Goal: Contribute content: Contribute content

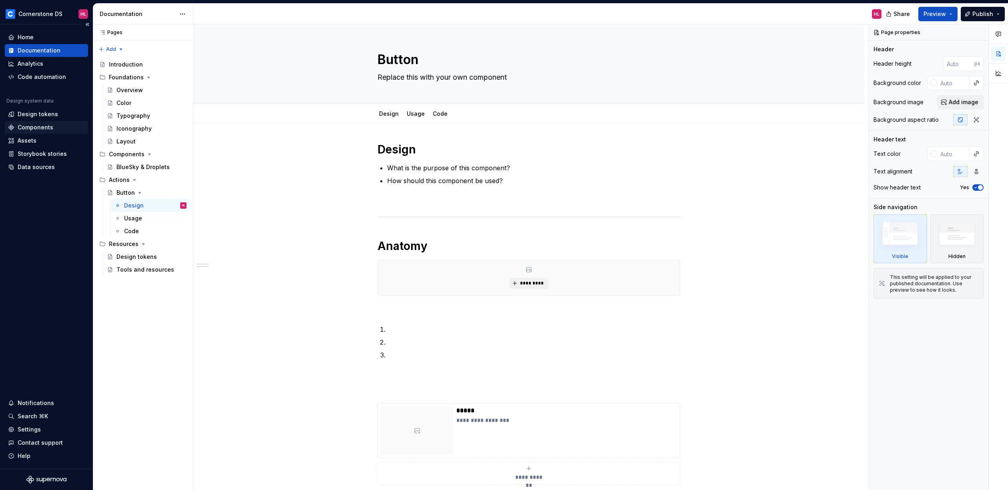
click at [41, 125] on div "Components" at bounding box center [36, 127] width 36 height 8
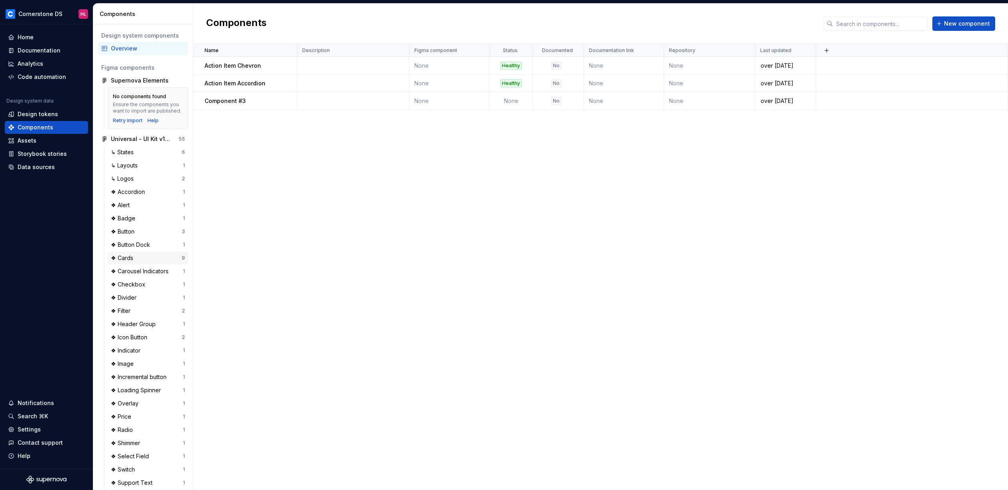
click at [131, 261] on div "❖ Cards" at bounding box center [124, 258] width 26 height 8
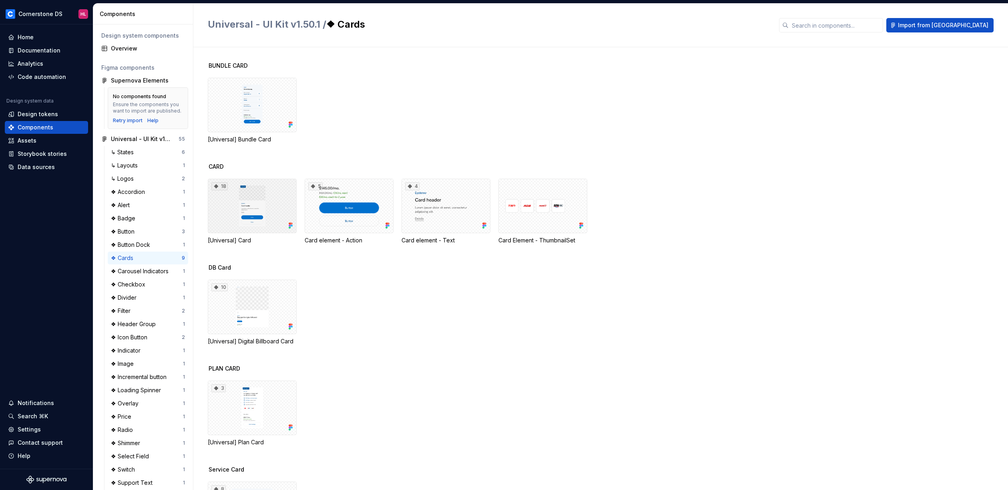
click at [257, 206] on div "18" at bounding box center [252, 206] width 89 height 54
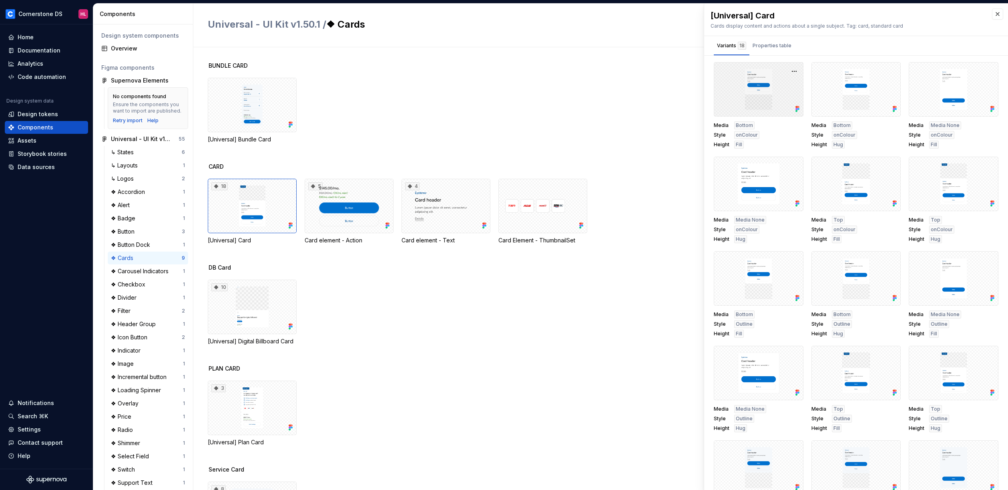
click at [739, 92] on div at bounding box center [759, 89] width 90 height 54
click at [756, 279] on div at bounding box center [759, 278] width 90 height 54
click at [790, 259] on button "button" at bounding box center [794, 260] width 11 height 11
click at [766, 102] on div at bounding box center [759, 89] width 90 height 54
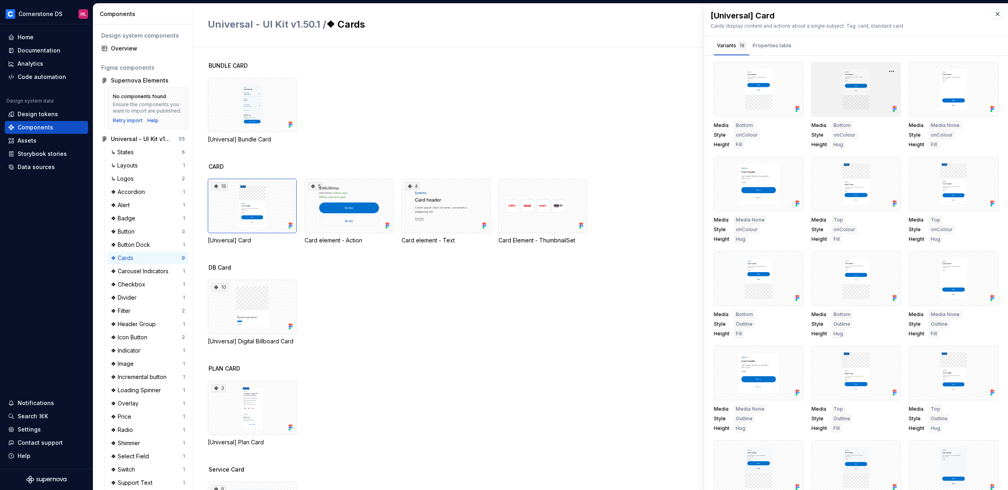
click at [827, 80] on div at bounding box center [857, 89] width 90 height 54
click at [789, 70] on button "button" at bounding box center [794, 71] width 11 height 11
click at [731, 89] on div at bounding box center [759, 89] width 90 height 54
click at [764, 51] on div "Properties table" at bounding box center [772, 45] width 45 height 13
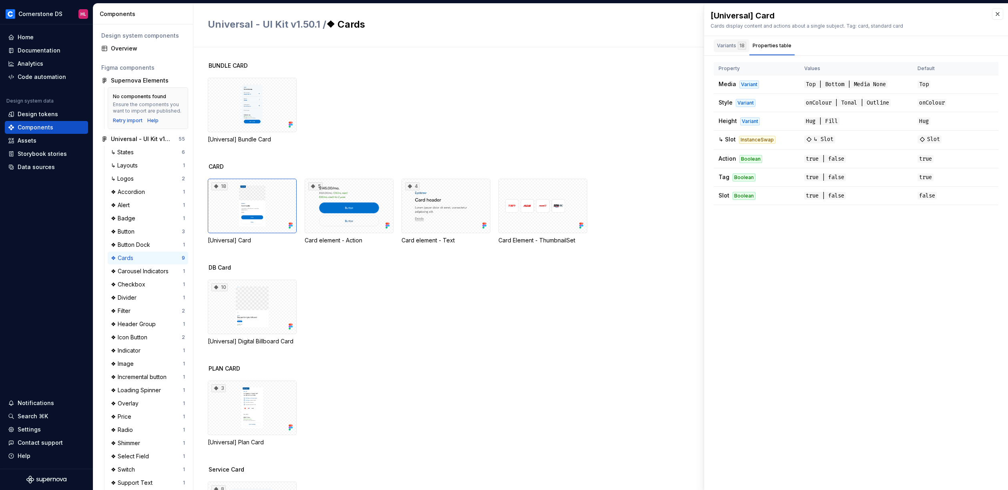
click at [732, 50] on div "Variants 18" at bounding box center [732, 45] width 36 height 13
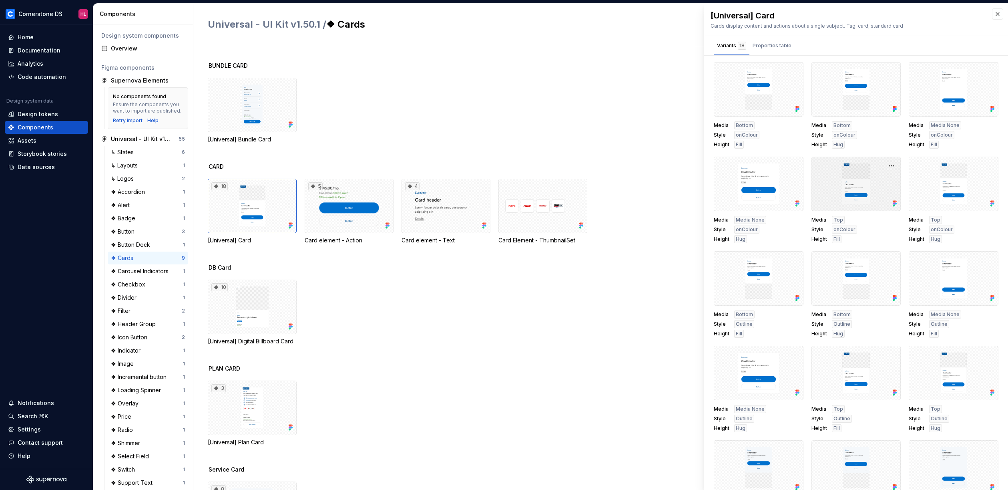
click at [863, 187] on div at bounding box center [857, 184] width 90 height 54
click at [137, 221] on div "❖ Badge" at bounding box center [125, 218] width 28 height 8
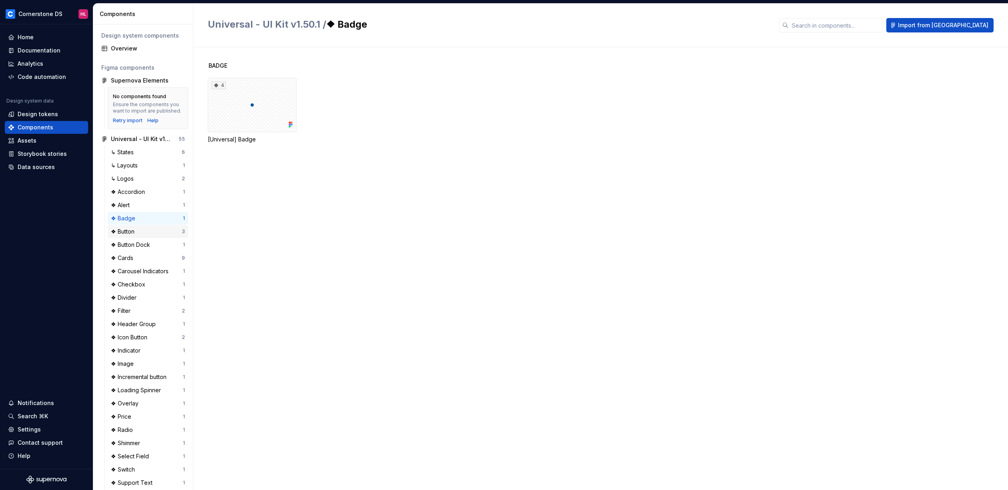
click at [135, 235] on div "❖ Button" at bounding box center [124, 231] width 27 height 8
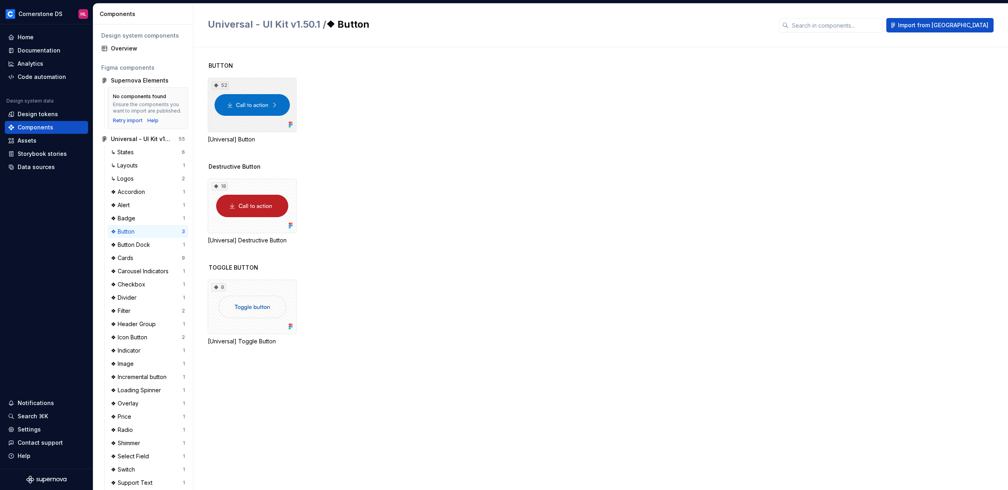
click at [275, 105] on div "52" at bounding box center [252, 105] width 89 height 54
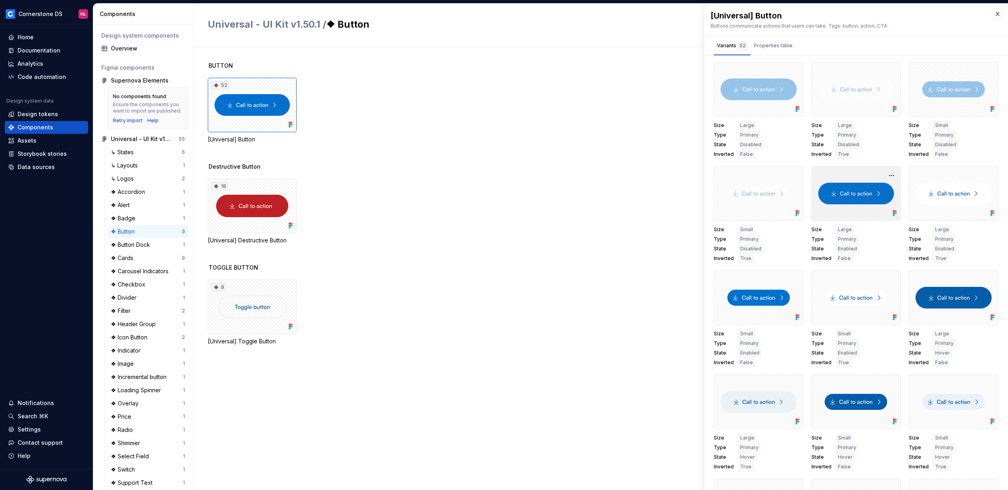
click at [852, 201] on div at bounding box center [857, 193] width 90 height 54
click at [838, 216] on div at bounding box center [857, 193] width 90 height 54
drag, startPoint x: 838, startPoint y: 193, endPoint x: 802, endPoint y: 207, distance: 39.2
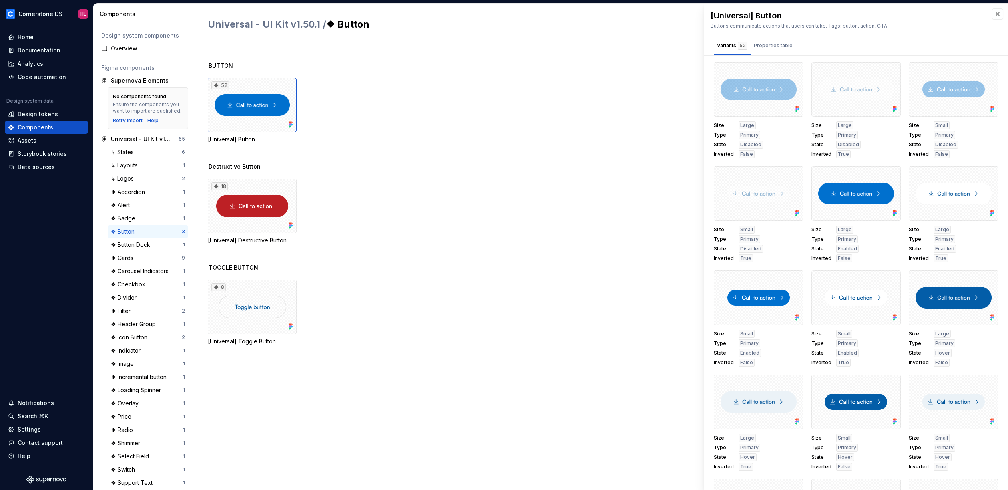
click at [509, 247] on div "Destructive Button 18 [Universal] Destructive Button" at bounding box center [608, 213] width 800 height 101
click at [30, 140] on div "Assets" at bounding box center [27, 141] width 19 height 8
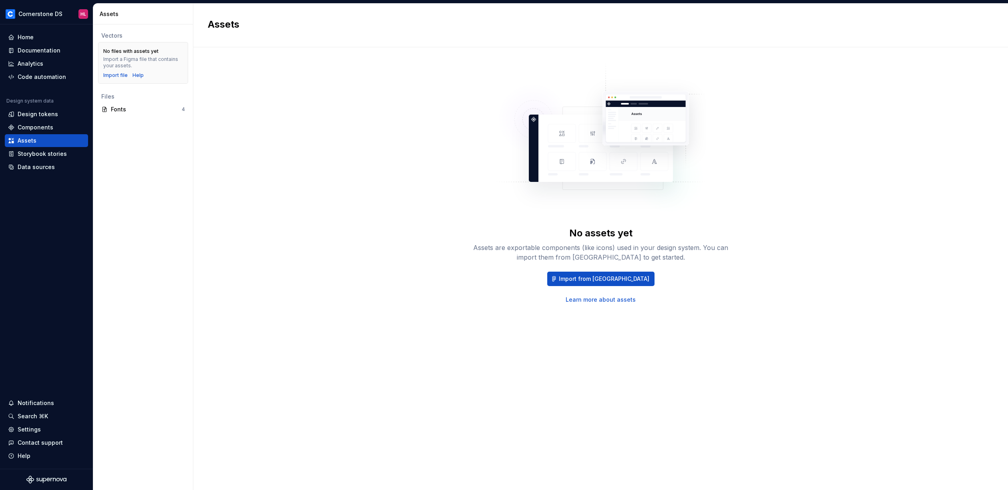
click at [138, 177] on div "Vectors No files with assets yet Import a Figma file that contains your assets.…" at bounding box center [143, 256] width 100 height 465
click at [133, 109] on div "Fonts" at bounding box center [146, 109] width 71 height 8
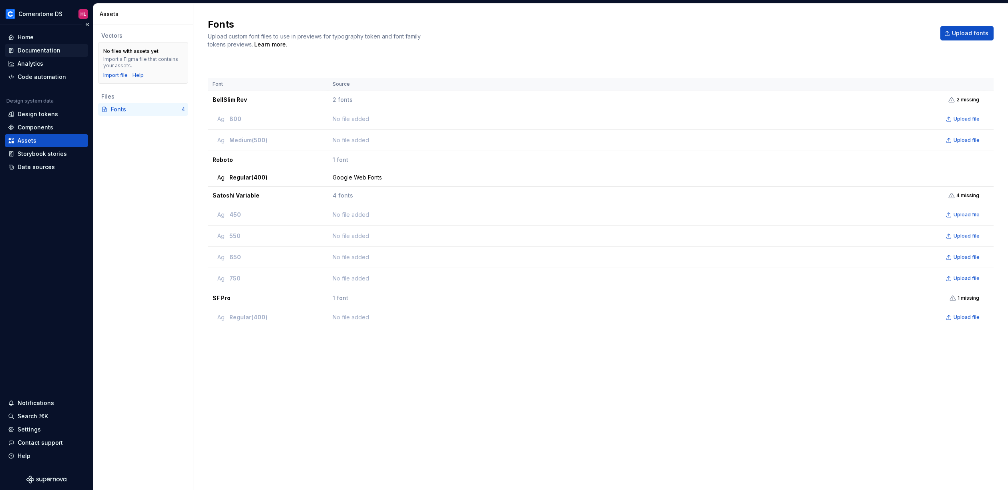
click at [43, 50] on div "Documentation" at bounding box center [39, 50] width 43 height 8
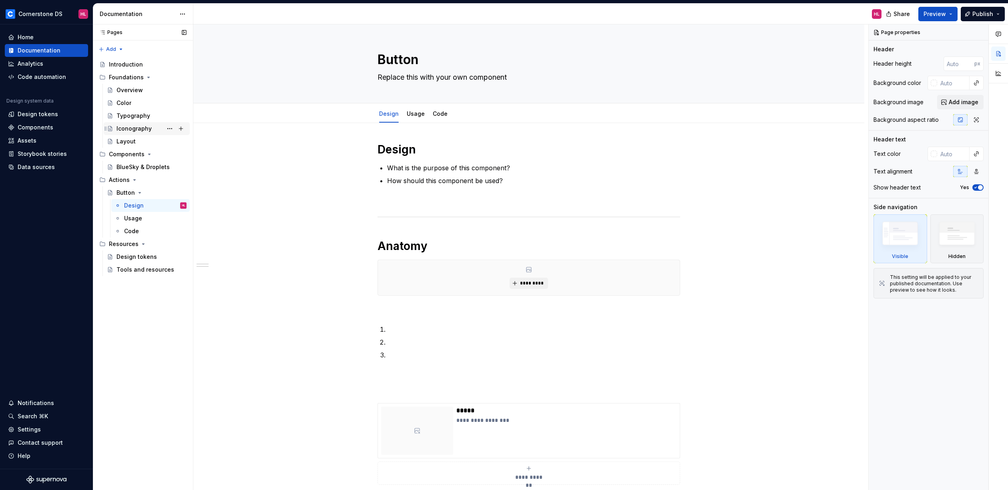
click at [145, 129] on div "Iconography" at bounding box center [134, 129] width 35 height 8
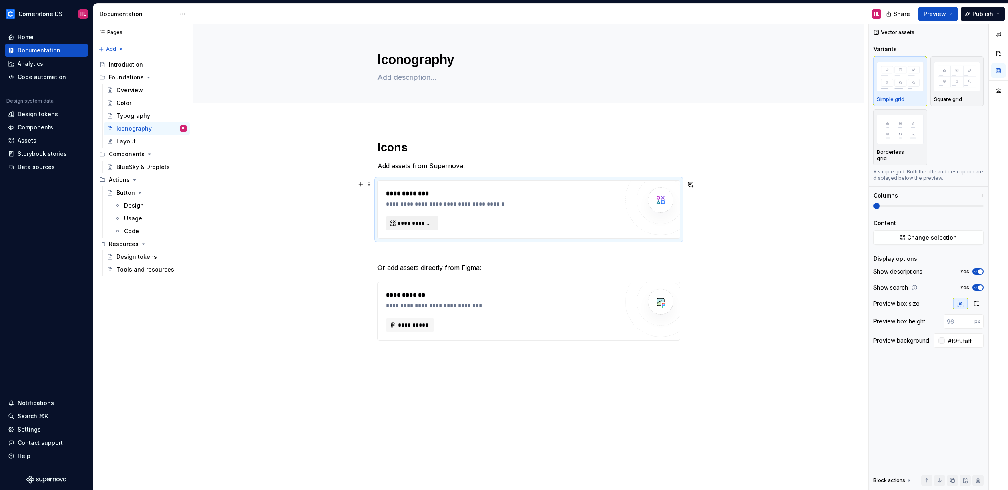
click at [413, 227] on span "**********" at bounding box center [416, 223] width 36 height 8
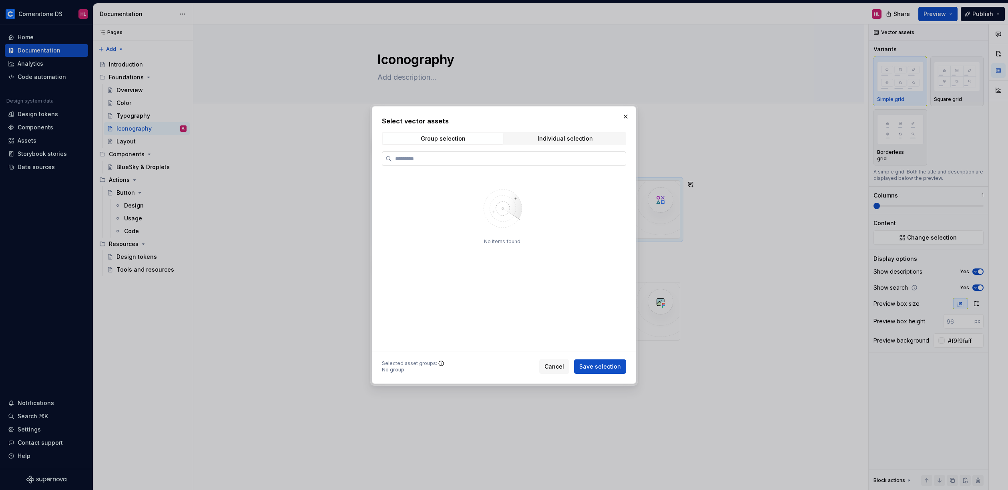
click at [496, 164] on label at bounding box center [504, 158] width 244 height 14
click at [496, 163] on input "search" at bounding box center [509, 159] width 234 height 8
click at [540, 140] on div "Individual selection" at bounding box center [565, 138] width 55 height 6
click at [469, 143] on span "Group selection" at bounding box center [443, 138] width 121 height 11
click at [622, 117] on button "button" at bounding box center [625, 116] width 11 height 11
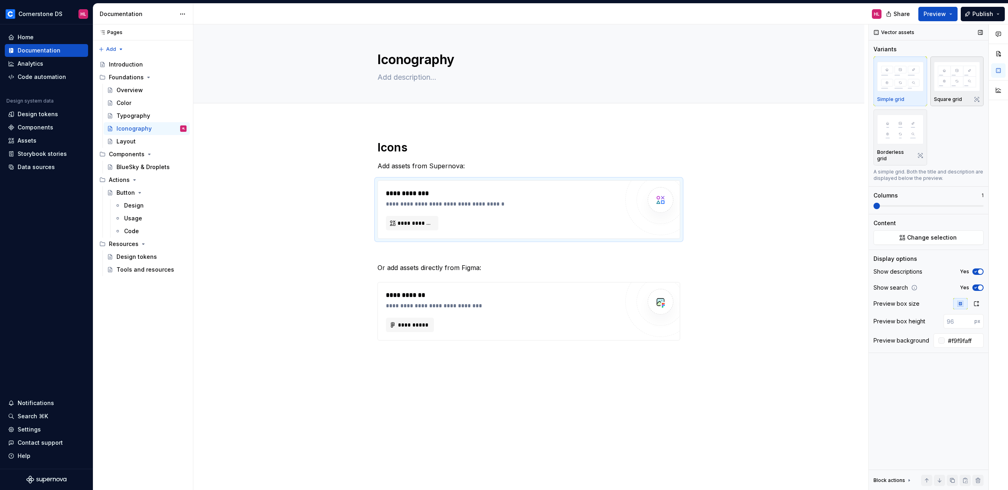
click at [955, 79] on img "button" at bounding box center [957, 76] width 46 height 29
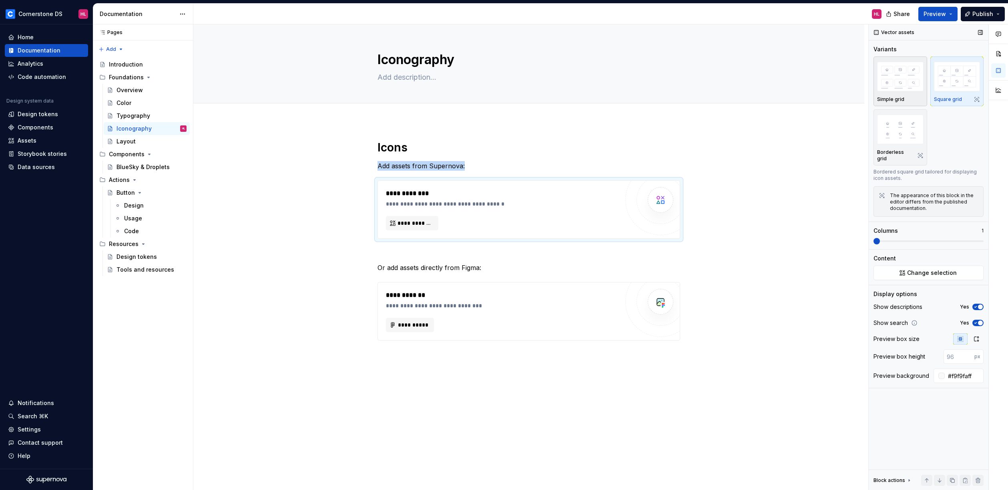
click at [902, 81] on img "button" at bounding box center [900, 76] width 46 height 29
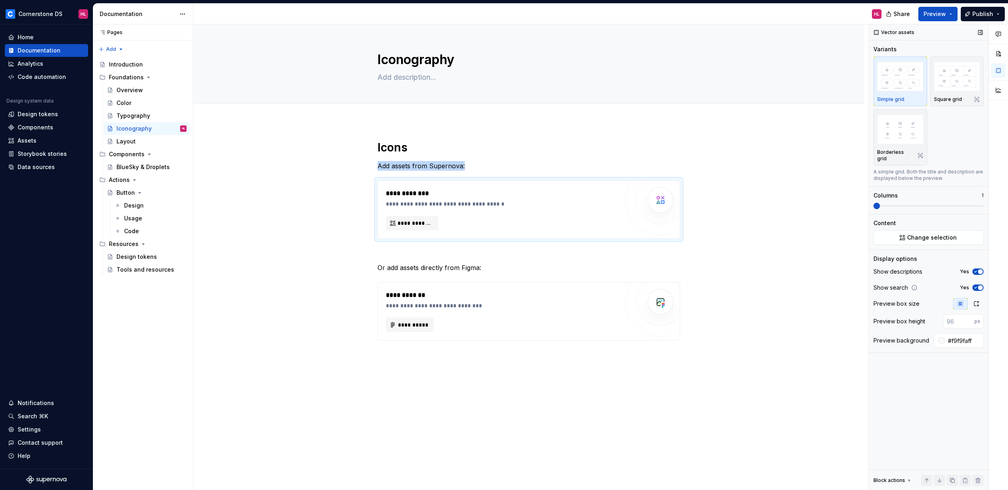
click at [874, 204] on span at bounding box center [877, 206] width 6 height 6
click at [450, 312] on div "**********" at bounding box center [502, 311] width 233 height 42
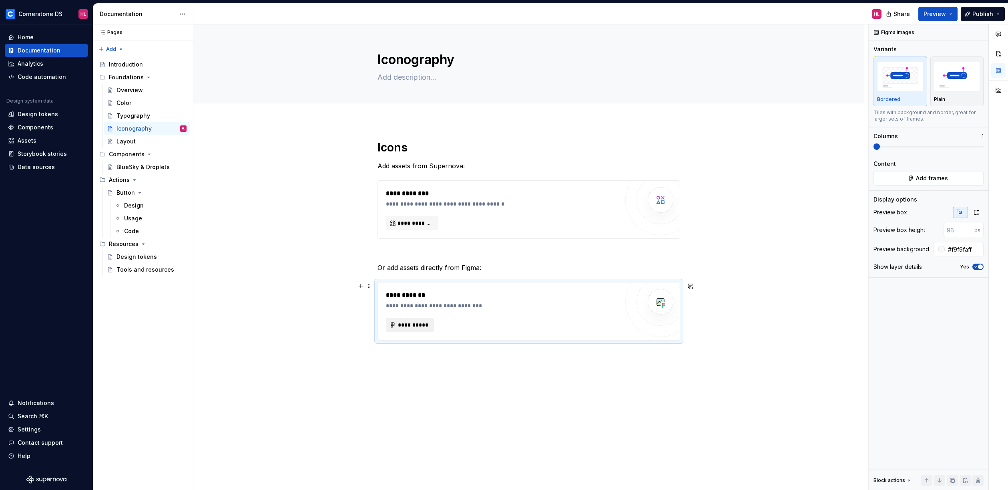
click at [419, 323] on span "**********" at bounding box center [413, 325] width 31 height 8
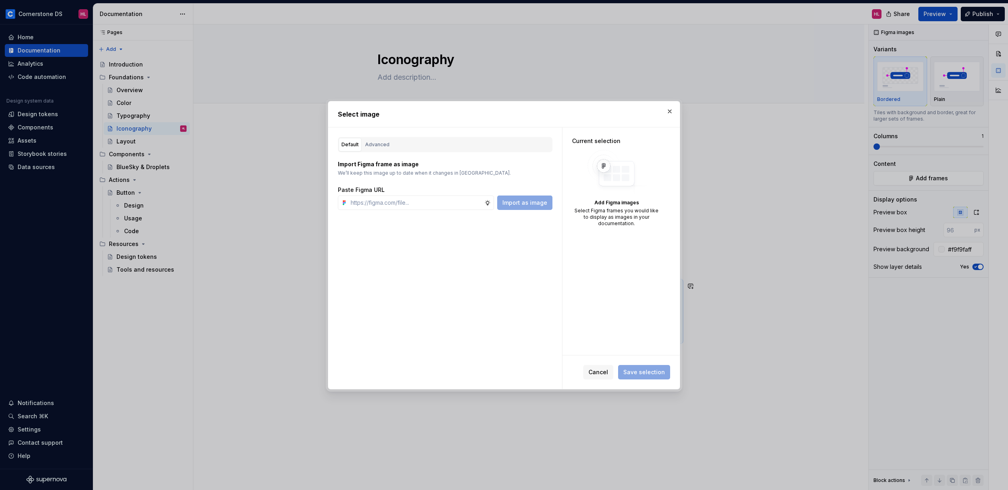
type textarea "*"
click at [406, 195] on div "Paste Figma URL Import as image" at bounding box center [445, 198] width 215 height 24
click at [403, 202] on input "text" at bounding box center [416, 202] width 137 height 14
paste input "https://www.figma.com/design/VTjgOMVWl2EuTEKEJbX2uP/Universal---Icons-v2.13.14?…"
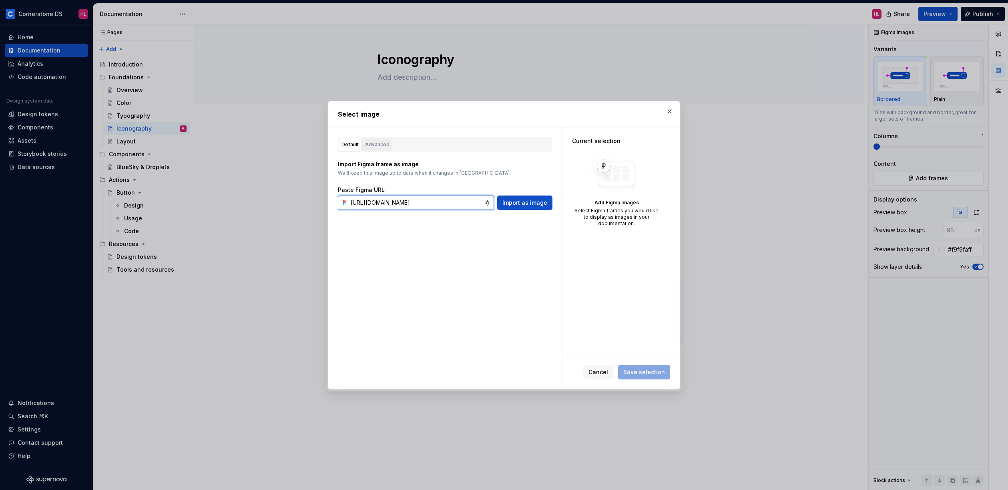
type input "https://www.figma.com/design/VTjgOMVWl2EuTEKEJbX2uP/Universal---Icons-v2.13.14?…"
click at [375, 143] on div "Advanced" at bounding box center [377, 145] width 24 height 8
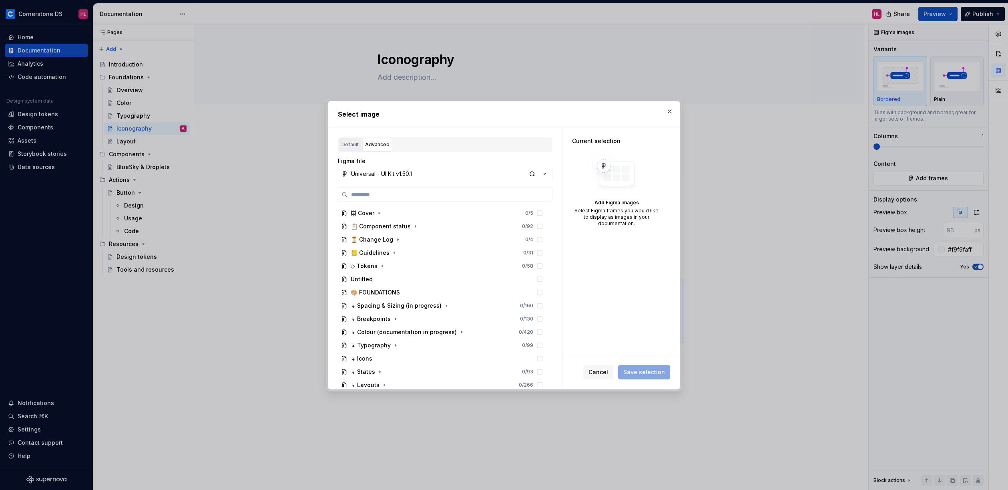
click at [350, 145] on div "Default" at bounding box center [350, 145] width 17 height 8
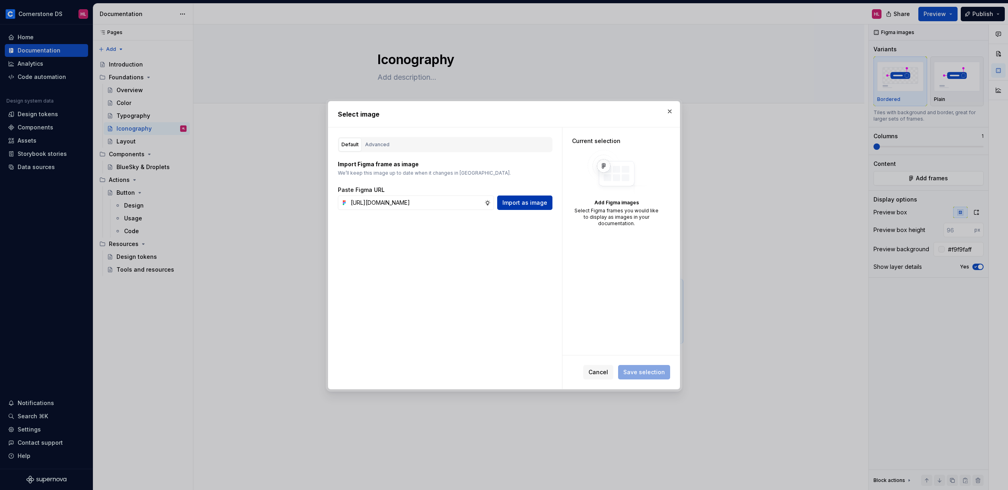
click at [522, 201] on span "Import as image" at bounding box center [525, 203] width 45 height 8
click at [639, 372] on span "Save selection" at bounding box center [644, 372] width 42 height 8
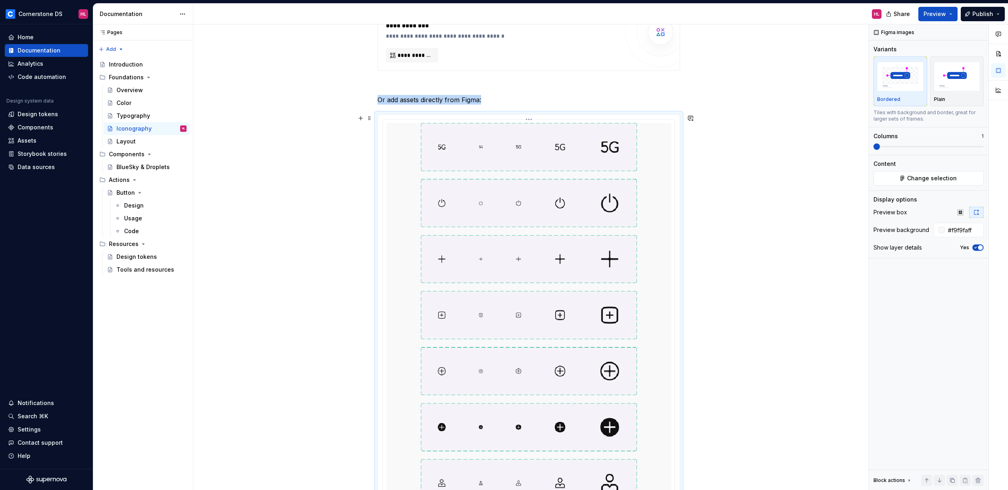
scroll to position [77, 0]
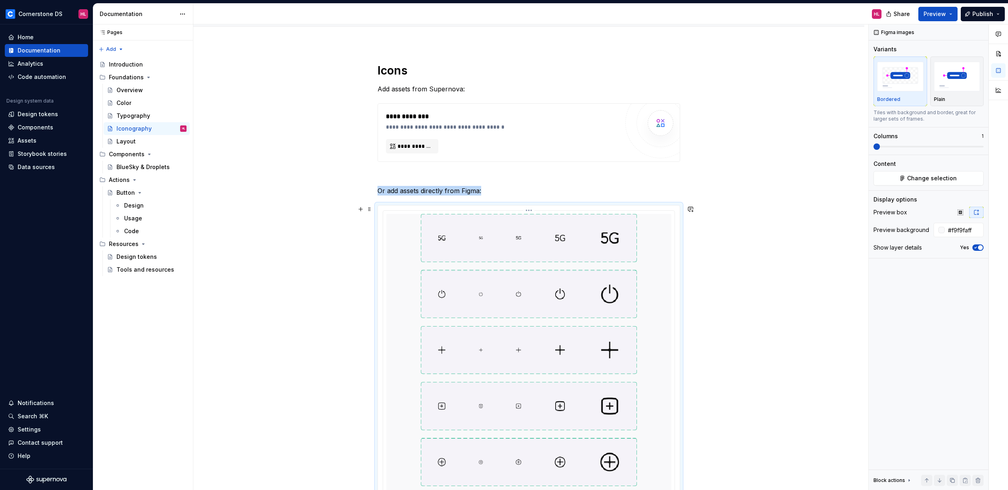
type textarea "*"
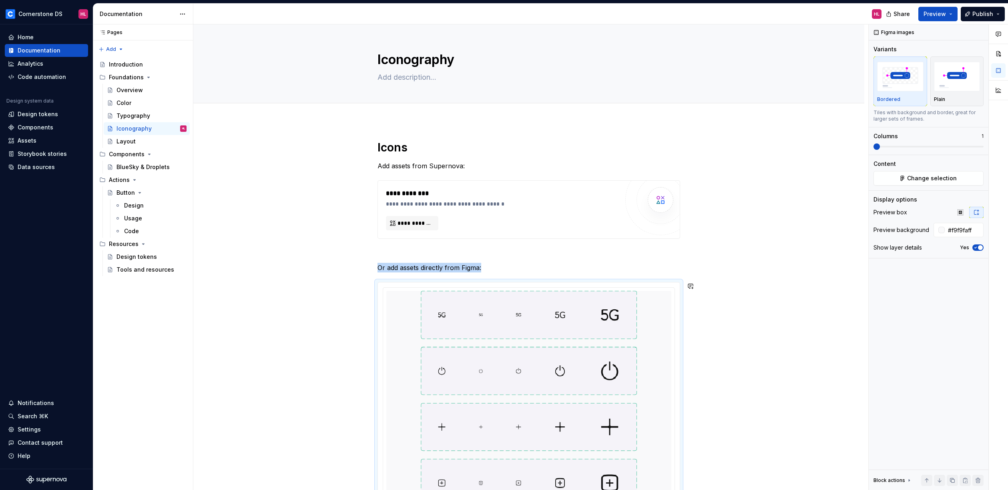
scroll to position [2, 0]
click at [369, 283] on span at bounding box center [369, 284] width 6 height 11
click at [402, 351] on div "Delete" at bounding box center [407, 355] width 52 height 8
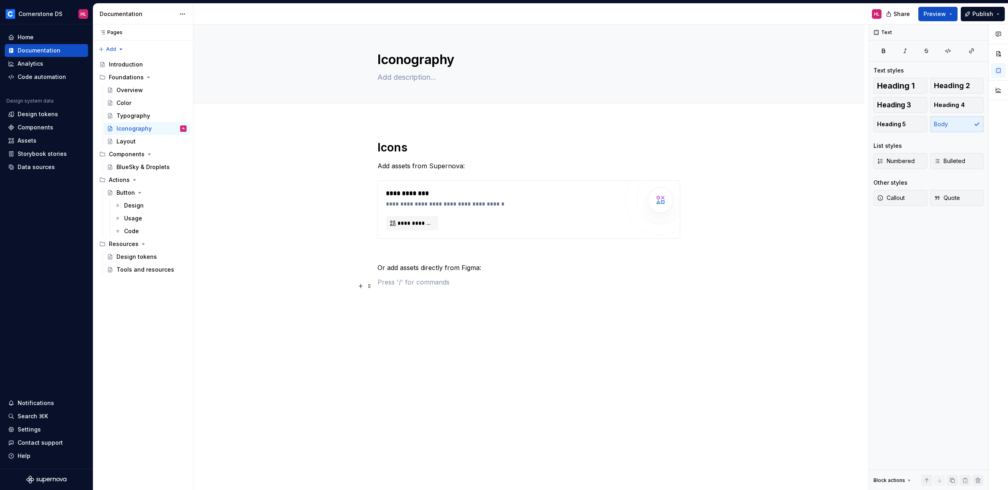
scroll to position [0, 0]
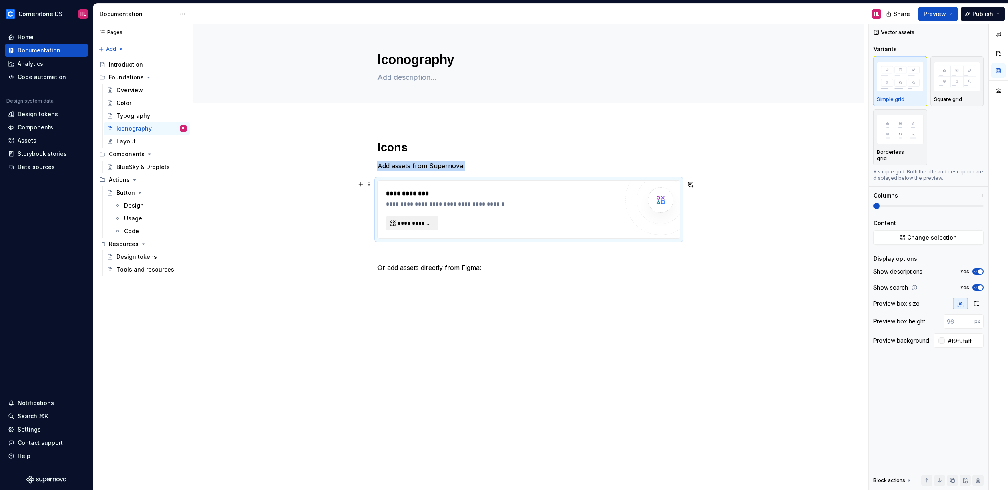
click at [430, 221] on span "**********" at bounding box center [416, 223] width 36 height 8
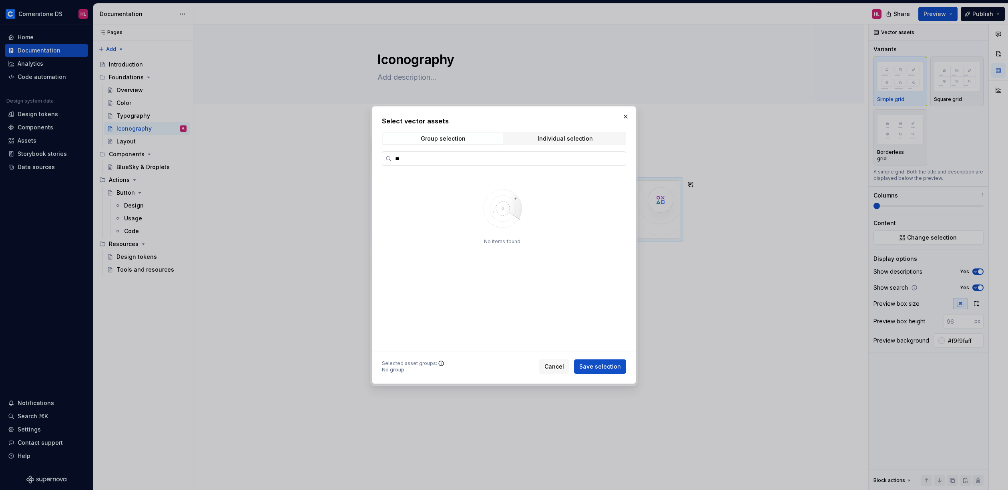
type input "*"
type input "****"
click at [579, 137] on div "Individual selection" at bounding box center [565, 138] width 55 height 6
click at [434, 138] on div "Group selection" at bounding box center [443, 138] width 45 height 6
click at [627, 117] on button "button" at bounding box center [625, 116] width 11 height 11
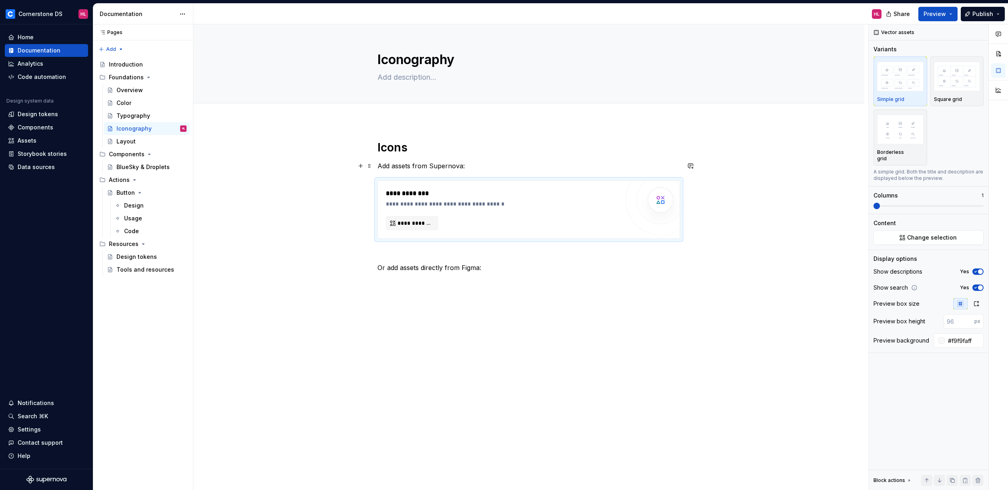
click at [466, 158] on div "**********" at bounding box center [529, 213] width 303 height 147
click at [452, 207] on div "**********" at bounding box center [502, 204] width 233 height 8
click at [443, 278] on p at bounding box center [529, 282] width 303 height 10
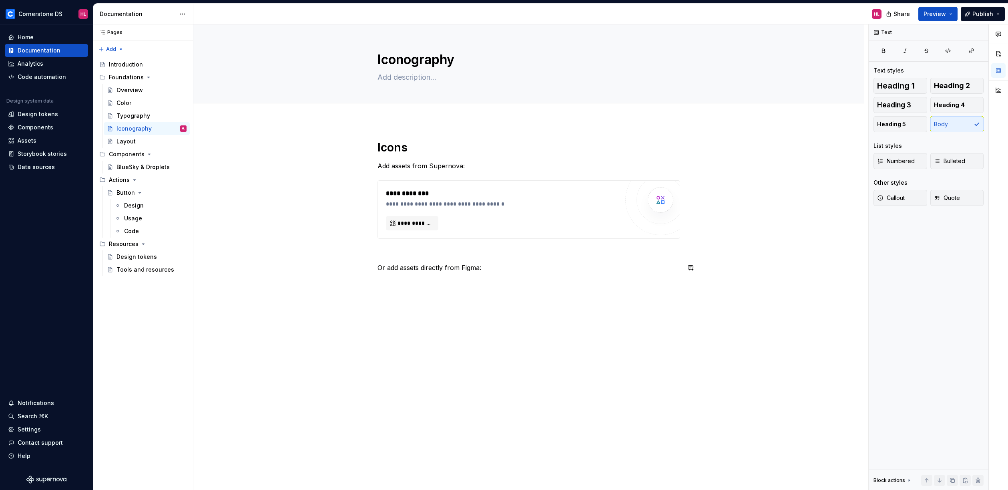
click at [497, 261] on div "**********" at bounding box center [529, 213] width 303 height 147
click at [466, 267] on p "Or add assets directly from Figma:" at bounding box center [529, 268] width 303 height 10
drag, startPoint x: 459, startPoint y: 300, endPoint x: 447, endPoint y: 310, distance: 15.6
click at [459, 300] on div "**********" at bounding box center [528, 282] width 671 height 322
click at [321, 350] on div "**********" at bounding box center [528, 282] width 671 height 322
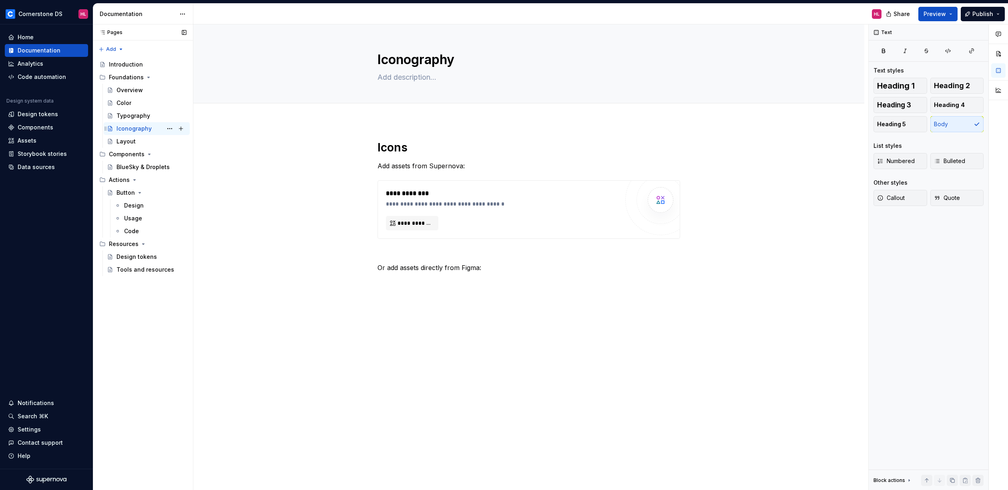
click at [166, 122] on div "Iconography HL" at bounding box center [147, 128] width 86 height 13
click at [153, 117] on div "Typography" at bounding box center [152, 115] width 70 height 11
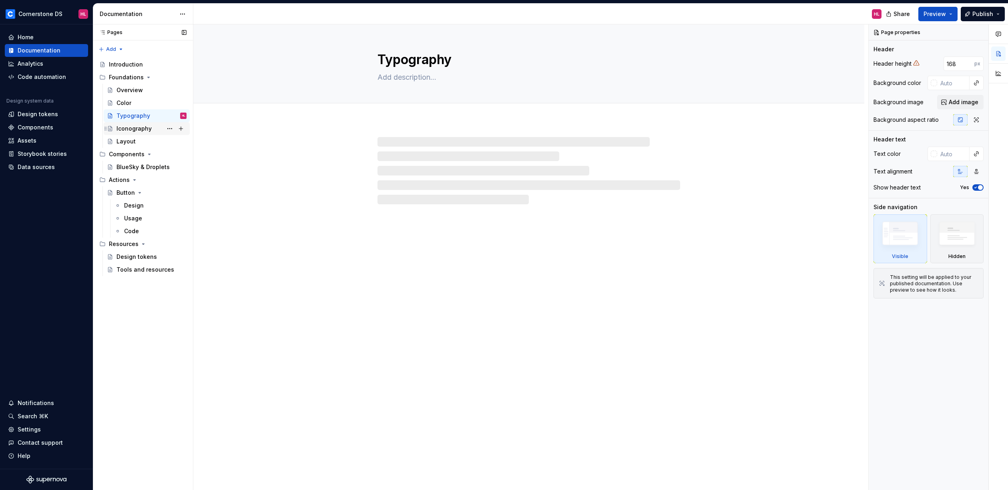
click at [133, 127] on div "Iconography" at bounding box center [134, 129] width 35 height 8
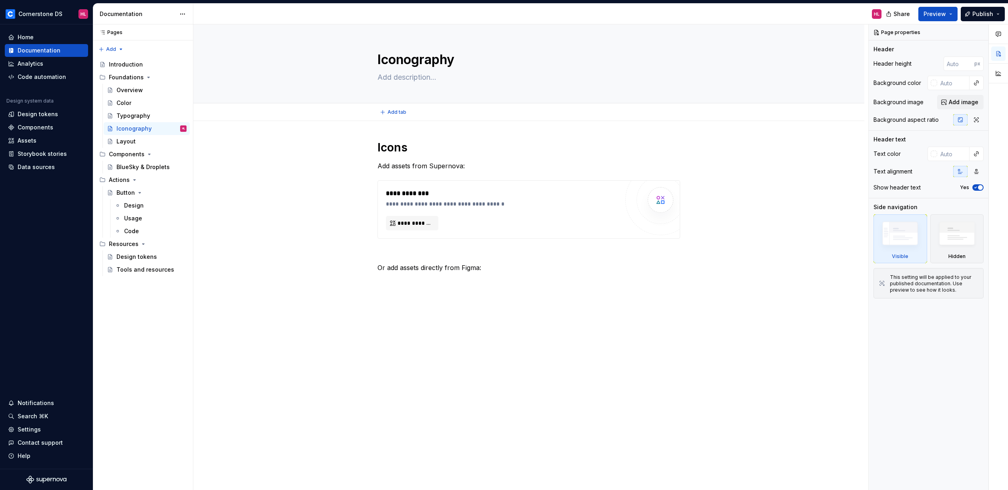
type textarea "*"
click at [364, 267] on button "button" at bounding box center [360, 267] width 11 height 11
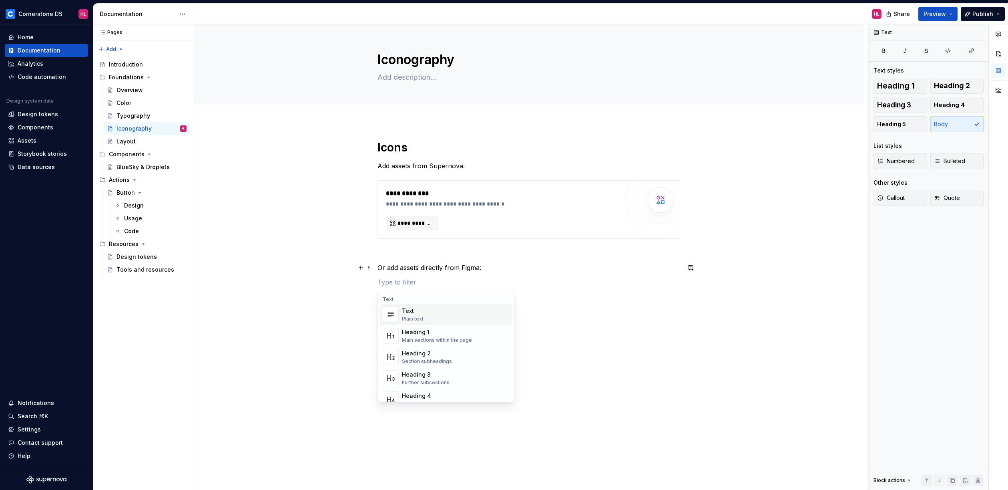
click at [577, 275] on div "**********" at bounding box center [529, 213] width 303 height 147
click at [505, 264] on p "Or add assets directly from Figma:" at bounding box center [529, 268] width 303 height 10
click at [420, 258] on div "**********" at bounding box center [529, 213] width 303 height 147
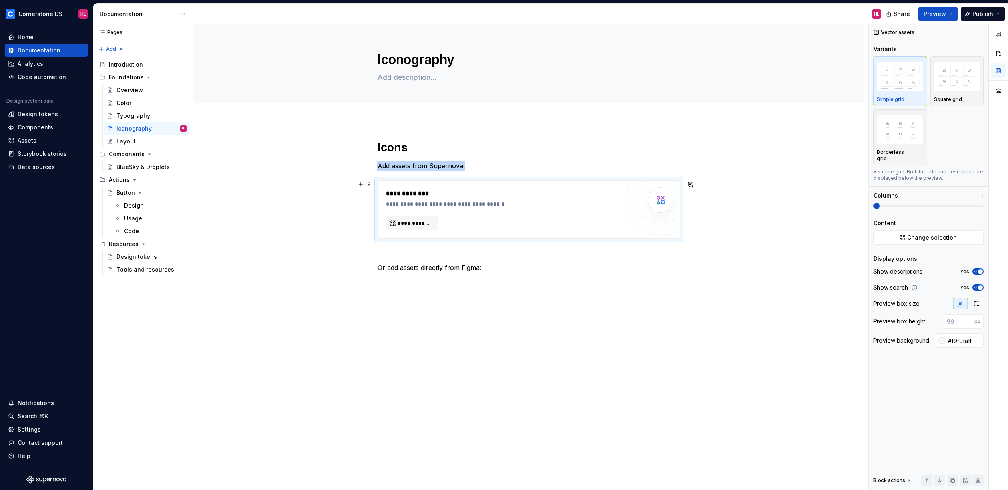
click at [449, 197] on div "**********" at bounding box center [502, 194] width 233 height 10
click at [456, 301] on div "**********" at bounding box center [528, 282] width 671 height 322
click at [999, 70] on button "button" at bounding box center [998, 70] width 14 height 14
click at [997, 56] on button "button" at bounding box center [998, 53] width 14 height 14
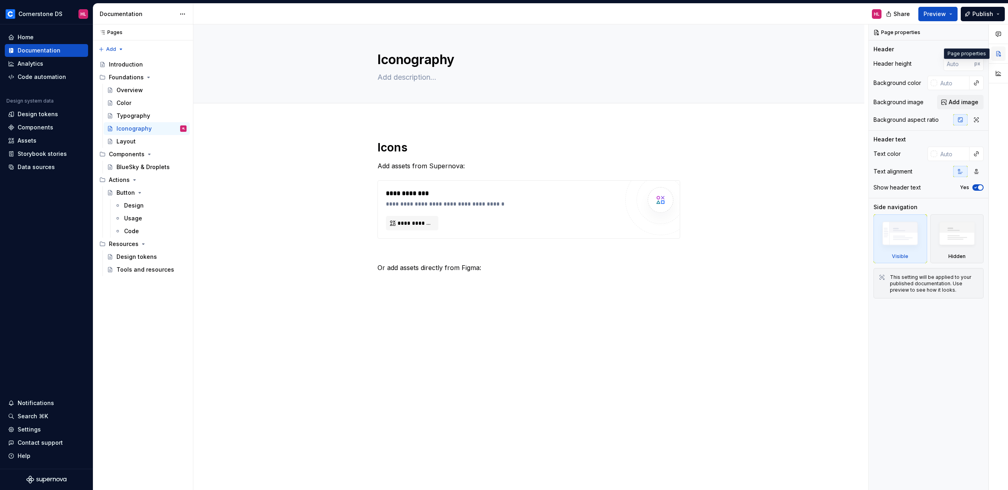
click at [999, 60] on button "button" at bounding box center [998, 53] width 14 height 14
click at [998, 72] on button "button" at bounding box center [998, 73] width 14 height 14
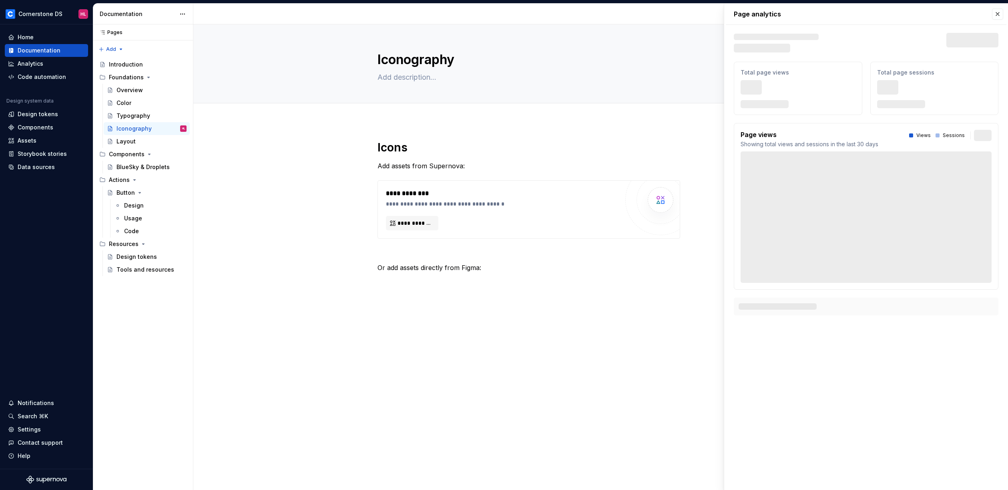
click at [999, 56] on div "Page analytics Text defining the skeleton width Skeleton width Last 30 days Tot…" at bounding box center [866, 164] width 284 height 321
click at [391, 290] on div "**********" at bounding box center [529, 218] width 303 height 156
click at [362, 268] on button "button" at bounding box center [360, 267] width 11 height 11
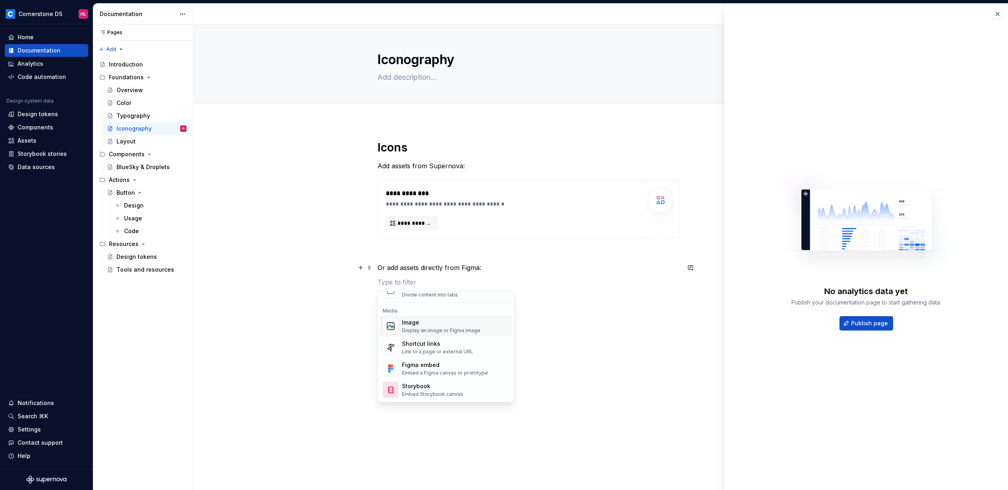
scroll to position [341, 0]
click at [476, 311] on div "Image" at bounding box center [441, 310] width 78 height 8
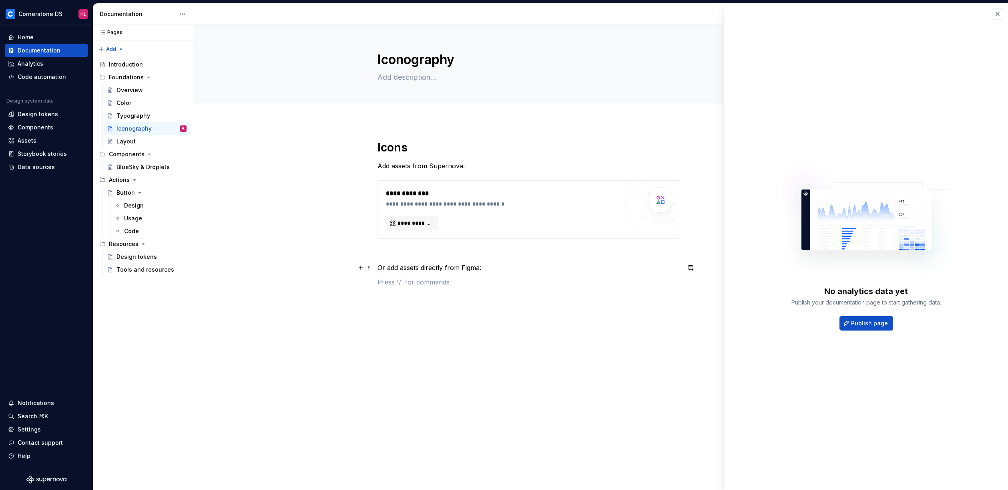
click at [359, 271] on button "button" at bounding box center [360, 267] width 11 height 11
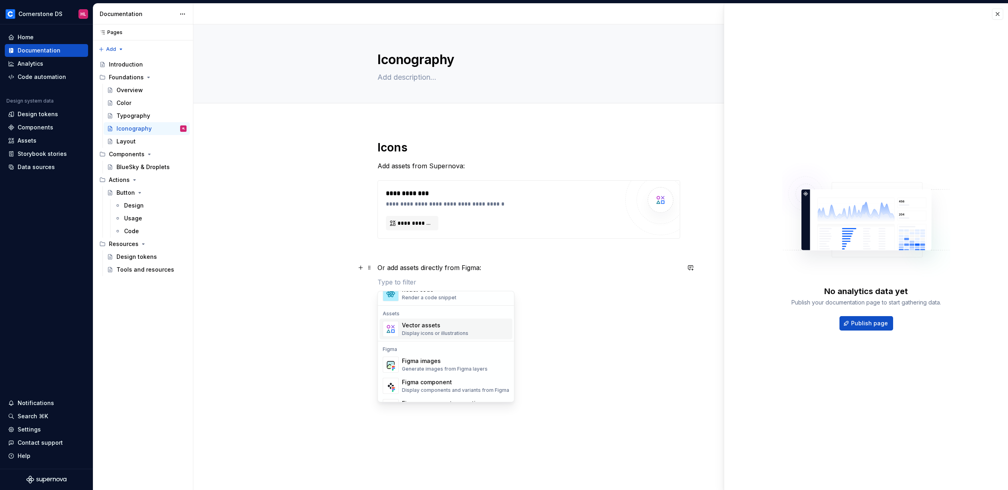
scroll to position [707, 0]
click at [450, 354] on div "Figma images" at bounding box center [445, 356] width 86 height 8
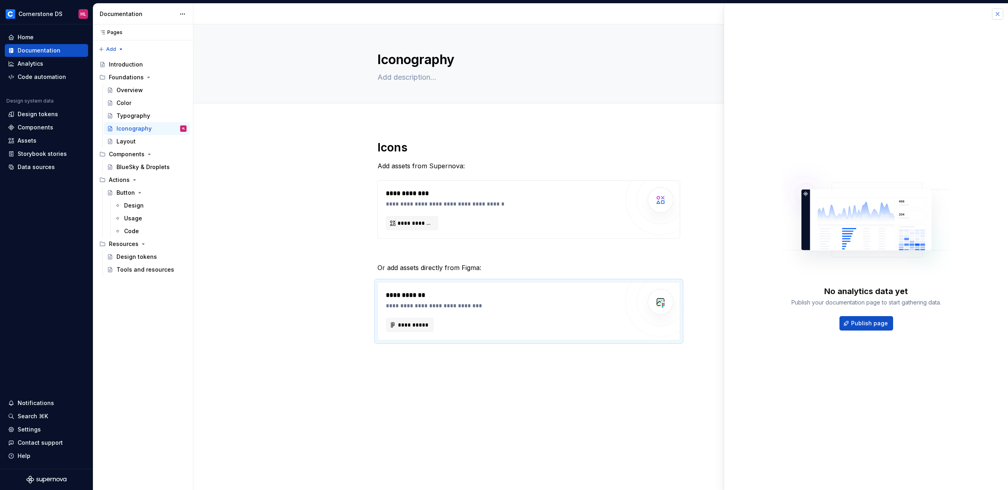
click at [999, 14] on button "button" at bounding box center [997, 13] width 11 height 11
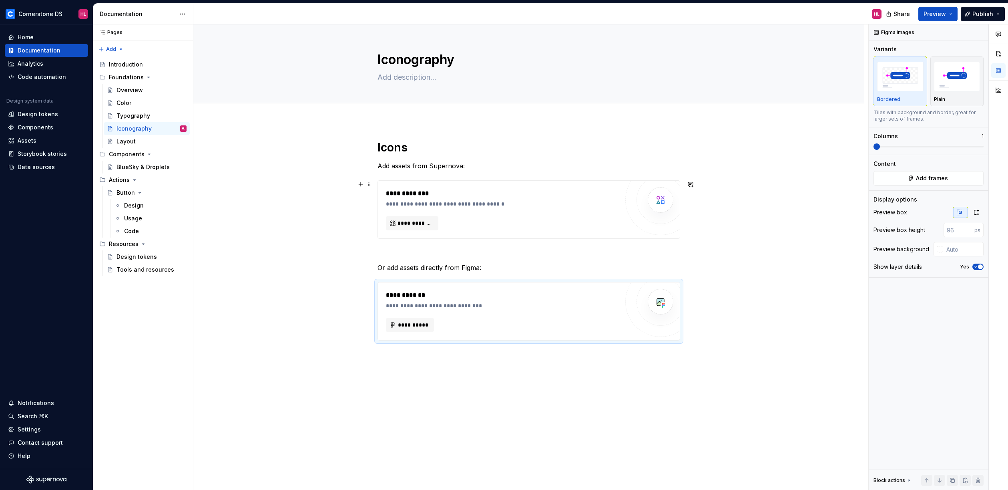
click at [475, 208] on div "**********" at bounding box center [502, 210] width 233 height 42
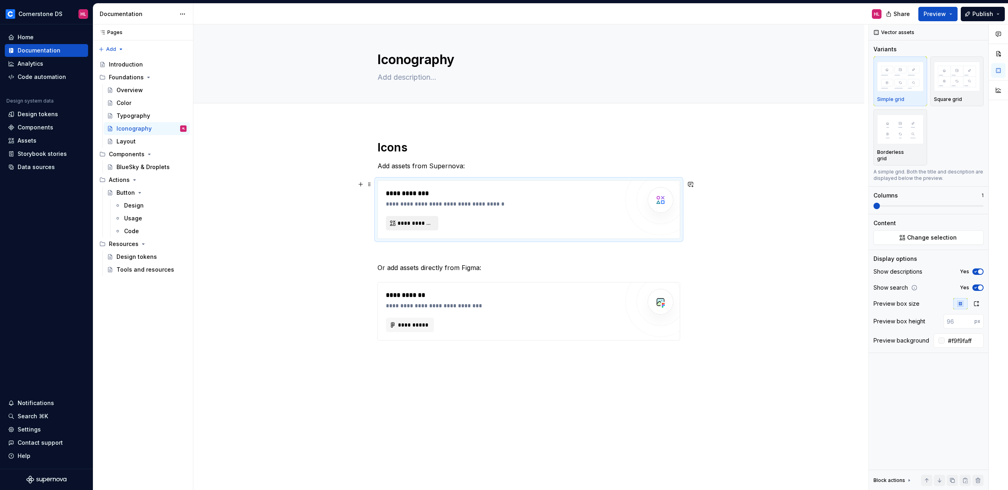
click at [426, 222] on span "**********" at bounding box center [416, 223] width 36 height 8
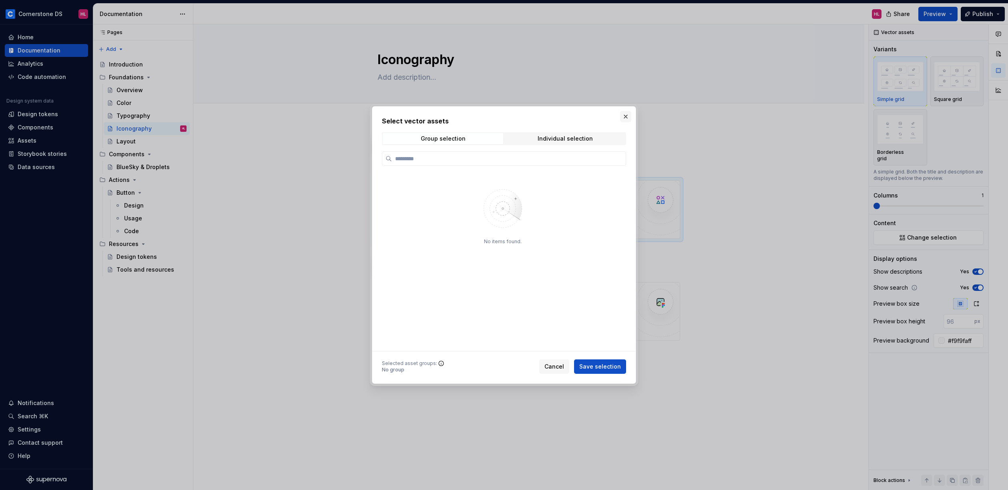
click at [624, 117] on button "button" at bounding box center [625, 116] width 11 height 11
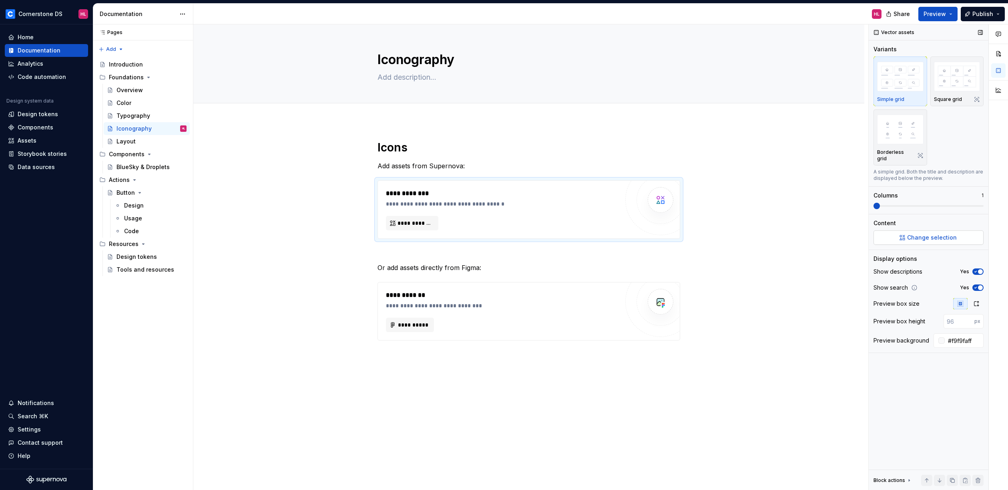
click at [913, 233] on span "Change selection" at bounding box center [932, 237] width 50 height 8
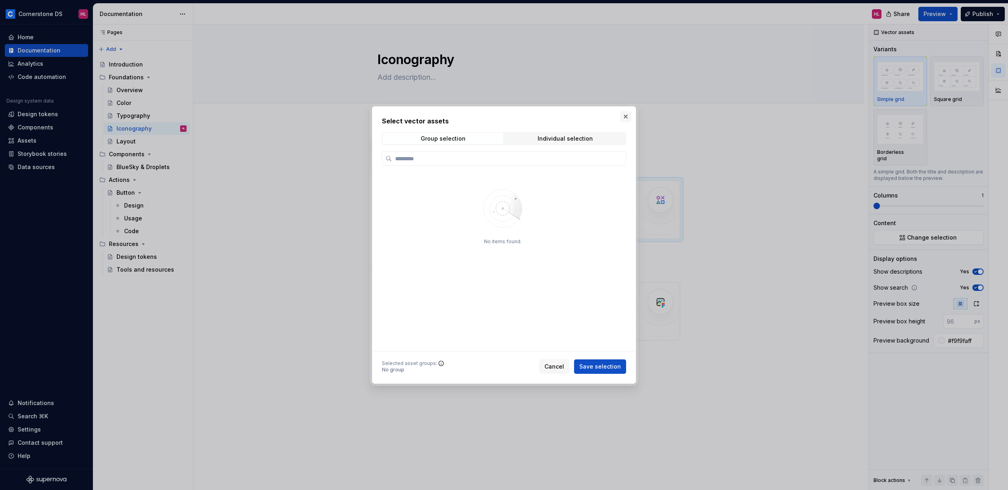
click at [623, 116] on button "button" at bounding box center [625, 116] width 11 height 11
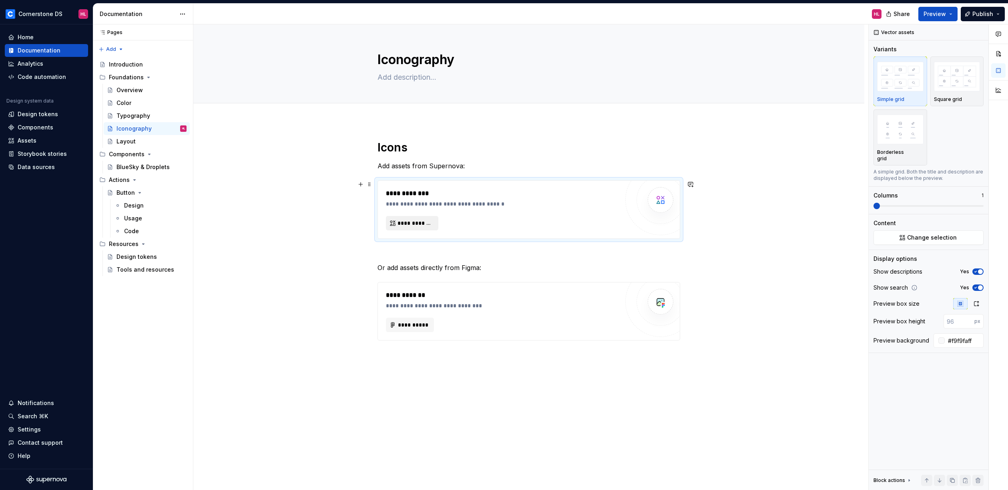
click at [419, 226] on span "**********" at bounding box center [416, 223] width 36 height 8
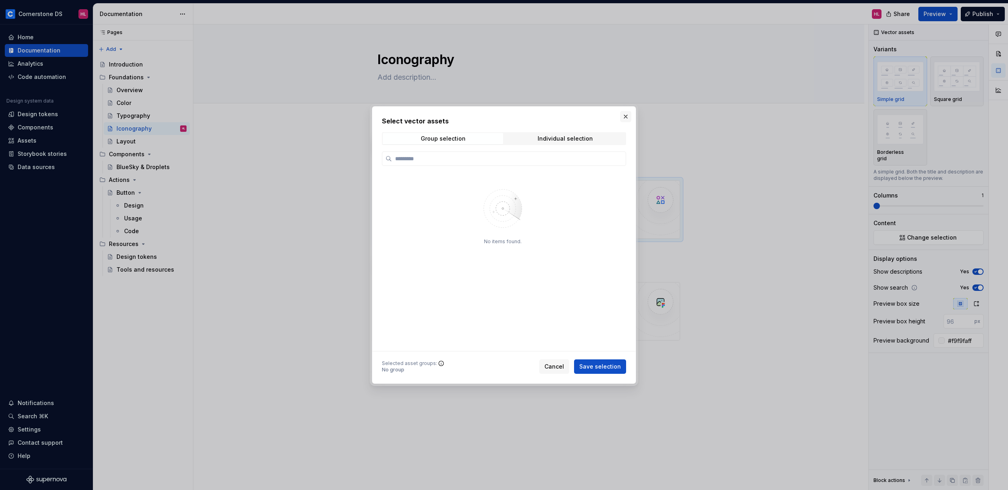
click at [625, 117] on button "button" at bounding box center [625, 116] width 11 height 11
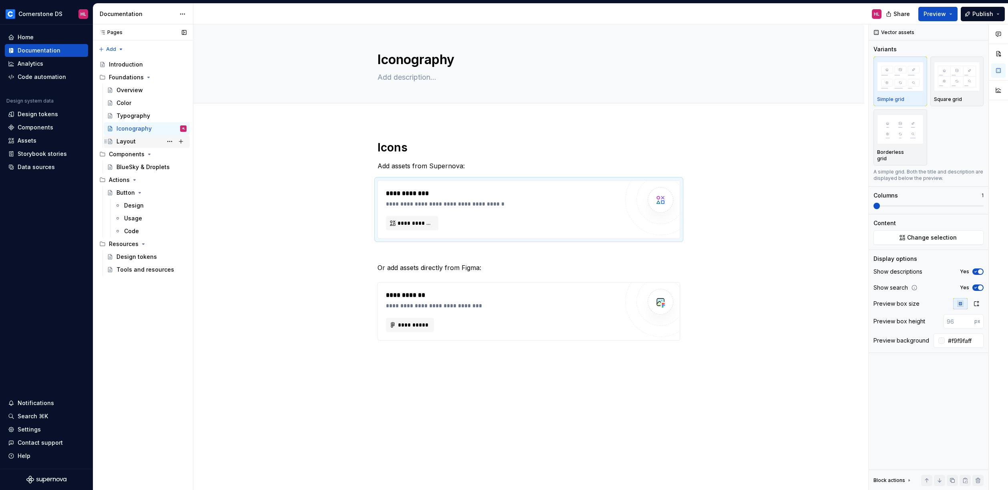
click at [129, 140] on div "Layout" at bounding box center [126, 141] width 19 height 8
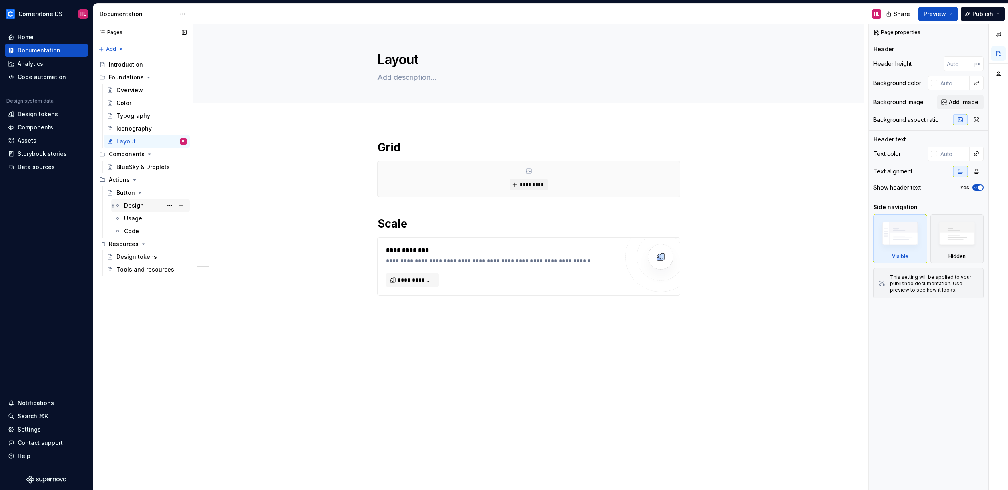
click at [129, 204] on div "Design" at bounding box center [134, 205] width 20 height 8
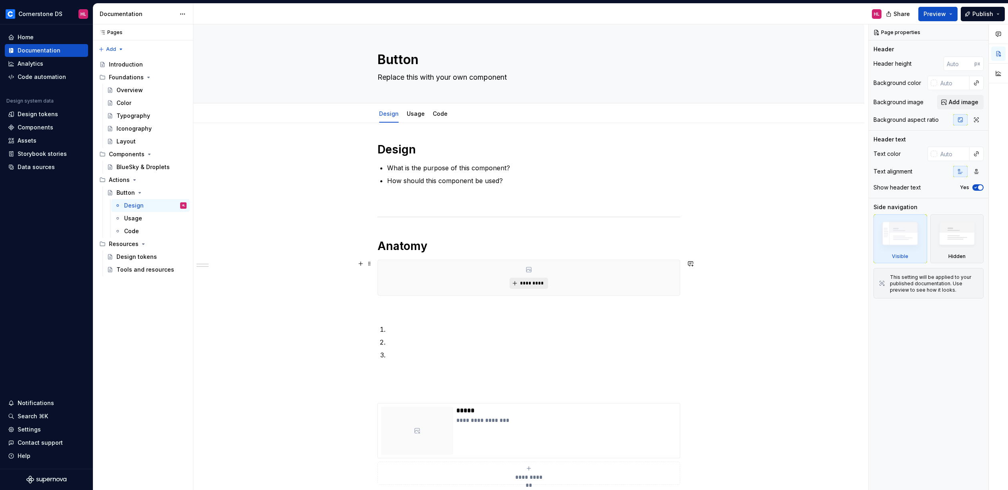
click at [523, 280] on span "*********" at bounding box center [532, 283] width 24 height 6
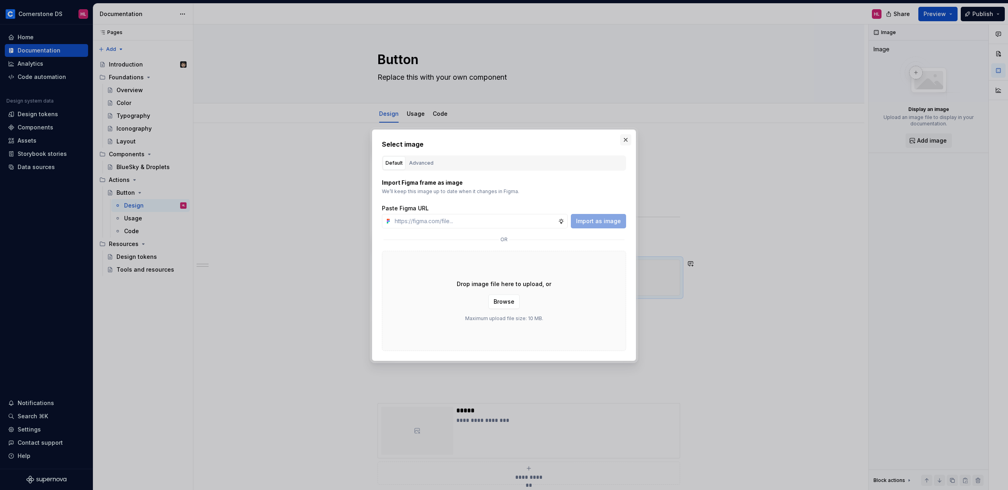
click at [621, 138] on button "button" at bounding box center [625, 139] width 11 height 11
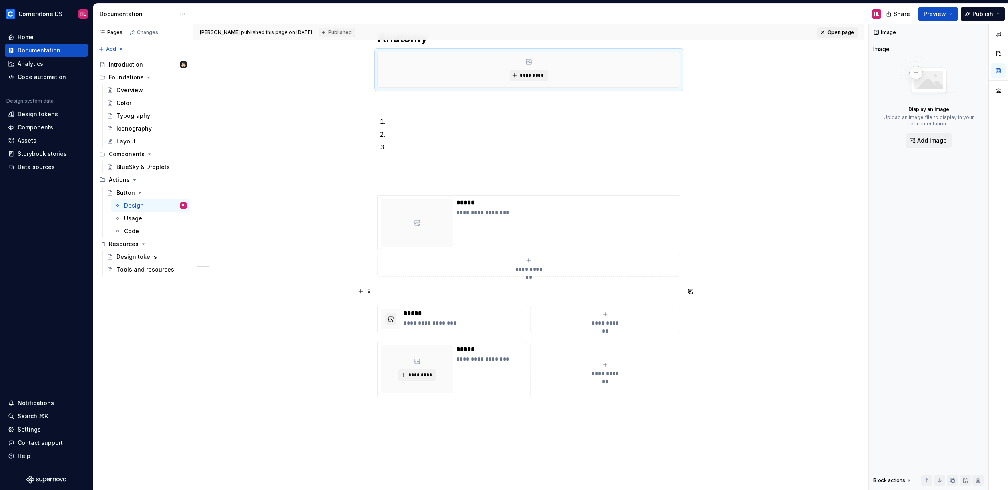
scroll to position [151, 0]
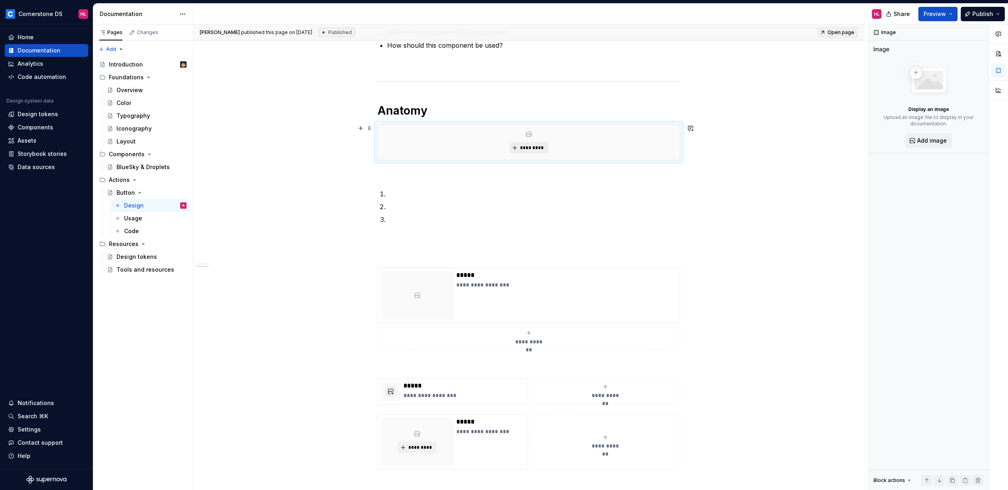
click at [532, 149] on span "*********" at bounding box center [532, 148] width 24 height 6
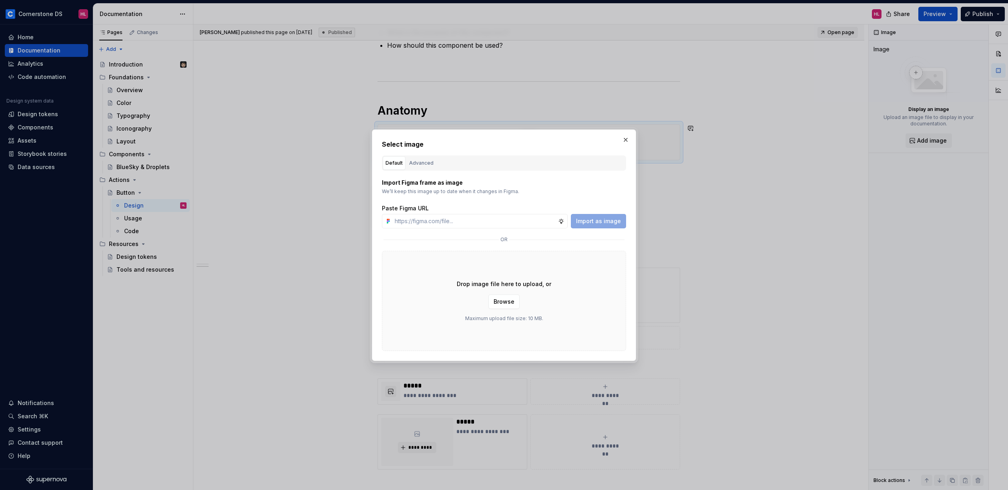
type textarea "*"
click at [430, 161] on div "Advanced" at bounding box center [421, 163] width 24 height 8
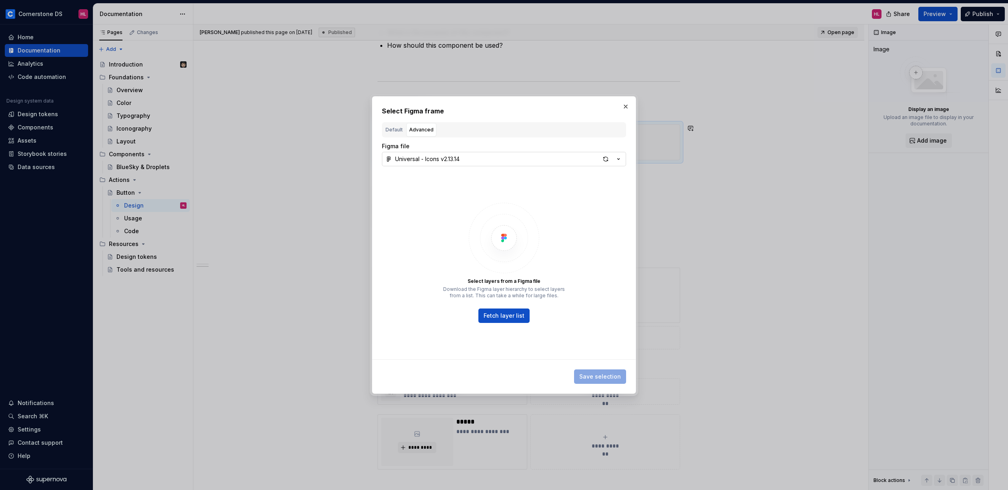
click at [436, 161] on div "Universal - Icons v2.13.14" at bounding box center [427, 159] width 64 height 8
click at [453, 198] on div "Universal - UI Kit v1.50.1" at bounding box center [438, 201] width 66 height 8
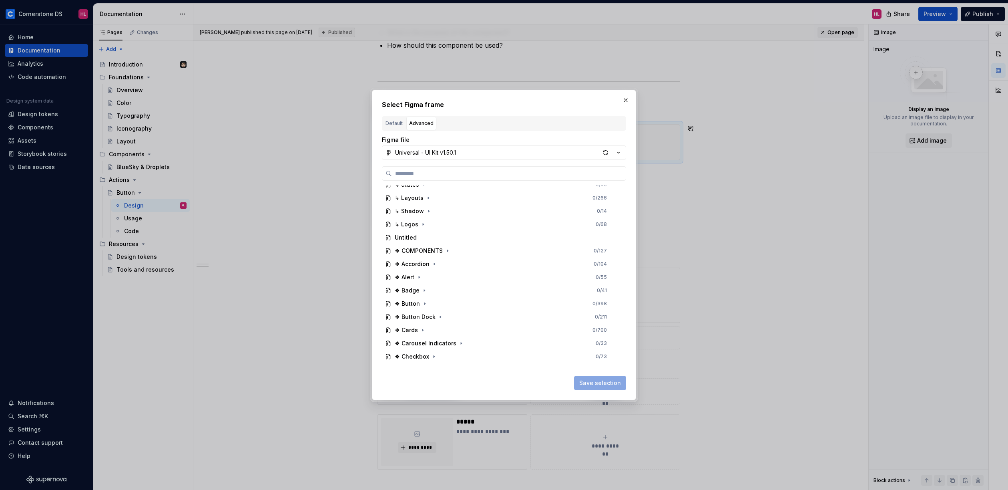
scroll to position [241, 0]
click at [398, 120] on div "Default" at bounding box center [394, 123] width 17 height 8
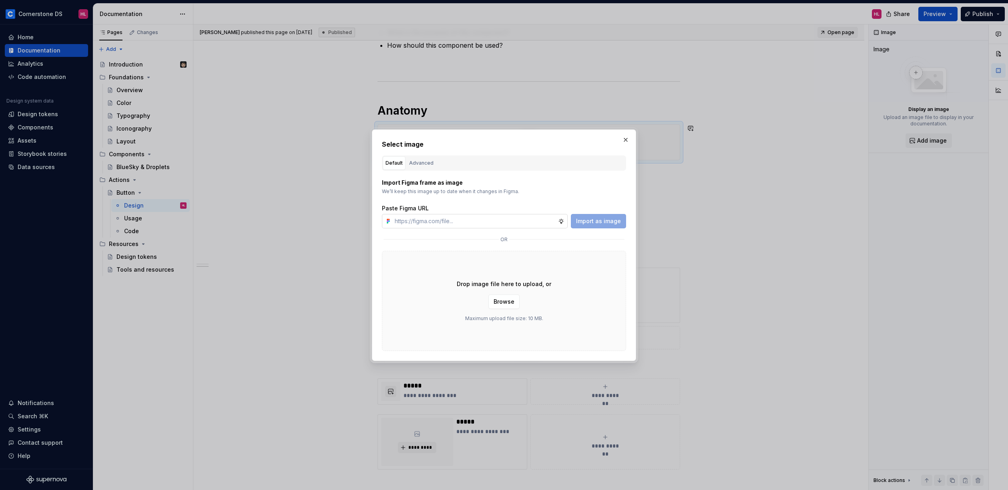
click at [466, 225] on input "text" at bounding box center [475, 221] width 167 height 14
click at [466, 219] on input "text" at bounding box center [475, 221] width 167 height 14
paste input "https://www.figma.com/design/NpI3zJELu1awXPHjKQh9MY/-Universal--Button?node-id=…"
type input "https://www.figma.com/design/NpI3zJELu1awXPHjKQh9MY/-Universal--Button?node-id=…"
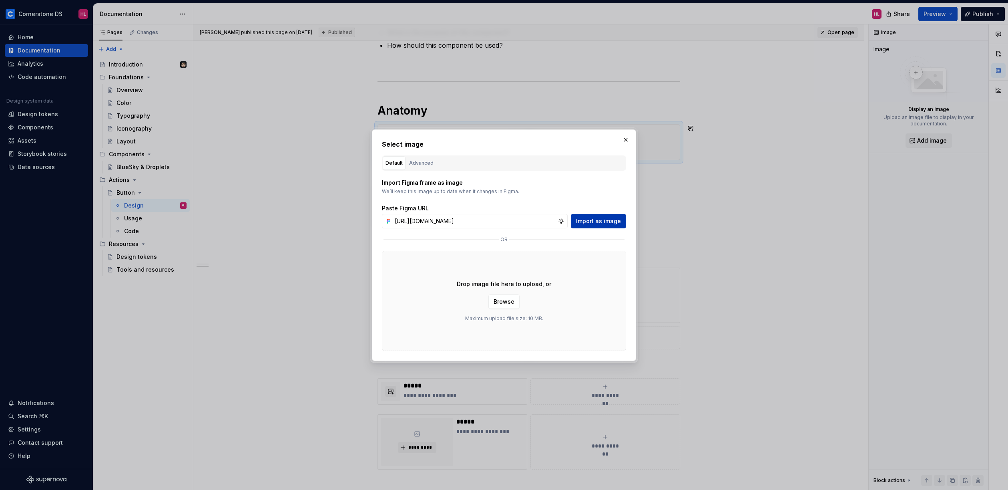
scroll to position [0, 0]
click at [601, 221] on span "Import as image" at bounding box center [598, 221] width 45 height 8
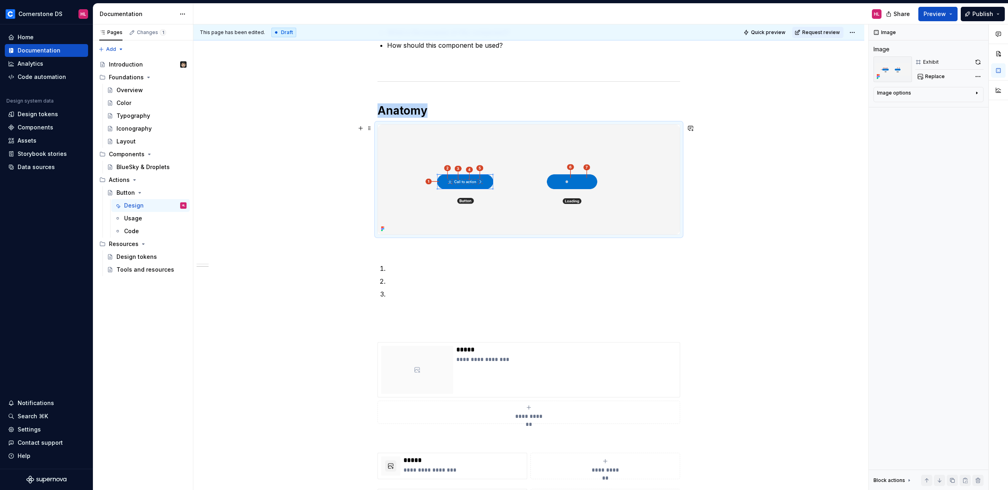
click at [579, 190] on img at bounding box center [529, 180] width 302 height 110
click at [484, 189] on img at bounding box center [529, 180] width 302 height 110
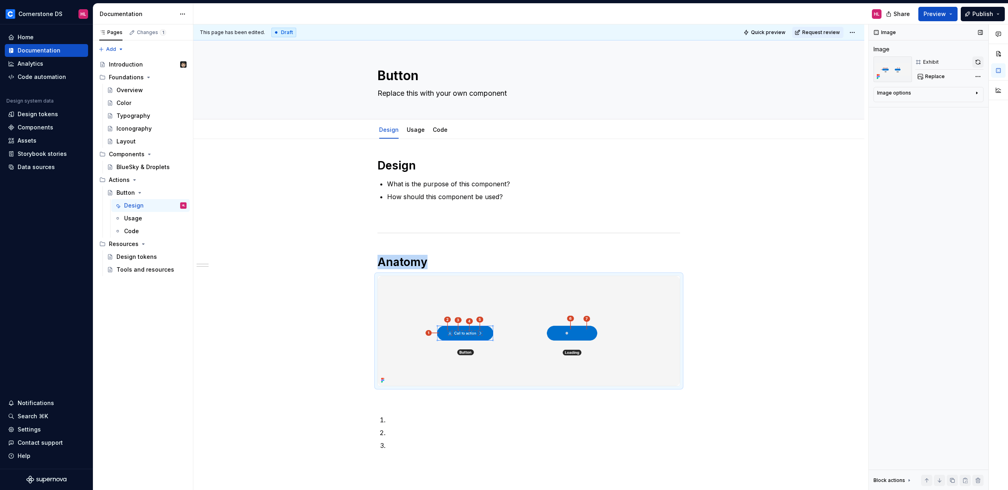
click at [980, 61] on button "button" at bounding box center [978, 61] width 11 height 11
click at [959, 90] on div "Image options" at bounding box center [925, 95] width 96 height 10
click at [957, 107] on icon "button" at bounding box center [957, 105] width 6 height 6
click at [939, 107] on icon "button" at bounding box center [941, 105] width 4 height 4
click at [959, 102] on icon "button" at bounding box center [957, 105] width 6 height 6
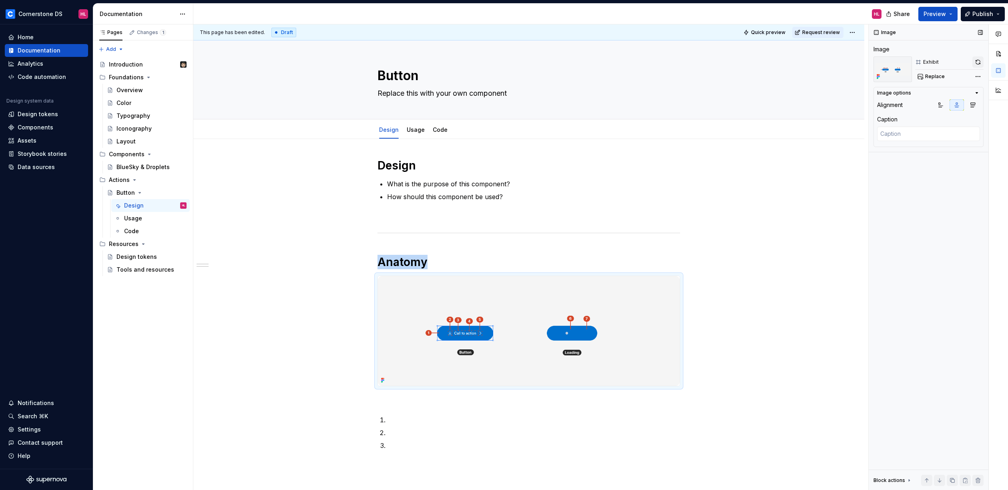
click at [978, 58] on button "button" at bounding box center [978, 61] width 11 height 11
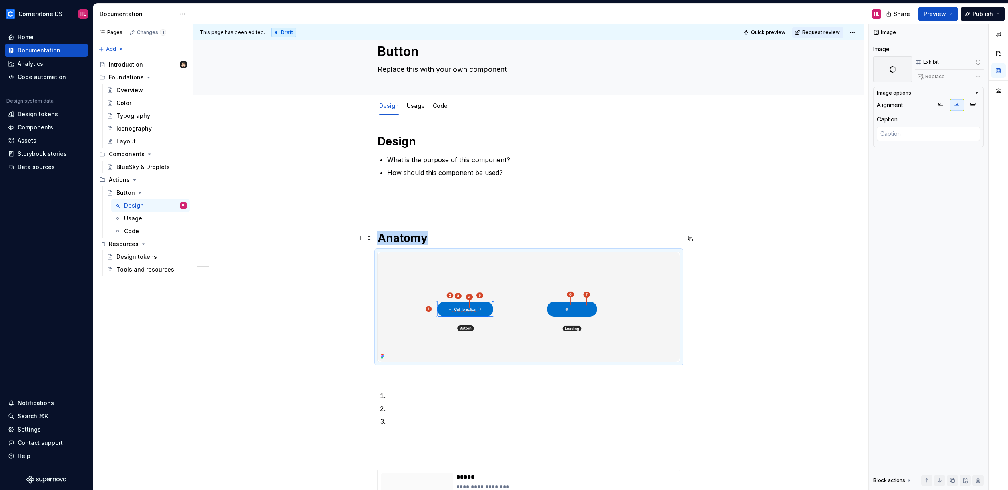
scroll to position [93, 0]
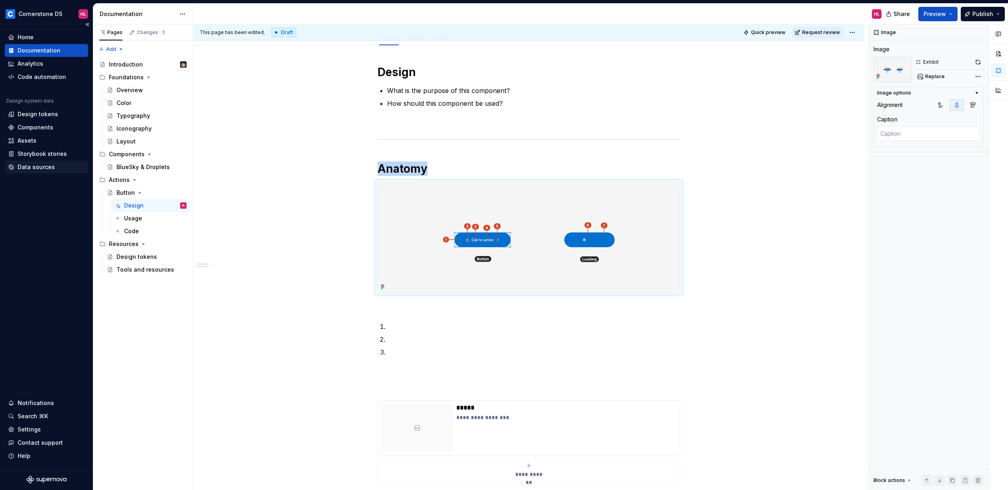
click at [42, 167] on div "Data sources" at bounding box center [36, 167] width 37 height 8
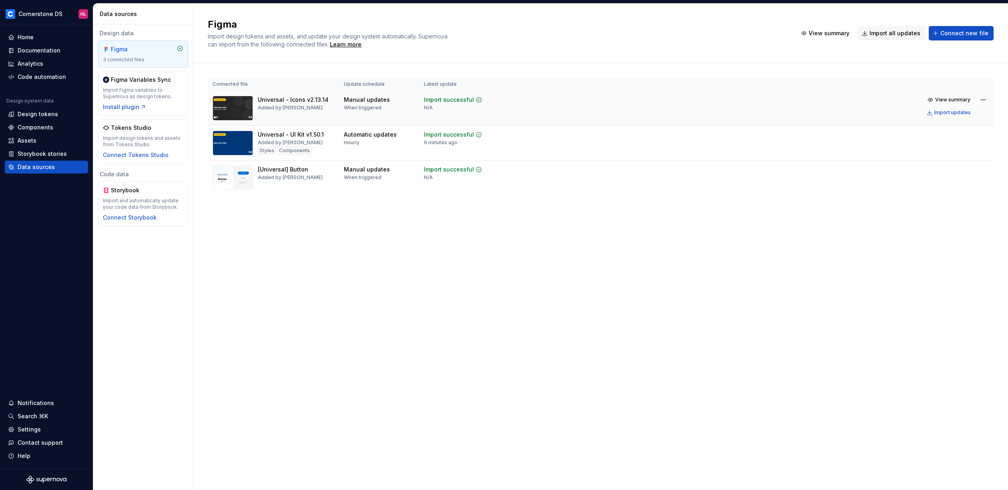
click at [276, 112] on div "Universal - Icons v2.13.14 Added by Hugo Leconte" at bounding box center [293, 108] width 71 height 25
click at [963, 100] on span "View summary" at bounding box center [952, 99] width 35 height 6
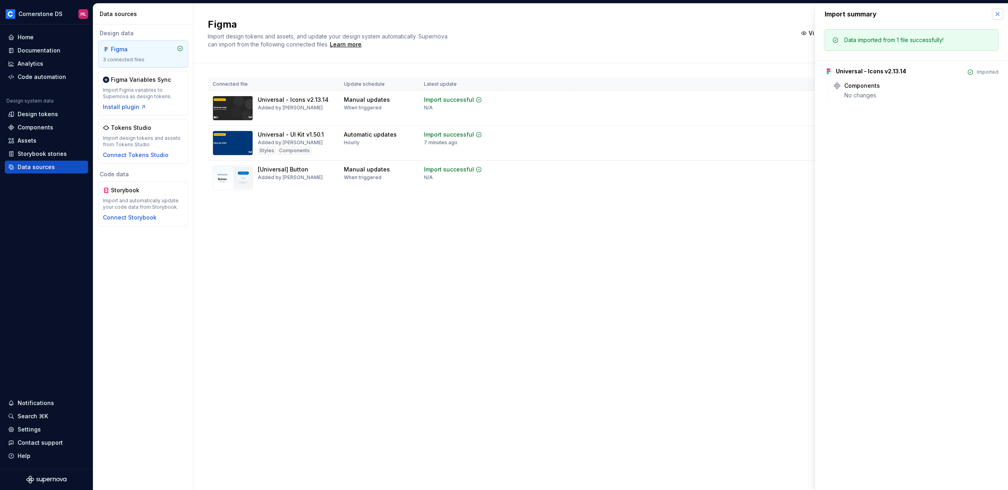
click at [998, 16] on button "button" at bounding box center [997, 13] width 11 height 11
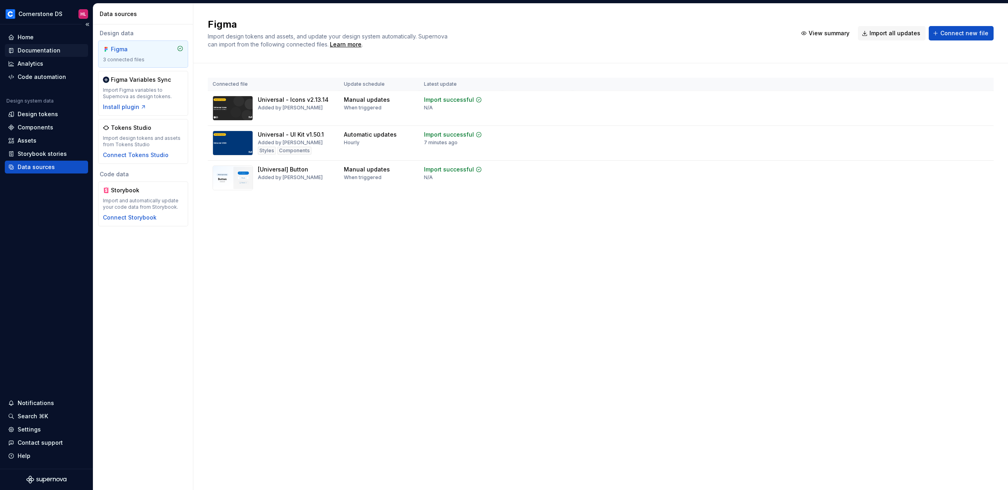
click at [40, 48] on div "Documentation" at bounding box center [39, 50] width 43 height 8
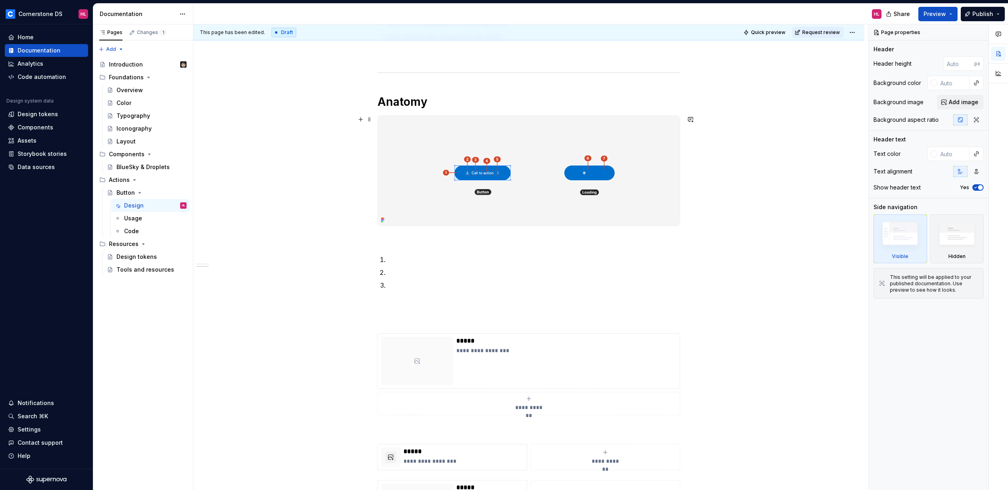
scroll to position [80, 0]
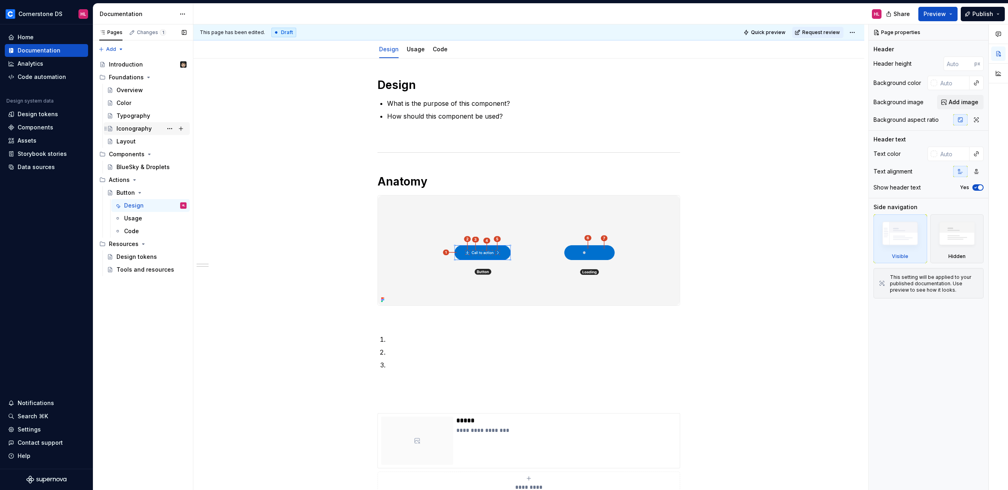
click at [135, 130] on div "Iconography" at bounding box center [134, 129] width 35 height 8
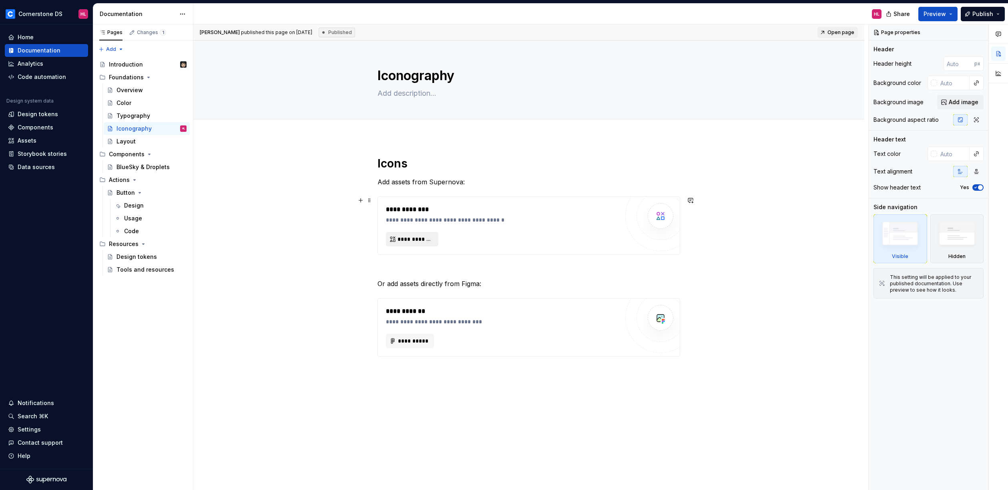
click at [416, 243] on button "**********" at bounding box center [412, 239] width 52 height 14
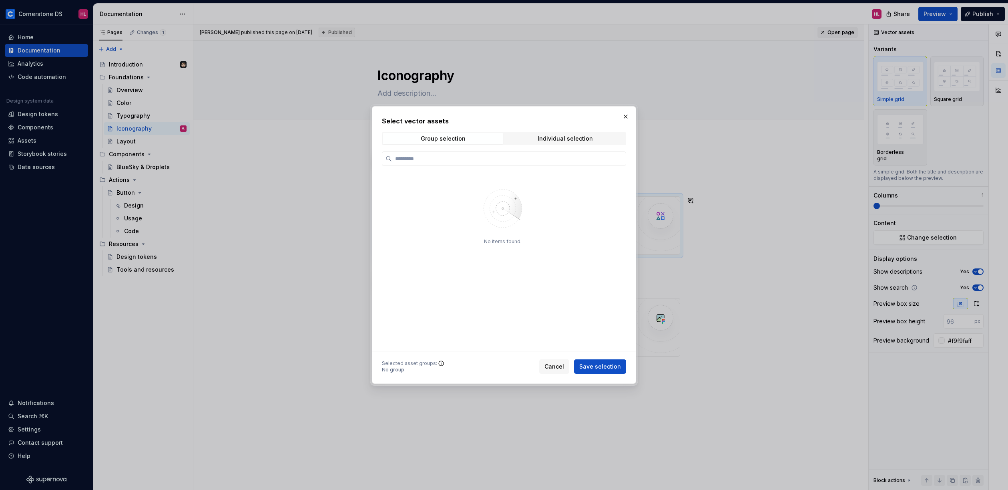
click at [438, 363] on icon at bounding box center [441, 363] width 6 height 6
click at [519, 145] on div "Group selection Individual selection" at bounding box center [504, 138] width 244 height 13
click at [531, 141] on span "Individual selection" at bounding box center [565, 138] width 121 height 11
click at [445, 141] on div "Group selection" at bounding box center [443, 138] width 45 height 6
click at [437, 158] on input "search" at bounding box center [509, 159] width 234 height 8
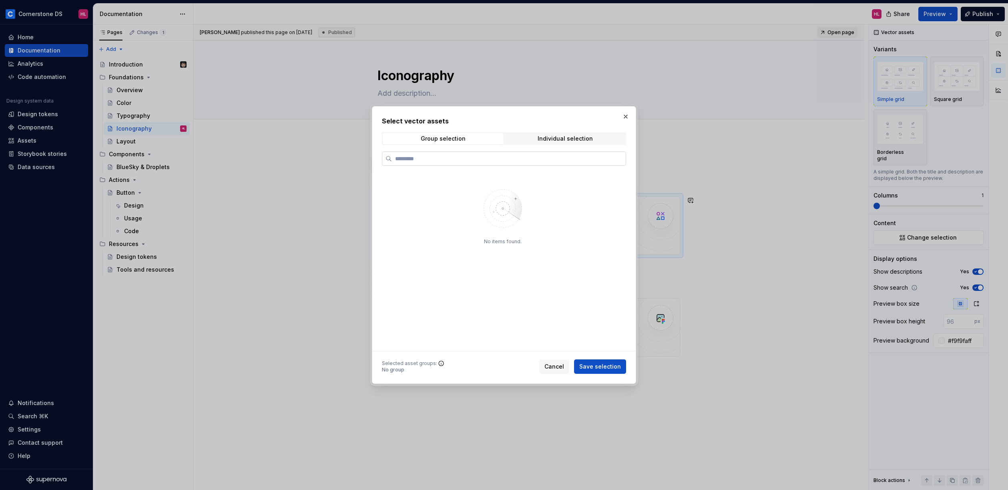
click at [432, 163] on label at bounding box center [504, 158] width 244 height 14
click at [432, 163] on input "search" at bounding box center [509, 159] width 234 height 8
click at [626, 115] on button "button" at bounding box center [625, 116] width 11 height 11
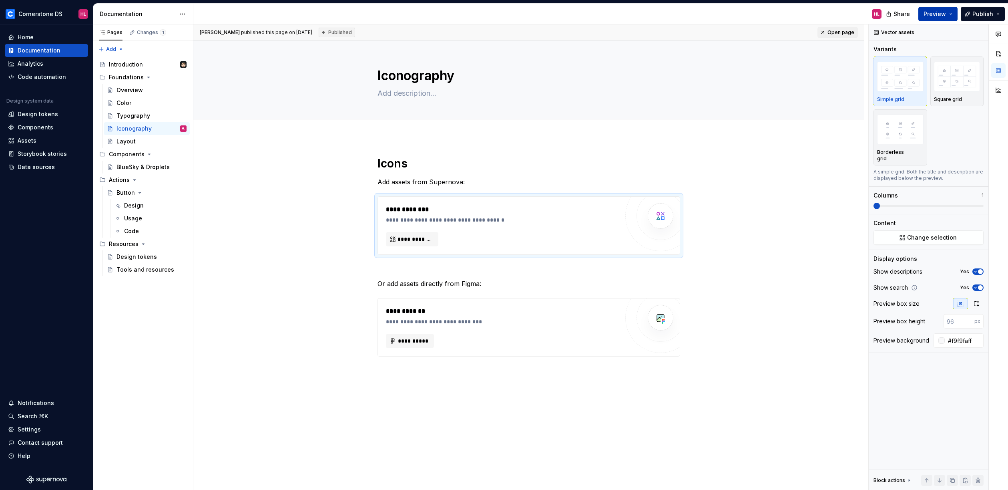
click at [933, 14] on span "Preview" at bounding box center [935, 14] width 22 height 8
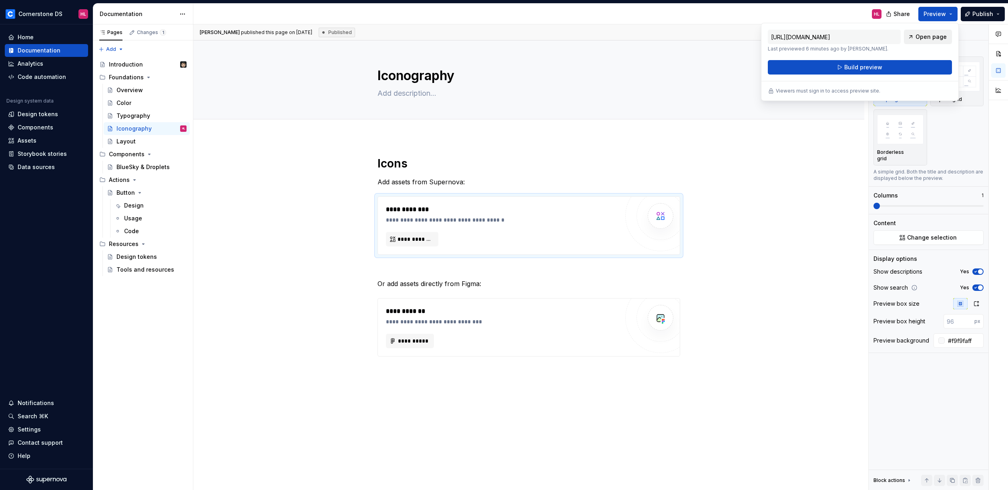
click at [923, 38] on span "Open page" at bounding box center [931, 37] width 31 height 8
click at [145, 205] on div "Design" at bounding box center [155, 205] width 62 height 11
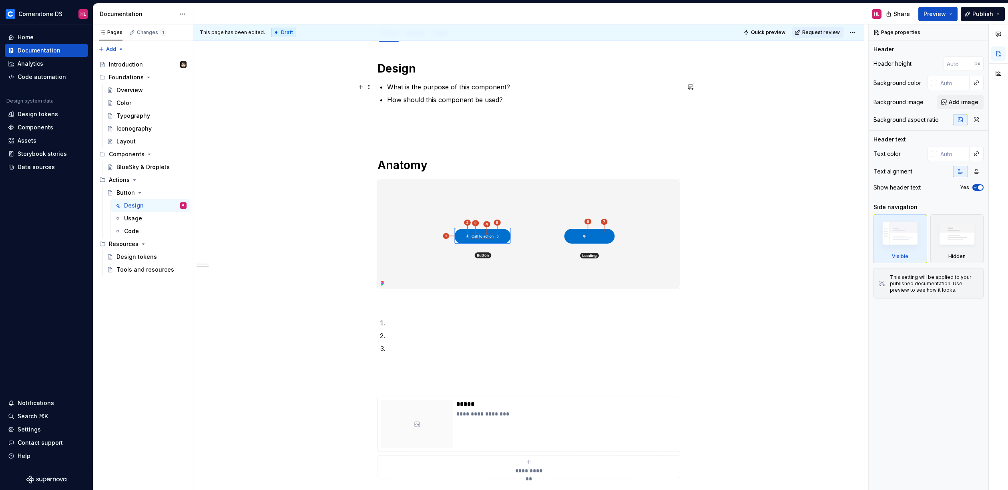
scroll to position [80, 0]
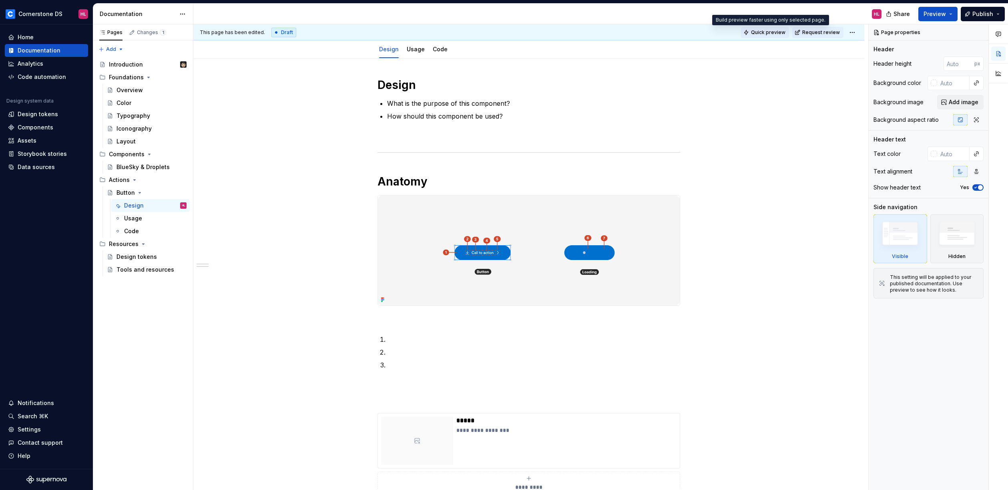
click at [777, 32] on span "Quick preview" at bounding box center [768, 32] width 34 height 6
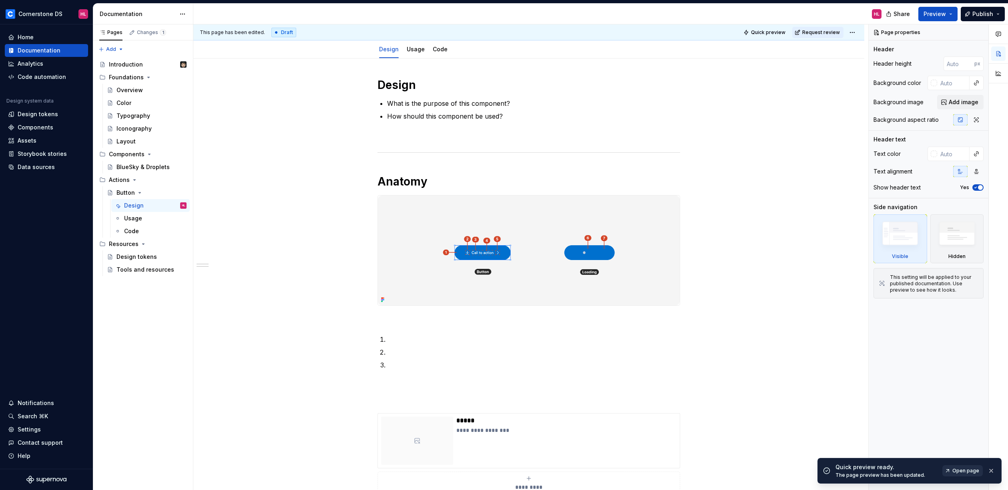
click at [969, 470] on span "Open page" at bounding box center [966, 470] width 27 height 6
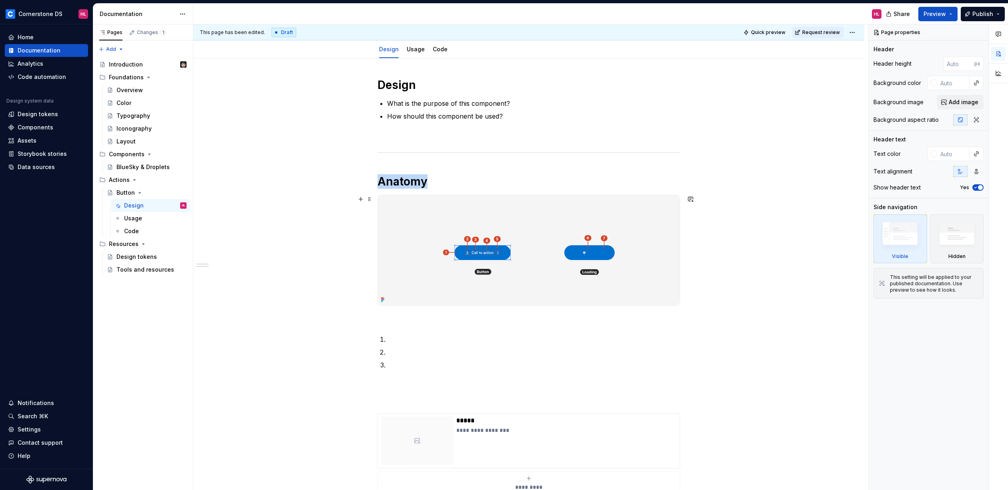
click at [563, 219] on img at bounding box center [529, 250] width 302 height 110
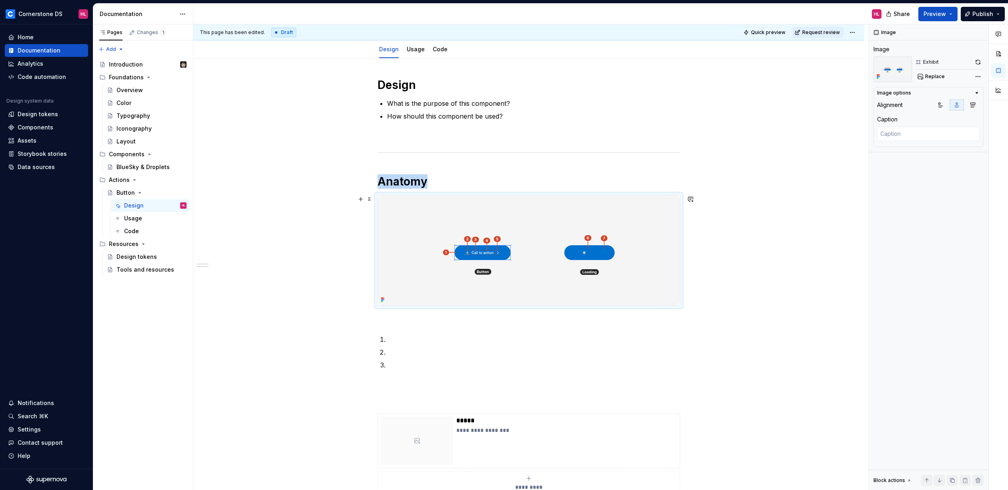
click at [529, 304] on img at bounding box center [529, 250] width 302 height 110
click at [685, 230] on div "**********" at bounding box center [528, 414] width 671 height 713
click at [680, 232] on div at bounding box center [529, 250] width 303 height 111
click at [361, 323] on button "button" at bounding box center [360, 319] width 11 height 11
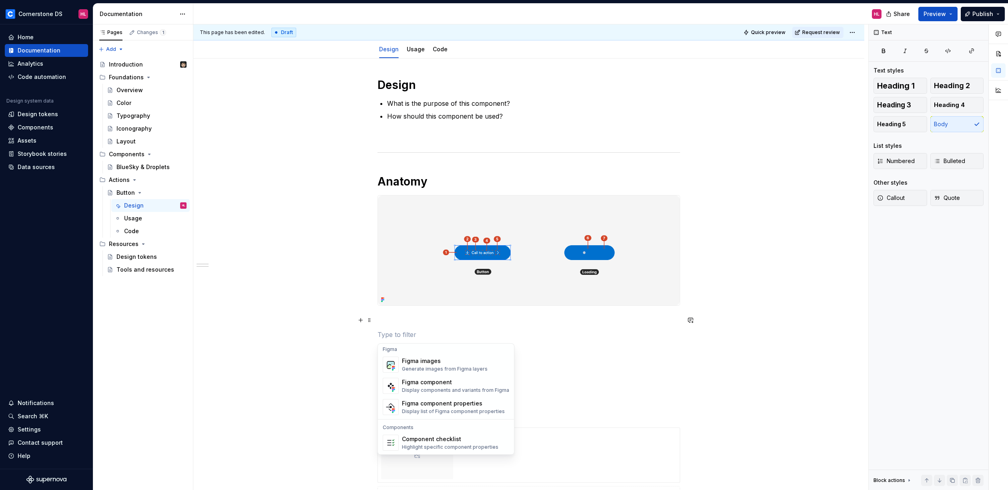
scroll to position [797, 0]
click at [442, 420] on div "Component overview table" at bounding box center [446, 417] width 88 height 8
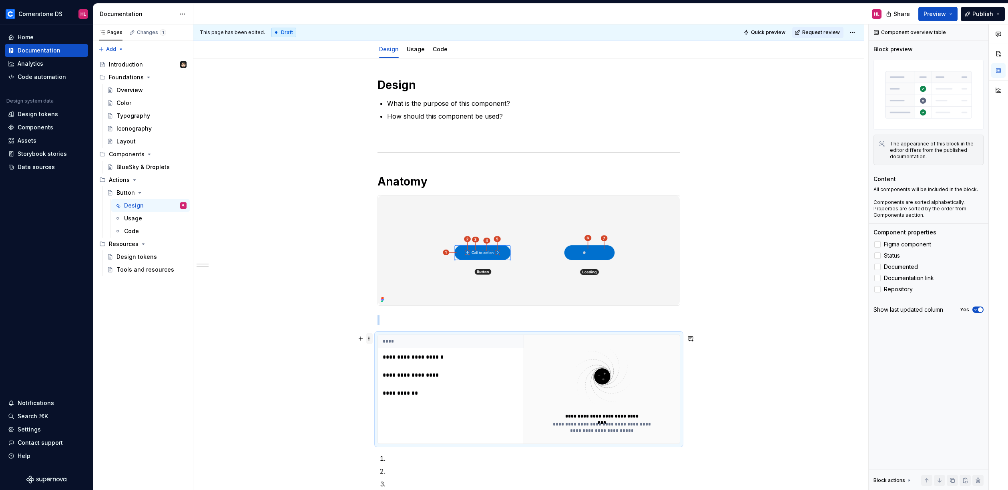
click at [369, 337] on span at bounding box center [369, 338] width 6 height 11
click at [390, 406] on div "Delete" at bounding box center [407, 409] width 52 height 8
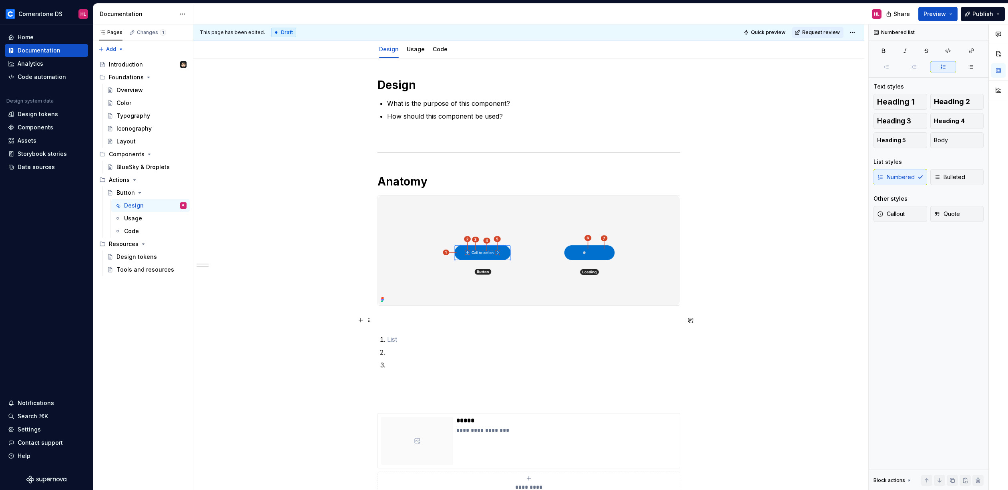
click at [393, 316] on p at bounding box center [529, 320] width 303 height 10
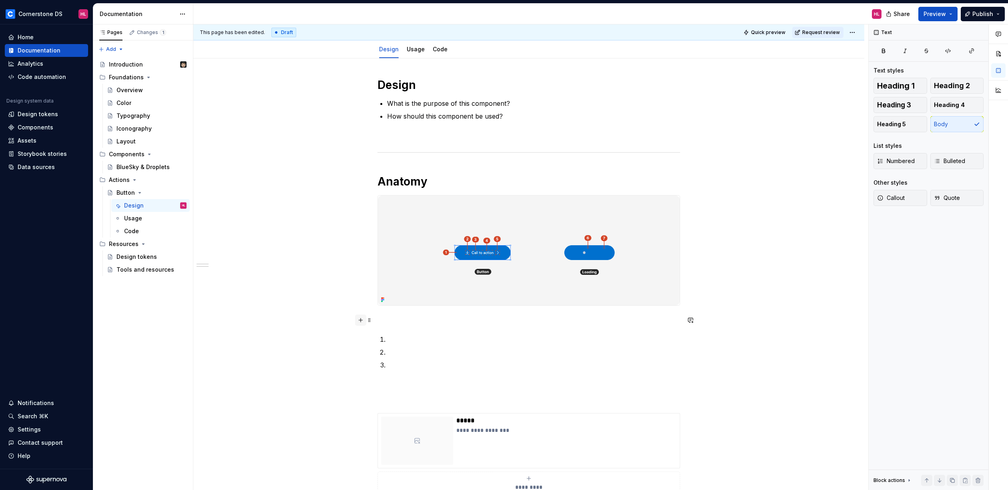
click at [363, 322] on button "button" at bounding box center [360, 319] width 11 height 11
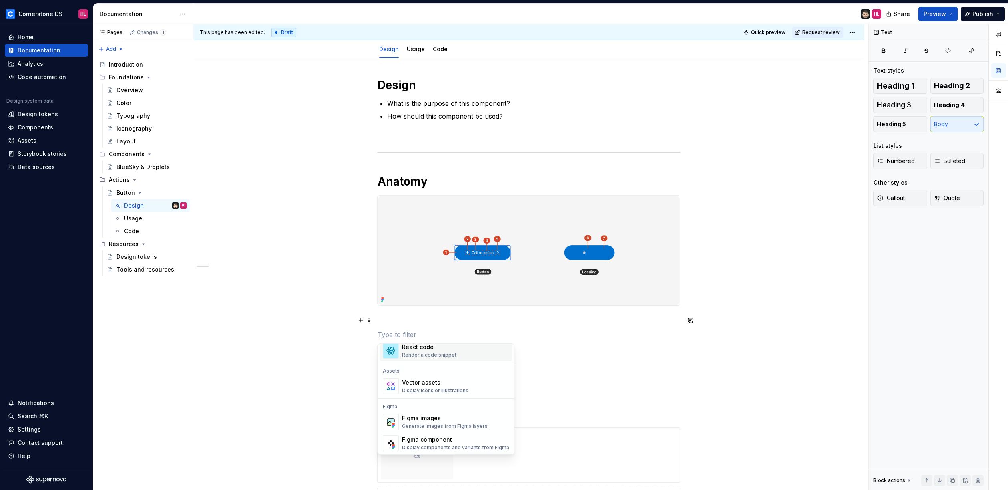
scroll to position [710, 0]
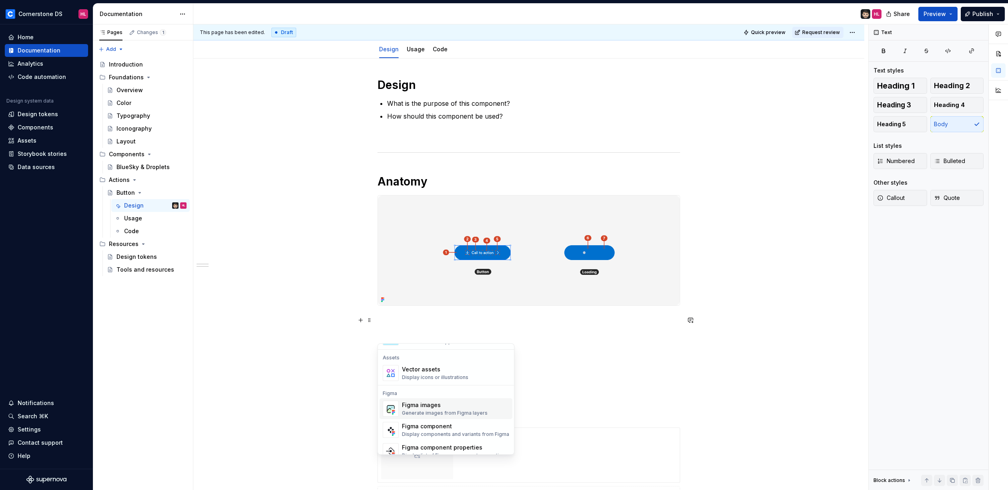
click at [467, 413] on div "Generate images from Figma layers" at bounding box center [445, 413] width 86 height 6
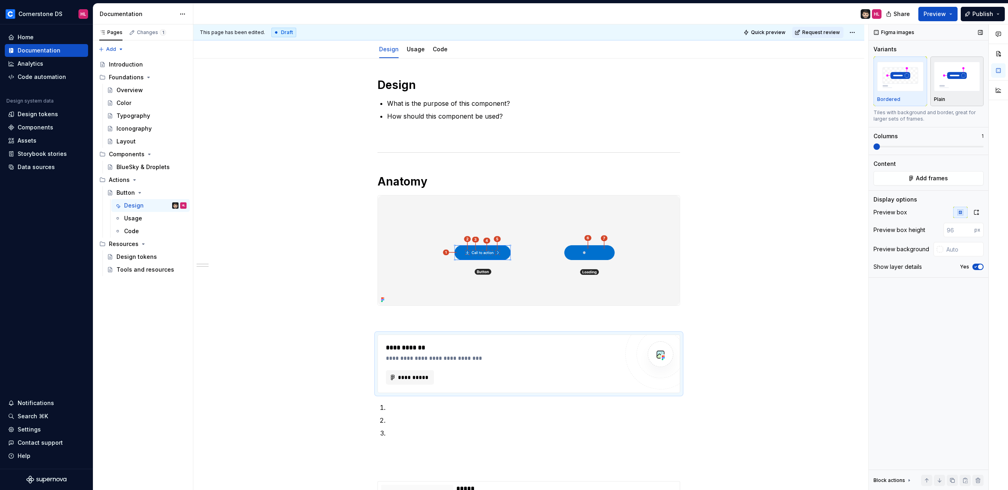
click at [949, 86] on img "button" at bounding box center [957, 76] width 46 height 29
click at [909, 87] on img "button" at bounding box center [900, 76] width 46 height 29
click at [979, 215] on icon "button" at bounding box center [976, 212] width 6 height 6
click at [420, 377] on span "**********" at bounding box center [413, 377] width 31 height 8
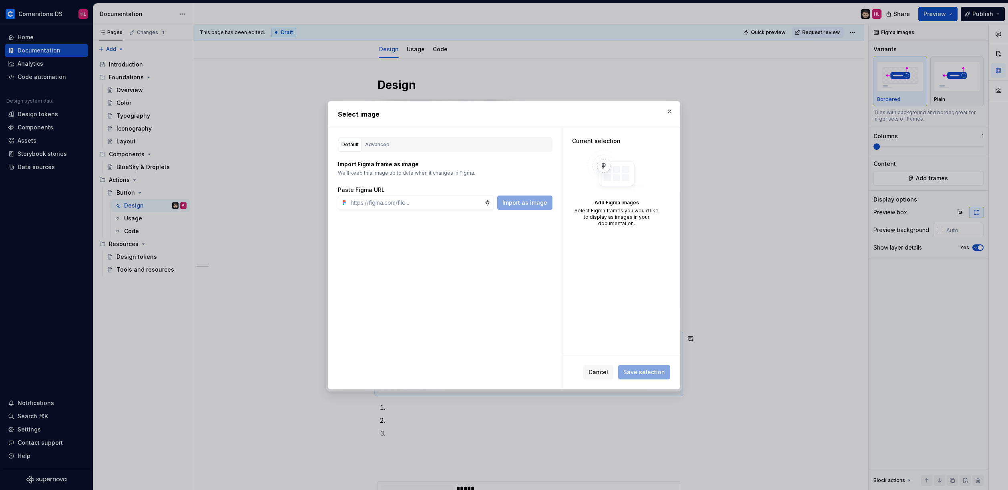
type textarea "*"
type input "https://www.figma.com/design/NpI3zJELu1awXPHjKQh9MY/-Universal--Button?node-id=…"
click at [530, 201] on span "Import as image" at bounding box center [525, 203] width 45 height 8
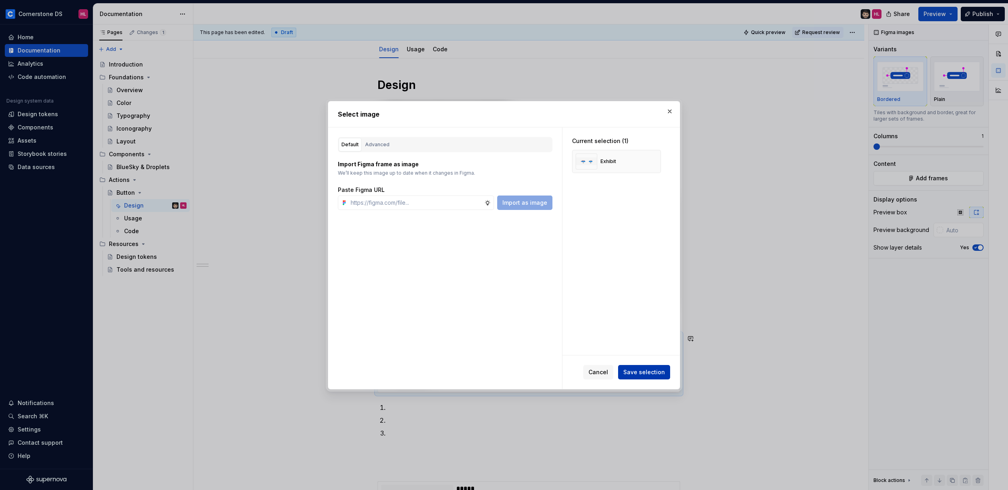
click at [643, 372] on span "Save selection" at bounding box center [644, 372] width 42 height 8
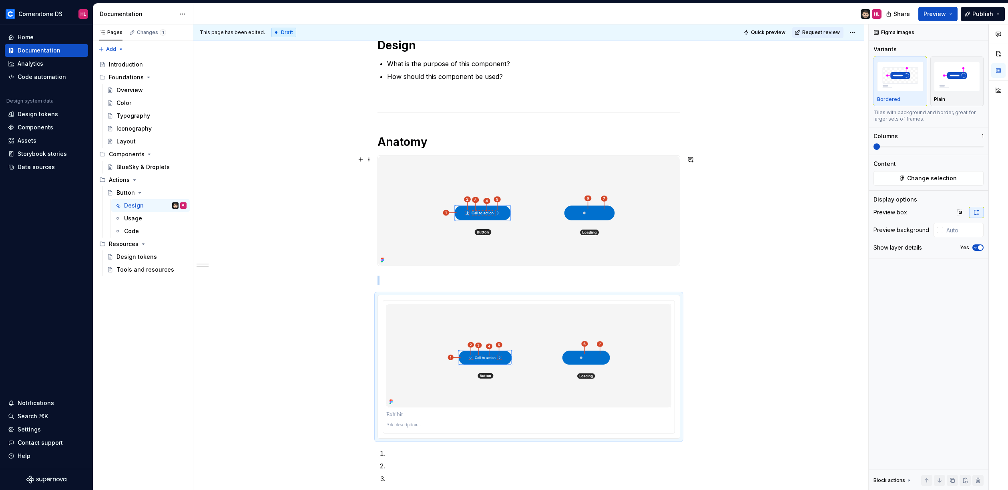
scroll to position [152, 0]
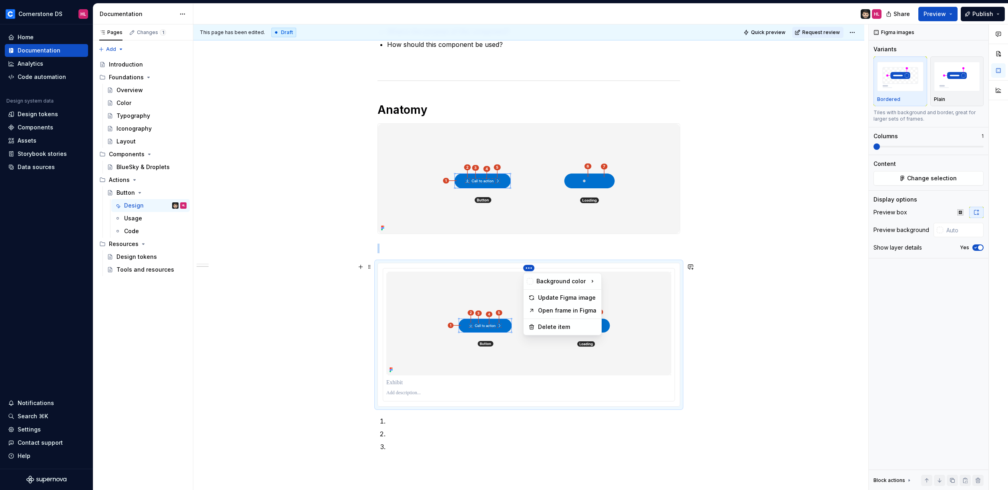
click at [530, 261] on html "Cornerstone DS HL Home Documentation Analytics Code automation Design system da…" at bounding box center [504, 245] width 1008 height 490
click at [528, 265] on html "Cornerstone DS HL Home Documentation Analytics Code automation Design system da…" at bounding box center [504, 245] width 1008 height 490
click at [730, 223] on div "**********" at bounding box center [528, 420] width 671 height 866
click at [591, 296] on img at bounding box center [528, 323] width 285 height 104
click at [530, 267] on html "Cornerstone DS HL Home Documentation Analytics Code automation Design system da…" at bounding box center [504, 245] width 1008 height 490
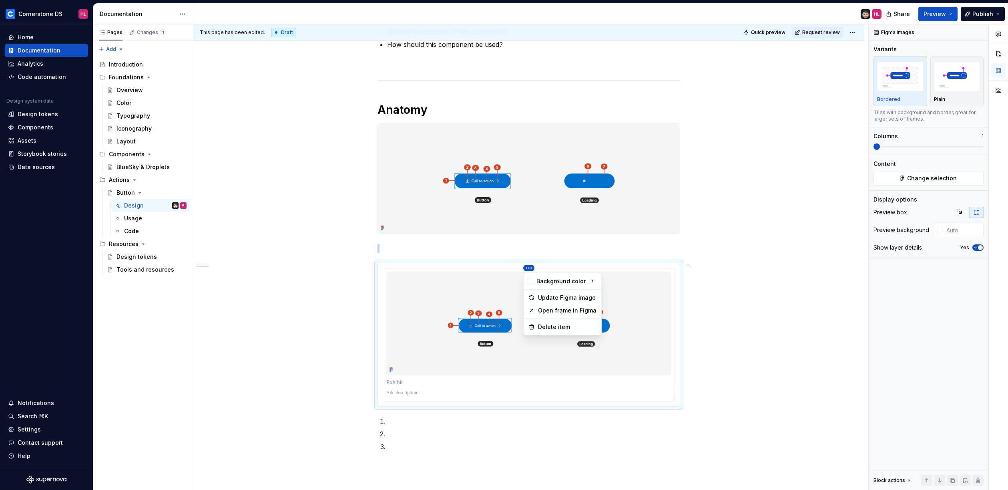
click at [745, 212] on html "Cornerstone DS HL Home Documentation Analytics Code automation Design system da…" at bounding box center [504, 245] width 1008 height 490
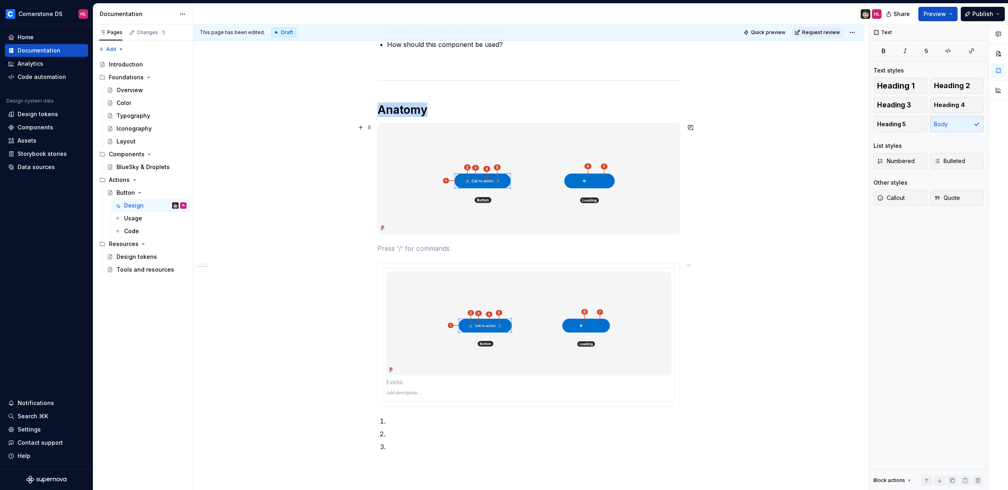
click at [633, 161] on img at bounding box center [529, 179] width 302 height 110
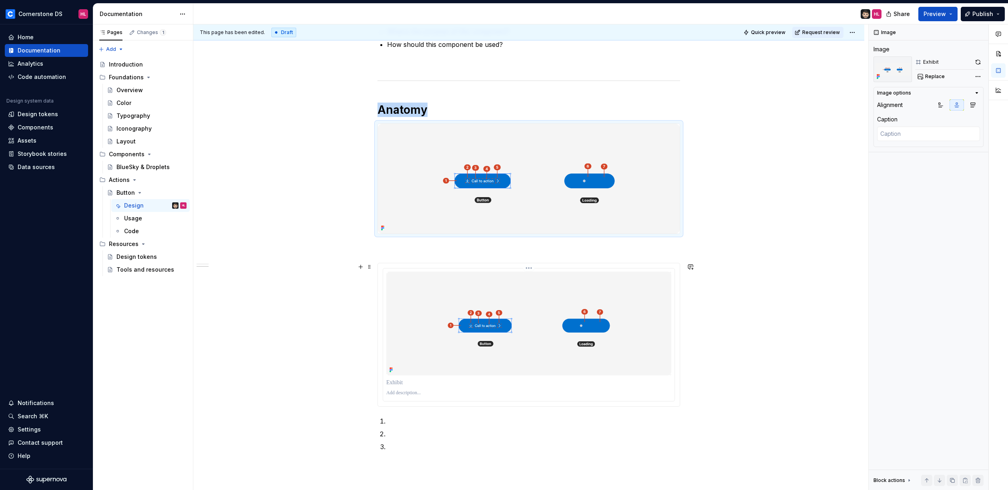
click at [654, 287] on img at bounding box center [528, 323] width 285 height 104
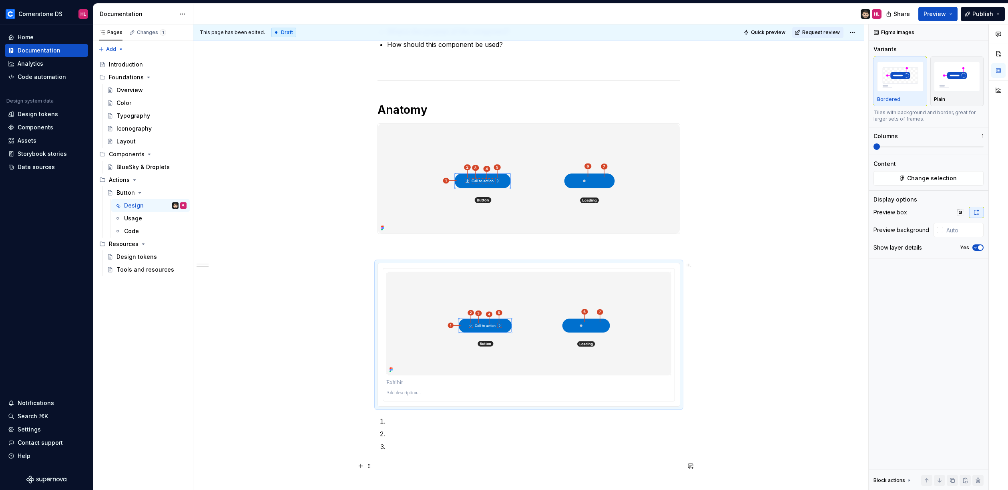
type textarea "*"
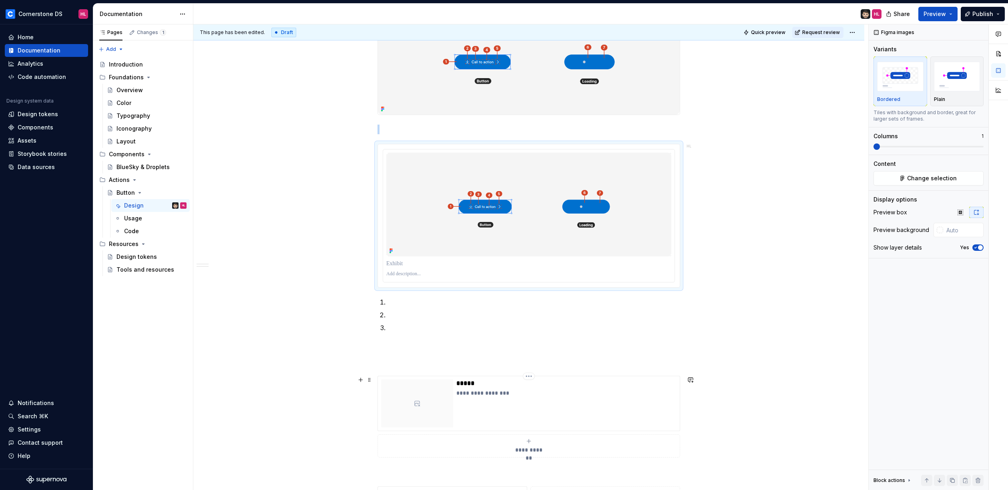
scroll to position [238, 0]
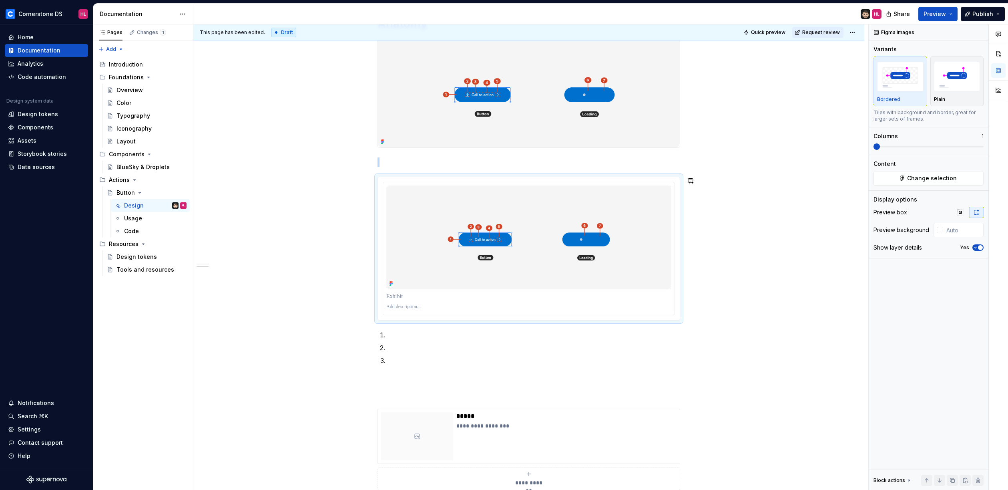
click at [390, 328] on div "**********" at bounding box center [529, 265] width 303 height 690
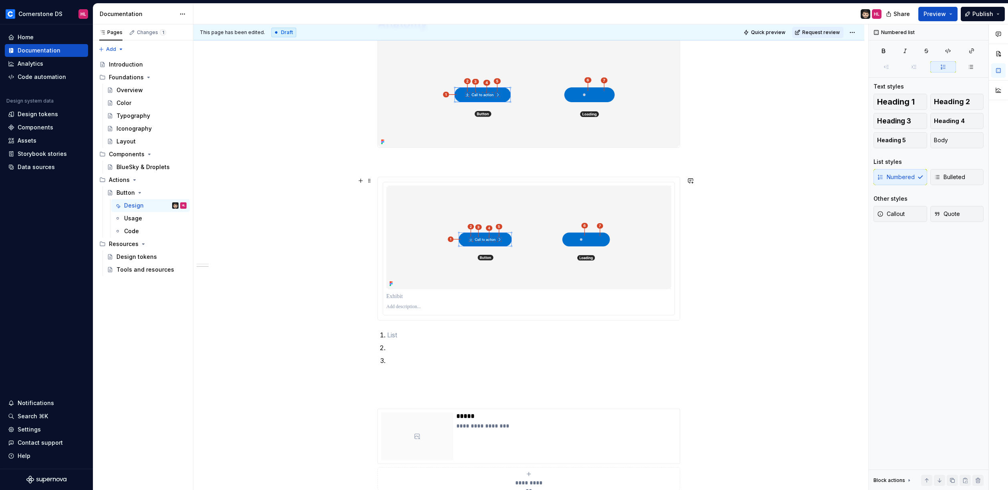
click at [706, 309] on div "**********" at bounding box center [528, 334] width 671 height 866
click at [694, 307] on div "**********" at bounding box center [528, 334] width 671 height 866
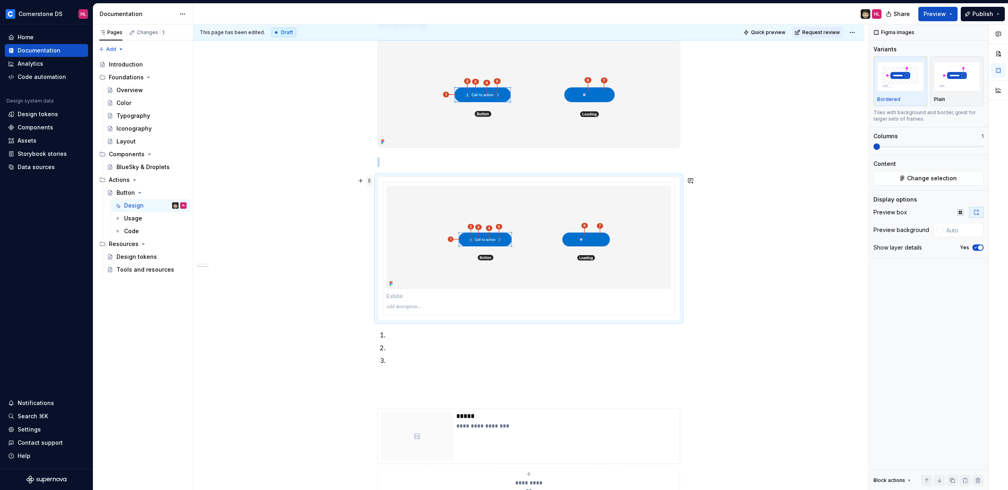
click at [370, 178] on span at bounding box center [369, 180] width 6 height 11
click at [394, 249] on div "Delete" at bounding box center [407, 251] width 52 height 8
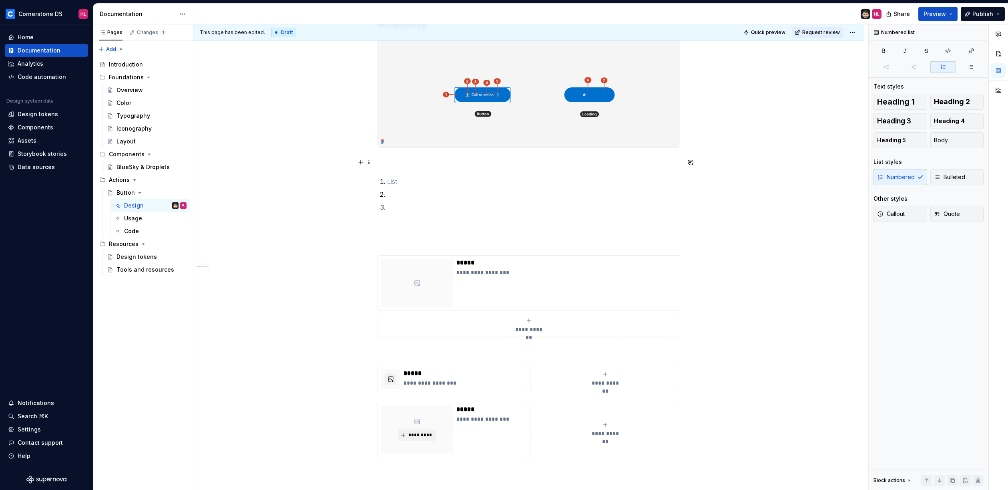
click at [402, 159] on p at bounding box center [529, 162] width 303 height 10
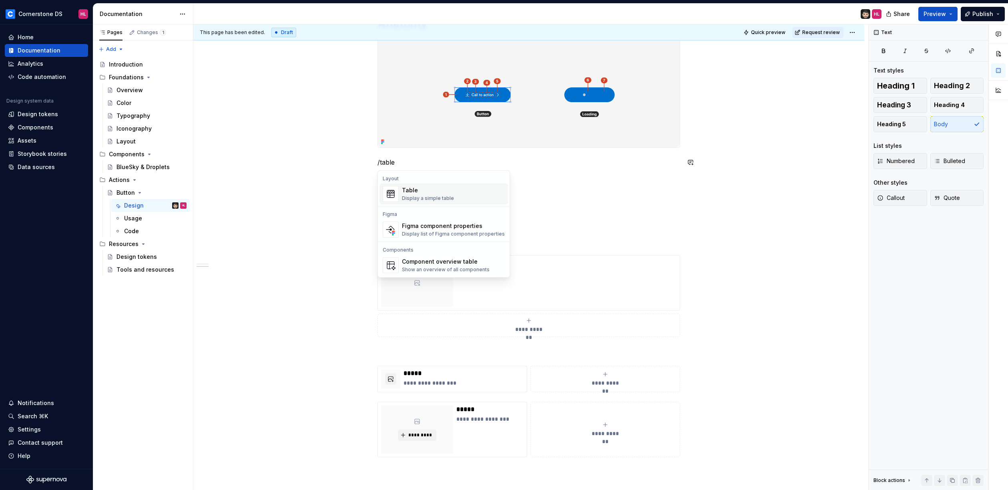
click at [426, 202] on span "Table Display a simple table" at bounding box center [444, 193] width 129 height 21
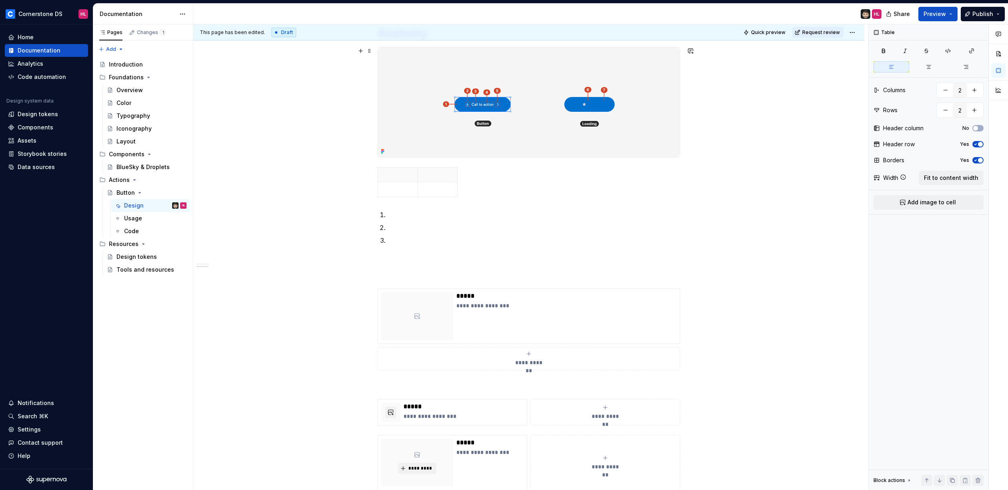
scroll to position [223, 0]
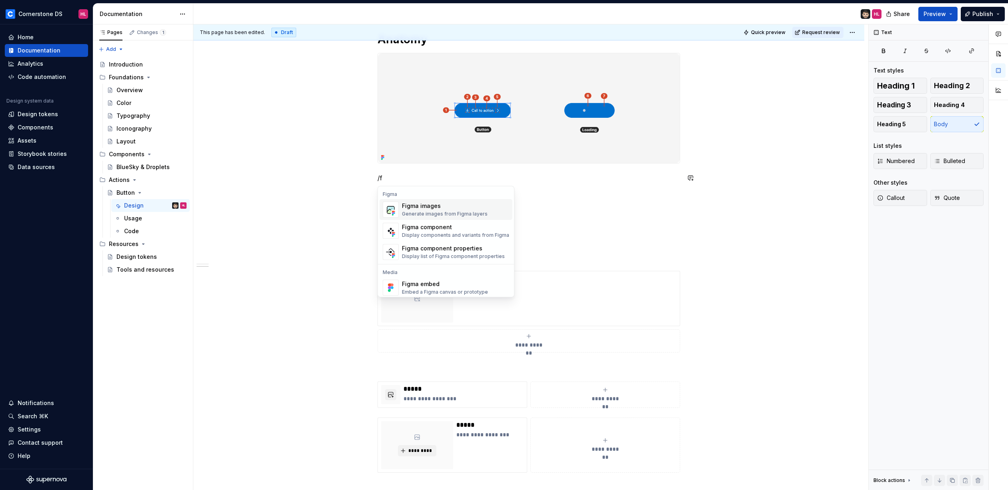
click at [437, 207] on div "Figma images" at bounding box center [445, 206] width 86 height 8
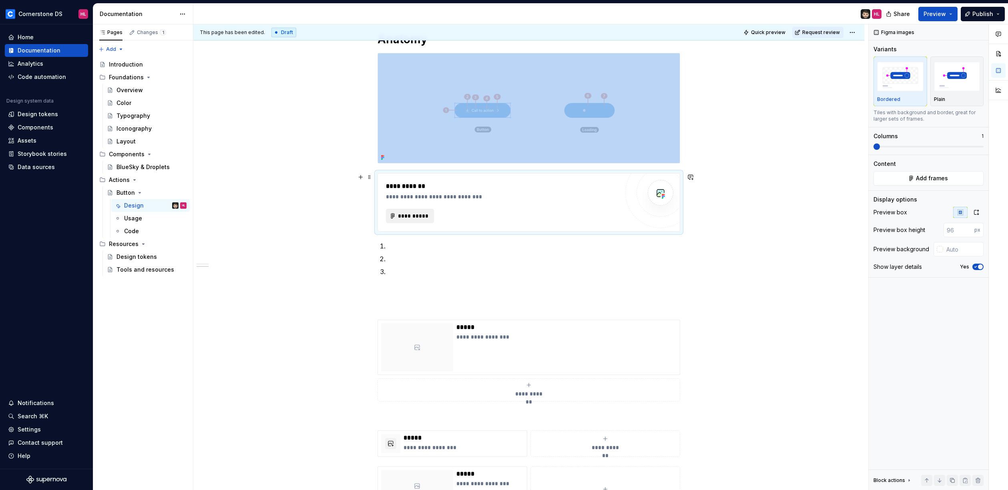
click at [406, 217] on span "**********" at bounding box center [413, 216] width 31 height 8
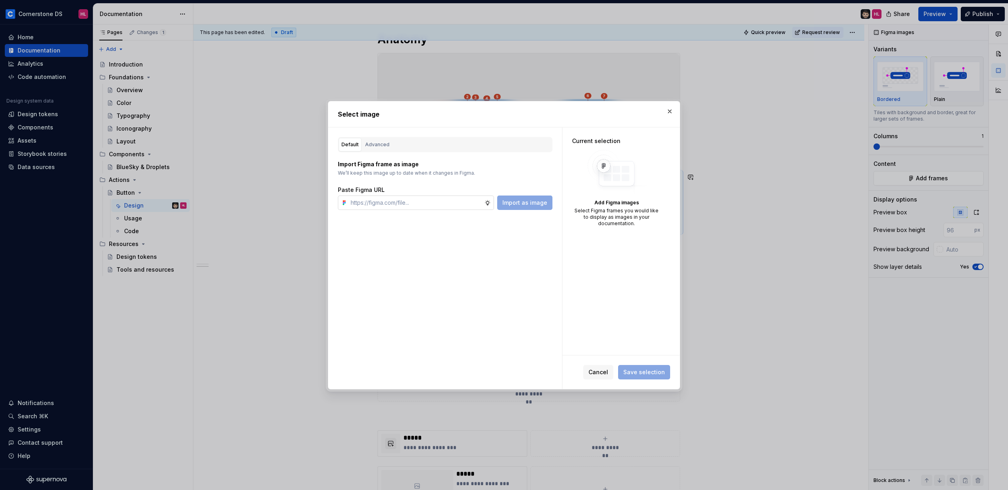
click at [442, 207] on input "text" at bounding box center [416, 202] width 137 height 14
type textarea "*"
type input "https://www.figma.com/design/NpI3zJELu1awXPHjKQh9MY/-Universal--Button?node-id=…"
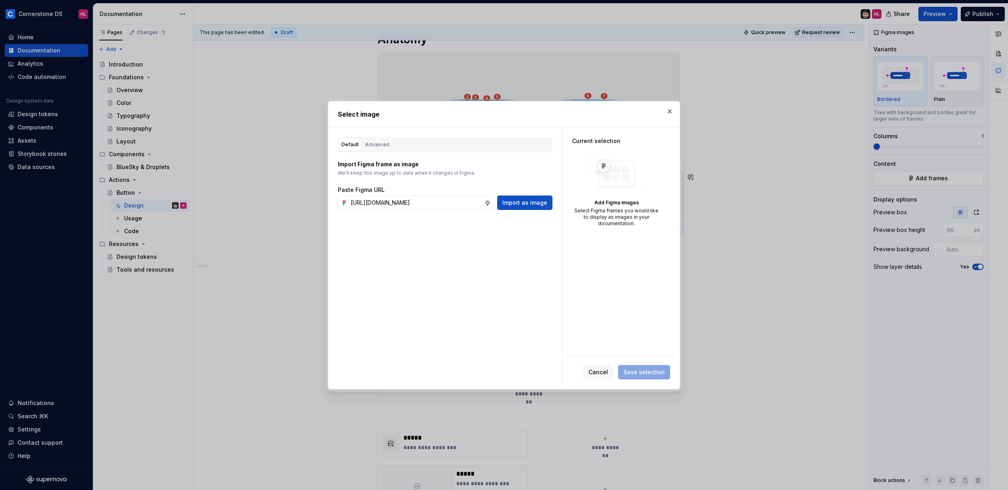
drag, startPoint x: 650, startPoint y: 371, endPoint x: 499, endPoint y: 235, distance: 202.7
click at [499, 235] on div "Default Advanced Import Figma frame as image We’ll keep this image up to date w…" at bounding box center [504, 257] width 352 height 261
click at [517, 199] on span "Import as image" at bounding box center [525, 203] width 45 height 8
click at [373, 149] on button "Advanced" at bounding box center [377, 145] width 30 height 14
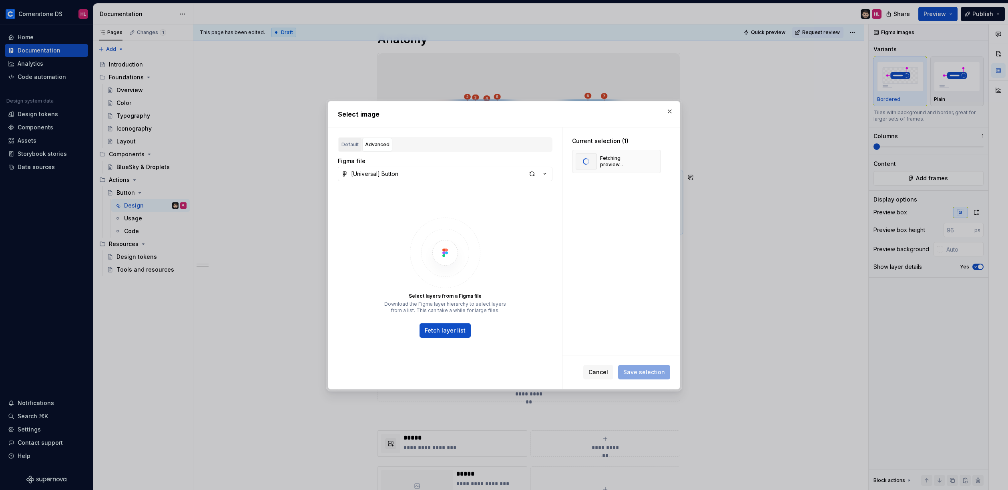
click at [344, 146] on div "Default" at bounding box center [350, 145] width 17 height 8
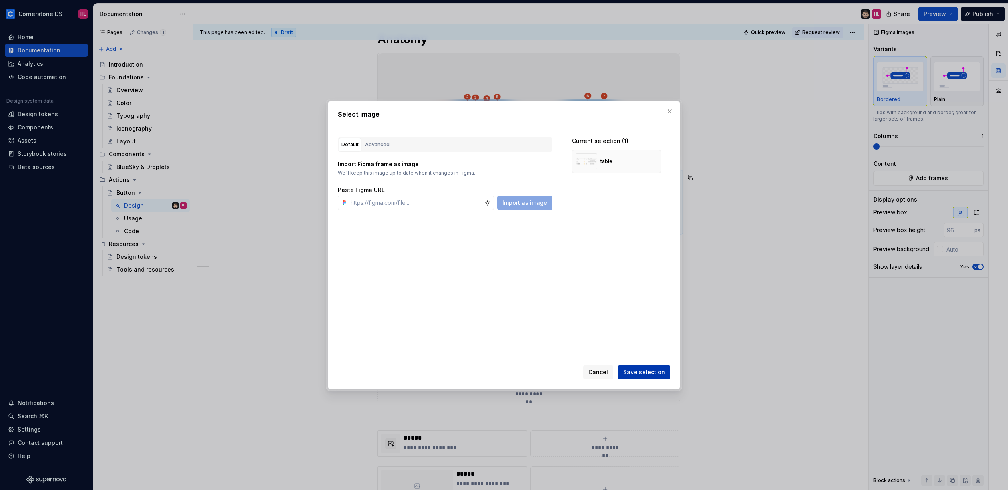
click at [650, 368] on span "Save selection" at bounding box center [644, 372] width 42 height 8
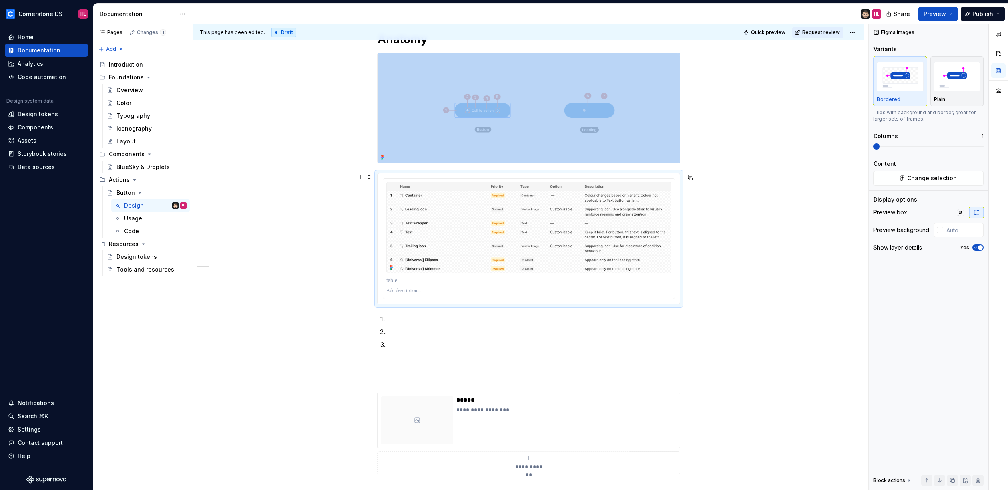
click at [737, 255] on div "**********" at bounding box center [528, 333] width 671 height 834
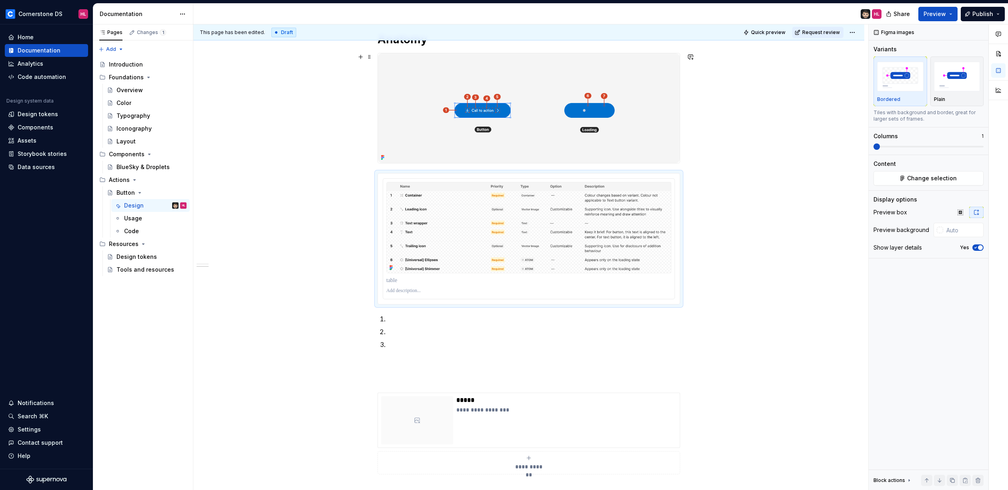
click at [760, 139] on div "**********" at bounding box center [528, 333] width 671 height 834
click at [664, 138] on img at bounding box center [529, 108] width 302 height 110
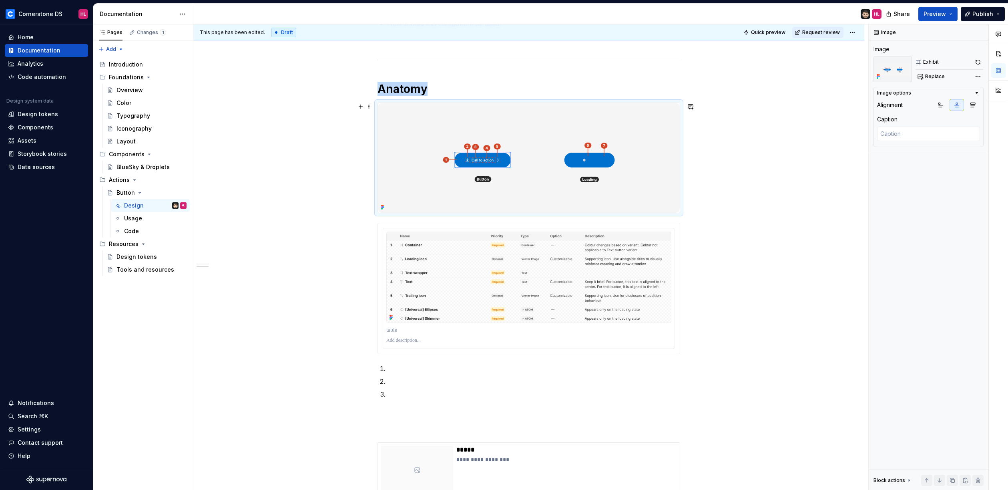
scroll to position [145, 0]
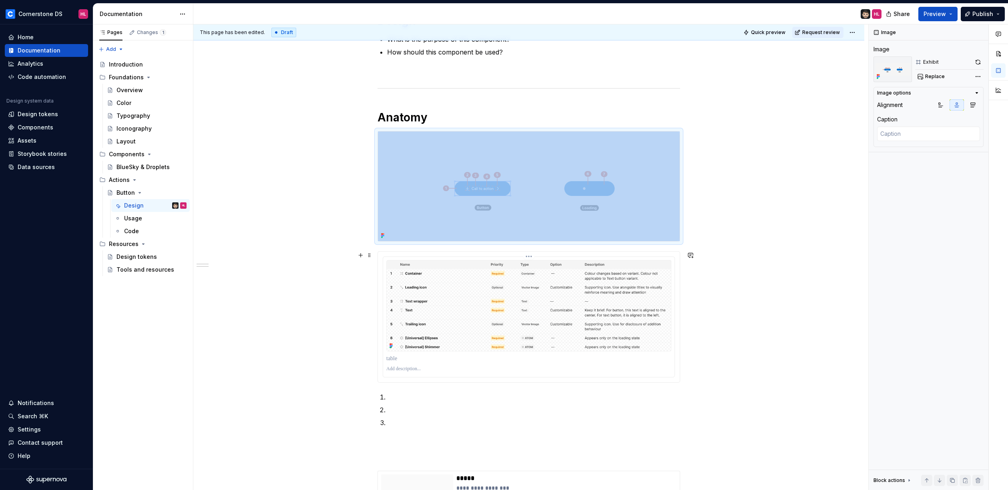
click at [618, 321] on img at bounding box center [528, 305] width 285 height 91
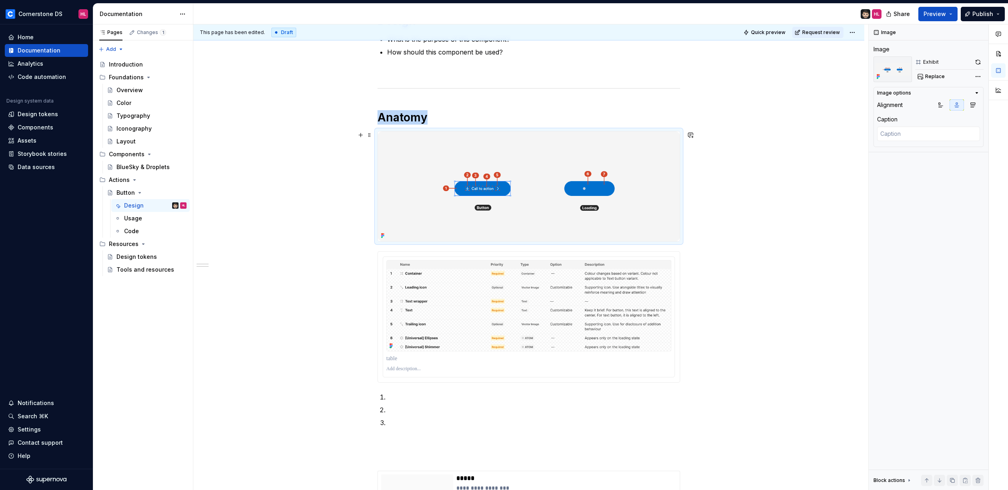
click at [642, 164] on img at bounding box center [529, 186] width 302 height 110
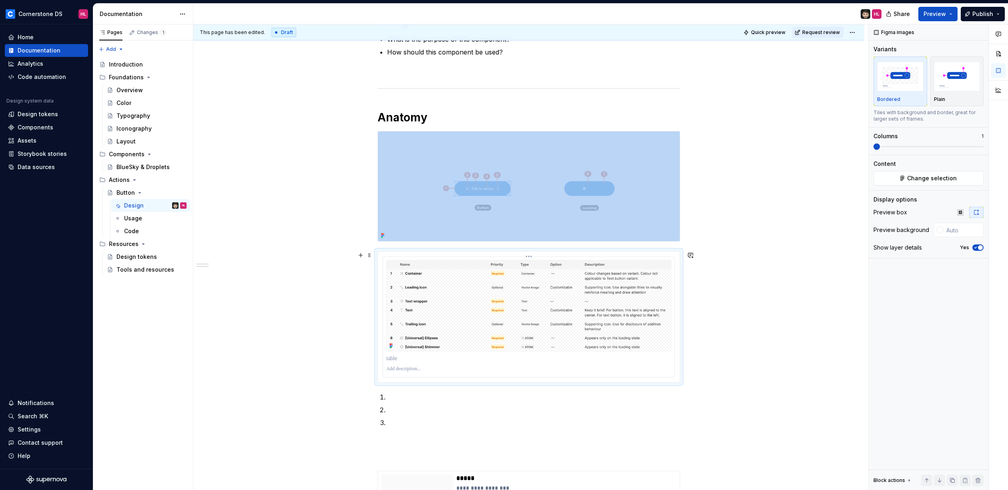
click at [601, 269] on img at bounding box center [528, 305] width 285 height 91
type textarea "*"
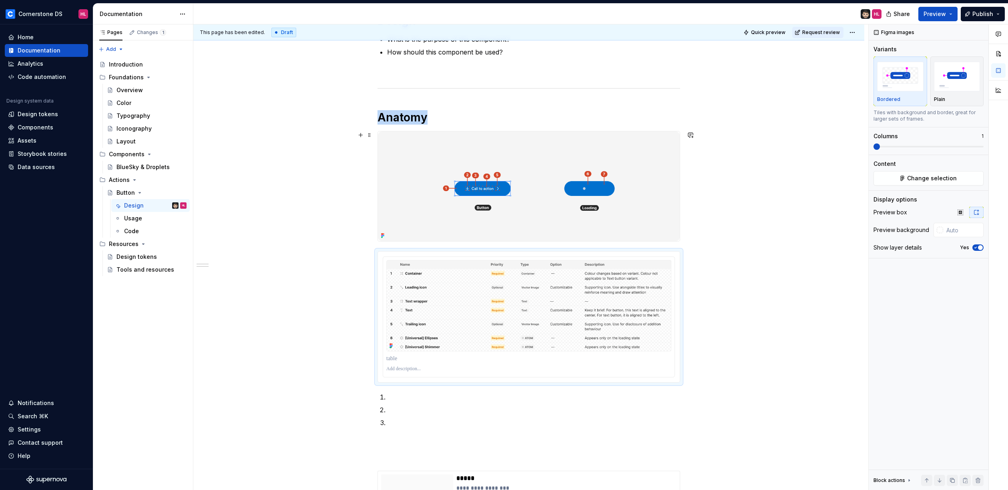
click at [638, 171] on img at bounding box center [529, 186] width 302 height 110
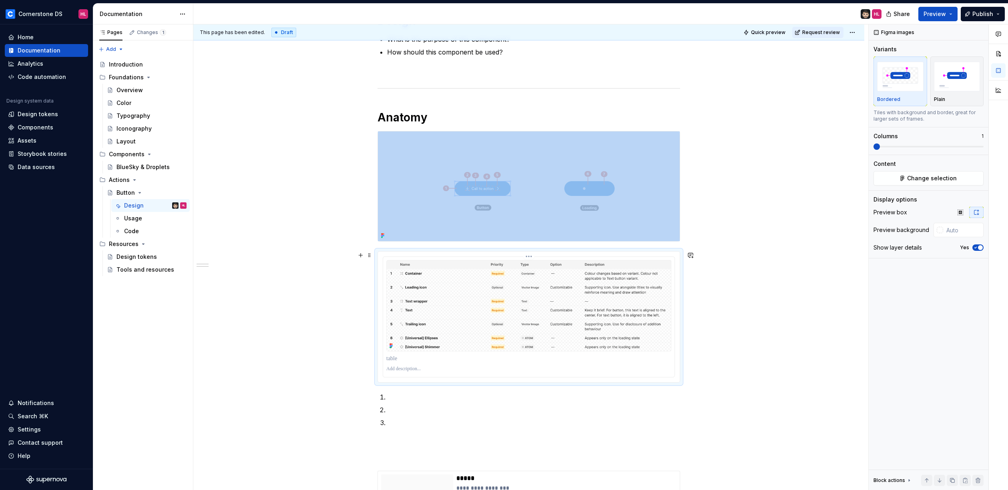
click at [545, 270] on img at bounding box center [528, 305] width 285 height 91
click at [962, 84] on img "button" at bounding box center [957, 76] width 46 height 29
click at [902, 76] on img "button" at bounding box center [900, 76] width 46 height 29
click at [874, 144] on span at bounding box center [877, 146] width 6 height 6
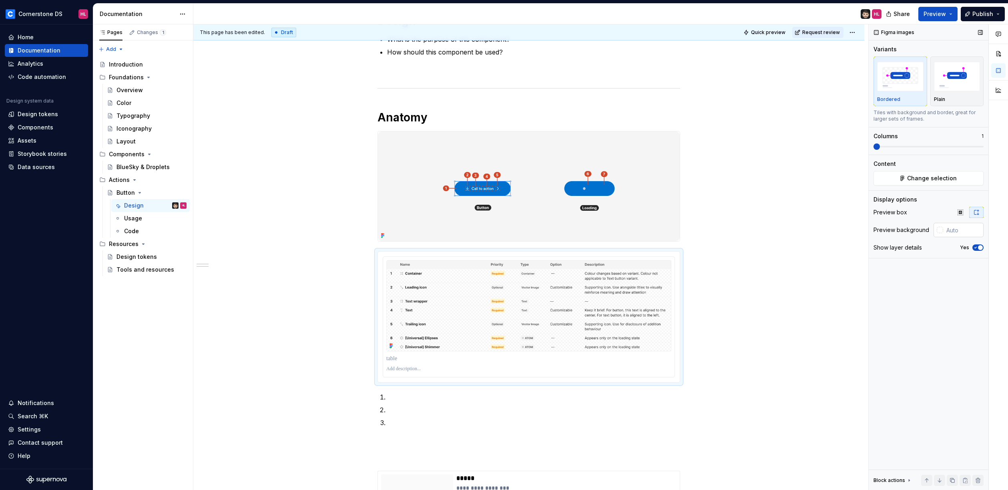
click at [953, 228] on input "text" at bounding box center [963, 230] width 40 height 14
click at [947, 230] on input "text" at bounding box center [963, 230] width 40 height 14
click at [942, 231] on div at bounding box center [940, 230] width 6 height 6
type input "#392A2A"
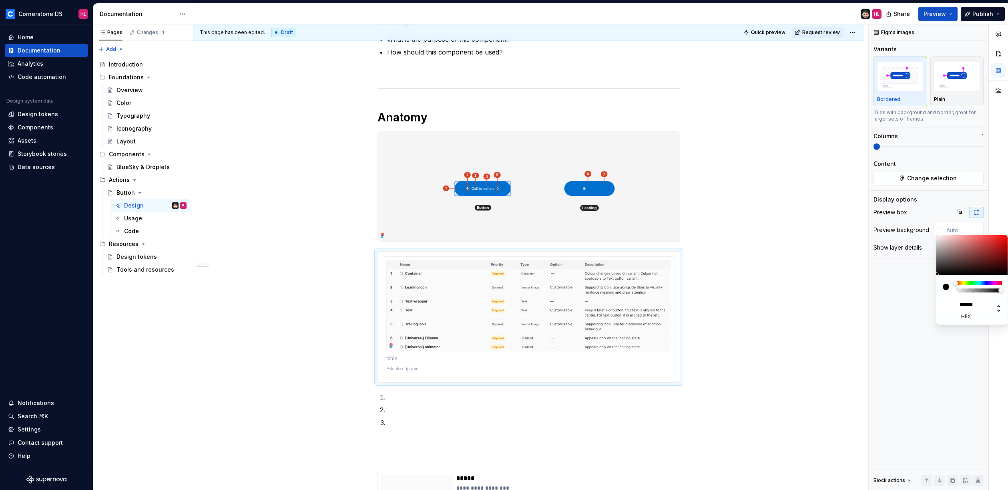
type input "*******"
type input "#433131"
type input "*******"
type input "#715151"
type input "*******"
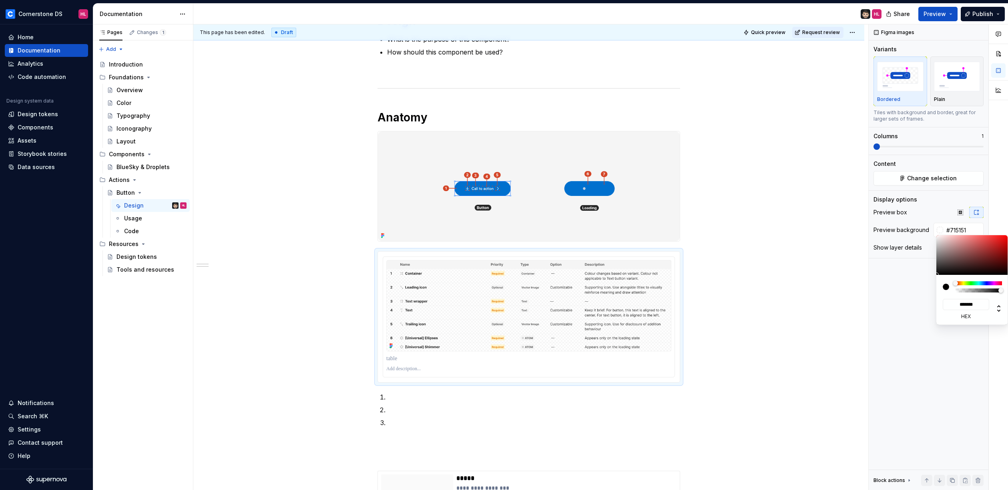
type input "#986B6B"
type input "*******"
type input "#AF7A7A"
type input "*******"
type input "#BC7F7F"
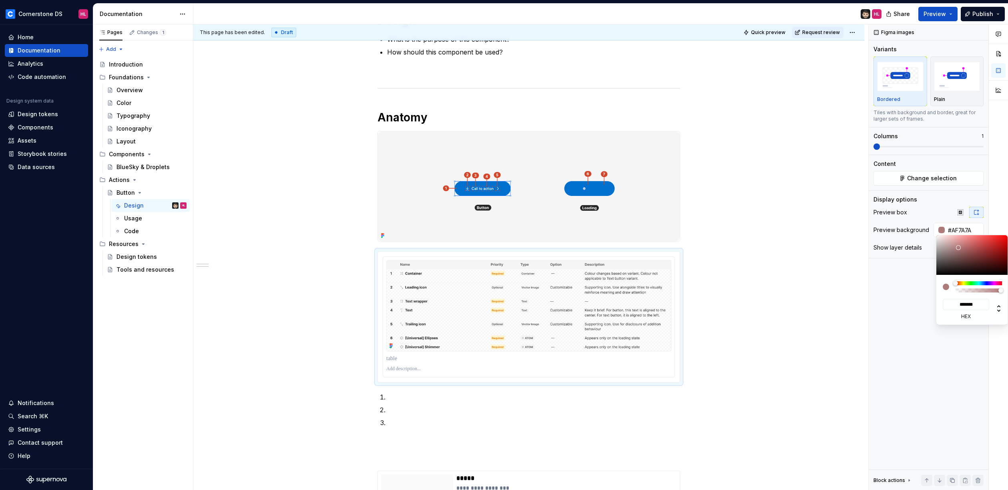
type input "*******"
type input "#CE8080"
type input "*******"
type input "#DB7171"
type input "*******"
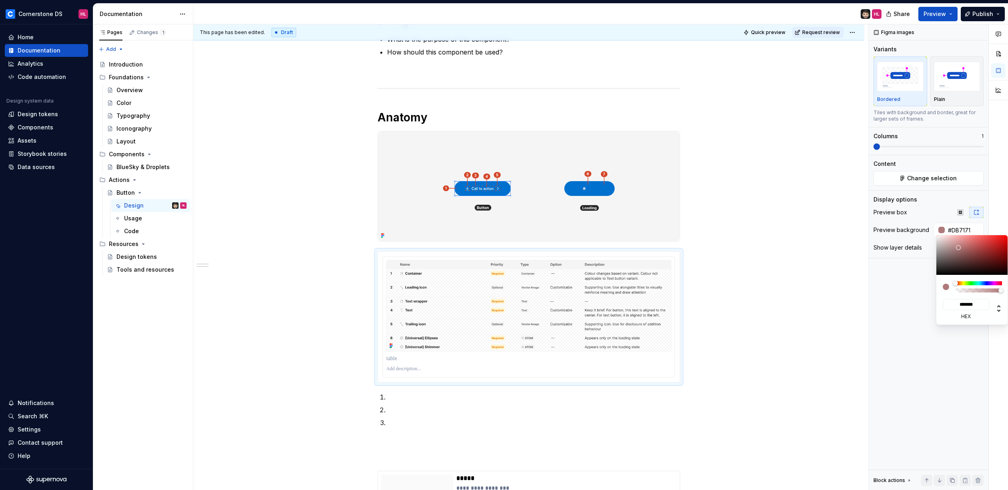
type input "#E04747"
type input "*******"
drag, startPoint x: 957, startPoint y: 257, endPoint x: 992, endPoint y: 240, distance: 38.7
click at [992, 240] on div at bounding box center [973, 255] width 72 height 40
type input "#DD3434"
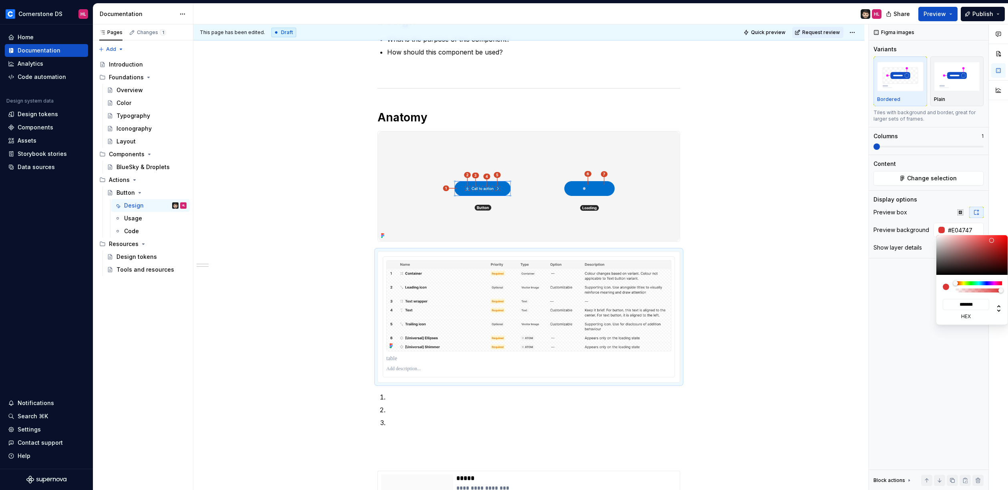
type input "*******"
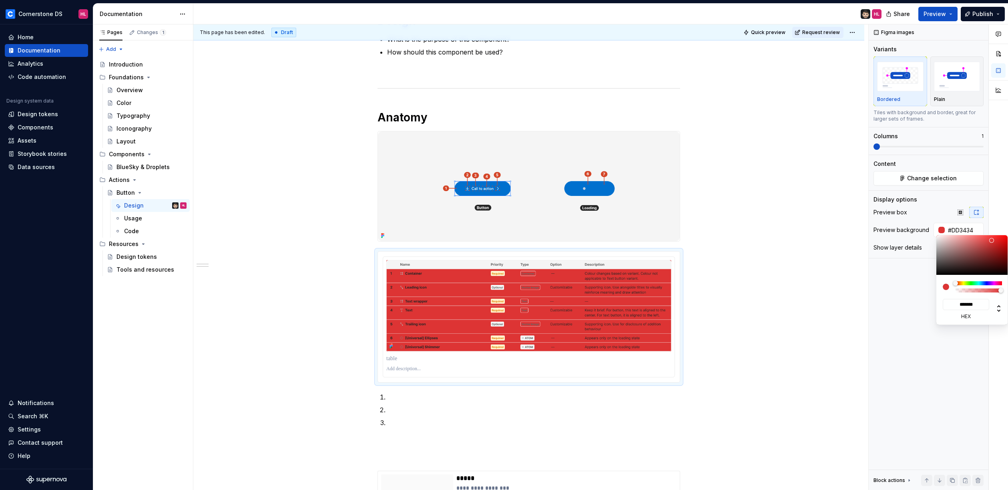
type input "#9D3333"
type input "*******"
type input "#893636"
type input "*******"
type input "#583737"
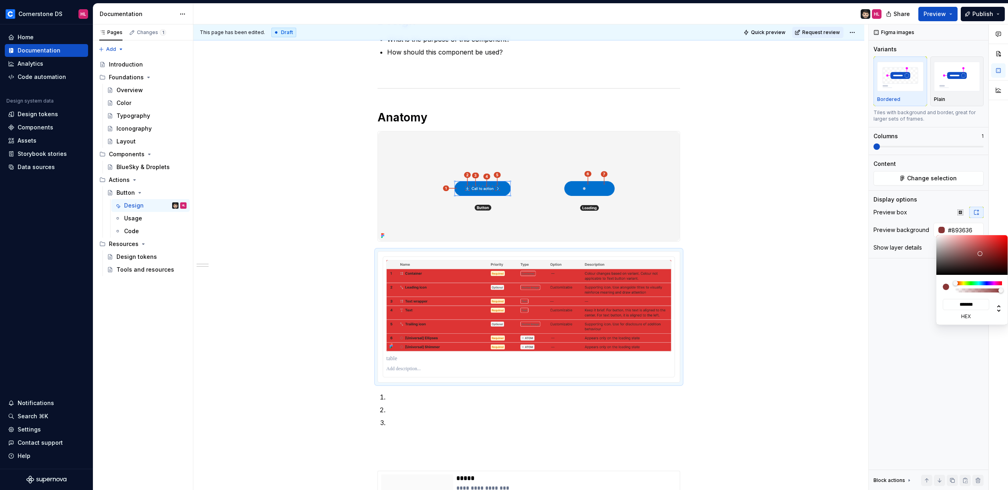
type input "*******"
type input "#433434"
type input "*******"
type input "#362F2F"
type input "*******"
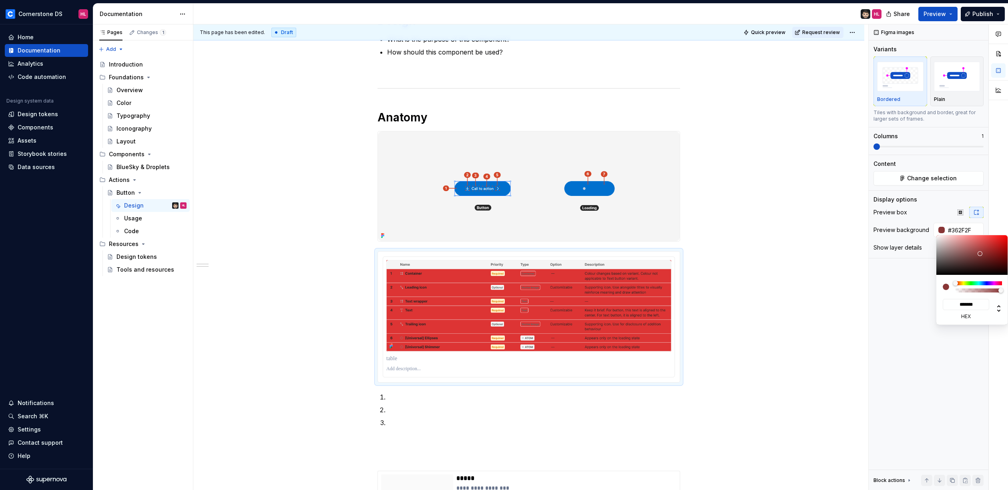
type input "#2E2C2C"
type input "*******"
type input "#2C2C2C"
type input "*******"
type textarea "*"
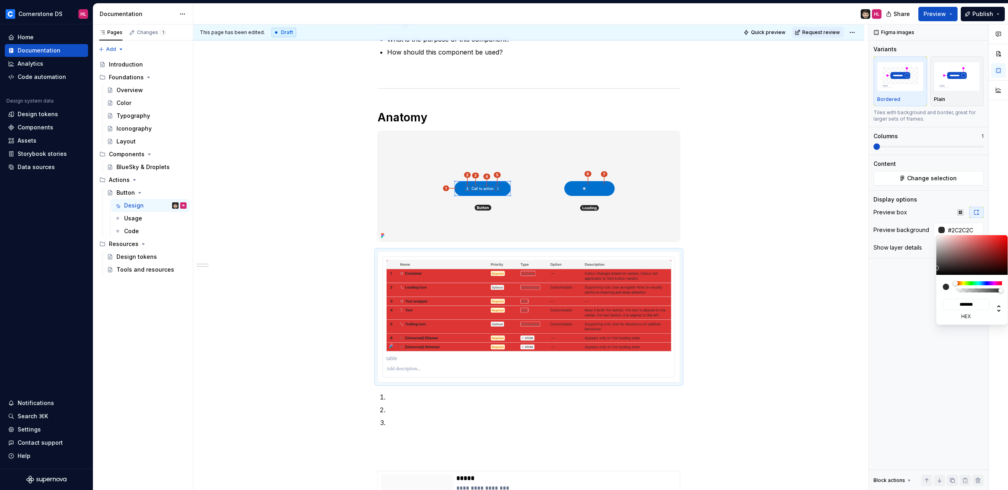
type input "#212121"
type input "*******"
type input "#171717"
type input "*******"
type input "#000000"
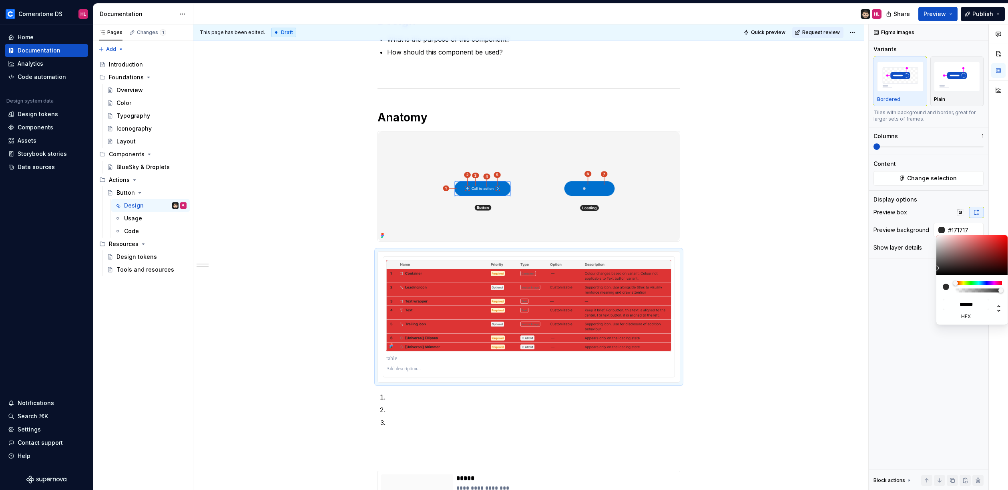
type input "*******"
drag, startPoint x: 974, startPoint y: 257, endPoint x: 885, endPoint y: 310, distance: 104.0
click at [890, 310] on body "Cornerstone DS HL Home Documentation Analytics Code automation Design system da…" at bounding box center [504, 245] width 1008 height 490
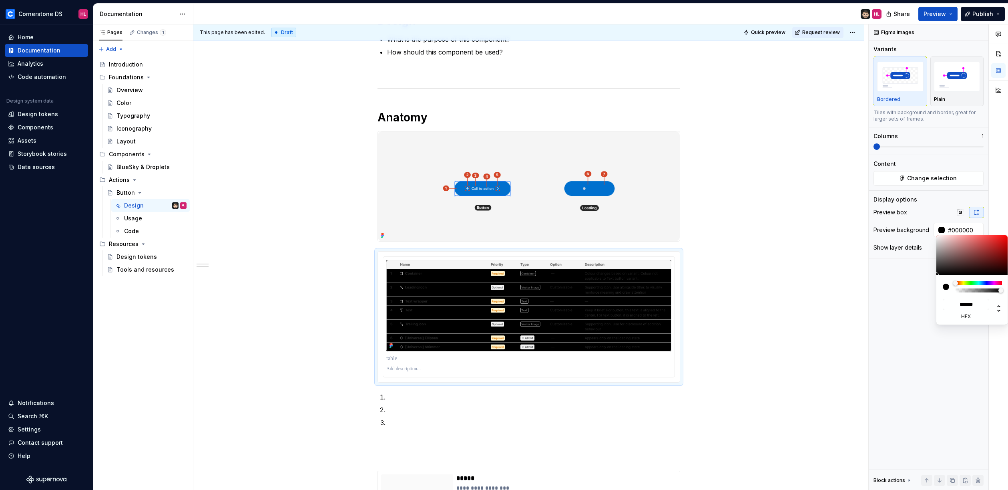
type input "#6F5F5F"
type input "*******"
type input "#746464"
type input "*******"
type input "#796868"
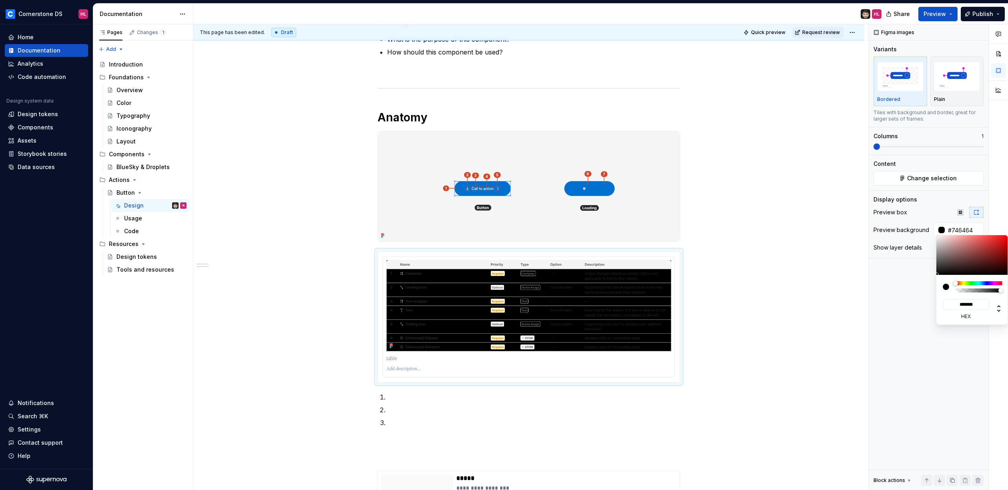
type input "*******"
type input "#A79393"
type input "*******"
type input "#F5E8E8"
type input "*******"
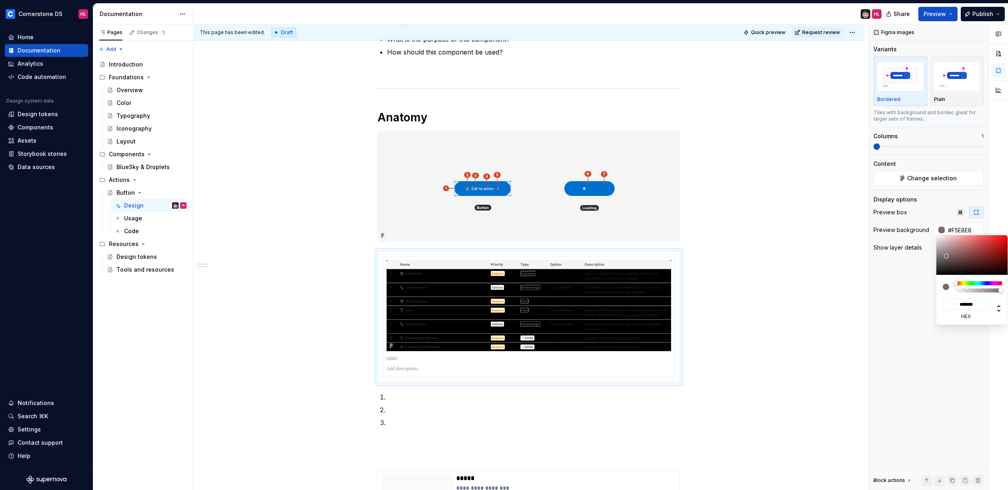
type input "#FFFFFF"
type input "*******"
drag, startPoint x: 947, startPoint y: 257, endPoint x: 925, endPoint y: 211, distance: 50.0
click at [925, 211] on body "Cornerstone DS HL Home Documentation Analytics Code automation Design system da…" at bounding box center [504, 245] width 1008 height 490
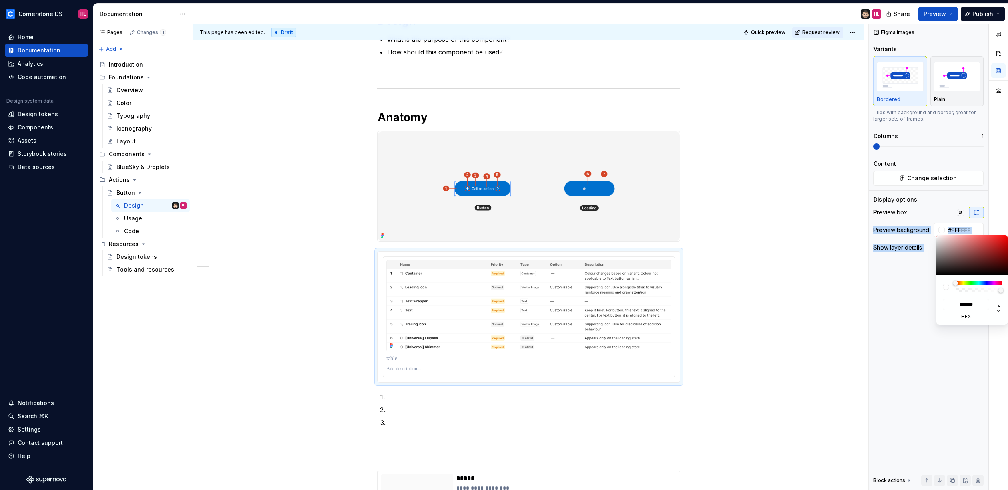
click at [939, 226] on div "Comments Open comments No comments yet Select ‘Comment’ from the block context …" at bounding box center [938, 257] width 139 height 466
click at [943, 230] on div "Comments Open comments No comments yet Select ‘Comment’ from the block context …" at bounding box center [938, 257] width 139 height 466
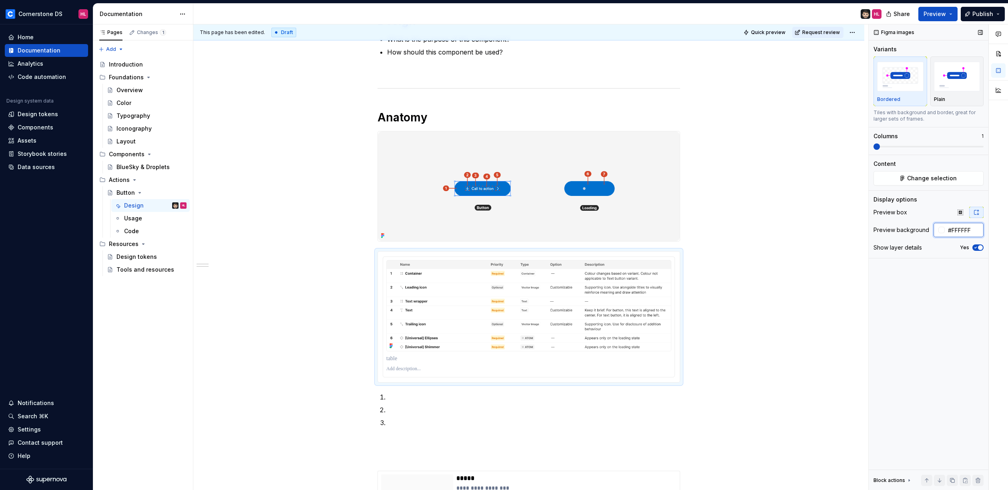
click at [959, 230] on input "#FFFFFF" at bounding box center [964, 230] width 39 height 14
type input "auto"
click at [975, 247] on icon "button" at bounding box center [976, 247] width 2 height 1
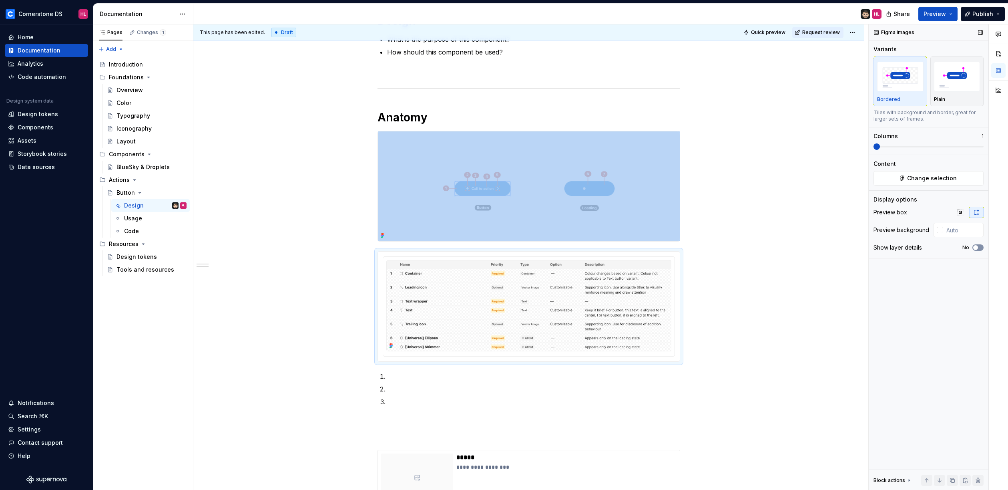
click at [975, 247] on span "button" at bounding box center [975, 247] width 5 height 5
click at [975, 247] on icon "button" at bounding box center [976, 247] width 2 height 1
click at [703, 235] on div "**********" at bounding box center [528, 401] width 671 height 814
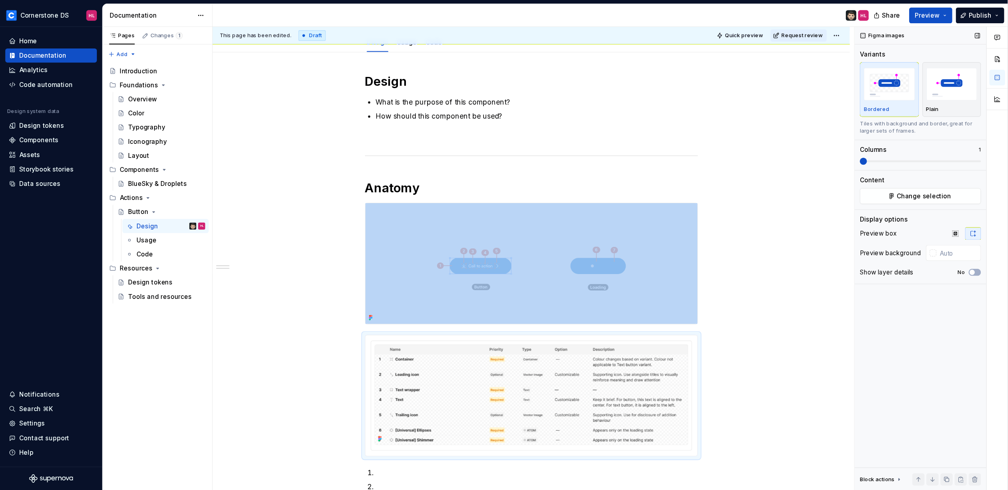
scroll to position [91, 0]
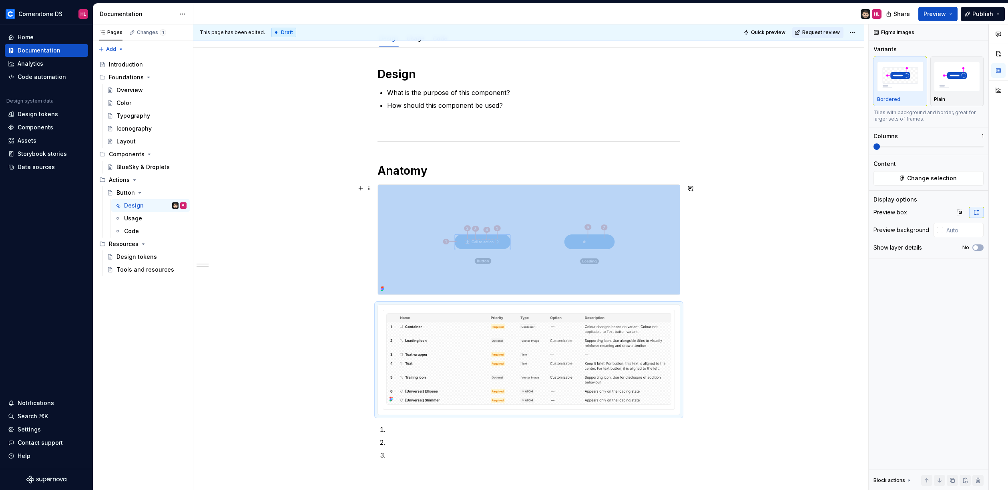
type textarea "*"
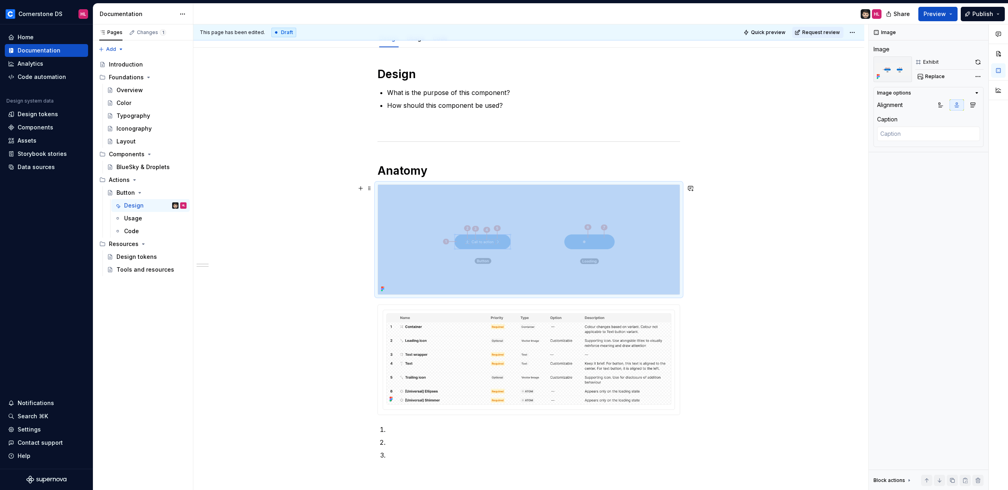
click at [635, 281] on img at bounding box center [529, 240] width 302 height 110
click at [360, 306] on button "button" at bounding box center [360, 308] width 11 height 11
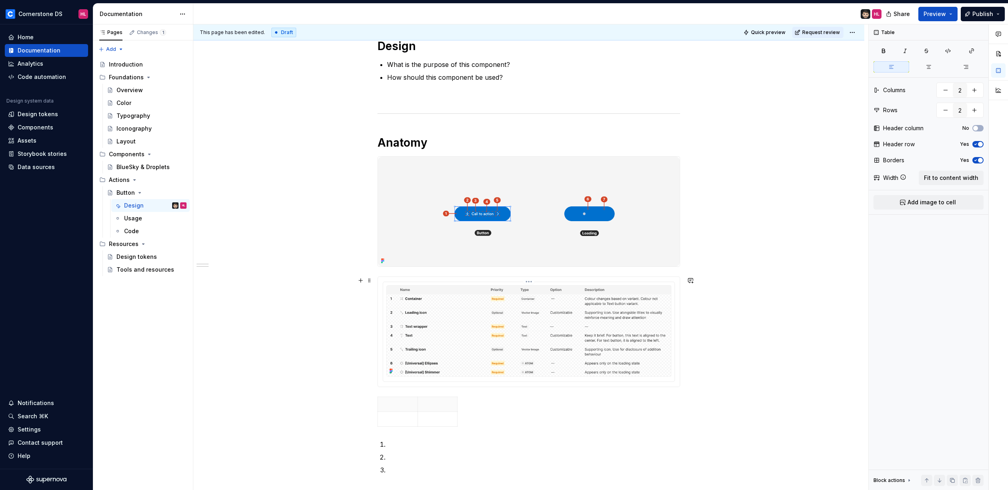
scroll to position [168, 0]
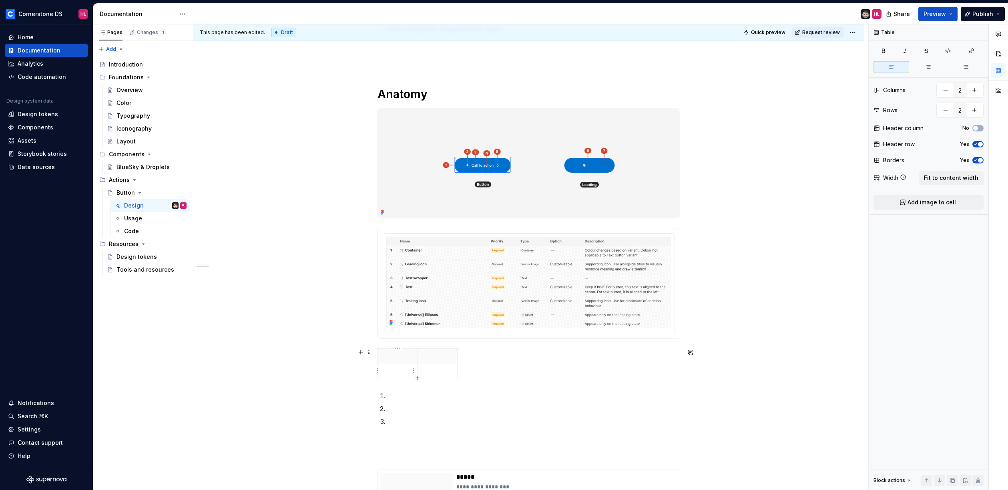
click at [404, 367] on p at bounding box center [398, 370] width 30 height 8
click at [434, 368] on p at bounding box center [438, 370] width 30 height 8
click at [975, 92] on button "button" at bounding box center [974, 90] width 14 height 14
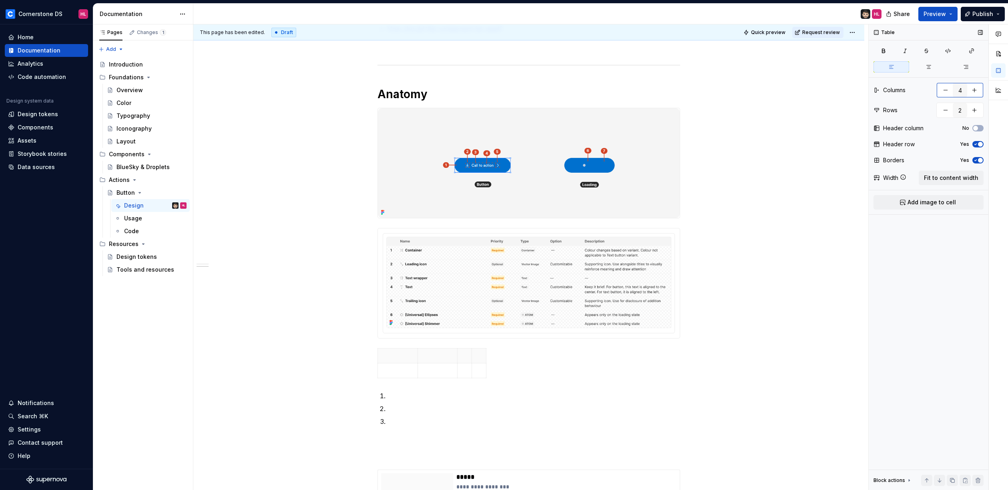
type input "5"
click at [975, 107] on button "button" at bounding box center [974, 110] width 14 height 14
type input "3"
click at [977, 92] on button "button" at bounding box center [974, 90] width 14 height 14
type input "6"
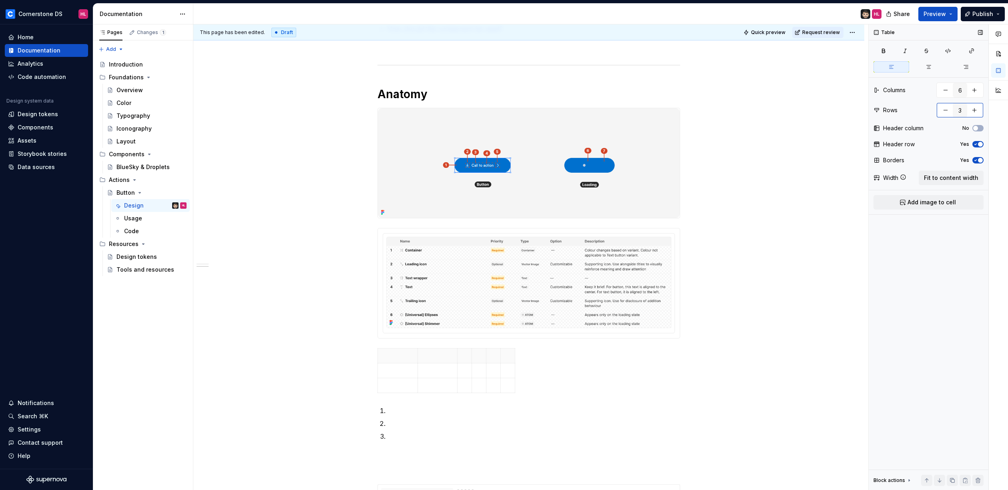
click at [976, 110] on button "button" at bounding box center [974, 110] width 14 height 14
type input "4"
click at [979, 127] on button "No" at bounding box center [978, 128] width 11 height 6
click at [979, 127] on span "button" at bounding box center [980, 128] width 5 height 5
click at [956, 179] on span "Fit to content width" at bounding box center [951, 178] width 54 height 8
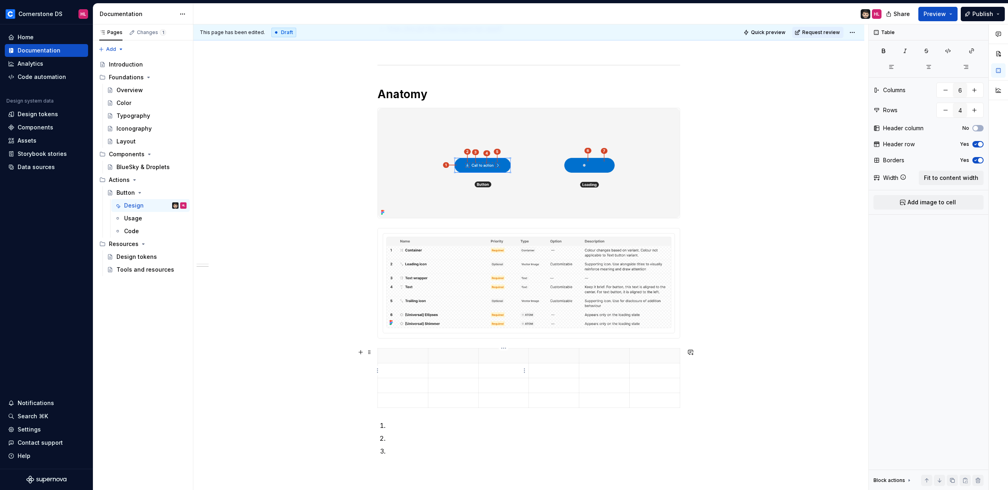
click at [508, 370] on p at bounding box center [504, 370] width 40 height 8
click at [553, 369] on p at bounding box center [554, 370] width 40 height 8
click at [591, 369] on p at bounding box center [604, 370] width 40 height 8
click at [559, 362] on th at bounding box center [554, 355] width 50 height 15
click at [549, 367] on p at bounding box center [554, 370] width 40 height 8
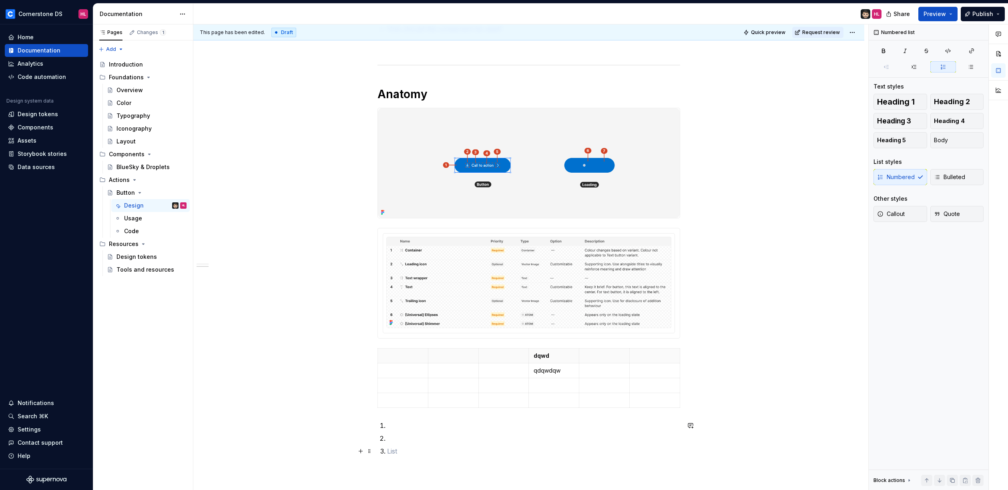
click at [523, 445] on ol at bounding box center [533, 437] width 293 height 35
click at [556, 375] on td "qdqwdqw" at bounding box center [554, 370] width 50 height 15
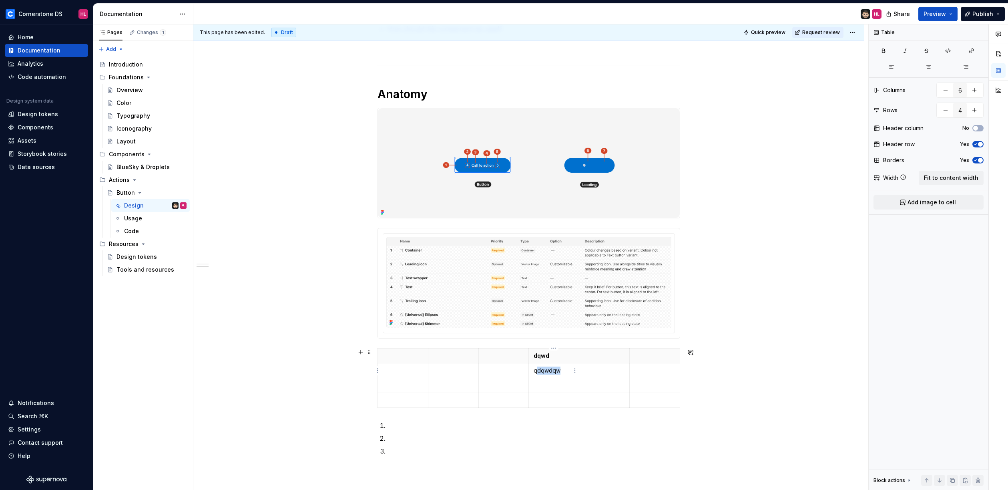
drag, startPoint x: 563, startPoint y: 372, endPoint x: 537, endPoint y: 370, distance: 26.2
click at [537, 370] on p "qdqwdqw" at bounding box center [554, 370] width 40 height 8
click at [561, 373] on p "qdqwdqw" at bounding box center [554, 370] width 40 height 8
click at [589, 371] on p at bounding box center [604, 370] width 40 height 8
click at [591, 371] on p at bounding box center [604, 370] width 40 height 8
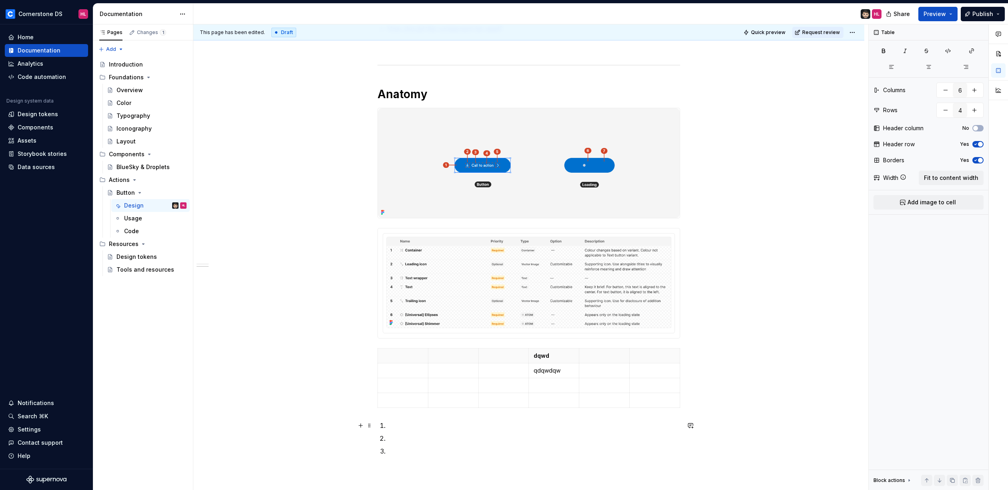
click at [548, 427] on p at bounding box center [533, 425] width 293 height 10
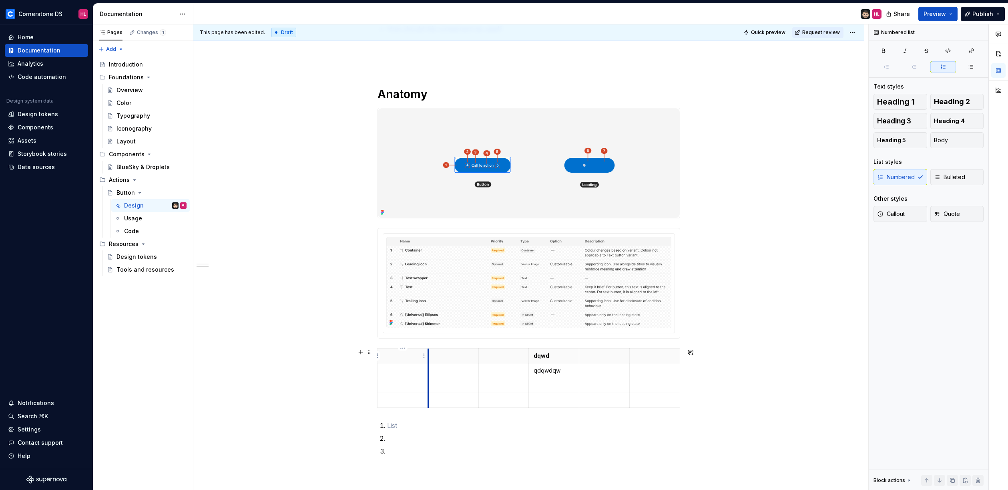
click at [426, 354] on th at bounding box center [403, 355] width 50 height 15
click at [412, 355] on p at bounding box center [403, 356] width 40 height 8
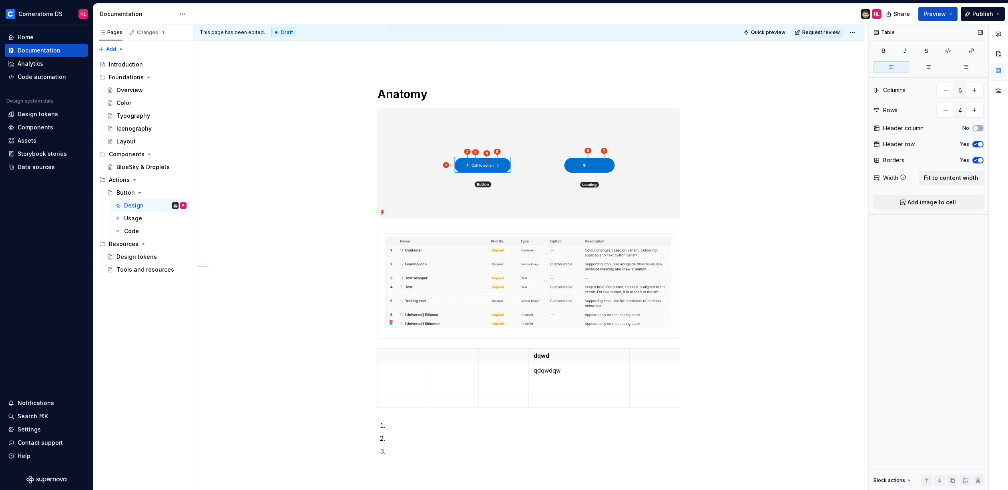
click at [977, 159] on icon "button" at bounding box center [976, 160] width 6 height 5
click at [977, 159] on span "button" at bounding box center [975, 160] width 5 height 5
click at [977, 159] on icon "button" at bounding box center [976, 160] width 6 height 5
click at [977, 159] on span "button" at bounding box center [975, 160] width 5 height 5
click at [977, 159] on icon "button" at bounding box center [976, 160] width 6 height 5
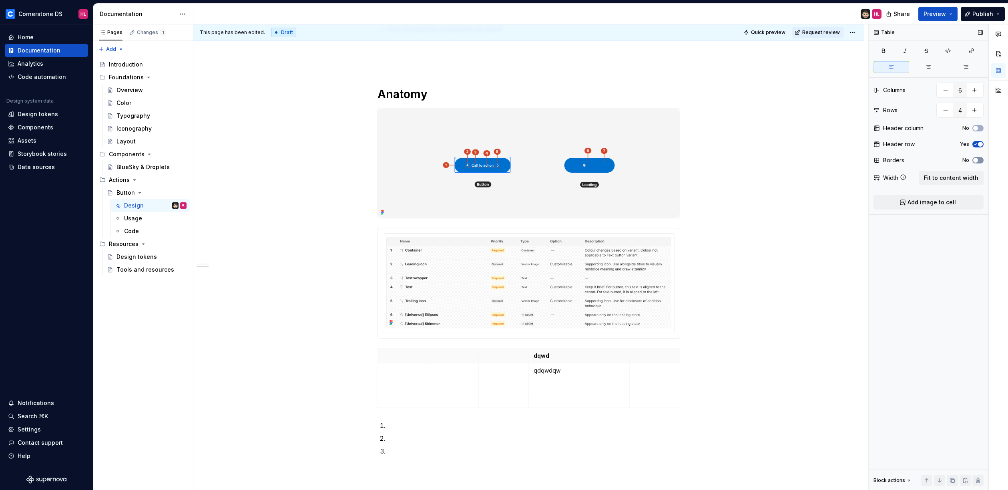
click at [977, 159] on span "button" at bounding box center [975, 160] width 5 height 5
drag, startPoint x: 566, startPoint y: 372, endPoint x: 535, endPoint y: 371, distance: 31.2
click at [535, 371] on p "qdqwdqw" at bounding box center [554, 370] width 40 height 8
click at [566, 371] on p "qdqwdqw" at bounding box center [554, 370] width 40 height 8
click at [575, 371] on html "Cornerstone DS HL Home Documentation Analytics Code automation Design system da…" at bounding box center [504, 245] width 1008 height 490
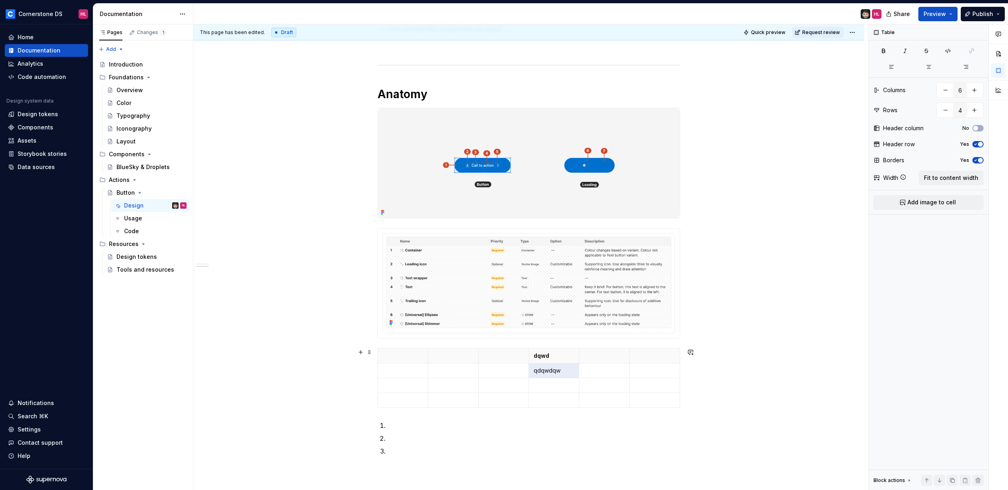
click at [575, 371] on html "Cornerstone DS HL Home Documentation Analytics Code automation Design system da…" at bounding box center [504, 245] width 1008 height 490
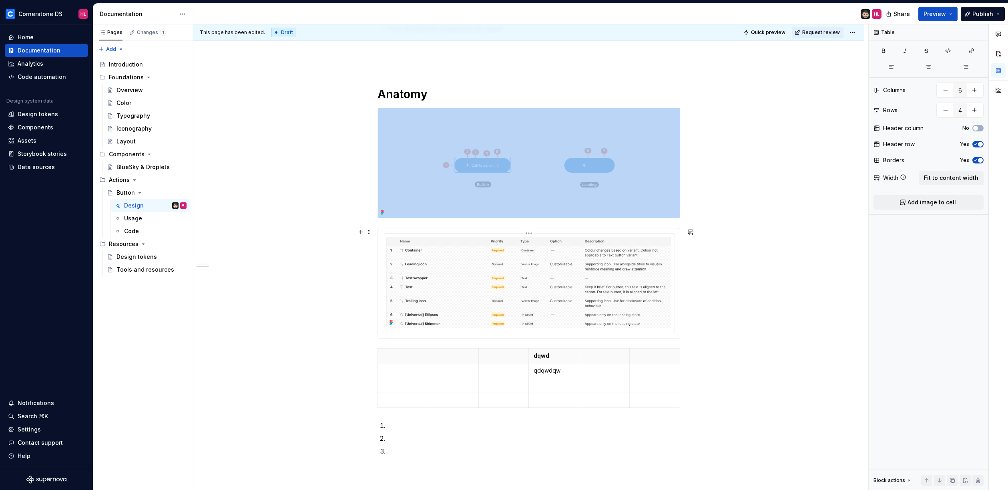
click at [462, 298] on img at bounding box center [528, 282] width 285 height 91
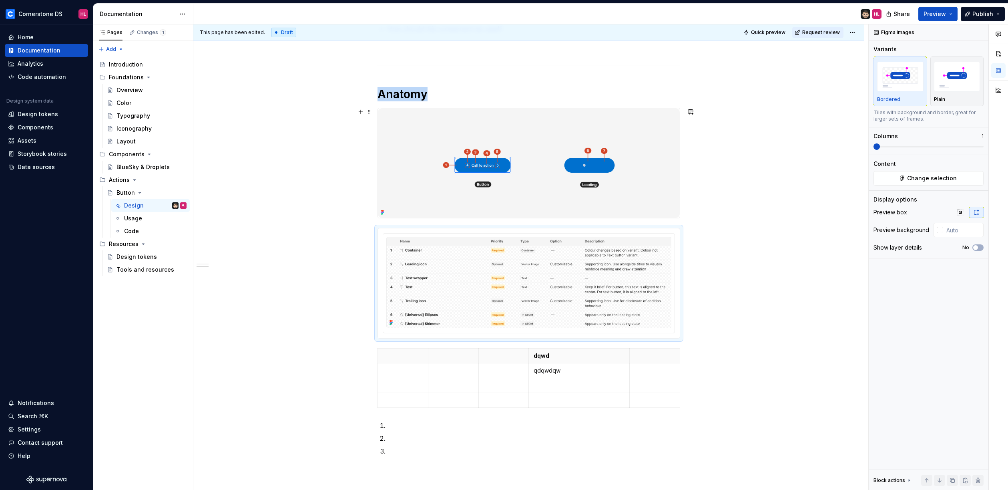
click at [540, 153] on img at bounding box center [529, 163] width 302 height 110
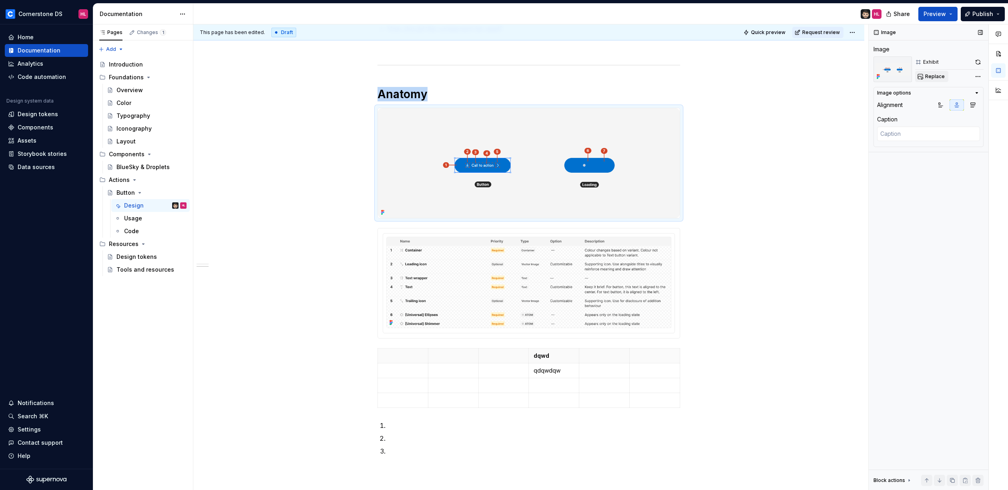
click at [933, 76] on span "Replace" at bounding box center [935, 76] width 20 height 6
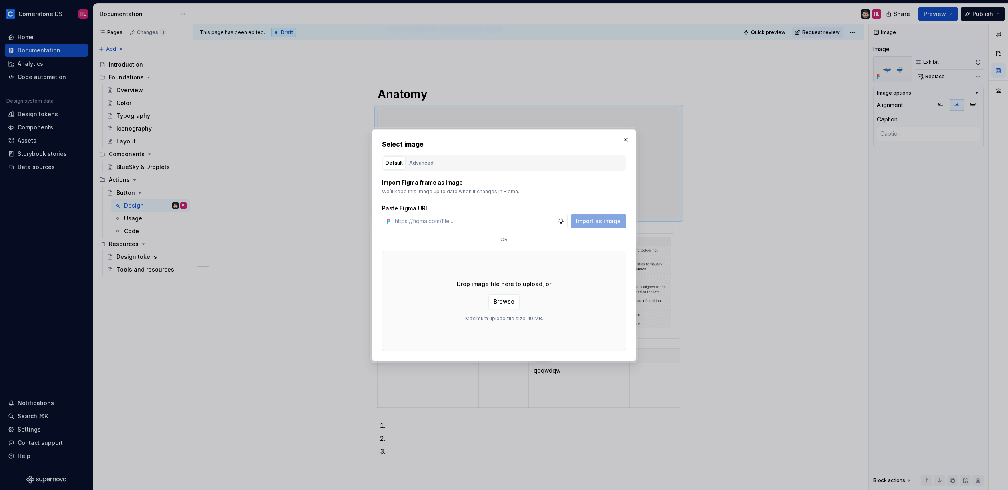
type textarea "*"
type input "https://www.figma.com/design/NpI3zJELu1awXPHjKQh9MY/-Universal--Button?node-id=…"
type textarea "*"
type input "https://www.figma.com/design/NpI3zJELu1awXPHjKQh9MY/-Universal--Button?node-id=…"
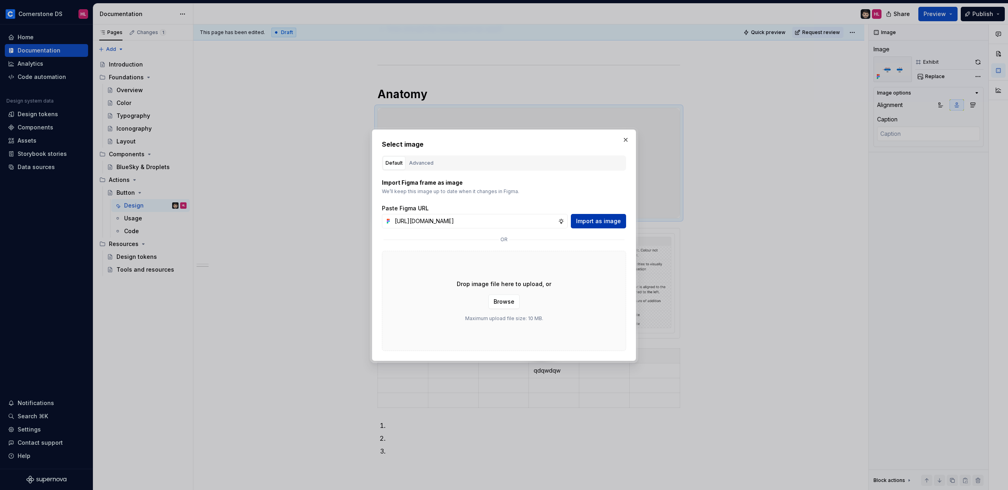
click at [593, 219] on span "Import as image" at bounding box center [598, 221] width 45 height 8
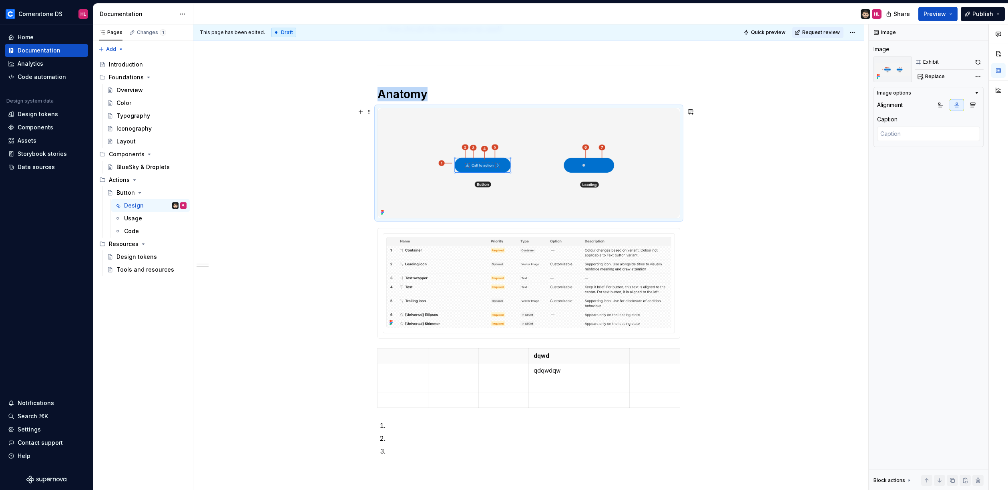
click at [701, 184] on div "**********" at bounding box center [528, 414] width 671 height 886
click at [773, 35] on span "Quick preview" at bounding box center [768, 32] width 34 height 6
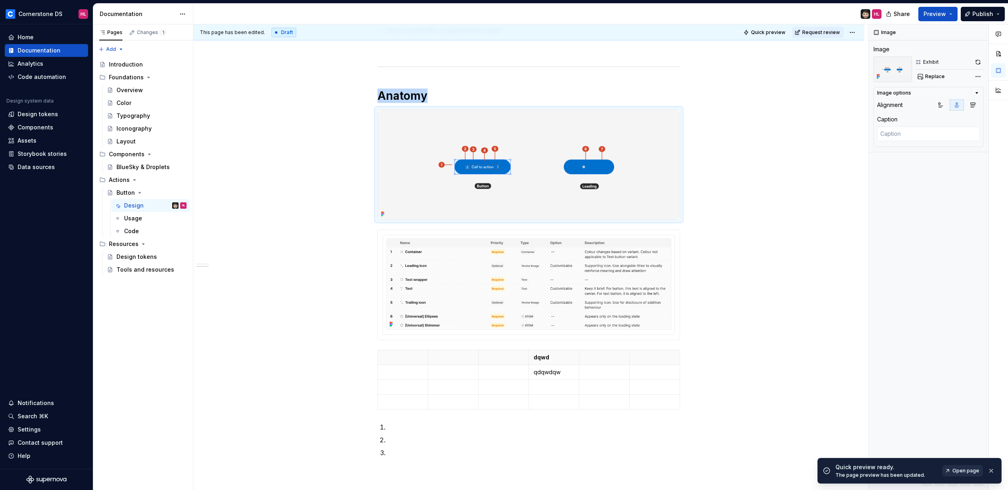
click at [961, 468] on span "Open page" at bounding box center [966, 470] width 27 height 6
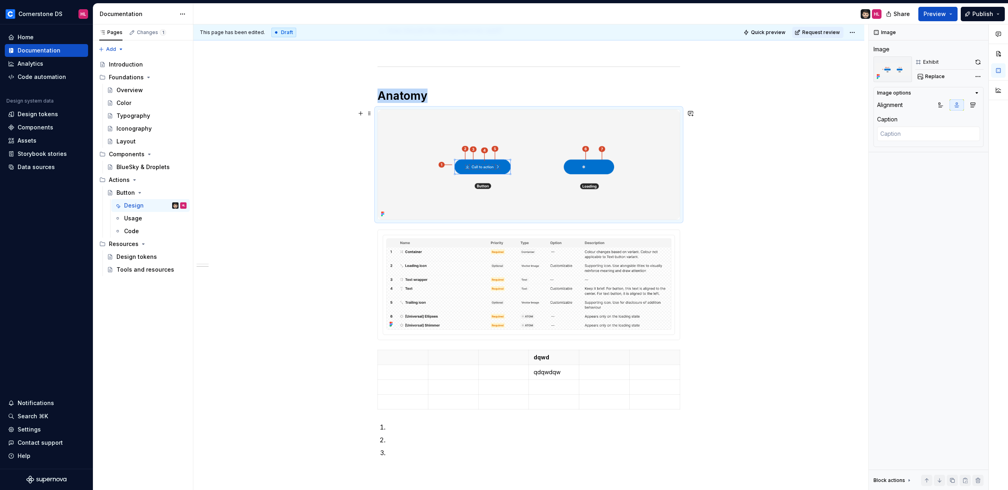
click at [655, 136] on img at bounding box center [529, 165] width 302 height 110
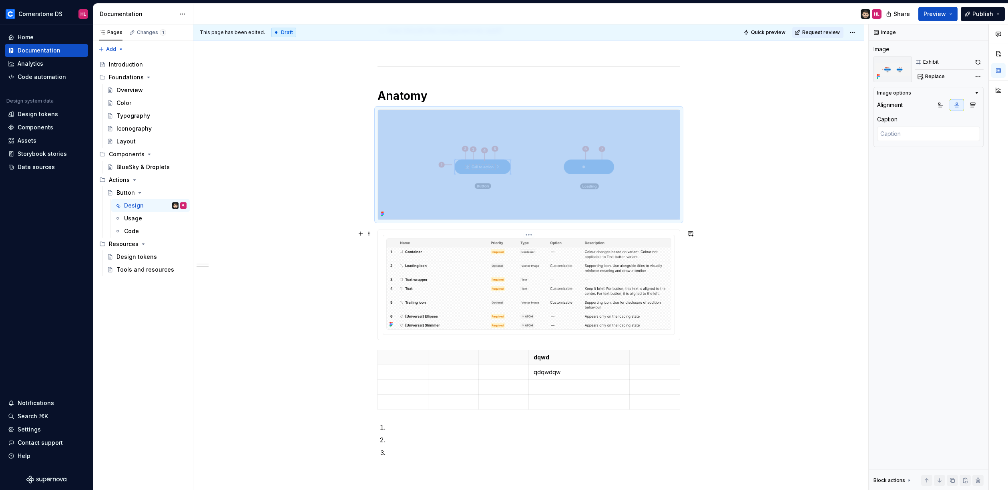
click at [465, 248] on img at bounding box center [528, 283] width 285 height 91
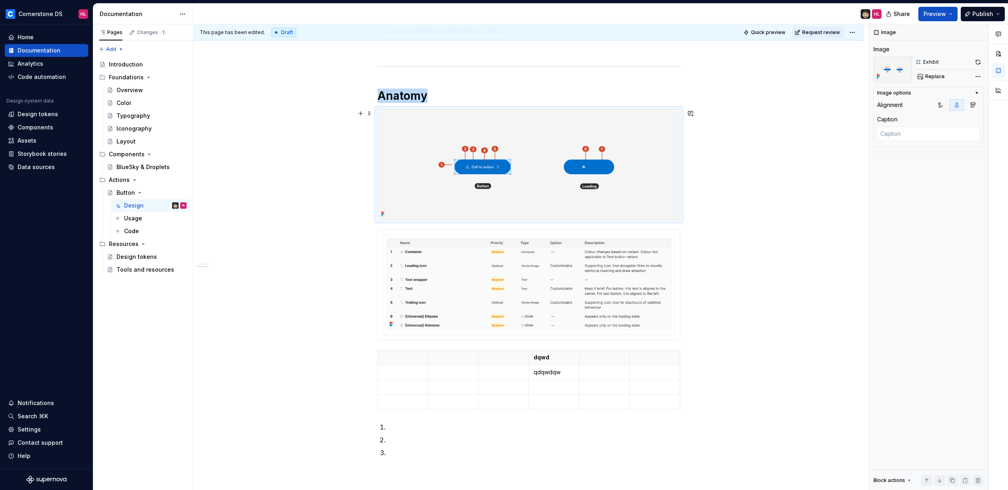
click at [514, 199] on img at bounding box center [529, 165] width 302 height 110
click at [520, 220] on div at bounding box center [529, 164] width 303 height 111
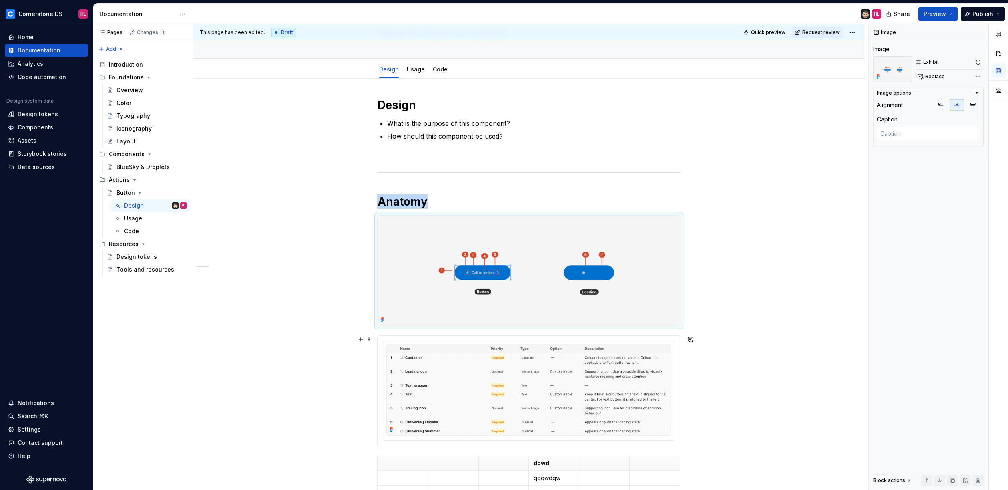
scroll to position [50, 0]
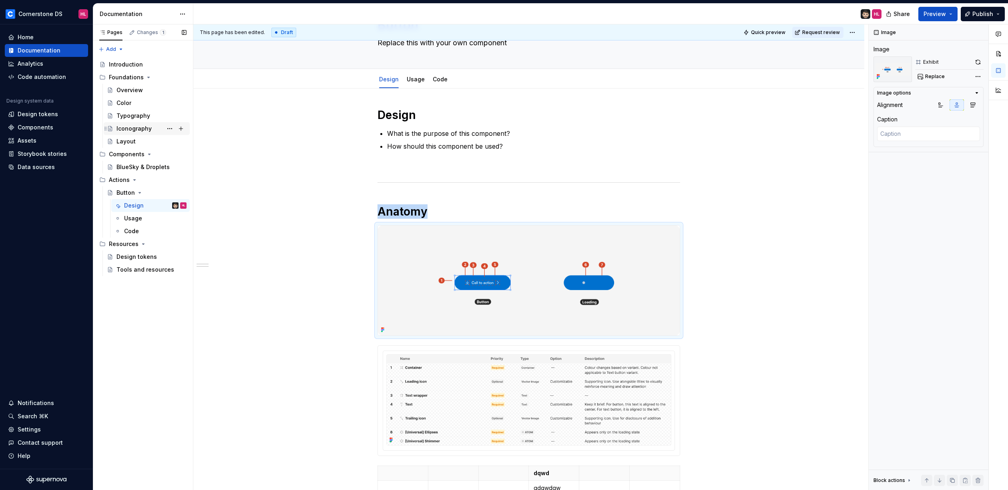
click at [136, 128] on div "Iconography" at bounding box center [134, 129] width 35 height 8
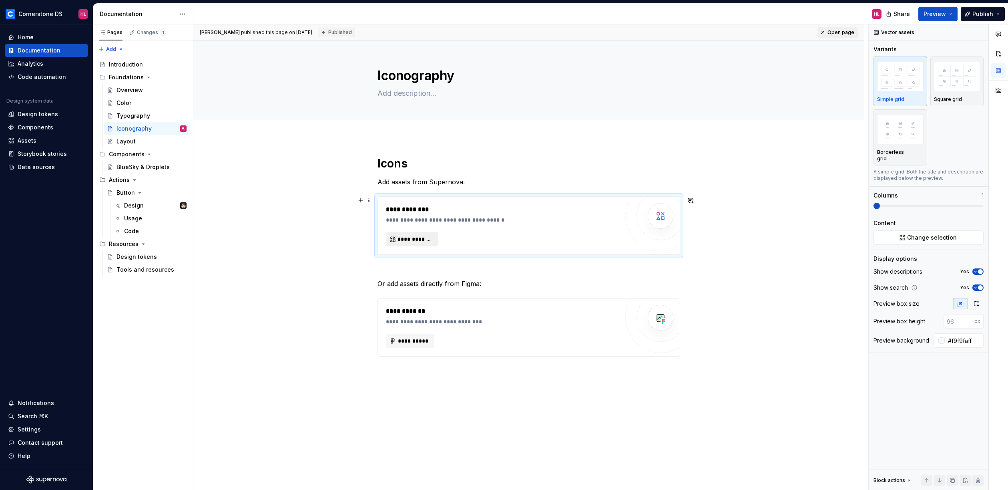
click at [430, 237] on span "**********" at bounding box center [416, 239] width 36 height 8
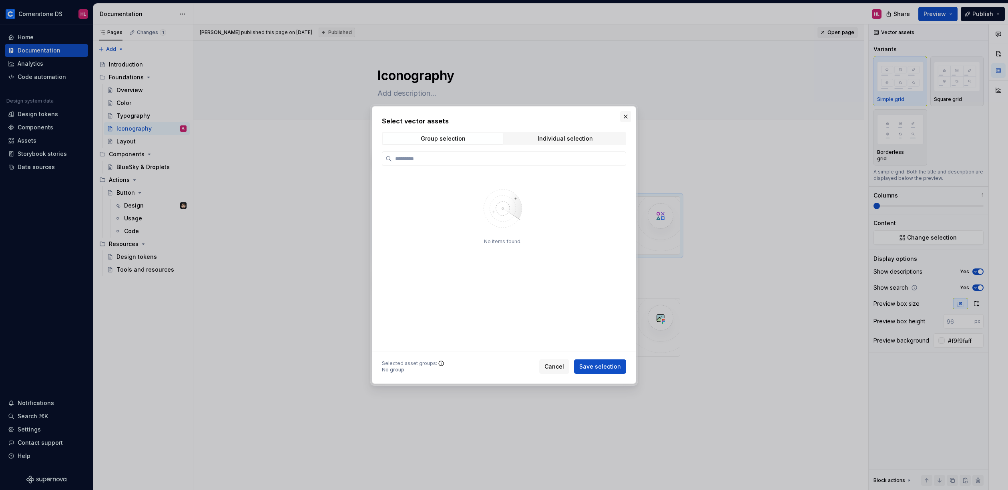
click at [629, 118] on button "button" at bounding box center [625, 116] width 11 height 11
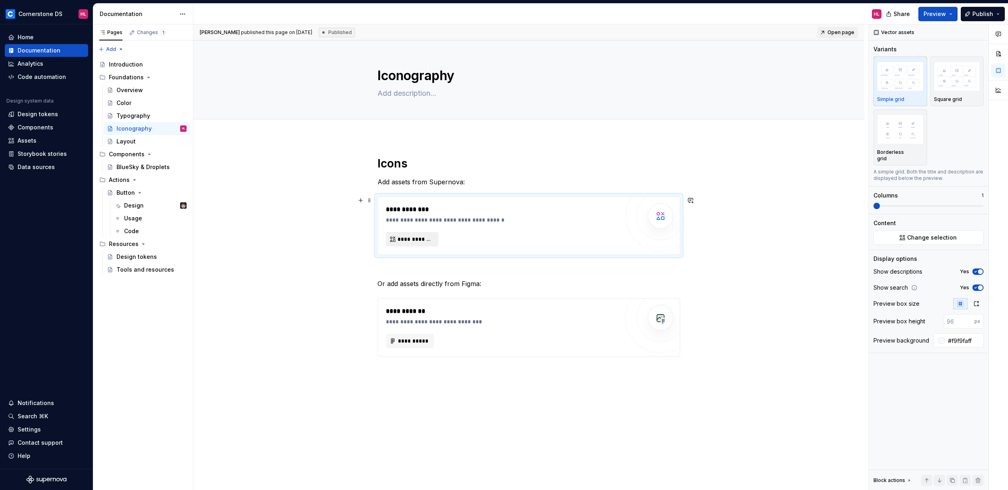
click at [408, 240] on span "**********" at bounding box center [416, 239] width 36 height 8
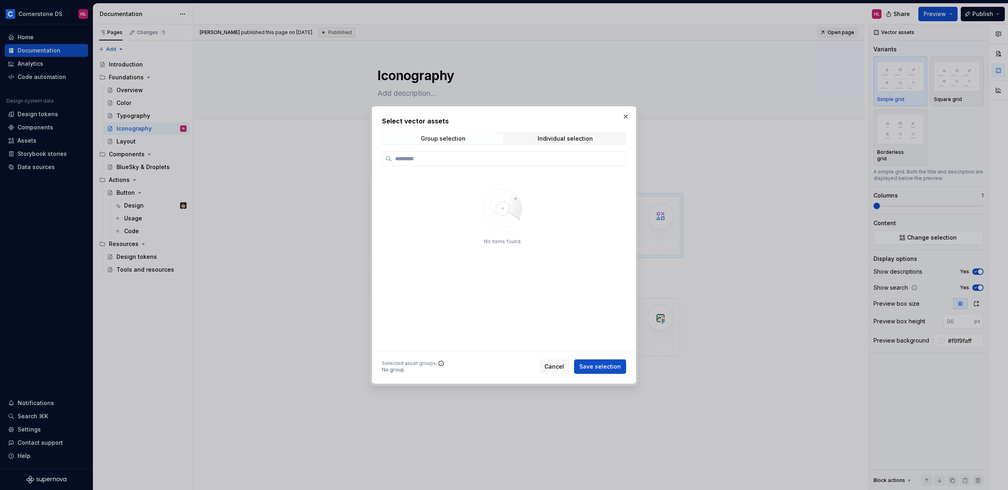
click at [628, 109] on div "Select vector assets Group selection Individual selection No items found. Selec…" at bounding box center [504, 244] width 264 height 277
click at [629, 115] on button "button" at bounding box center [625, 116] width 11 height 11
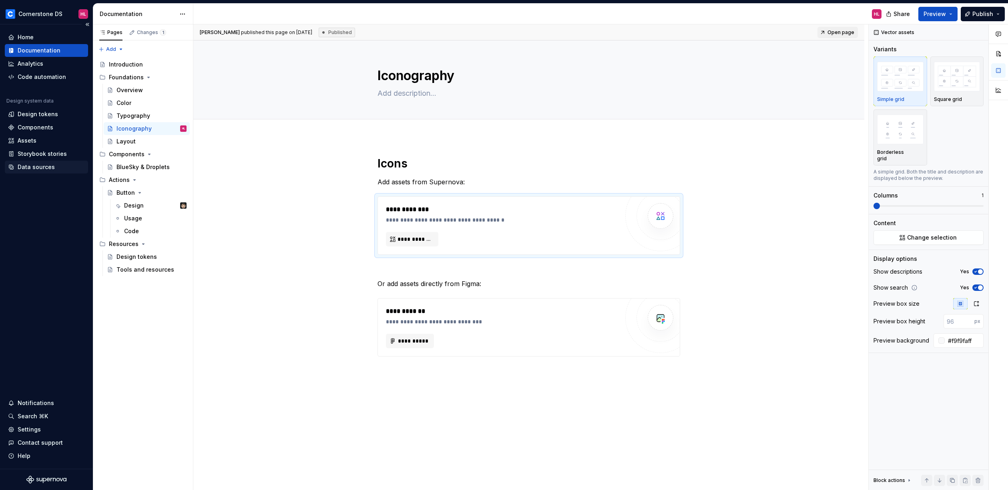
click at [34, 167] on div "Data sources" at bounding box center [36, 167] width 37 height 8
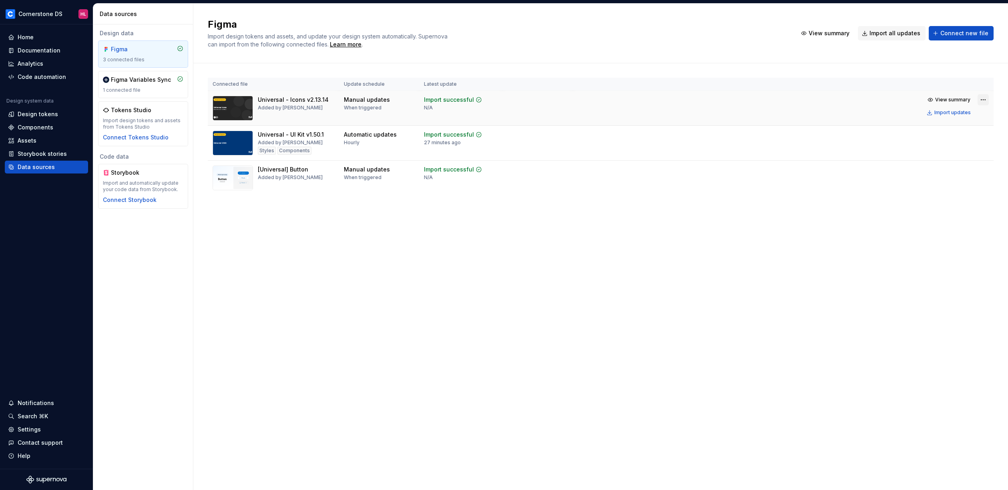
click at [983, 99] on html "Cornerstone DS HL Home Documentation Analytics Code automation Design system da…" at bounding box center [504, 245] width 1008 height 490
click at [943, 113] on div "Edit import scope" at bounding box center [960, 115] width 91 height 8
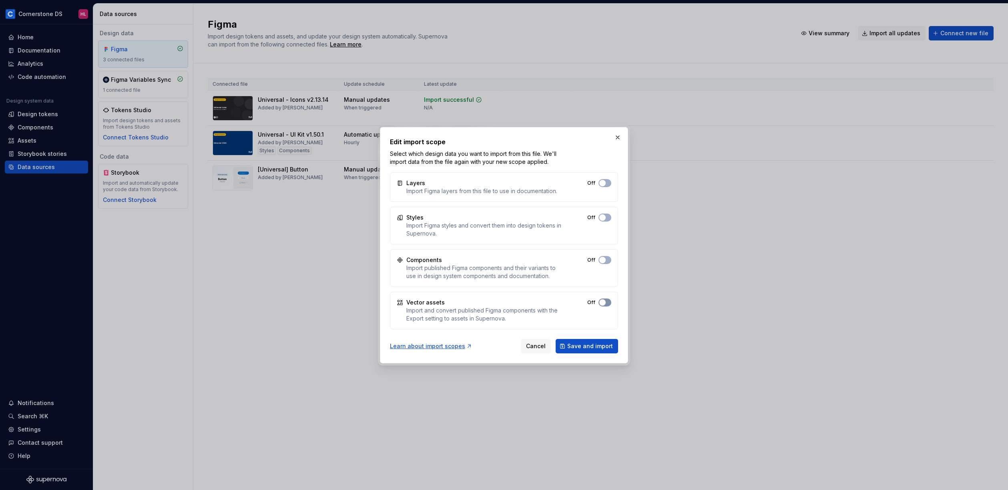
click at [603, 302] on span "button" at bounding box center [602, 302] width 6 height 6
click at [604, 261] on span "button" at bounding box center [602, 260] width 6 height 6
click at [608, 262] on span "button" at bounding box center [607, 260] width 6 height 6
click at [583, 344] on span "Save and import" at bounding box center [590, 346] width 46 height 8
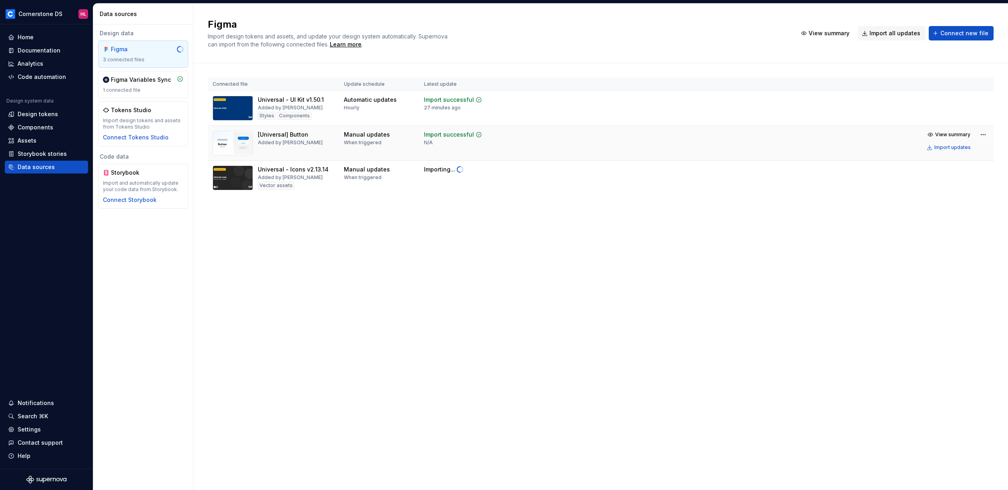
click at [322, 147] on div "[Universal] Button Added by Hugo Leconte" at bounding box center [274, 143] width 122 height 25
click at [44, 54] on div "Documentation" at bounding box center [39, 50] width 43 height 8
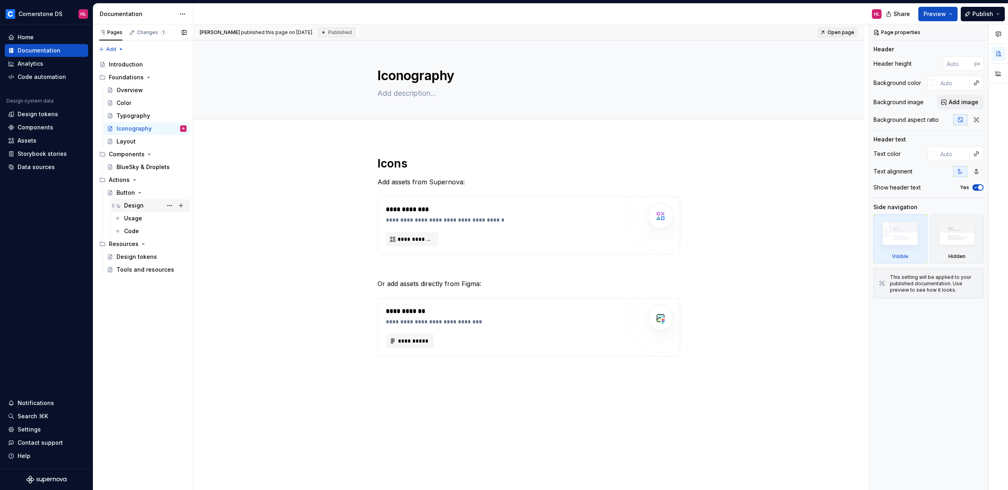
click at [130, 204] on div "Design" at bounding box center [134, 205] width 20 height 8
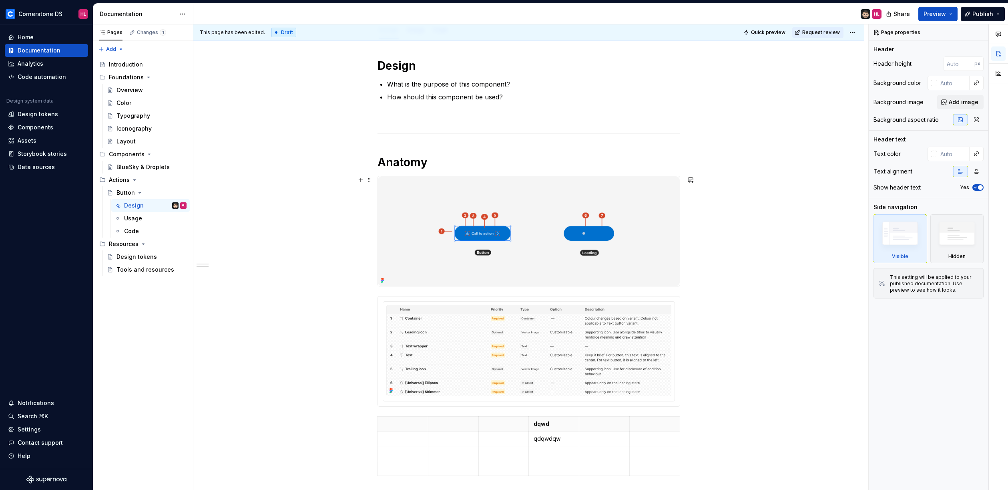
scroll to position [229, 0]
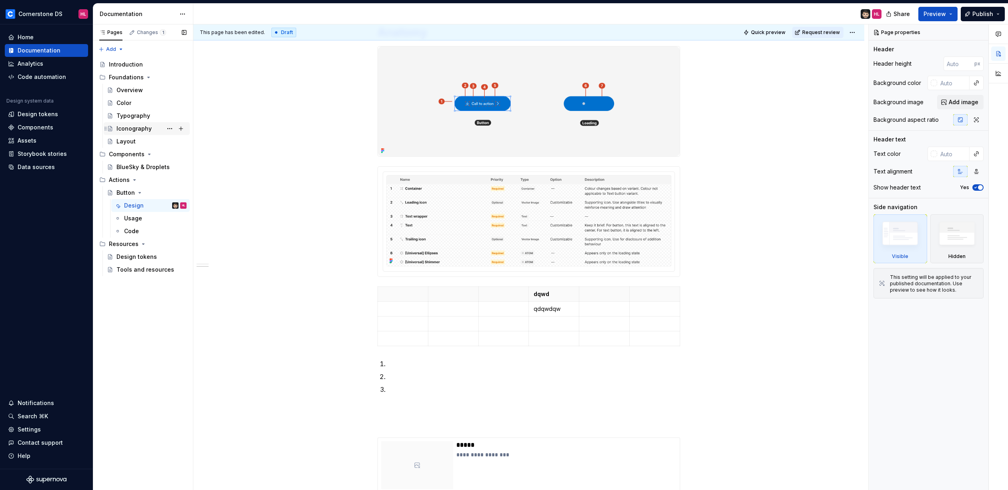
click at [133, 129] on div "Iconography" at bounding box center [134, 129] width 35 height 8
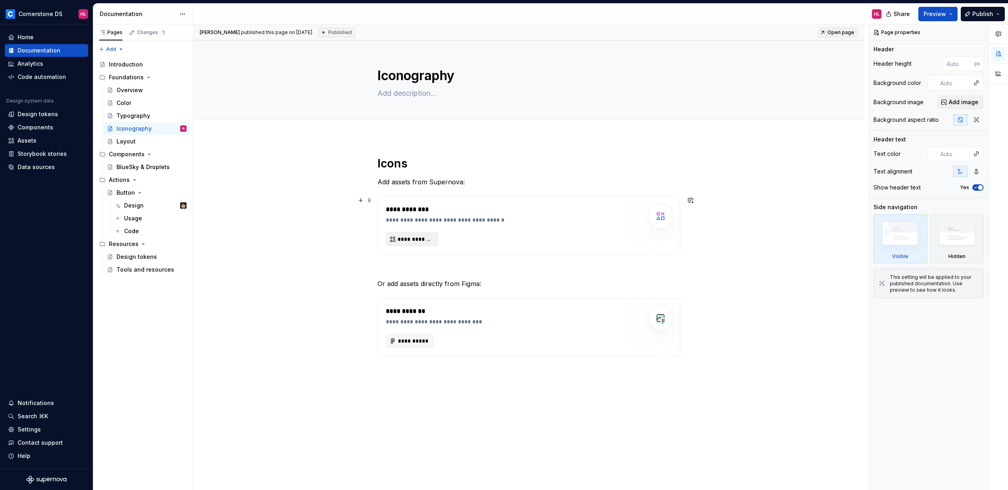
click at [417, 238] on span "**********" at bounding box center [416, 239] width 36 height 8
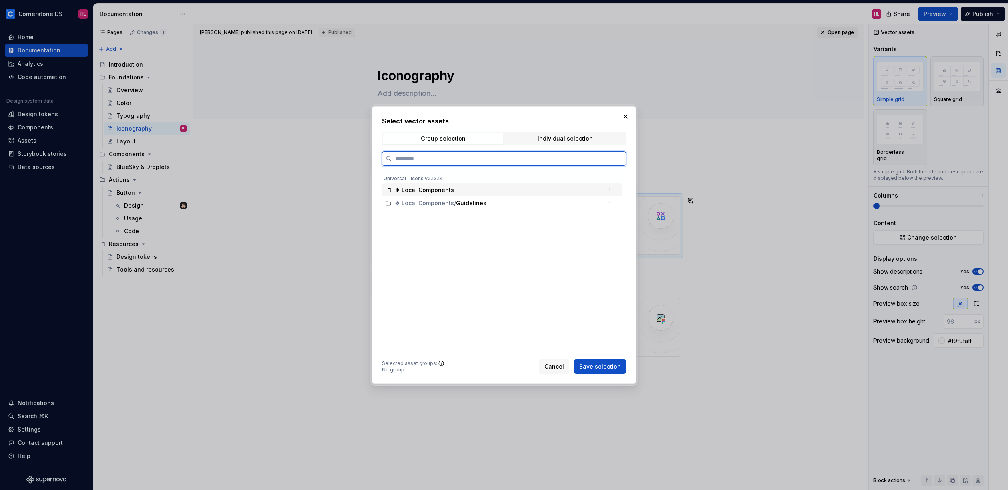
click at [558, 191] on div "❖ Local Components" at bounding box center [499, 190] width 209 height 8
click at [557, 191] on div "❖ Local Components" at bounding box center [499, 190] width 209 height 8
click at [535, 200] on div "❖ Local Components / Guidelines" at bounding box center [499, 203] width 209 height 8
click at [534, 200] on div "❖ Local Components / Guidelines" at bounding box center [499, 203] width 209 height 8
click at [523, 186] on div "❖ Local Components" at bounding box center [499, 190] width 209 height 8
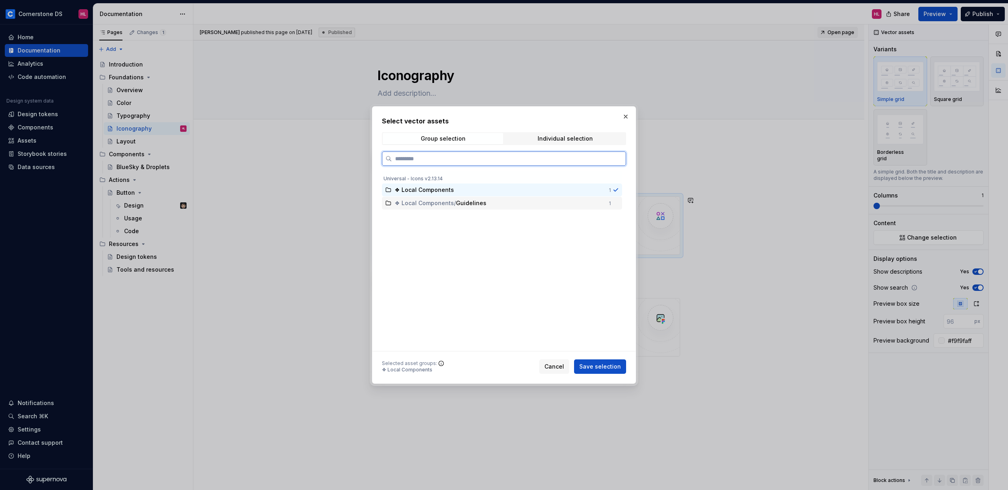
click at [518, 202] on div "❖ Local Components / Guidelines" at bounding box center [499, 203] width 209 height 8
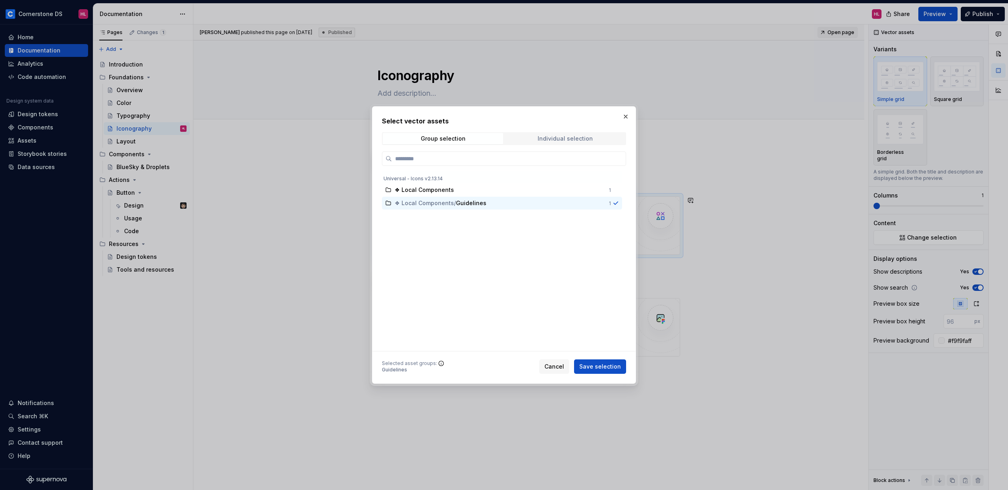
click at [555, 138] on div "Individual selection" at bounding box center [565, 138] width 55 height 6
click at [465, 142] on span "Group selection" at bounding box center [443, 138] width 121 height 11
click at [622, 116] on button "button" at bounding box center [625, 116] width 11 height 11
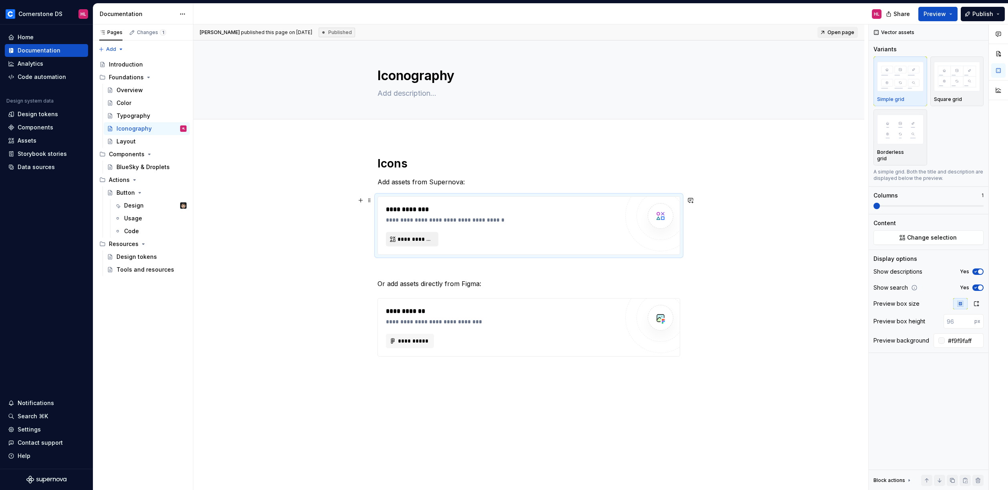
click at [431, 243] on span "**********" at bounding box center [416, 239] width 36 height 8
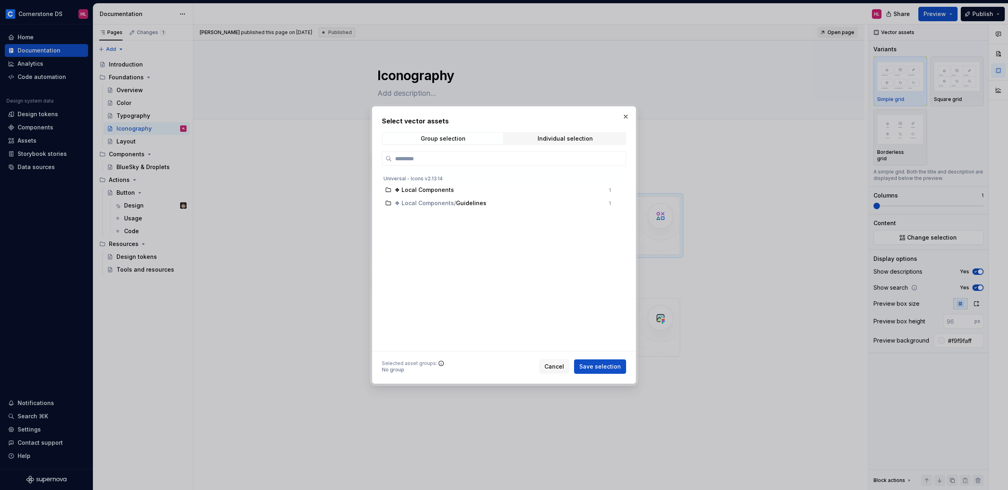
click at [582, 131] on div "Select vector assets Group selection Individual selection Universal - Icons v2.…" at bounding box center [504, 244] width 244 height 257
click at [578, 137] on div "Individual selection" at bounding box center [565, 138] width 55 height 6
click at [625, 117] on button "button" at bounding box center [625, 116] width 11 height 11
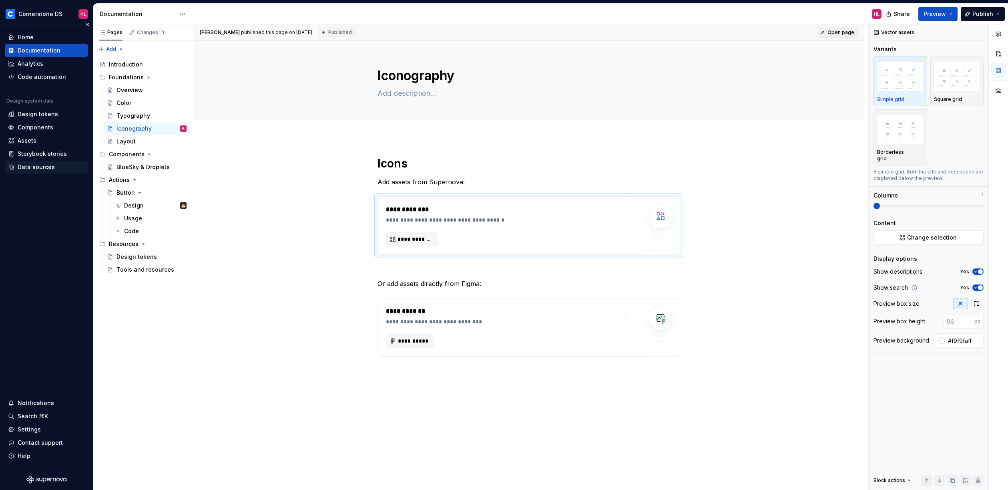
click at [43, 167] on div "Data sources" at bounding box center [36, 167] width 37 height 8
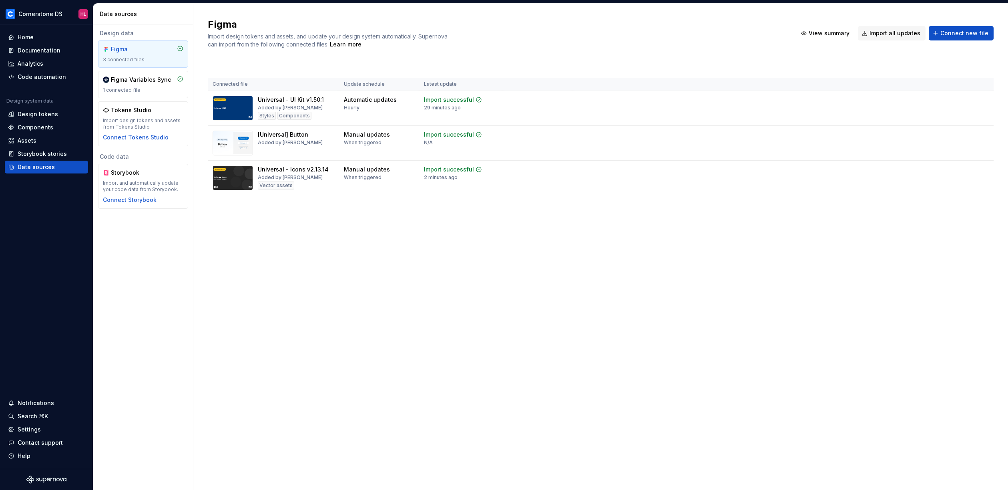
click at [1000, 161] on div "Connected file Update schedule Latest update Universal - UI Kit v1.50.1 Added b…" at bounding box center [600, 144] width 815 height 162
click at [983, 168] on html "Cornerstone DS HL Home Documentation Analytics Code automation Design system da…" at bounding box center [504, 245] width 1008 height 490
click at [939, 182] on div "Edit import scope" at bounding box center [960, 185] width 91 height 8
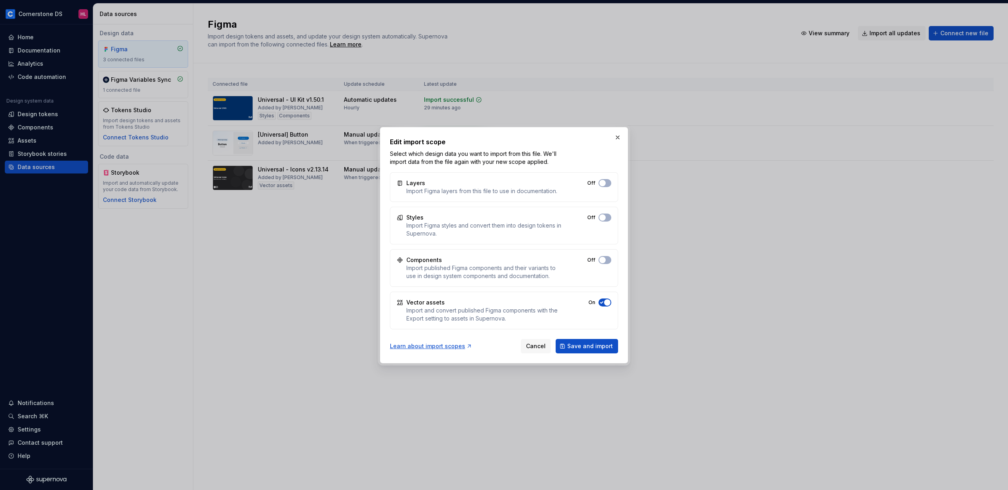
click at [605, 302] on span "button" at bounding box center [607, 302] width 6 height 6
click at [604, 303] on span "button" at bounding box center [602, 302] width 6 height 6
click at [597, 342] on span "Save and import" at bounding box center [590, 346] width 46 height 8
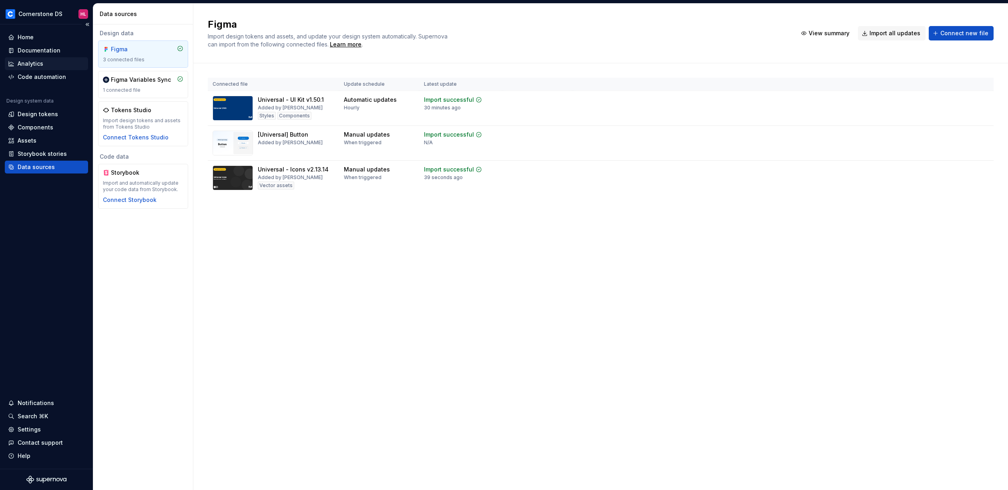
click at [40, 62] on div "Analytics" at bounding box center [31, 64] width 26 height 8
click at [41, 53] on div "Documentation" at bounding box center [39, 50] width 43 height 8
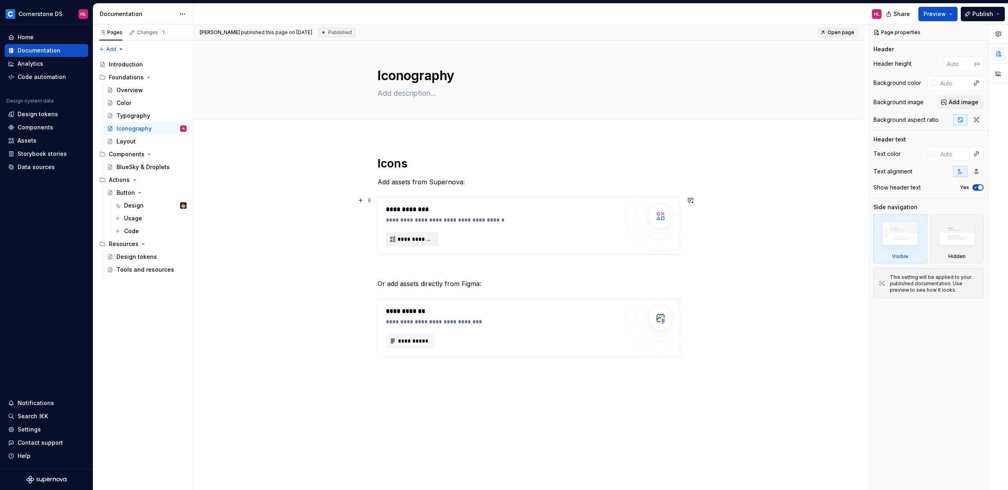
click at [418, 242] on span "**********" at bounding box center [416, 239] width 36 height 8
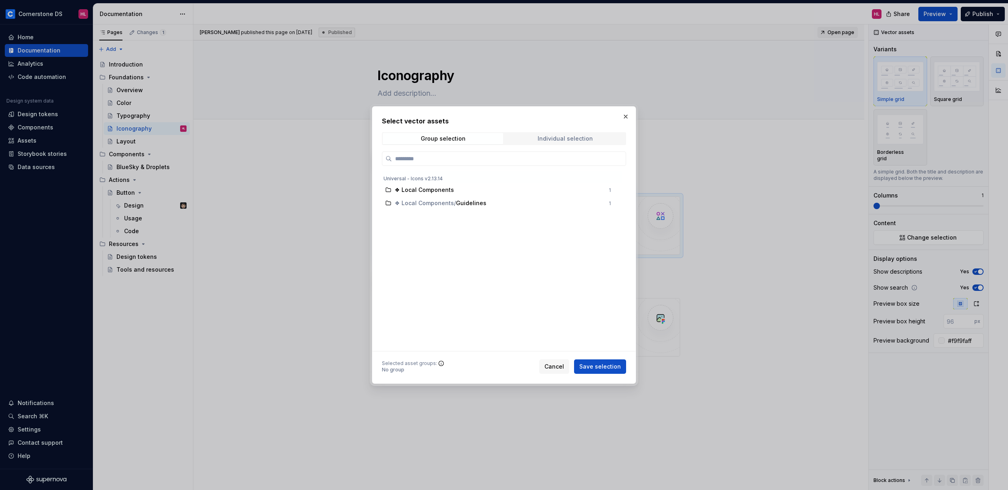
click at [547, 135] on div "Individual selection" at bounding box center [565, 138] width 55 height 6
click at [470, 141] on span "Group selection" at bounding box center [443, 138] width 121 height 11
click at [420, 202] on span "❖ Local Components" at bounding box center [424, 203] width 59 height 8
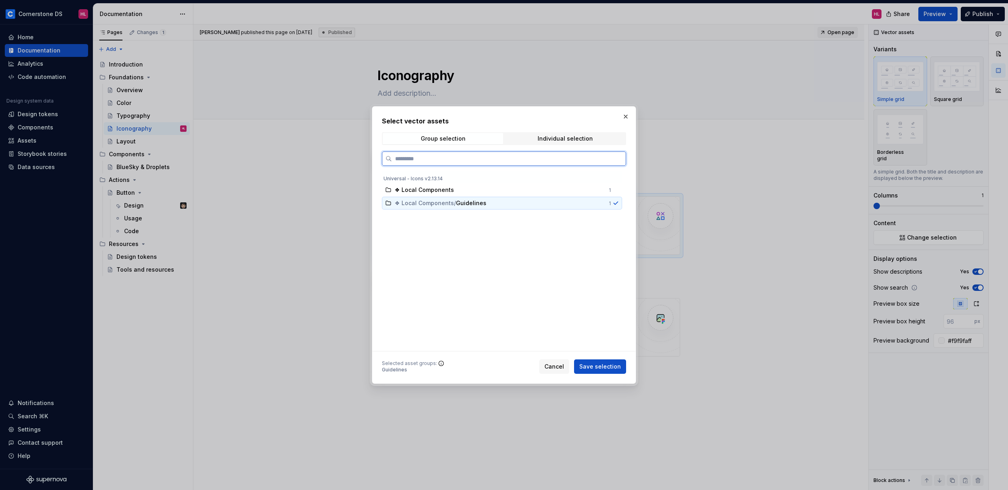
click at [432, 205] on span "❖ Local Components" at bounding box center [424, 203] width 59 height 8
click at [607, 202] on div "❖ Local Components / Guidelines 1" at bounding box center [502, 203] width 240 height 13
click at [578, 189] on div "❖ Local Components" at bounding box center [499, 190] width 209 height 8
click at [576, 193] on div "❖ Local Components" at bounding box center [499, 190] width 209 height 8
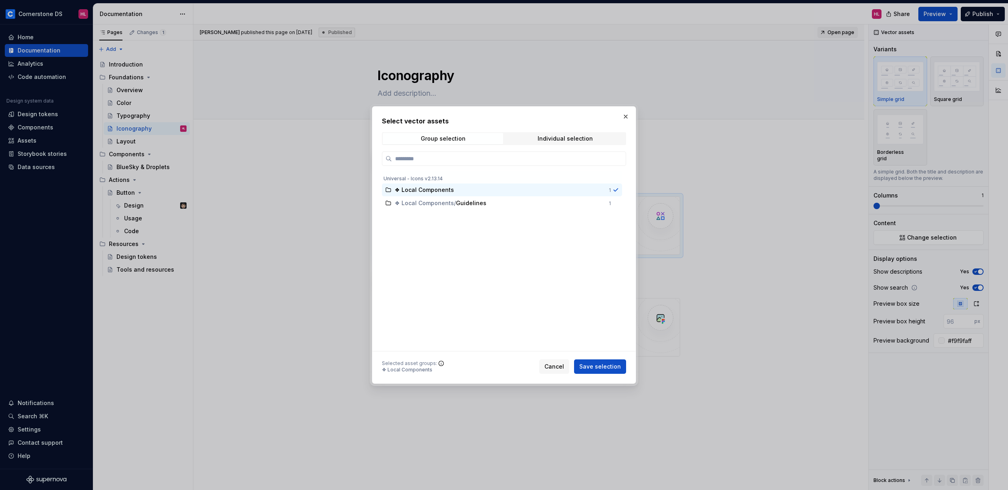
click at [555, 239] on div "❖ Local Components 1 ❖ Local Components / Guidelines 1" at bounding box center [503, 261] width 242 height 180
click at [453, 191] on div "❖ Local Components" at bounding box center [499, 190] width 209 height 8
click at [613, 191] on icon at bounding box center [616, 190] width 6 height 6
click at [561, 191] on div "❖ Local Components" at bounding box center [499, 190] width 209 height 8
click at [551, 201] on div "❖ Local Components / Guidelines" at bounding box center [499, 203] width 209 height 8
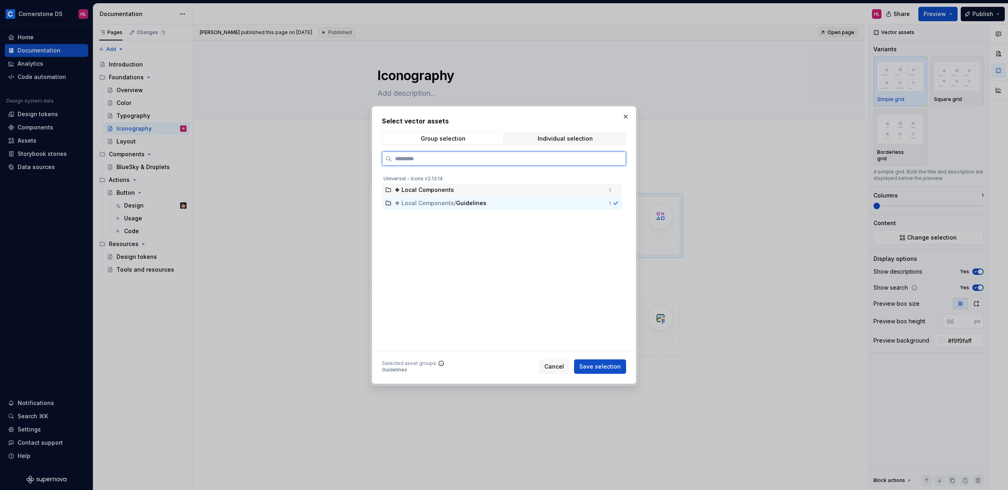
click at [550, 193] on div "❖ Local Components" at bounding box center [499, 190] width 209 height 8
click at [546, 204] on div "❖ Local Components / Guidelines" at bounding box center [499, 203] width 209 height 8
click at [553, 191] on div "❖ Local Components" at bounding box center [499, 190] width 209 height 8
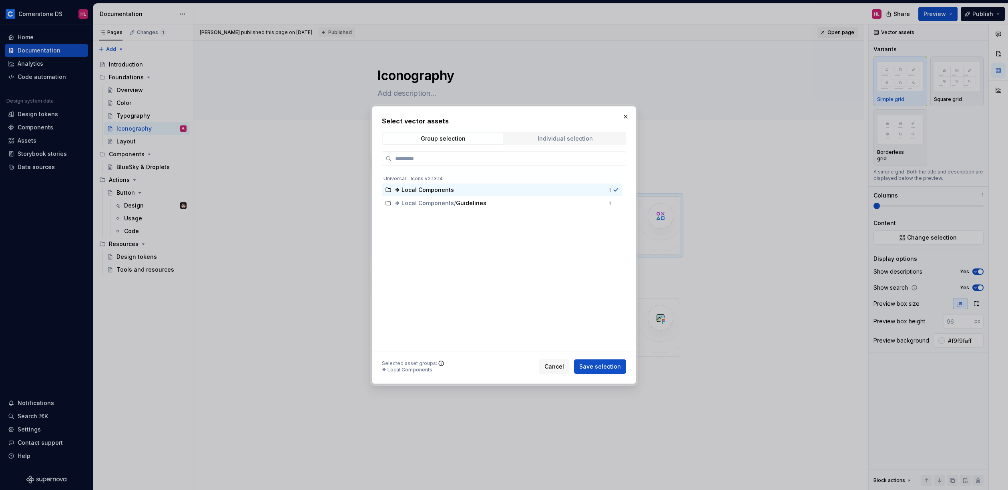
click at [564, 142] on span "Individual selection" at bounding box center [565, 138] width 121 height 11
click at [625, 117] on button "button" at bounding box center [625, 116] width 11 height 11
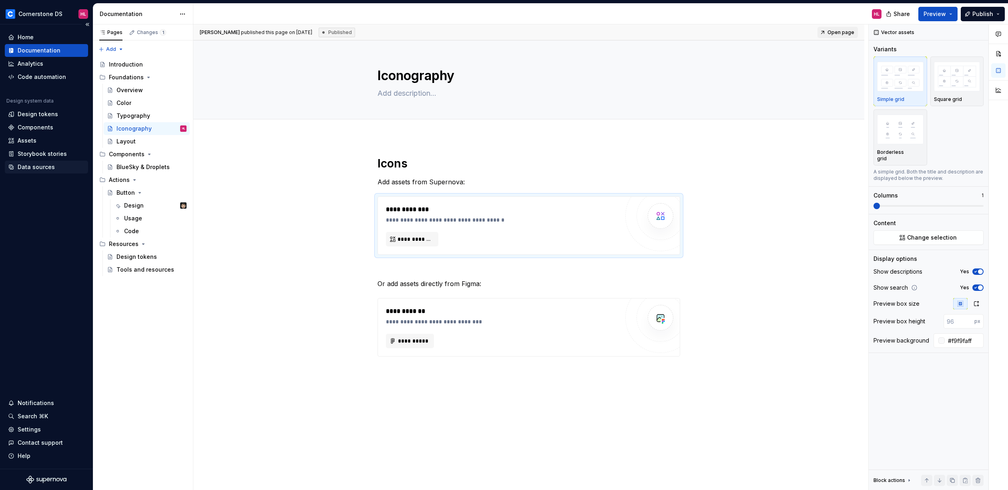
click at [28, 166] on div "Data sources" at bounding box center [36, 167] width 37 height 8
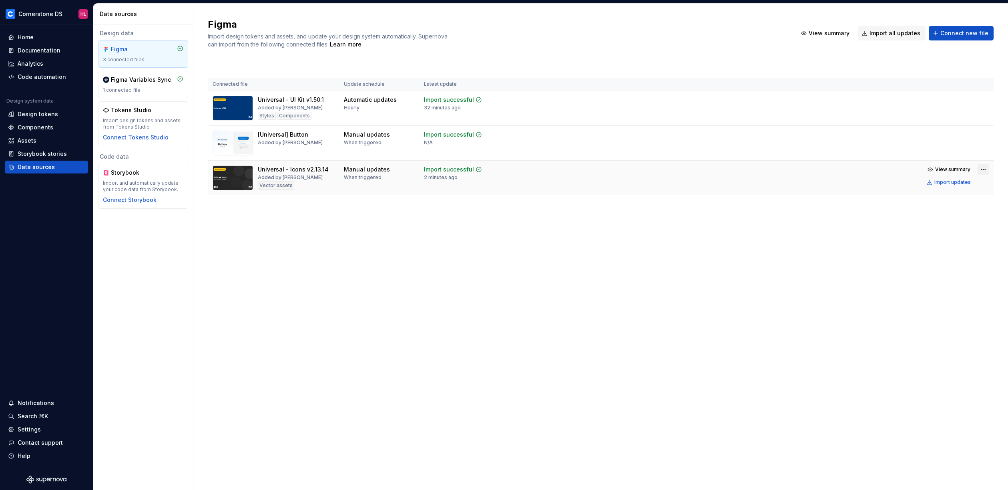
click at [986, 170] on html "Cornerstone DS HL Home Documentation Analytics Code automation Design system da…" at bounding box center [504, 245] width 1008 height 490
click at [940, 183] on div "Edit import scope" at bounding box center [960, 185] width 91 height 8
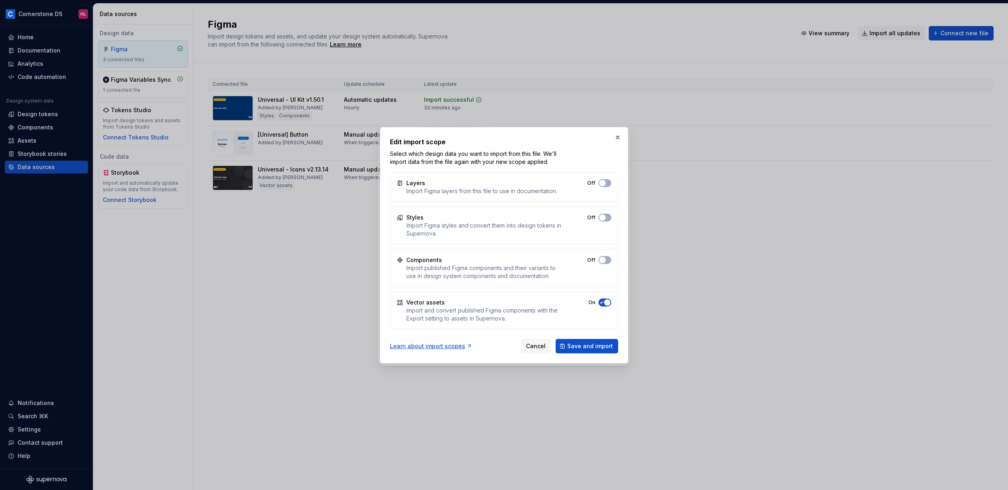
click at [608, 302] on span "button" at bounding box center [607, 302] width 6 height 6
click at [599, 348] on span "Save and import" at bounding box center [590, 346] width 46 height 8
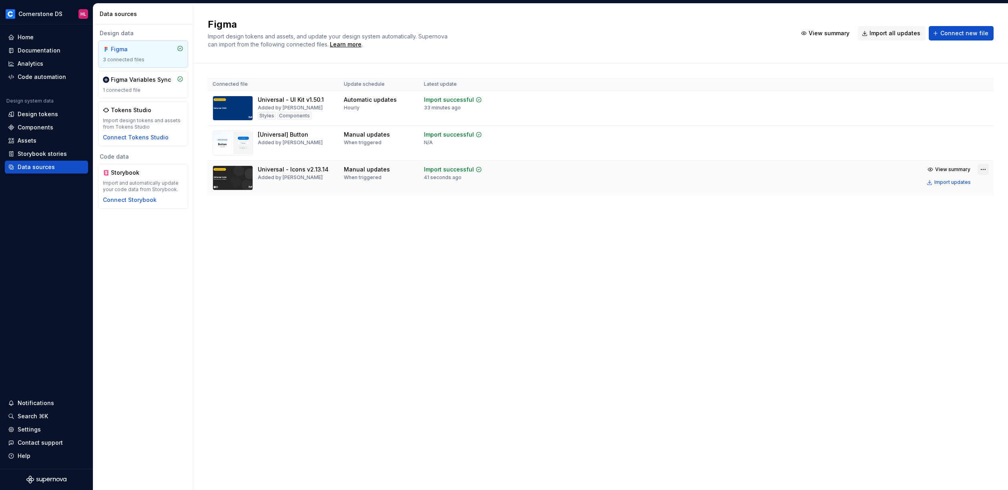
click at [987, 167] on html "Cornerstone DS HL Home Documentation Analytics Code automation Design system da…" at bounding box center [504, 245] width 1008 height 490
click at [957, 185] on div "Edit import scope" at bounding box center [960, 185] width 91 height 8
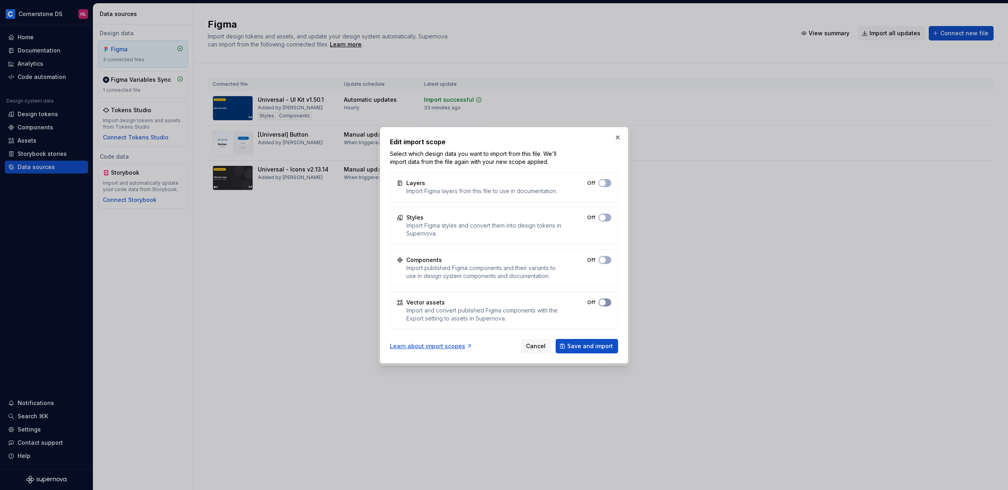
click at [602, 306] on button "Off" at bounding box center [605, 302] width 13 height 8
click at [600, 347] on span "Save and import" at bounding box center [590, 346] width 46 height 8
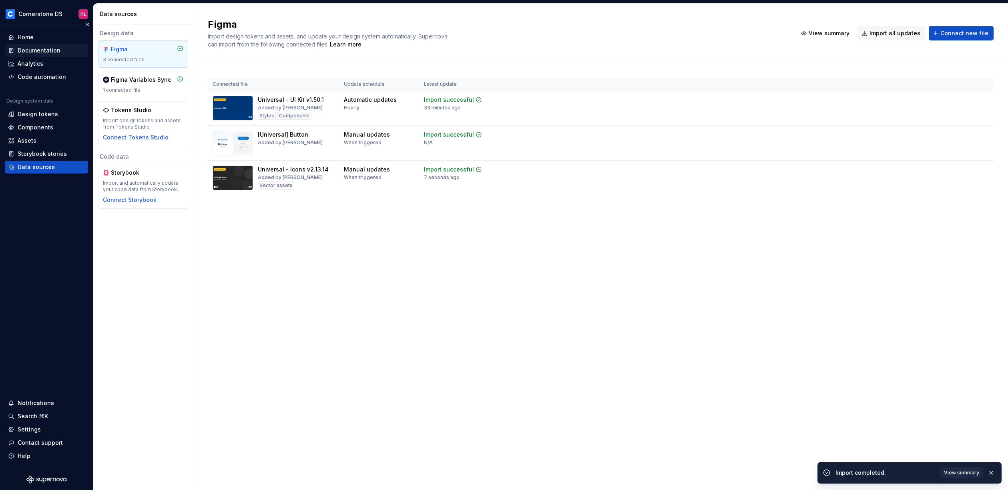
click at [30, 51] on div "Documentation" at bounding box center [39, 50] width 43 height 8
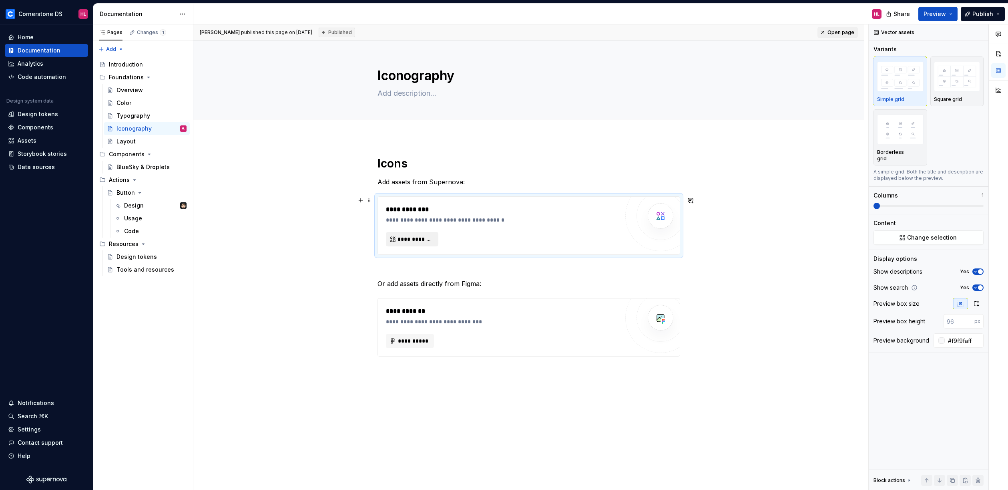
click at [415, 236] on span "**********" at bounding box center [416, 239] width 36 height 8
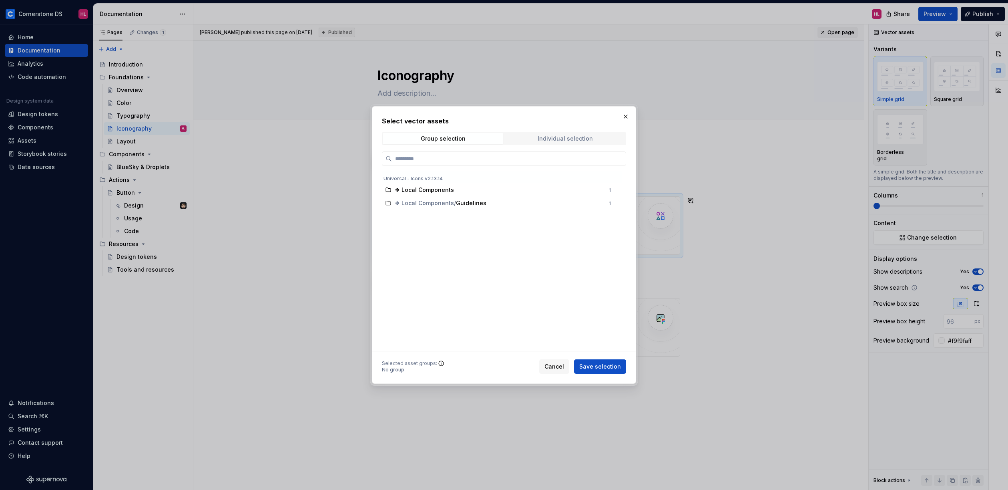
click at [567, 140] on div "Individual selection" at bounding box center [565, 138] width 55 height 6
click at [630, 118] on button "button" at bounding box center [625, 116] width 11 height 11
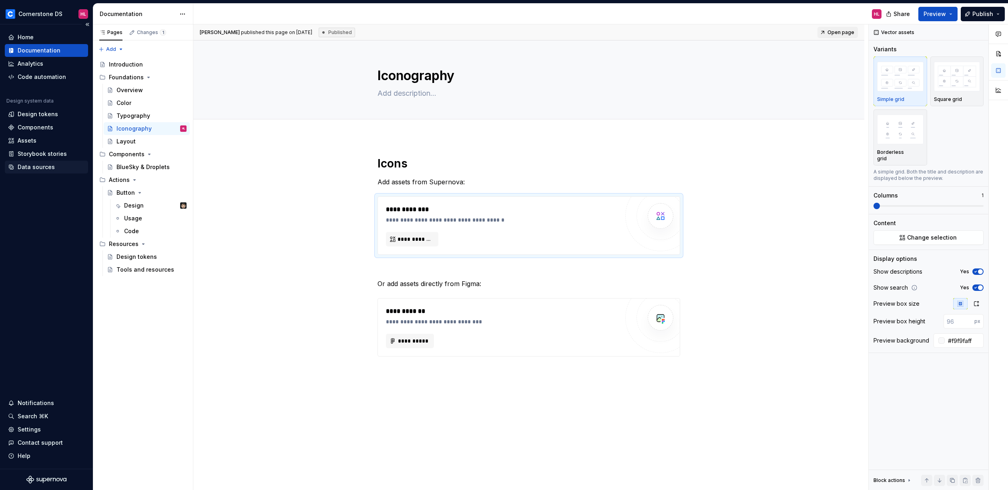
click at [30, 163] on div "Data sources" at bounding box center [36, 167] width 37 height 8
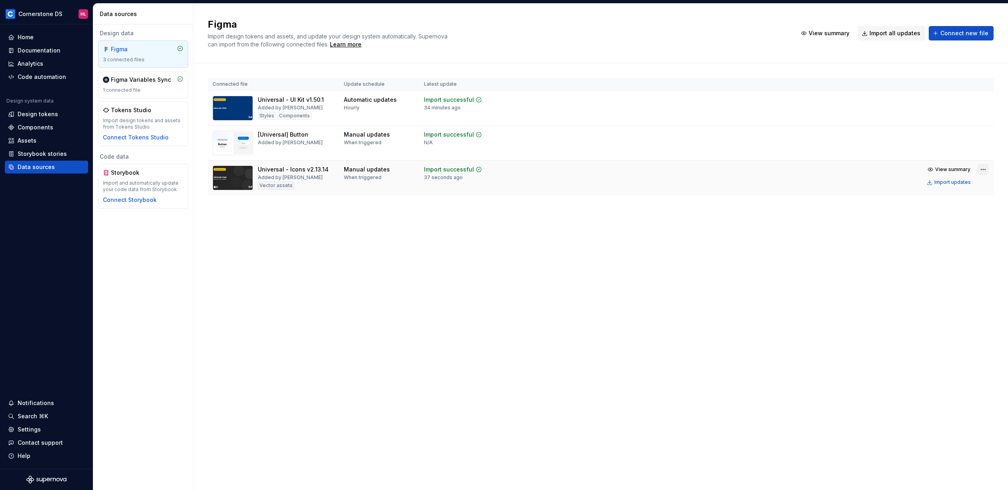
click at [983, 170] on html "Cornerstone DS HL Home Documentation Analytics Code automation Design system da…" at bounding box center [504, 245] width 1008 height 490
click at [960, 184] on div "Edit import scope" at bounding box center [960, 185] width 91 height 8
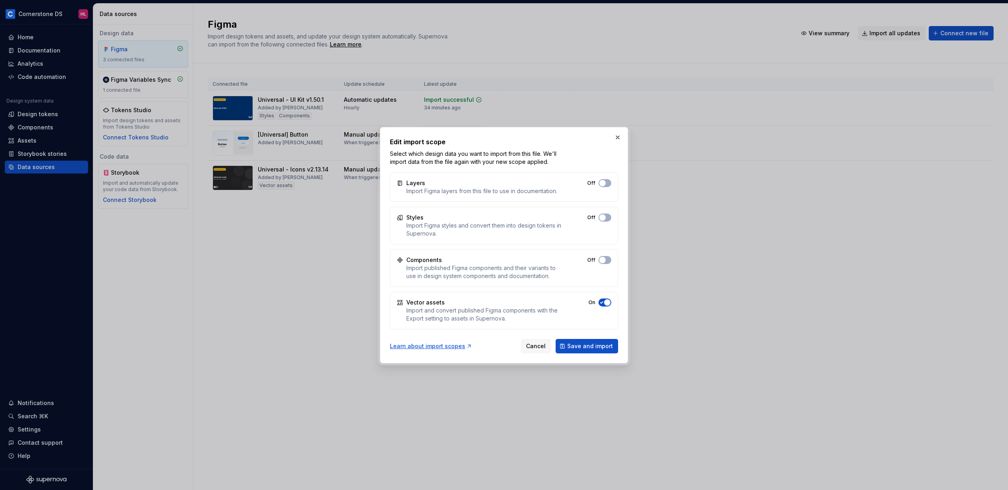
click at [604, 301] on icon "button" at bounding box center [602, 302] width 6 height 5
click at [603, 304] on span "button" at bounding box center [602, 302] width 6 height 6
click at [597, 347] on span "Save and import" at bounding box center [590, 346] width 46 height 8
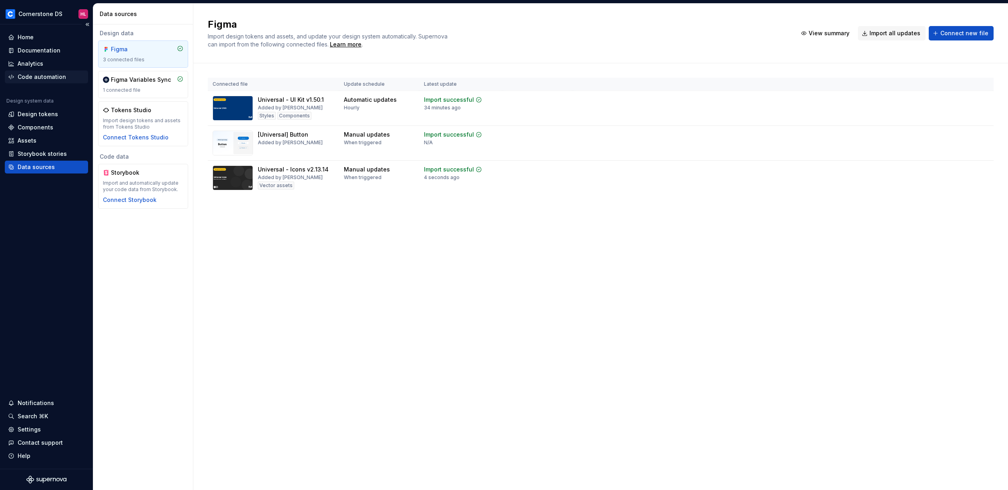
click at [36, 79] on div "Code automation" at bounding box center [42, 77] width 48 height 8
click at [42, 48] on div "Documentation" at bounding box center [39, 50] width 43 height 8
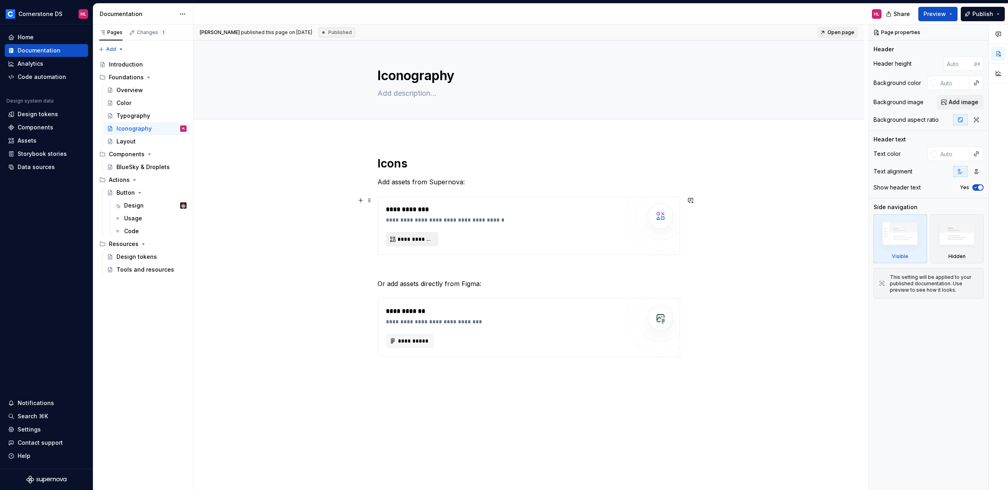
click at [416, 241] on span "**********" at bounding box center [416, 239] width 36 height 8
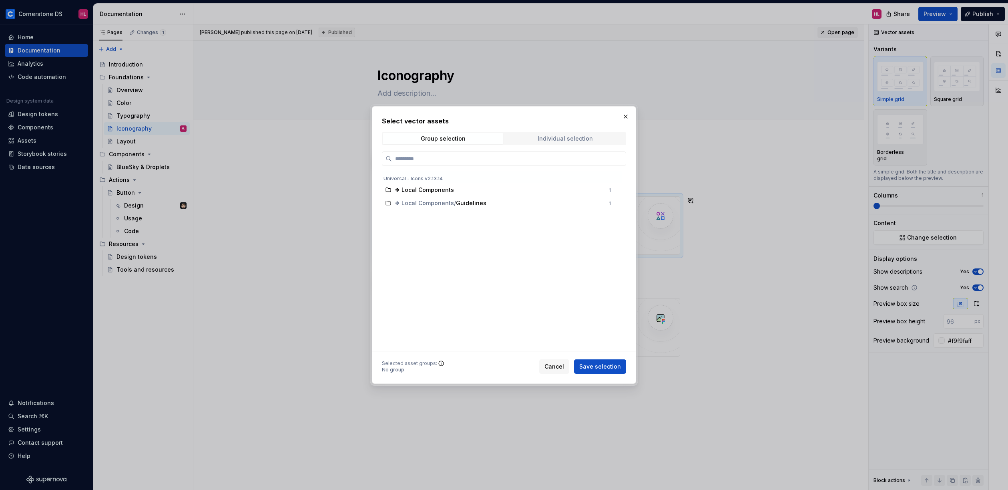
click at [556, 136] on div "Individual selection" at bounding box center [565, 138] width 55 height 6
click at [467, 135] on span "Group selection" at bounding box center [443, 138] width 121 height 11
click at [629, 115] on button "button" at bounding box center [625, 116] width 11 height 11
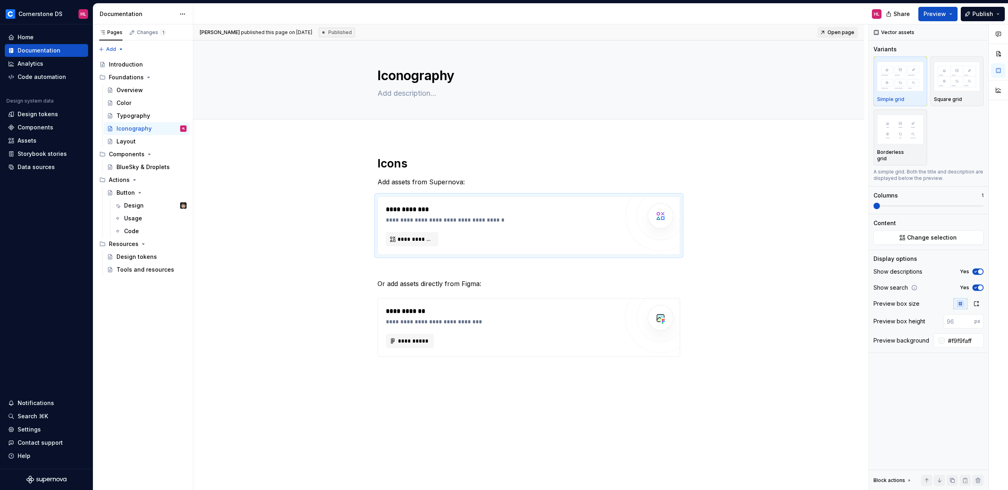
type textarea "*"
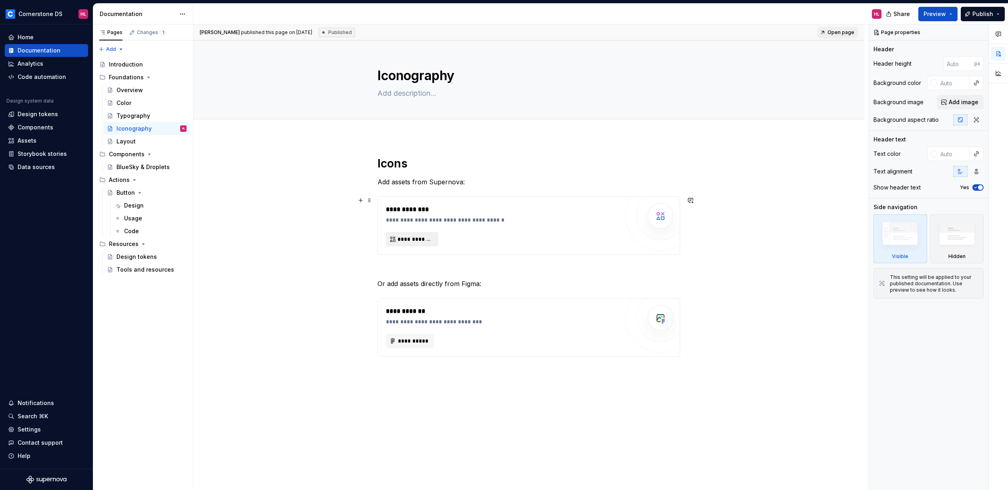
click at [428, 236] on span "**********" at bounding box center [416, 239] width 36 height 8
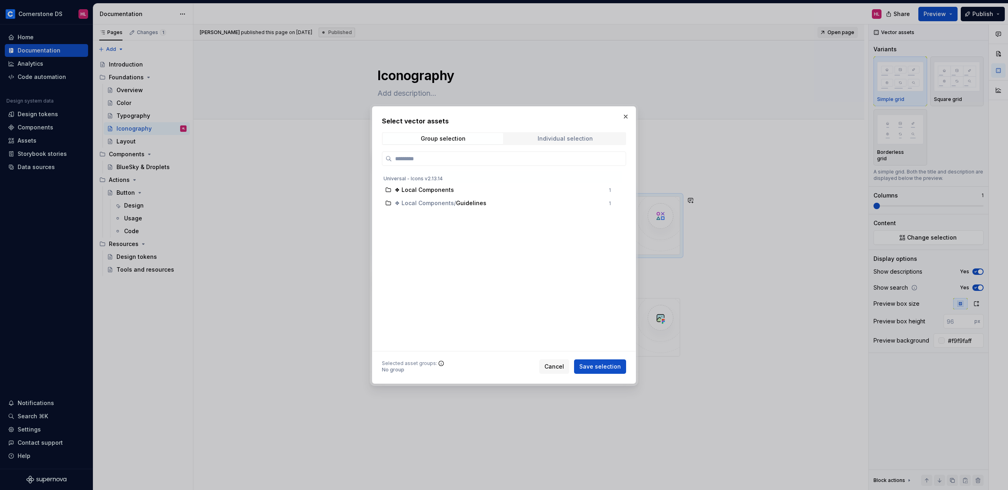
click at [559, 140] on div "Individual selection" at bounding box center [565, 138] width 55 height 6
click at [445, 143] on span "Group selection" at bounding box center [443, 138] width 121 height 11
click at [589, 137] on div "Individual selection" at bounding box center [565, 138] width 55 height 6
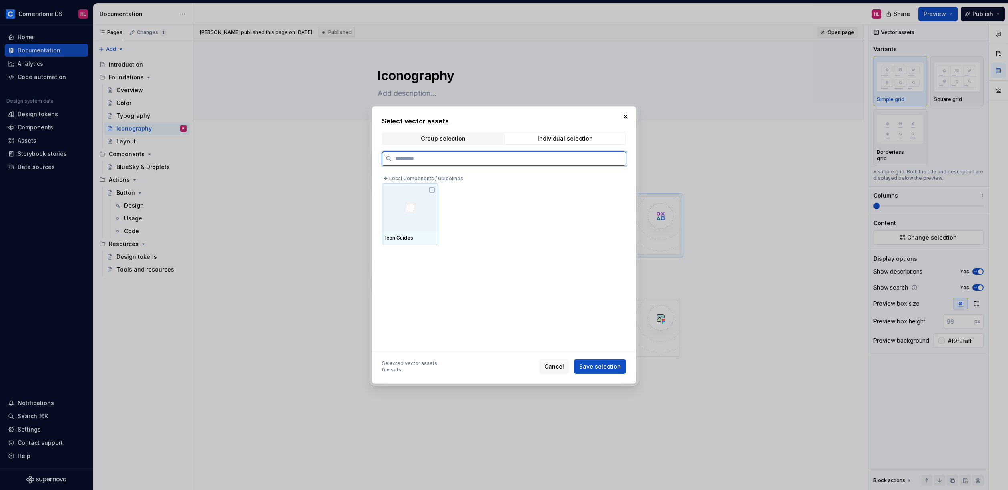
click at [418, 209] on div at bounding box center [410, 207] width 56 height 48
click at [431, 193] on icon at bounding box center [432, 190] width 6 height 6
click at [420, 210] on div at bounding box center [410, 207] width 56 height 48
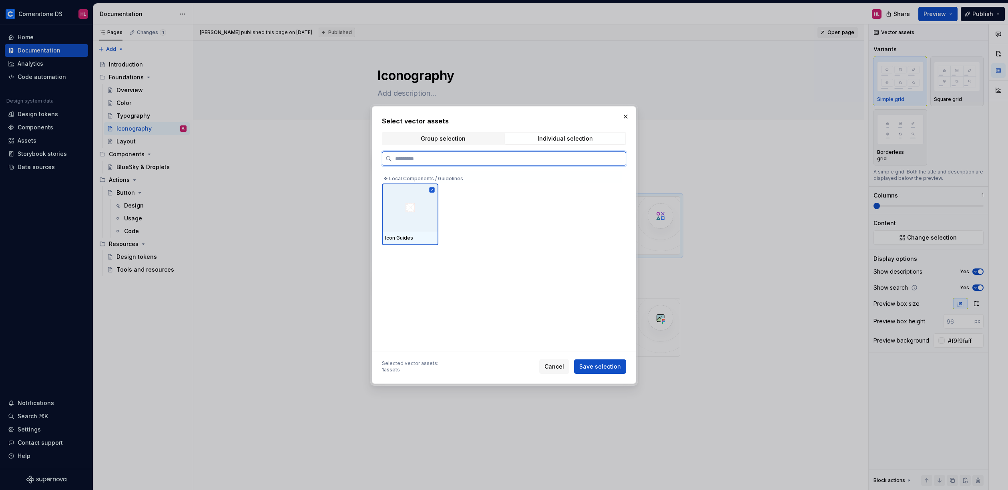
click at [432, 210] on div at bounding box center [410, 207] width 56 height 48
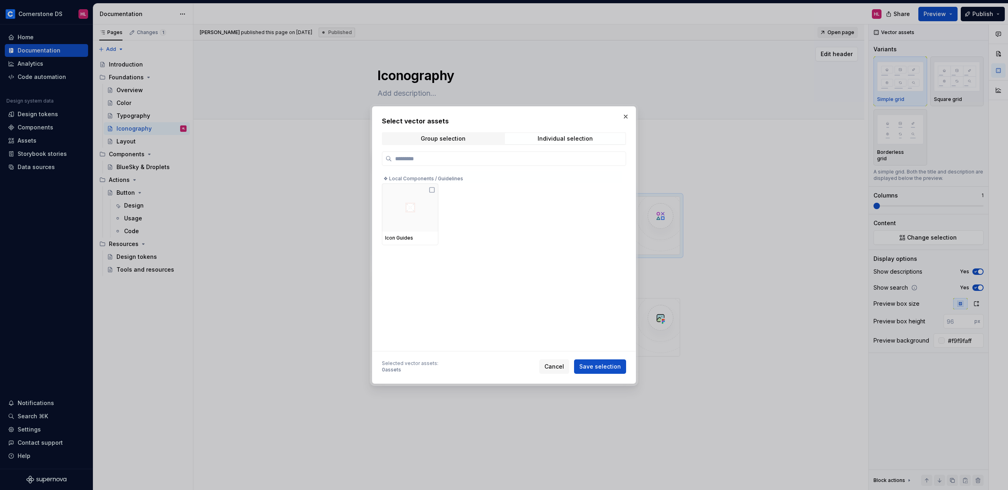
drag, startPoint x: 627, startPoint y: 115, endPoint x: 623, endPoint y: 115, distance: 4.5
click at [627, 114] on button "button" at bounding box center [625, 116] width 11 height 11
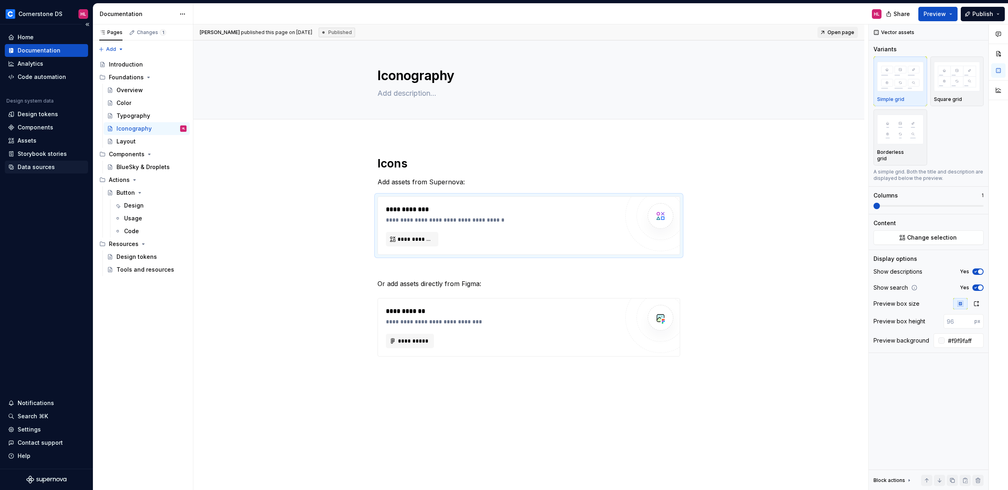
click at [41, 169] on div "Data sources" at bounding box center [36, 167] width 37 height 8
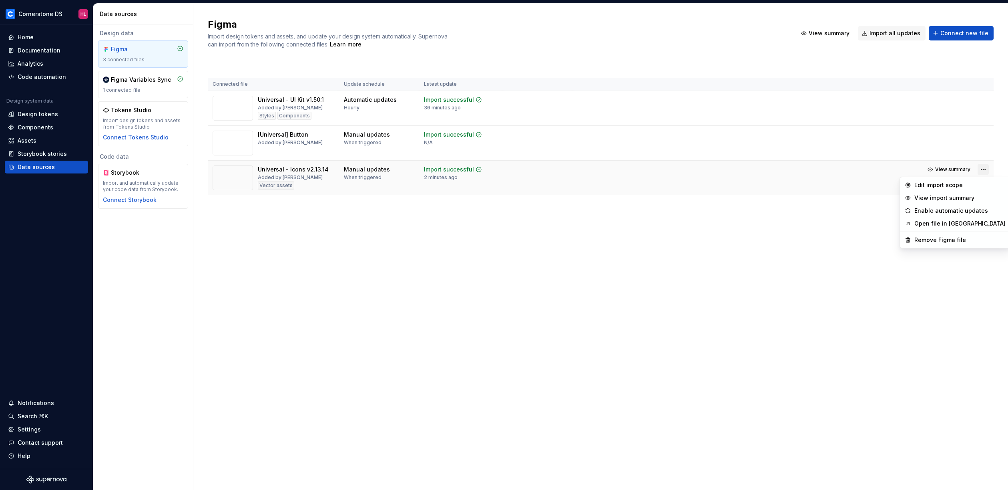
click at [983, 169] on html "Cornerstone DS HL Home Documentation Analytics Code automation Design system da…" at bounding box center [504, 245] width 1008 height 490
click at [946, 198] on div "View import summary" at bounding box center [960, 198] width 91 height 8
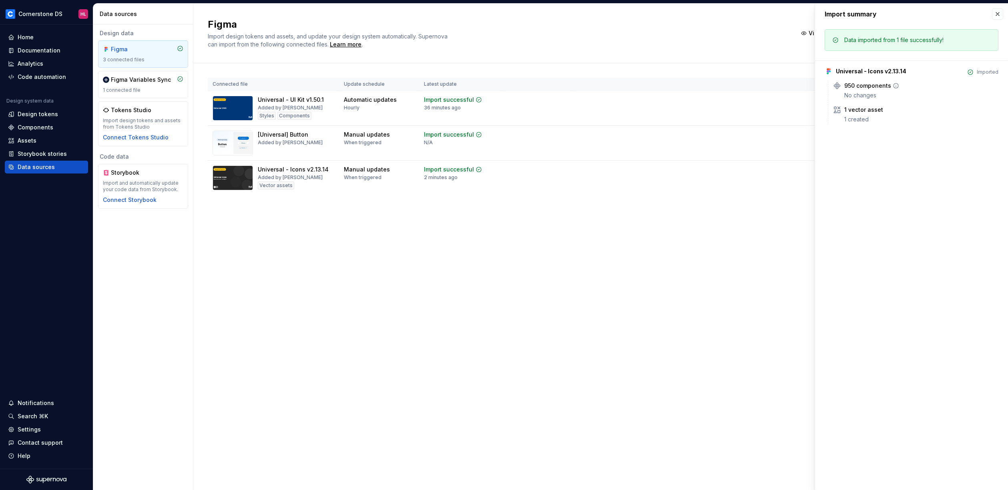
click at [849, 88] on div "950 components" at bounding box center [867, 86] width 47 height 8
click at [838, 87] on icon at bounding box center [837, 85] width 6 height 6
click at [739, 221] on div "Connected file Update schedule Latest update Universal - UI Kit v1.50.1 Added b…" at bounding box center [601, 144] width 786 height 162
click at [999, 15] on button "button" at bounding box center [997, 13] width 11 height 11
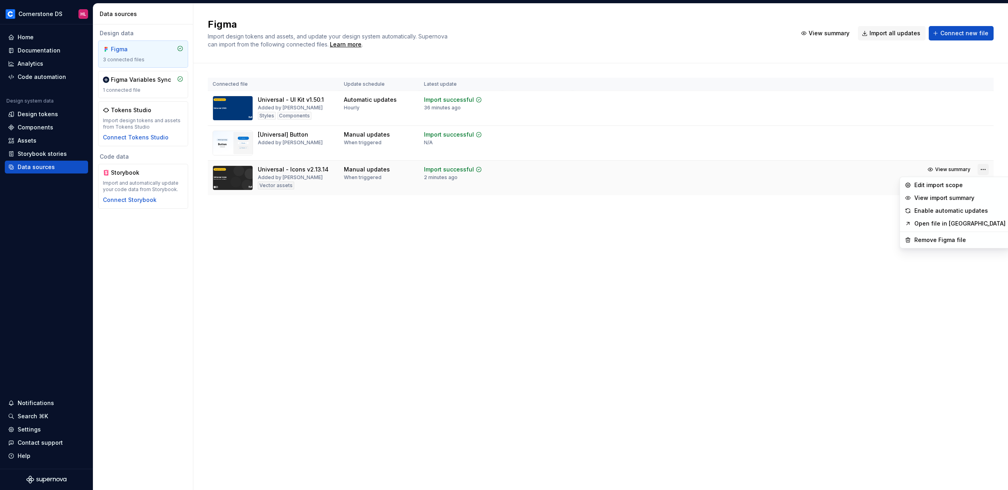
click at [982, 169] on html "Cornerstone DS HL Home Documentation Analytics Code automation Design system da…" at bounding box center [504, 245] width 1008 height 490
click at [959, 182] on div "Edit import scope" at bounding box center [960, 185] width 91 height 8
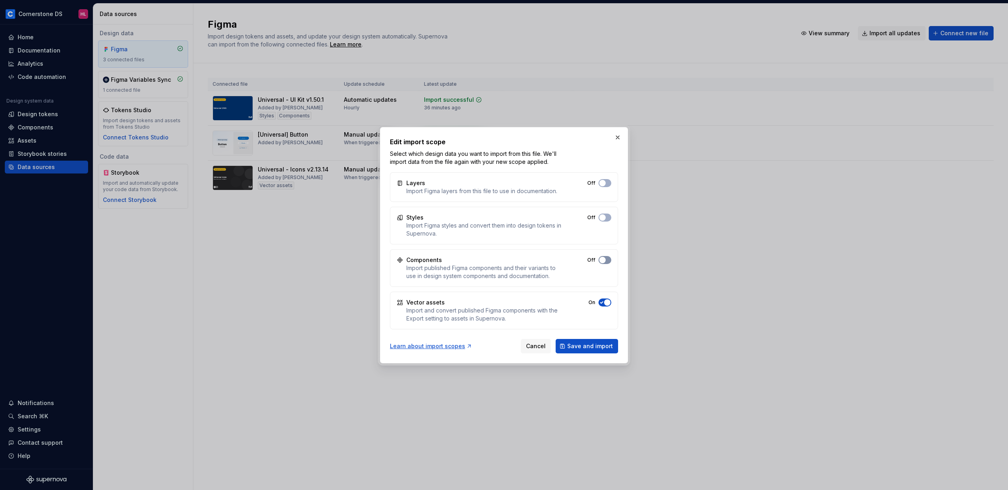
click at [606, 258] on button "Off" at bounding box center [605, 260] width 13 height 8
click at [597, 339] on button "Save and import" at bounding box center [587, 346] width 62 height 14
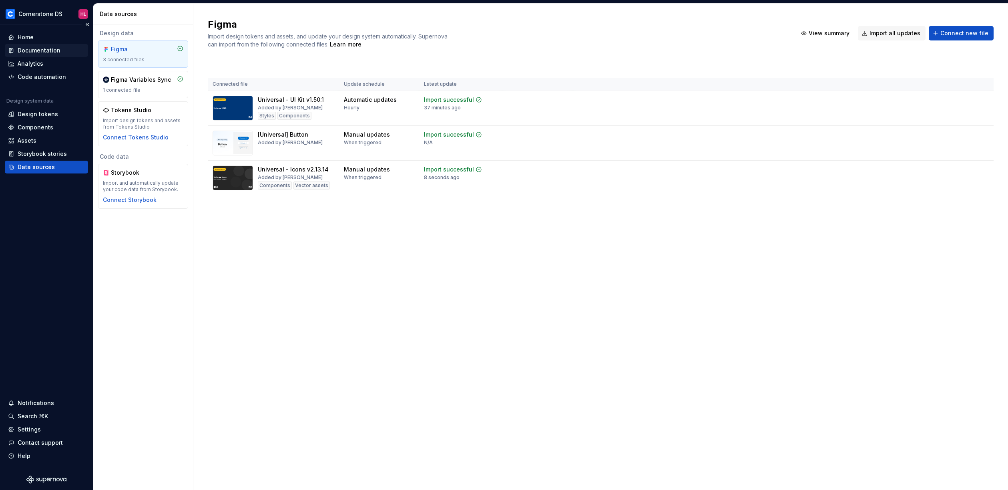
click at [42, 55] on div "Documentation" at bounding box center [46, 50] width 83 height 13
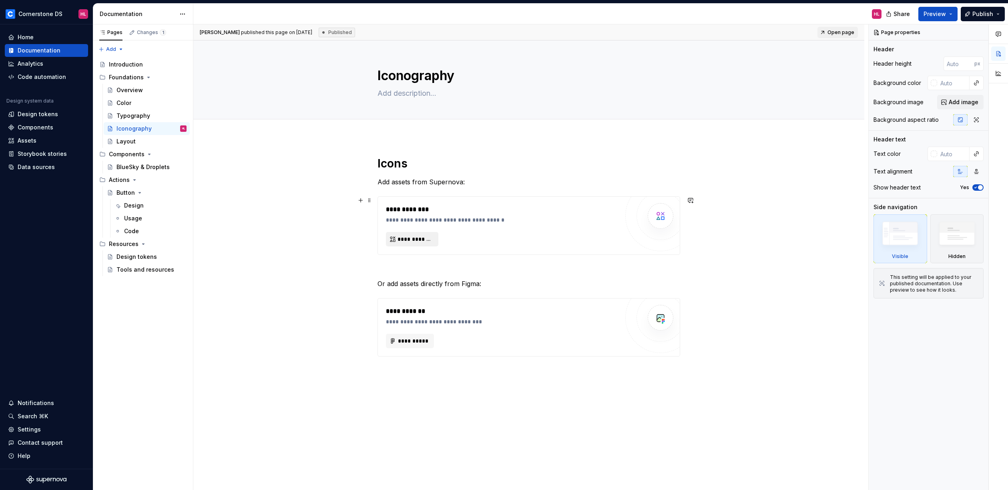
click at [421, 238] on span "**********" at bounding box center [416, 239] width 36 height 8
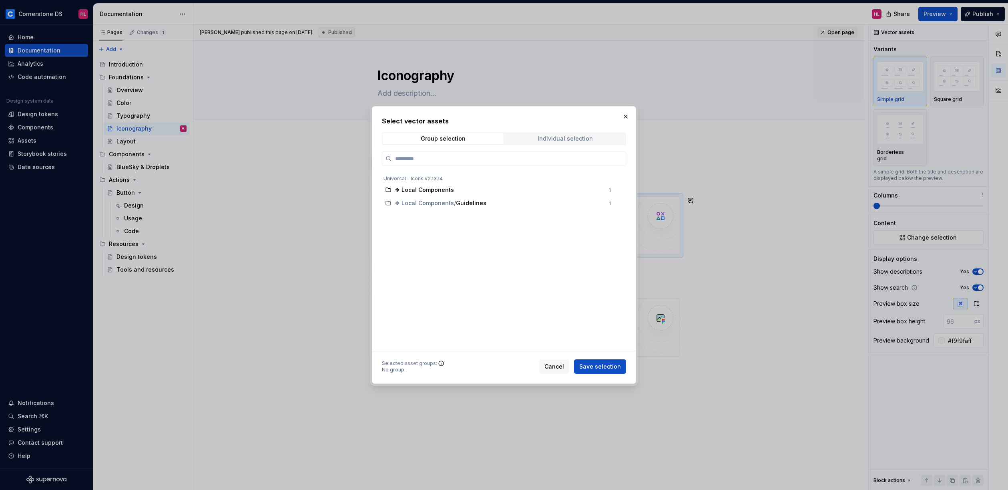
click at [551, 138] on div "Individual selection" at bounding box center [565, 138] width 55 height 6
click at [627, 115] on button "button" at bounding box center [625, 116] width 11 height 11
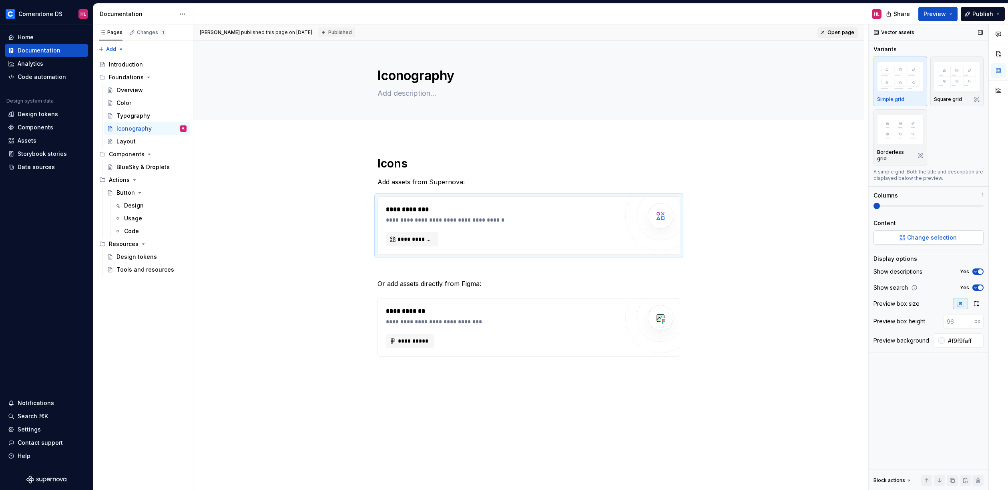
click at [913, 233] on span "Change selection" at bounding box center [932, 237] width 50 height 8
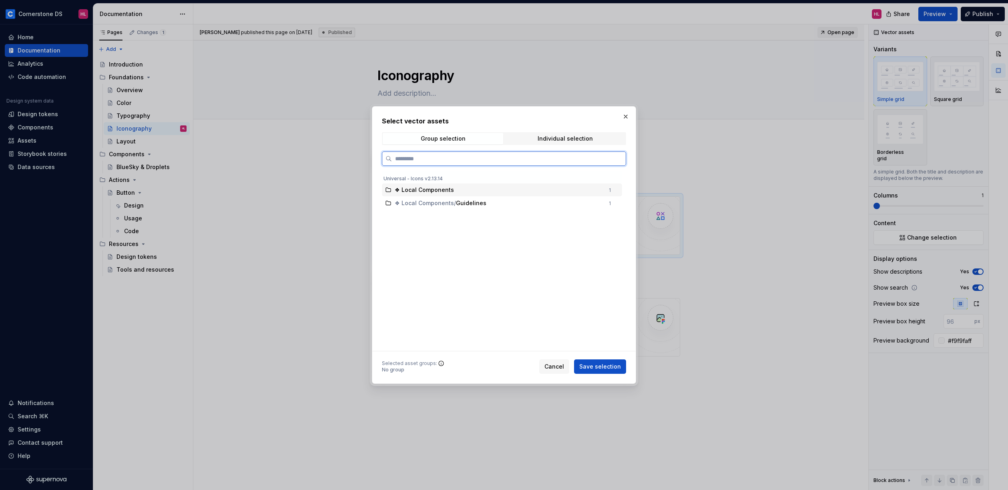
click at [436, 189] on span "❖ Local Components" at bounding box center [424, 190] width 59 height 8
click at [606, 193] on div "❖ Local Components 1" at bounding box center [502, 189] width 240 height 13
click at [629, 119] on button "button" at bounding box center [625, 116] width 11 height 11
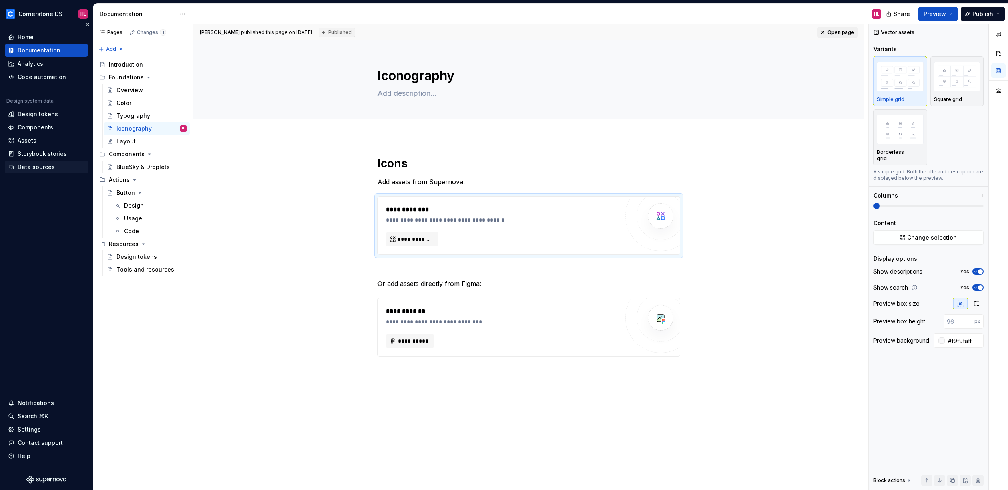
click at [39, 165] on div "Data sources" at bounding box center [36, 167] width 37 height 8
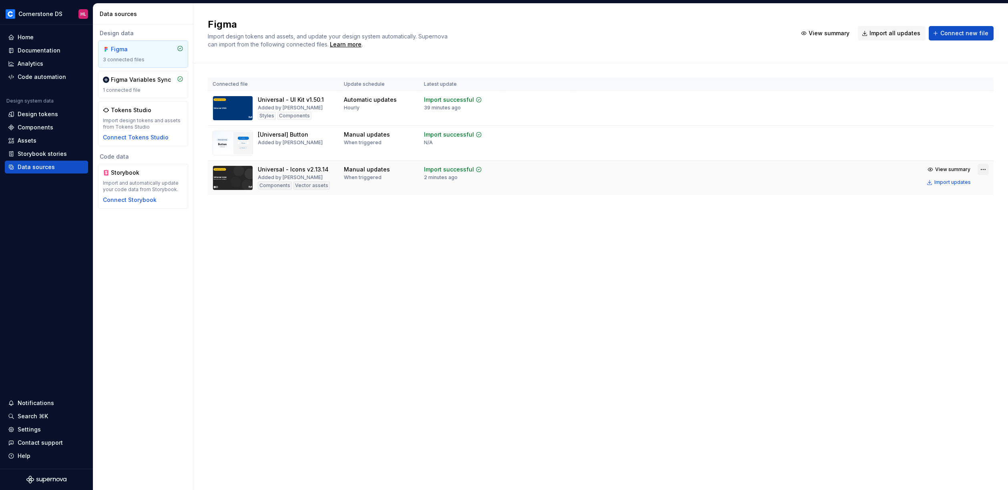
click at [981, 168] on html "Cornerstone DS HL Home Documentation Analytics Code automation Design system da…" at bounding box center [504, 245] width 1008 height 490
click at [956, 185] on div "Edit import scope" at bounding box center [960, 185] width 91 height 8
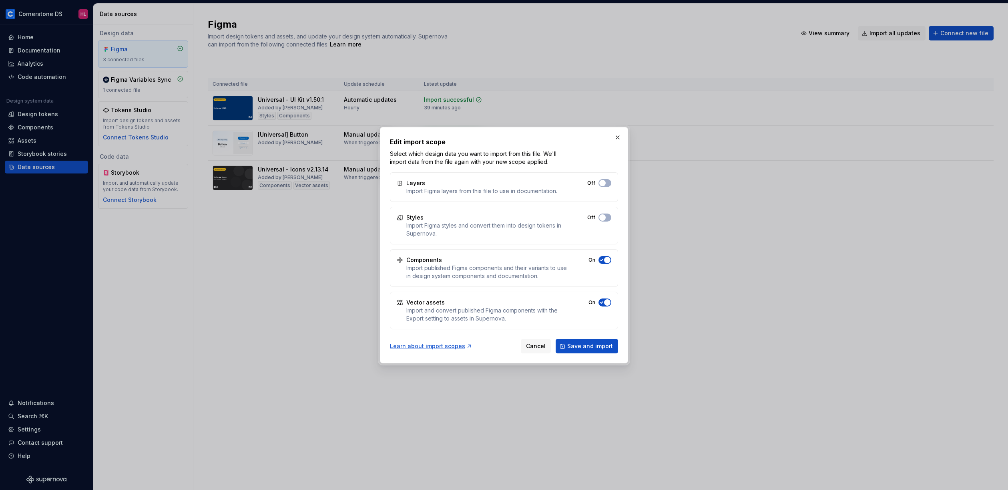
click at [607, 259] on span "button" at bounding box center [607, 260] width 6 height 6
click at [592, 340] on button "Save and import" at bounding box center [587, 346] width 62 height 14
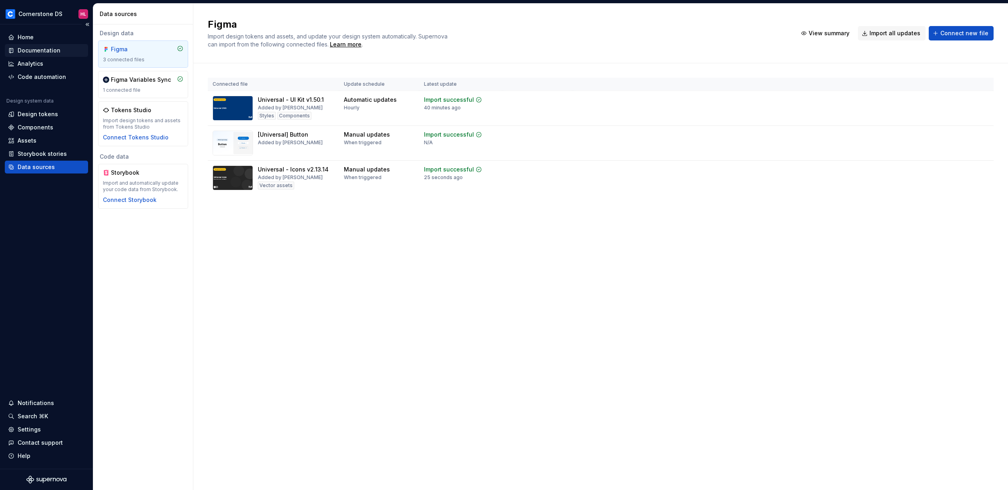
click at [42, 50] on div "Documentation" at bounding box center [39, 50] width 43 height 8
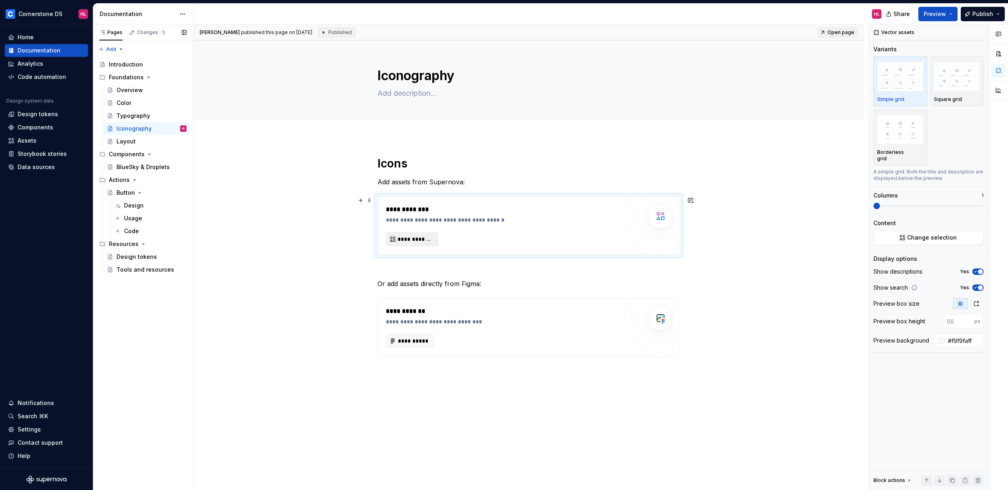
click at [414, 238] on span "**********" at bounding box center [416, 239] width 36 height 8
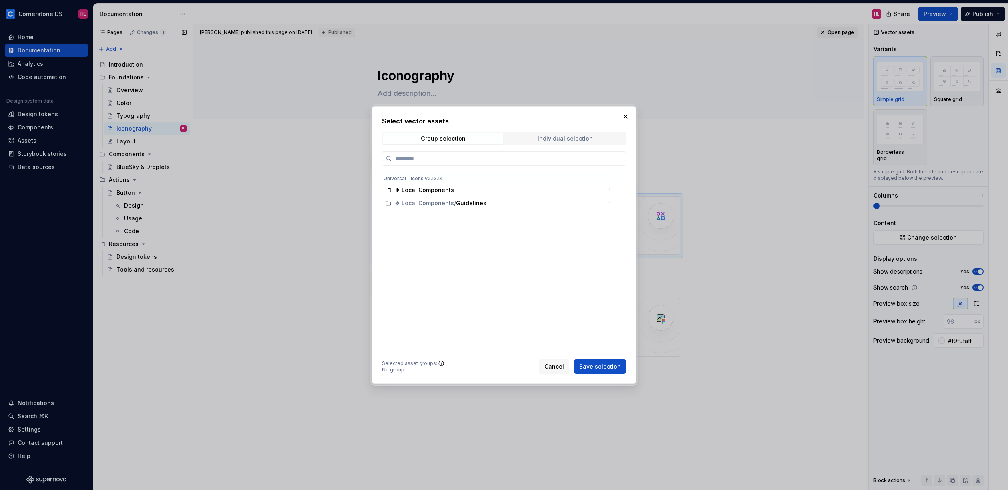
click at [548, 137] on div "Individual selection" at bounding box center [565, 138] width 55 height 6
click at [448, 144] on span "Group selection" at bounding box center [443, 138] width 121 height 11
click at [444, 203] on span "❖ Local Components" at bounding box center [424, 203] width 59 height 8
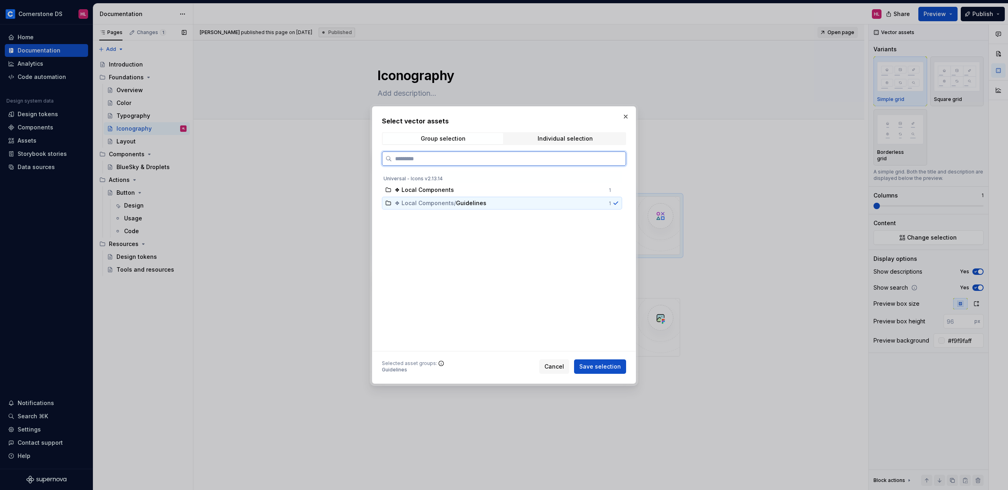
click at [444, 203] on span "❖ Local Components" at bounding box center [424, 203] width 59 height 8
click at [606, 205] on div "❖ Local Components / Guidelines 1" at bounding box center [502, 203] width 240 height 13
click at [607, 191] on div "❖ Local Components 1" at bounding box center [502, 189] width 240 height 13
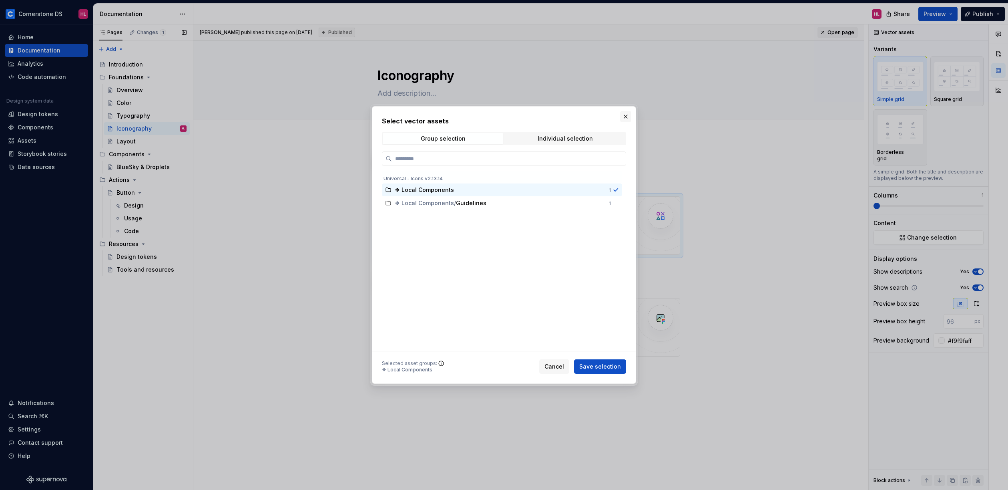
click at [624, 119] on button "button" at bounding box center [625, 116] width 11 height 11
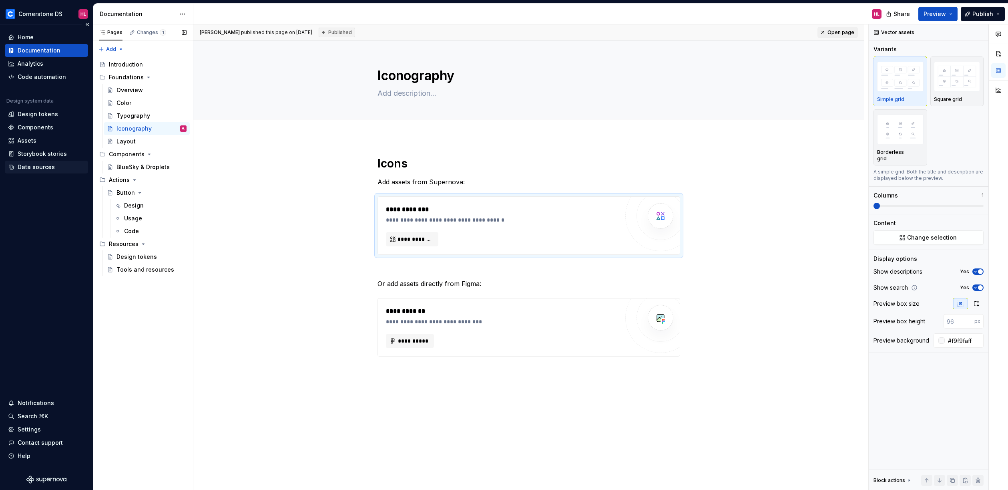
click at [51, 169] on div "Data sources" at bounding box center [36, 167] width 37 height 8
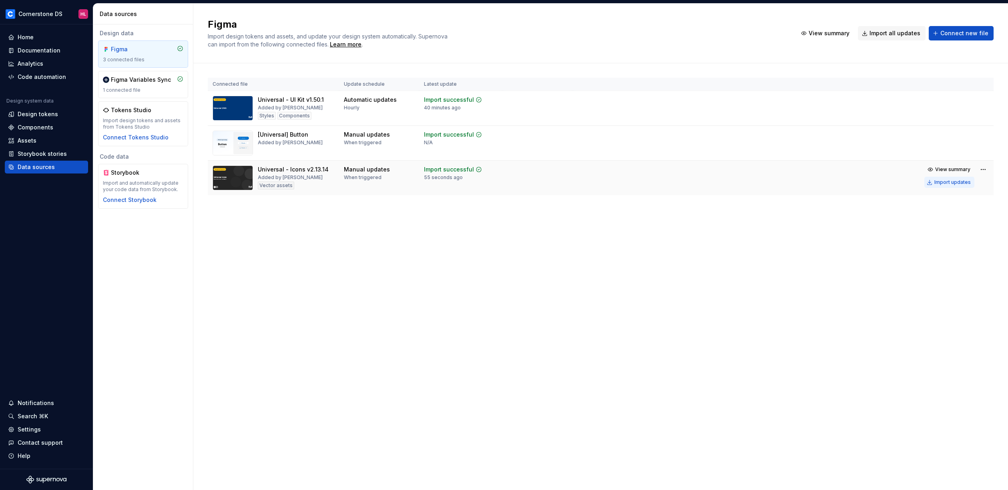
click at [957, 184] on div "Import updates" at bounding box center [953, 182] width 36 height 6
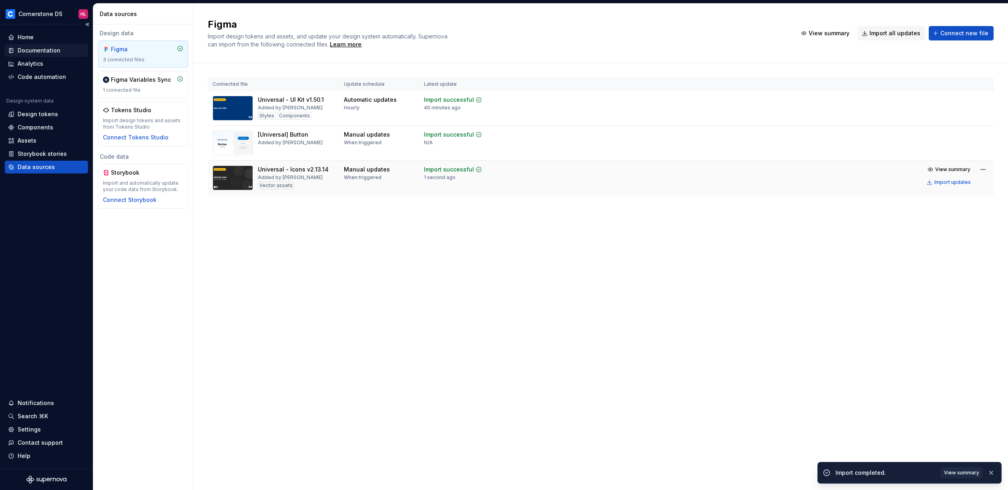
click at [40, 50] on div "Documentation" at bounding box center [39, 50] width 43 height 8
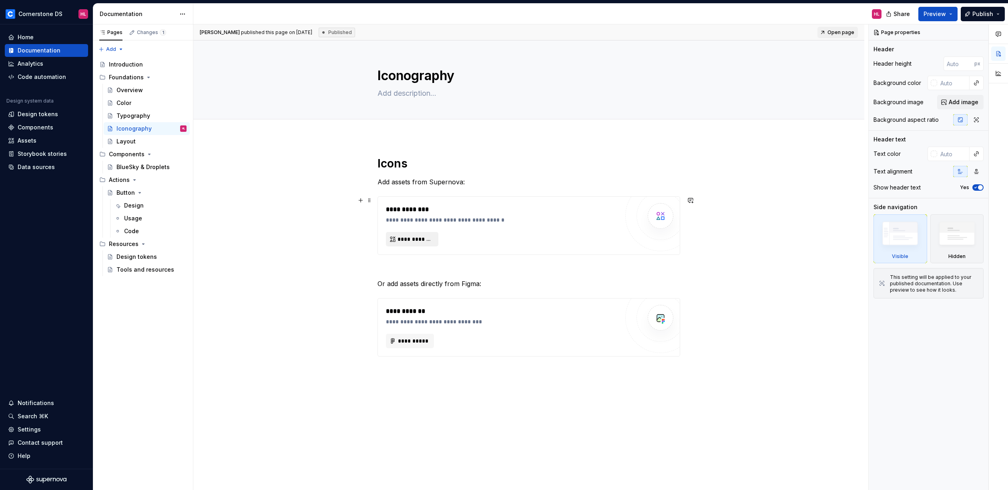
click at [430, 237] on span "**********" at bounding box center [416, 239] width 36 height 8
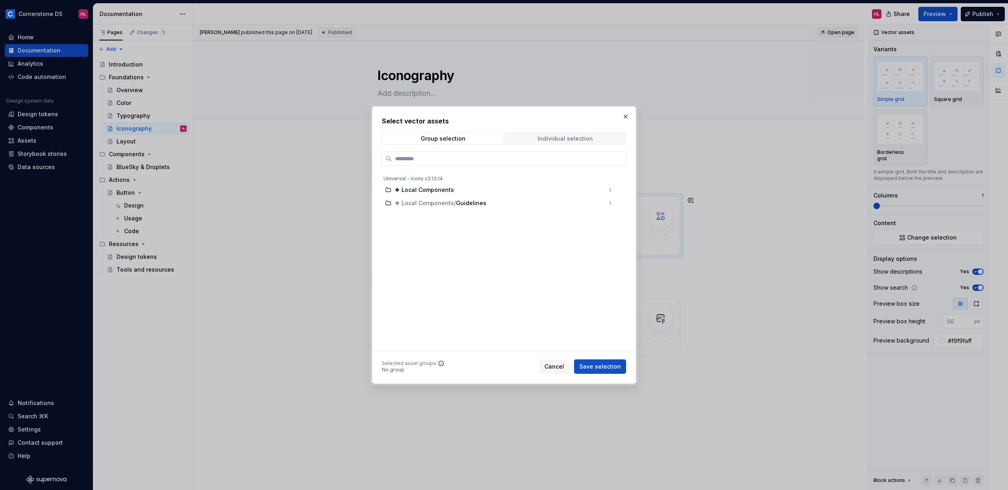
click at [549, 143] on span "Individual selection" at bounding box center [565, 138] width 121 height 11
click at [619, 117] on h2 "Select vector assets" at bounding box center [504, 121] width 244 height 10
click at [621, 116] on button "button" at bounding box center [625, 116] width 11 height 11
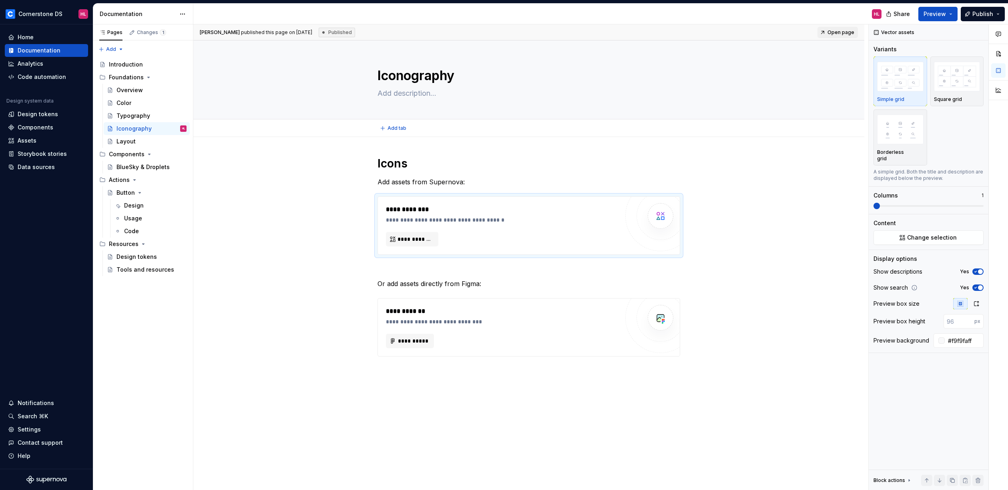
type textarea "*"
click at [362, 269] on button "button" at bounding box center [360, 268] width 11 height 11
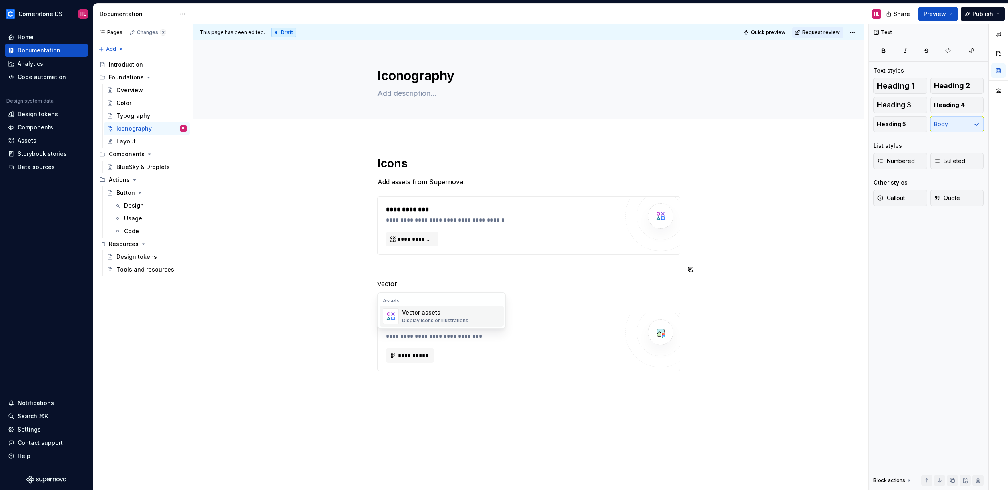
click at [434, 315] on div "Vector assets" at bounding box center [435, 312] width 66 height 8
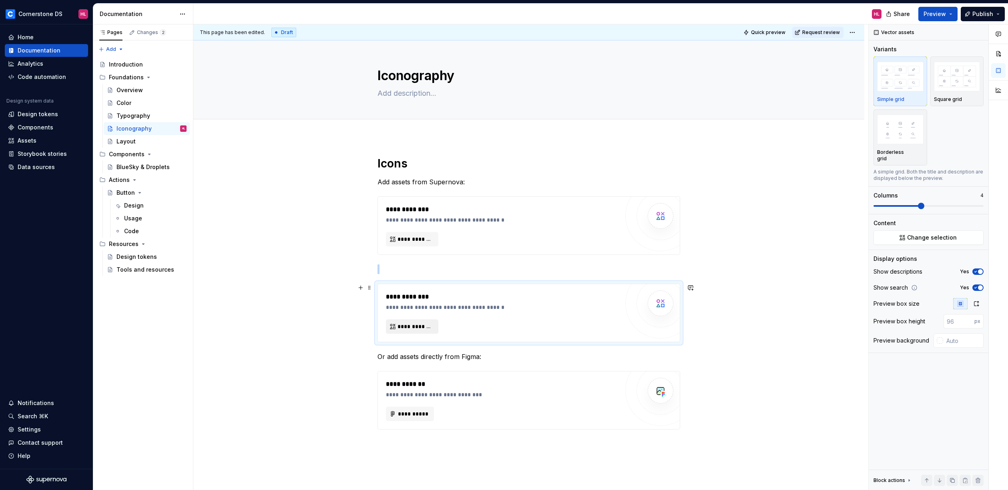
click at [420, 325] on span "**********" at bounding box center [416, 326] width 36 height 8
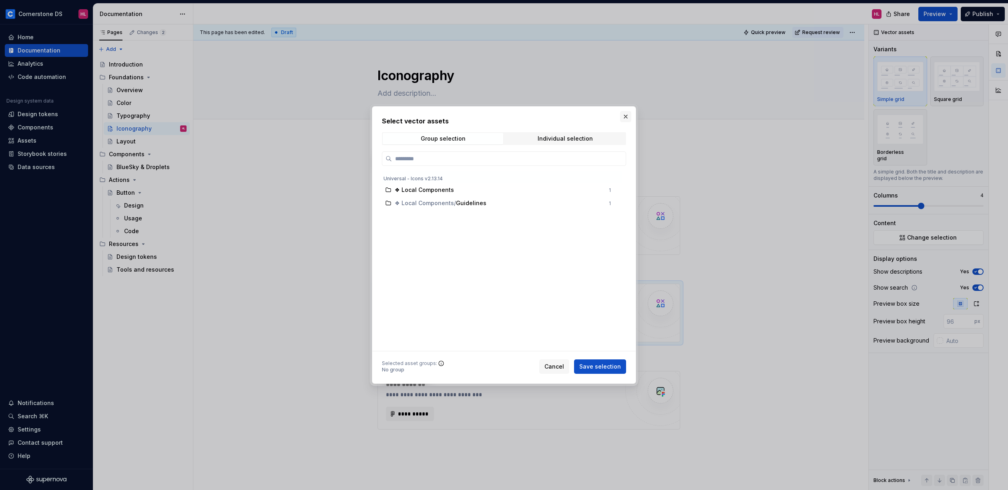
click at [623, 117] on button "button" at bounding box center [625, 116] width 11 height 11
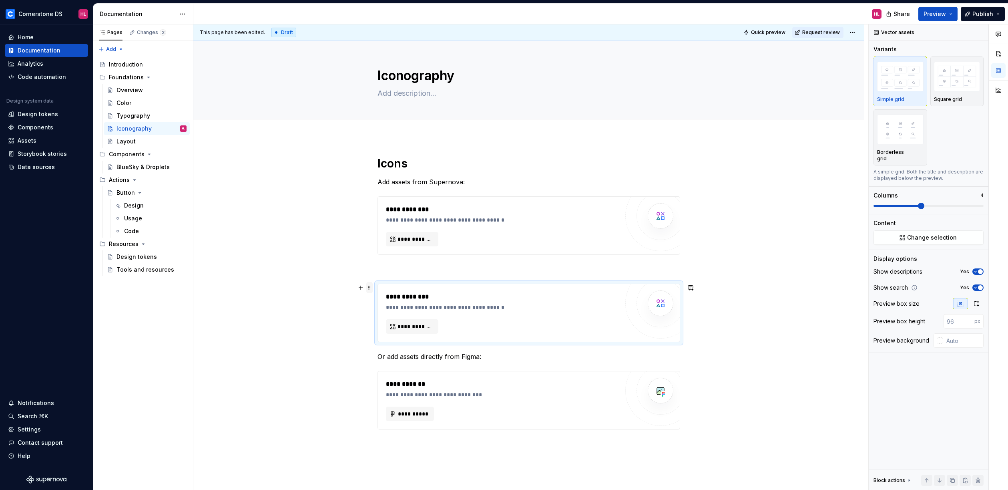
click at [367, 288] on span at bounding box center [369, 287] width 6 height 11
click at [394, 358] on div "Delete" at bounding box center [407, 358] width 52 height 8
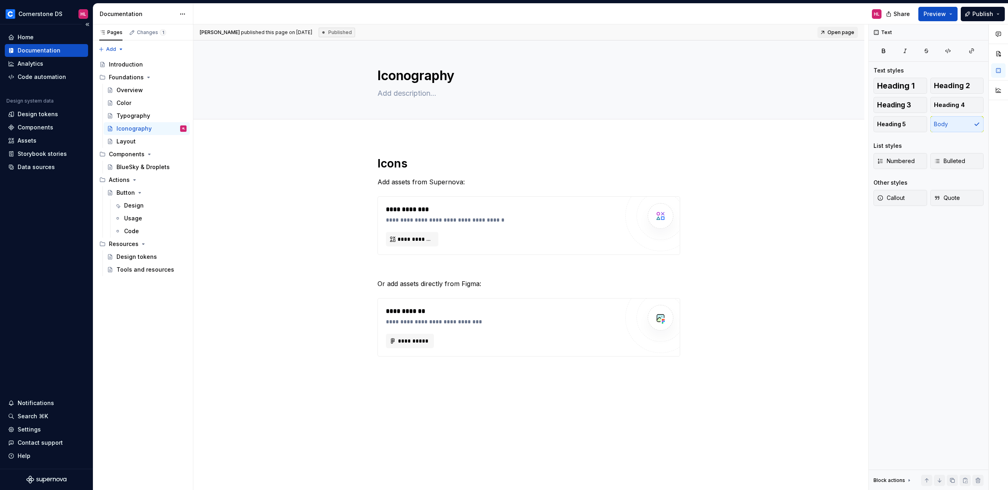
click at [46, 177] on div "Home Documentation Analytics Code automation Design system data Design tokens C…" at bounding box center [46, 246] width 93 height 444
click at [49, 171] on div "Data sources" at bounding box center [46, 167] width 83 height 13
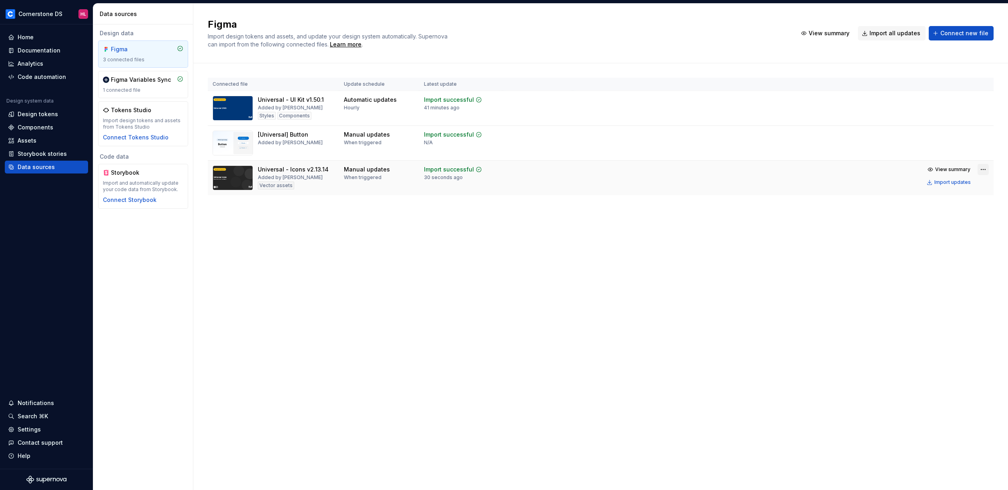
click at [987, 169] on html "Cornerstone DS HL Home Documentation Analytics Code automation Design system da…" at bounding box center [504, 245] width 1008 height 490
click at [968, 187] on div "Edit import scope" at bounding box center [960, 185] width 91 height 8
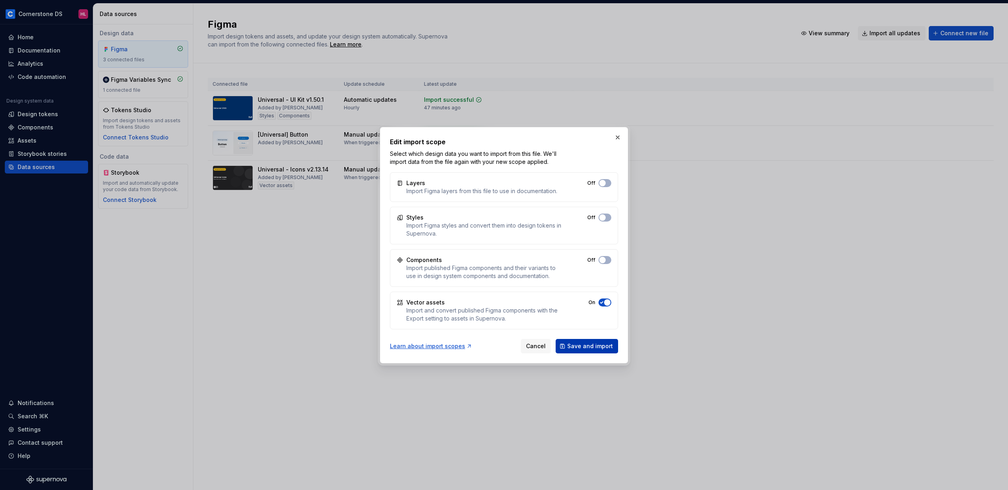
click at [599, 346] on span "Save and import" at bounding box center [590, 346] width 46 height 8
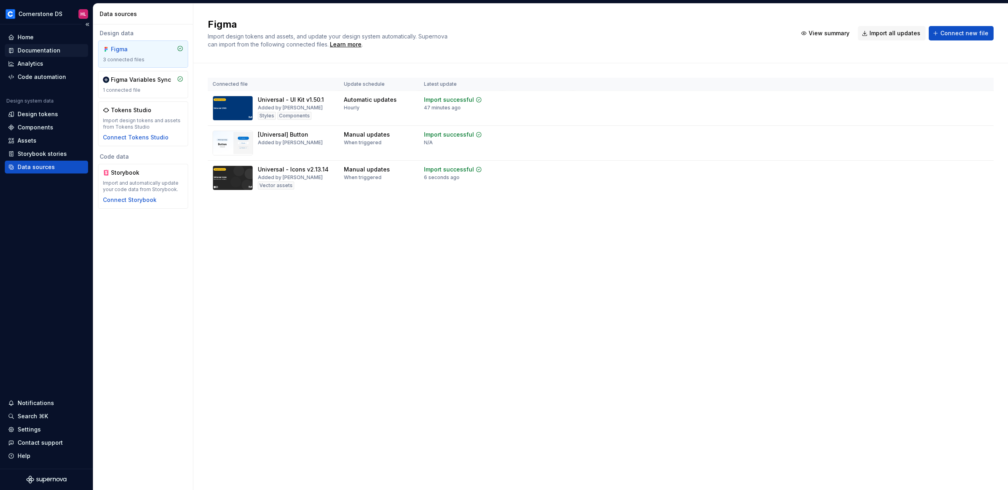
click at [41, 48] on div "Documentation" at bounding box center [39, 50] width 43 height 8
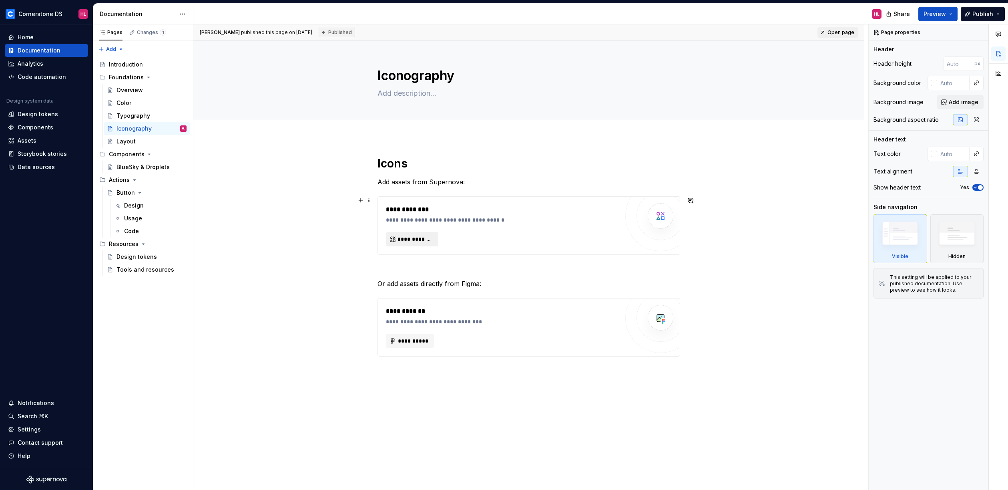
click at [421, 233] on button "**********" at bounding box center [412, 239] width 52 height 14
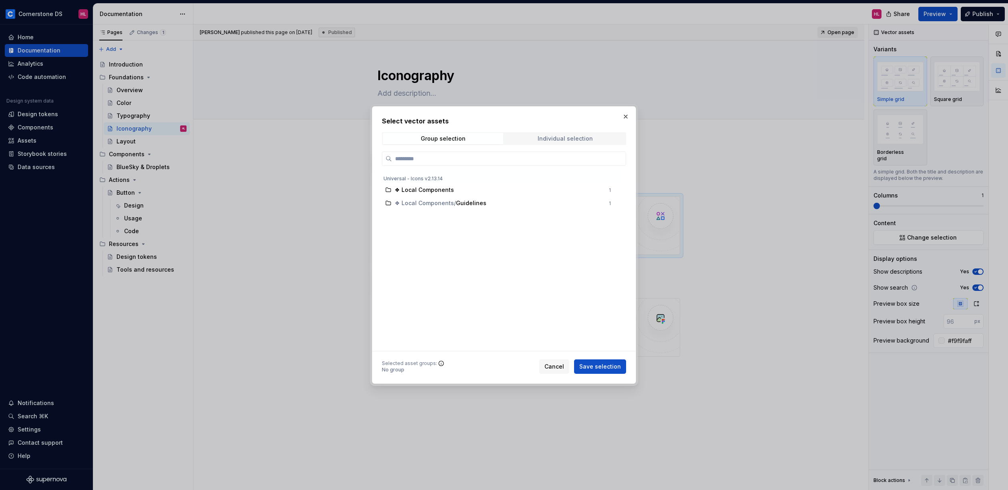
click at [550, 136] on div "Individual selection" at bounding box center [565, 138] width 55 height 6
click at [480, 133] on span "Group selection" at bounding box center [443, 138] width 121 height 11
click at [624, 117] on button "button" at bounding box center [625, 116] width 11 height 11
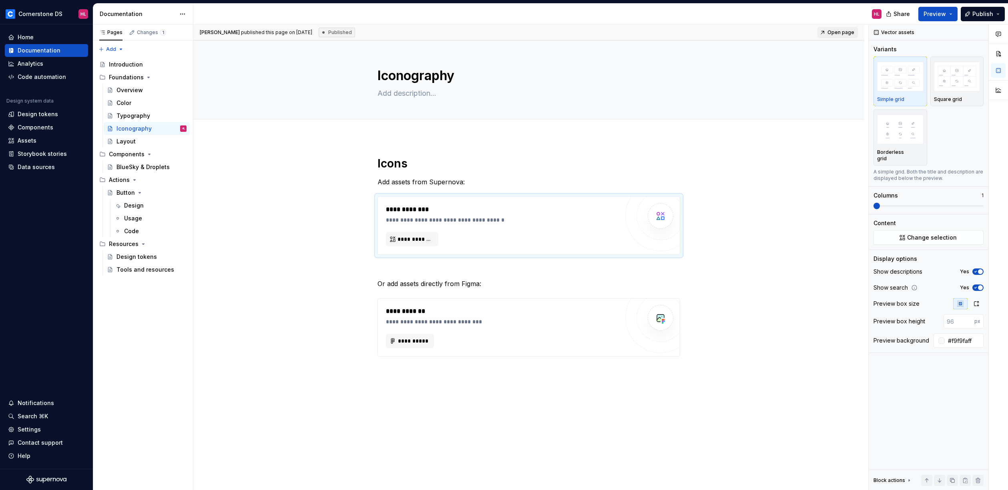
type textarea "*"
click at [360, 285] on button "button" at bounding box center [360, 283] width 11 height 11
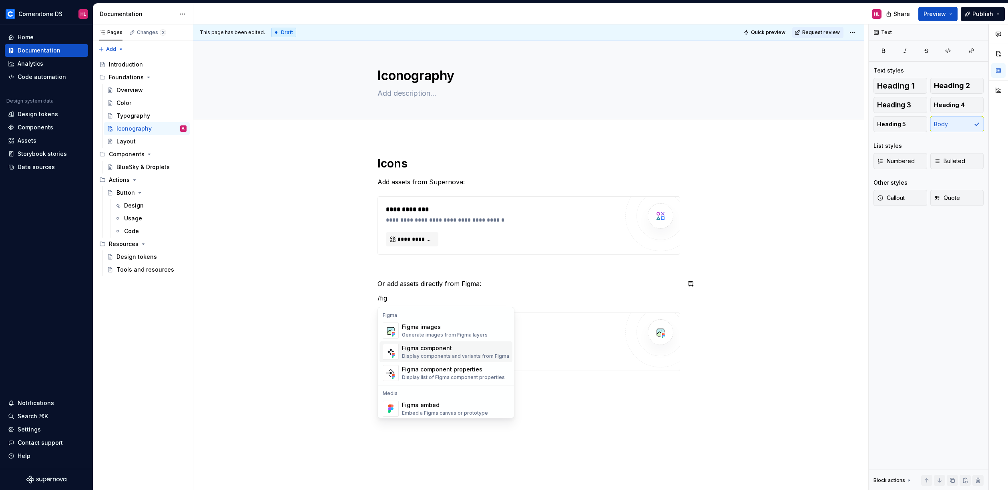
click at [442, 348] on div "Figma component" at bounding box center [455, 348] width 107 height 8
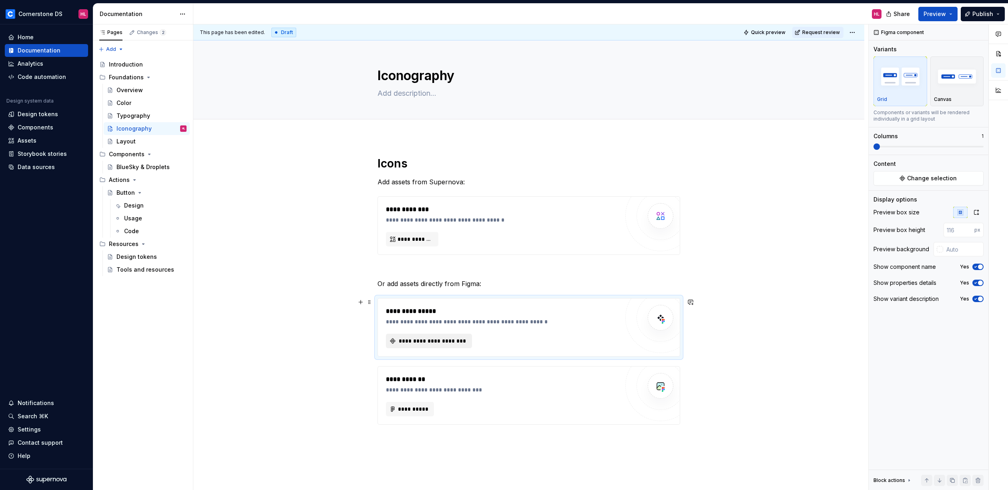
click at [436, 338] on span "**********" at bounding box center [432, 341] width 69 height 8
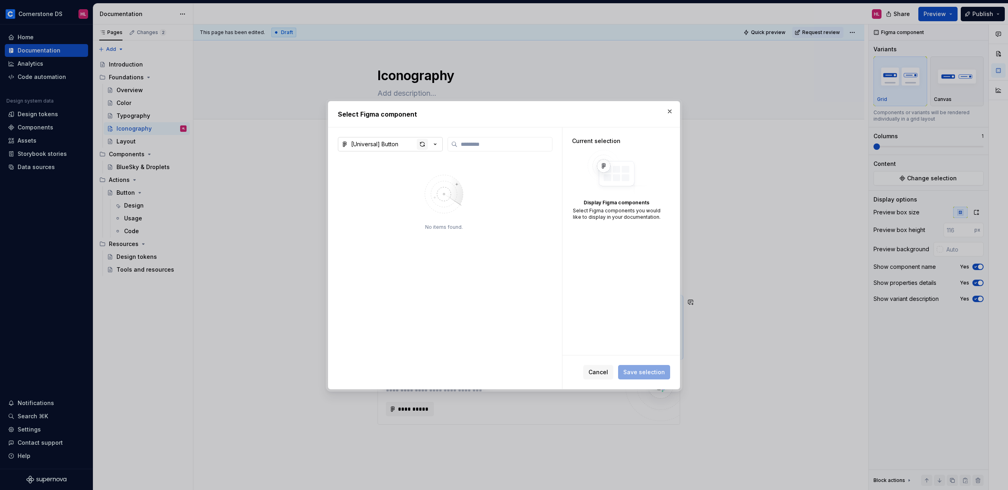
click at [424, 146] on div "button" at bounding box center [422, 144] width 11 height 11
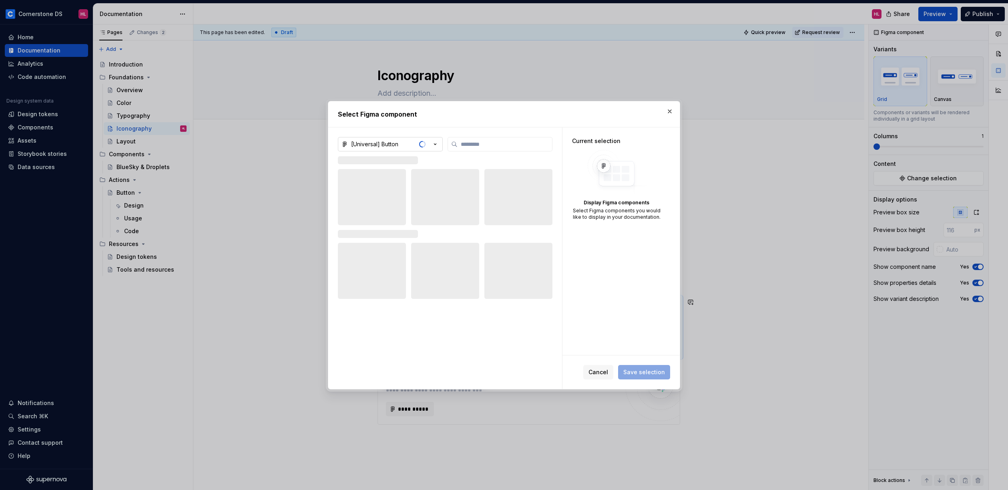
click at [435, 148] on icon "button" at bounding box center [435, 144] width 8 height 8
click at [468, 125] on div "Select Figma component [Universal] Button Current selection Display Figma compo…" at bounding box center [504, 245] width 1008 height 490
click at [673, 113] on button "button" at bounding box center [669, 111] width 11 height 11
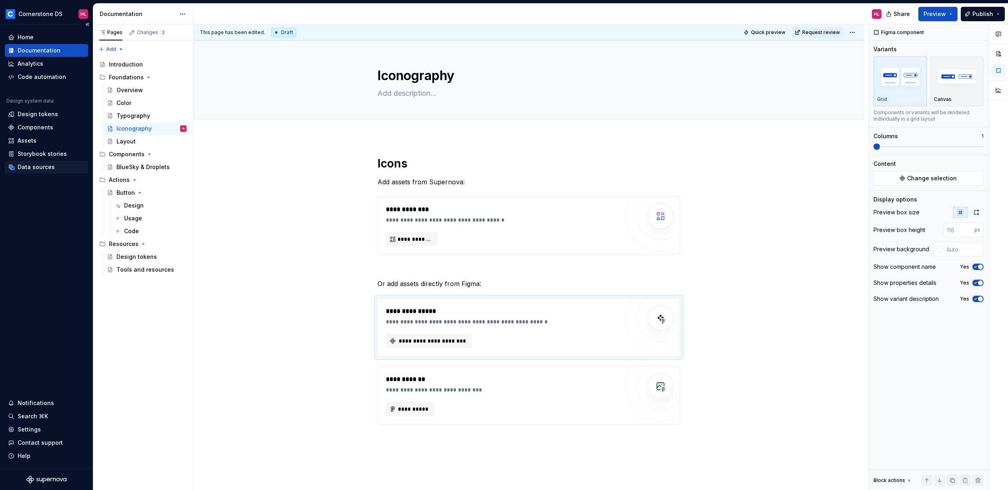
click at [34, 168] on div "Data sources" at bounding box center [36, 167] width 37 height 8
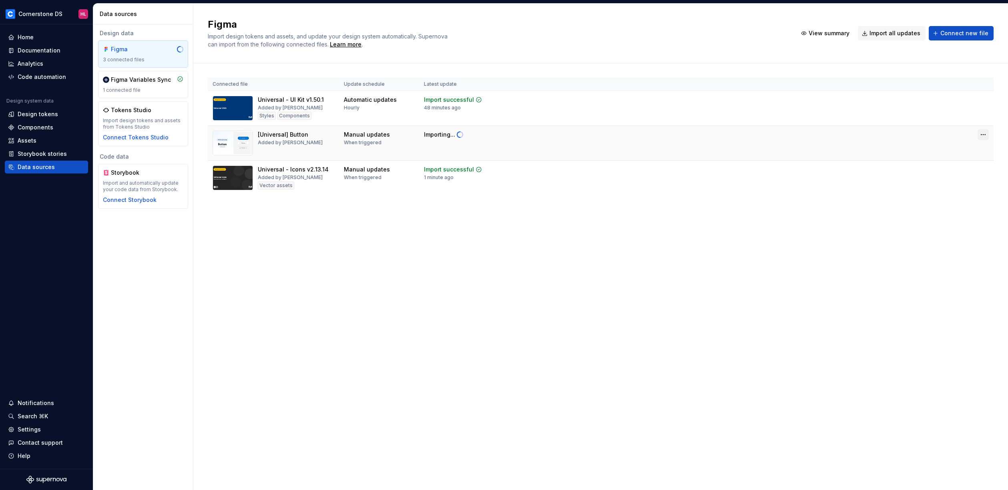
click at [982, 169] on html "Cornerstone DS HL Home Documentation Analytics Code automation Design system da…" at bounding box center [504, 245] width 1008 height 490
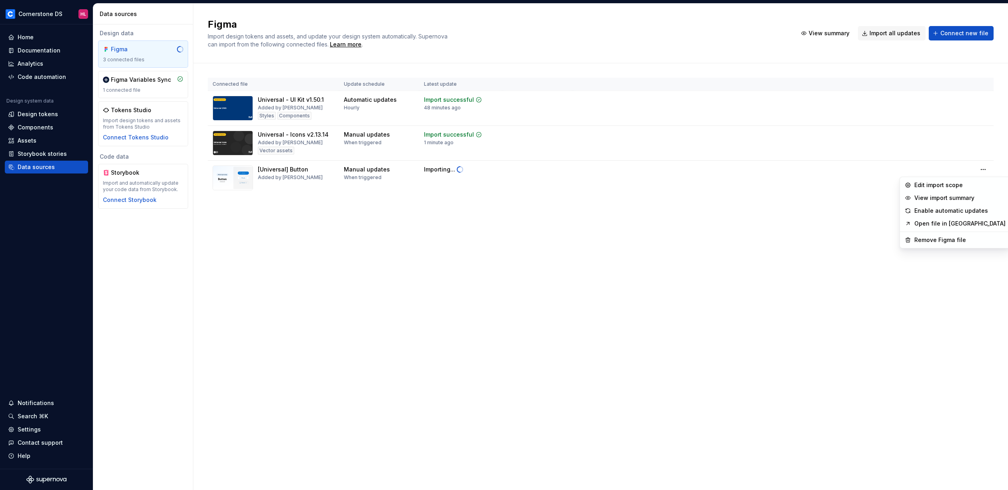
click at [674, 148] on html "Cornerstone DS HL Home Documentation Analytics Code automation Design system da…" at bounding box center [504, 245] width 1008 height 490
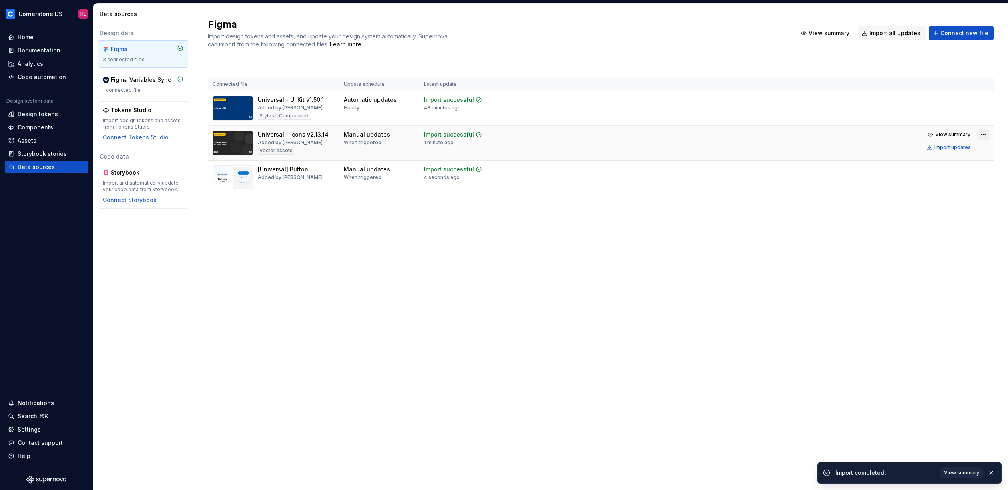
click at [984, 137] on html "Cornerstone DS HL Home Documentation Analytics Code automation Design system da…" at bounding box center [504, 245] width 1008 height 490
click at [953, 148] on div "Edit import scope" at bounding box center [960, 150] width 91 height 8
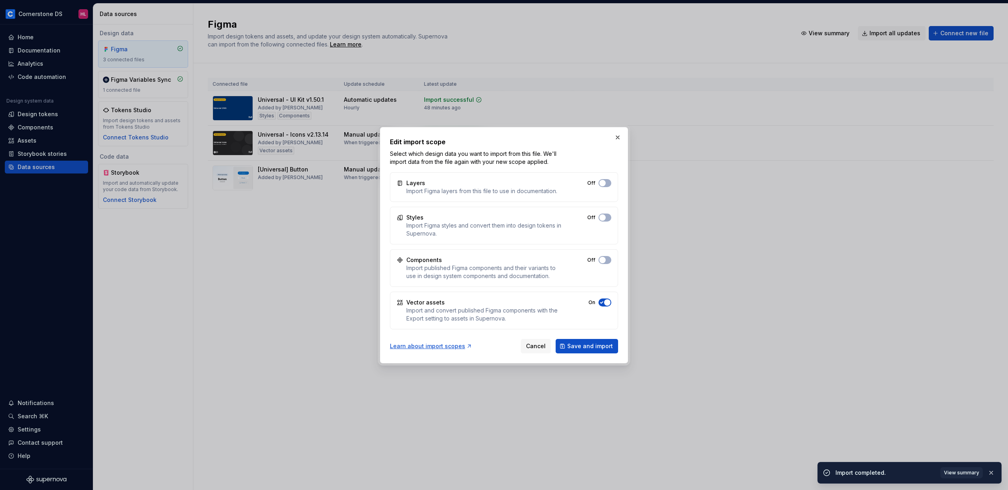
drag, startPoint x: 605, startPoint y: 259, endPoint x: 607, endPoint y: 265, distance: 6.3
click at [605, 259] on span "button" at bounding box center [602, 260] width 6 height 6
click at [594, 346] on span "Save and import" at bounding box center [590, 346] width 46 height 8
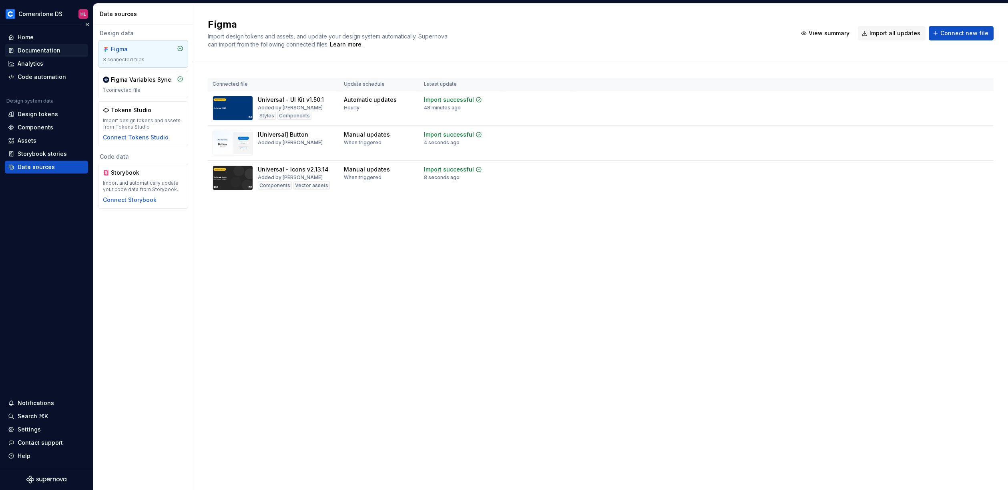
click at [49, 52] on div "Documentation" at bounding box center [39, 50] width 43 height 8
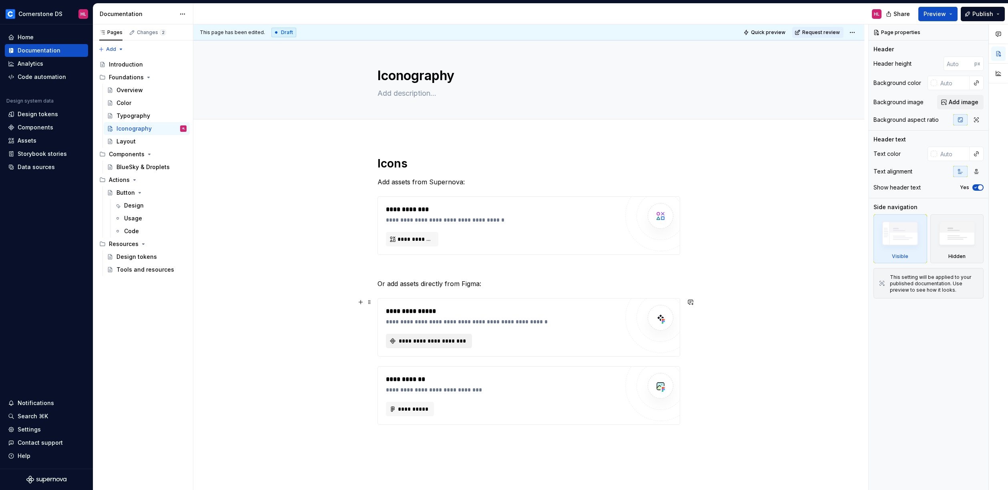
click at [434, 340] on span "**********" at bounding box center [432, 341] width 69 height 8
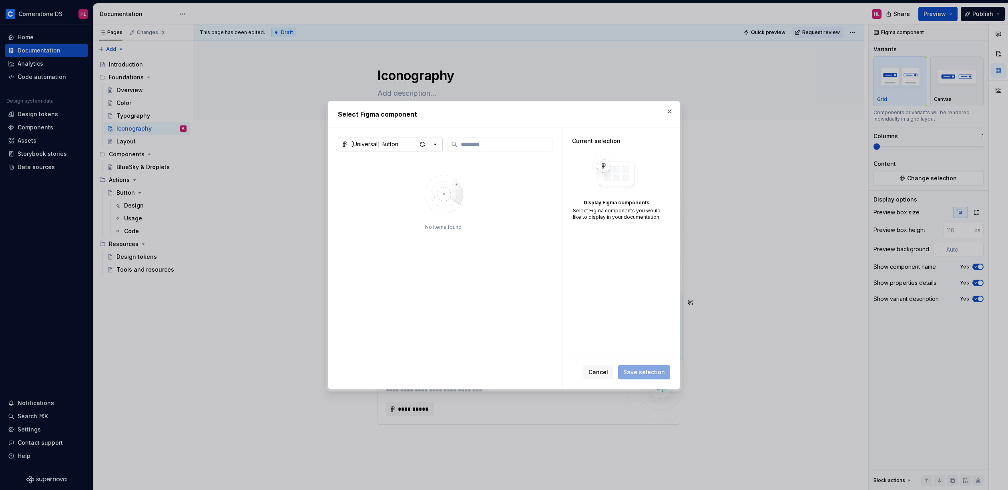
click at [435, 145] on icon "button" at bounding box center [435, 144] width 8 height 8
click at [414, 183] on div "Universal - Icons v2.13.14" at bounding box center [396, 186] width 71 height 8
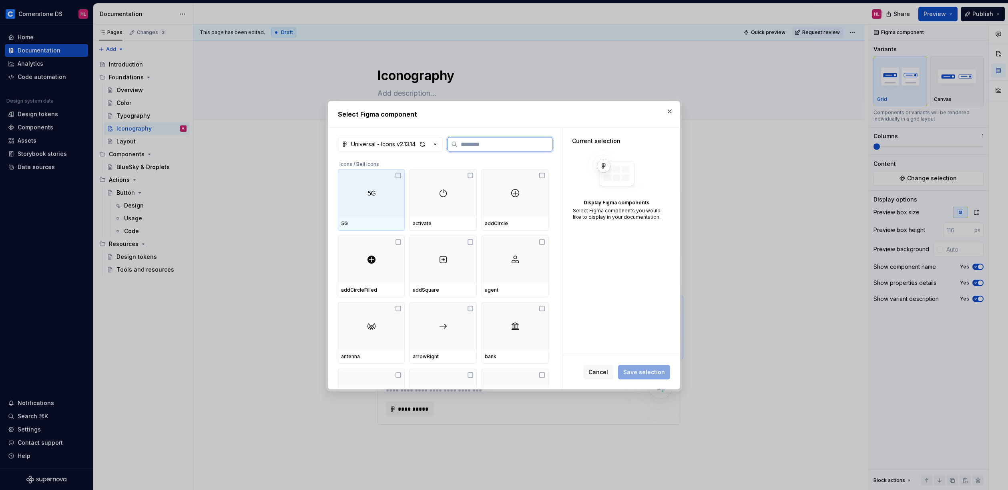
click at [388, 185] on div at bounding box center [371, 193] width 67 height 48
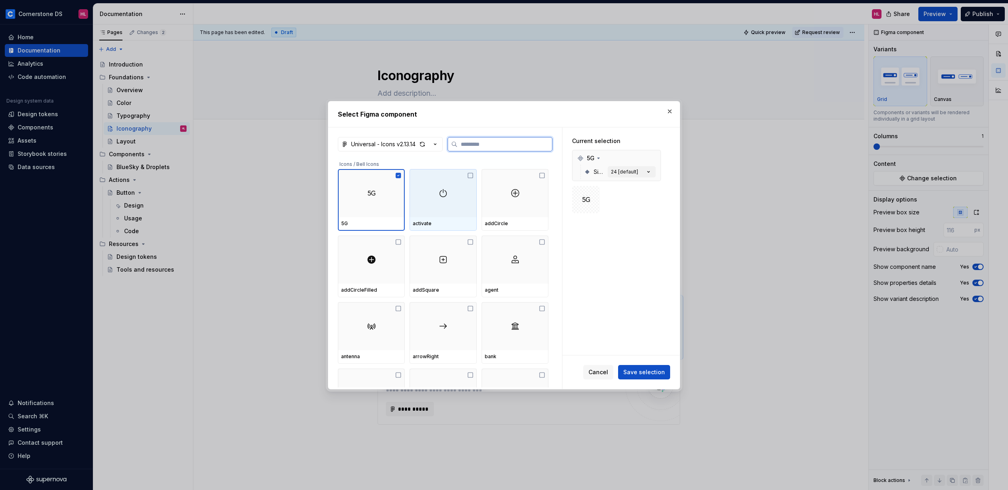
click at [432, 189] on div at bounding box center [443, 193] width 67 height 48
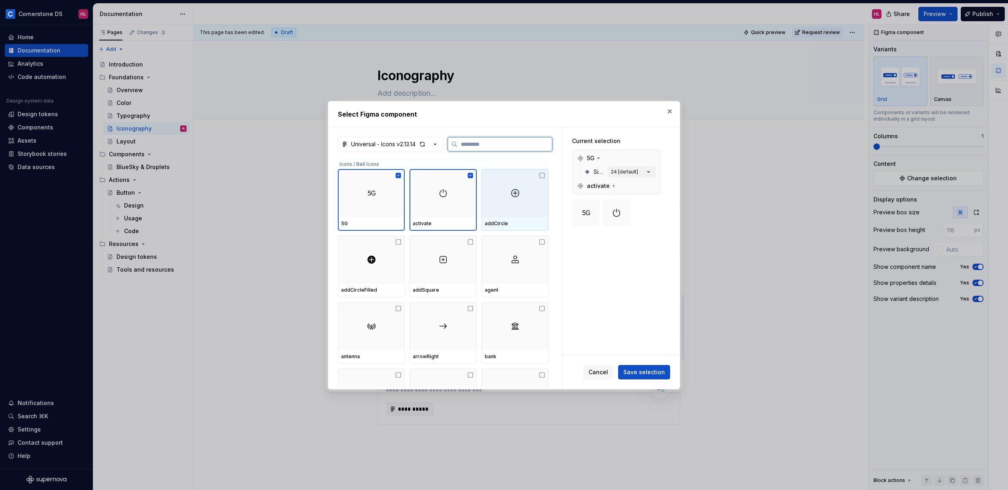
click at [511, 193] on img at bounding box center [516, 193] width 10 height 10
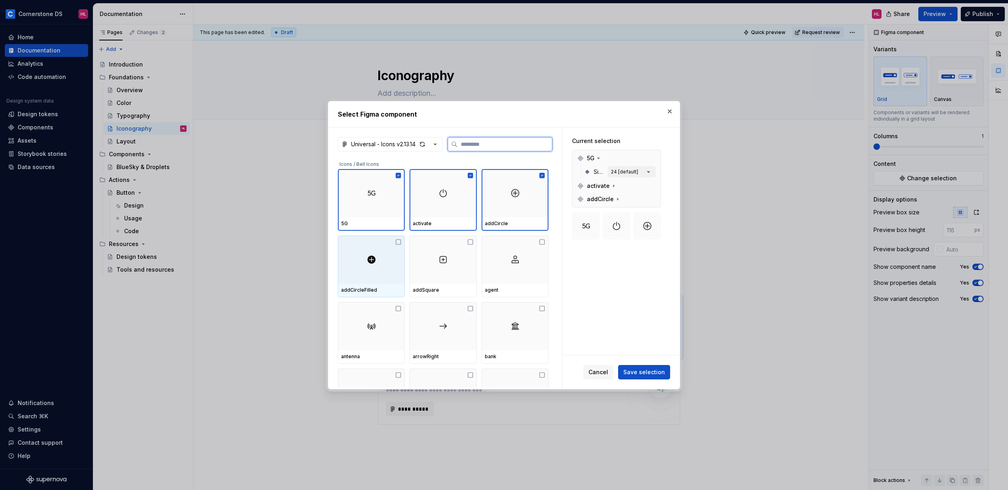
click at [374, 266] on div at bounding box center [371, 259] width 67 height 48
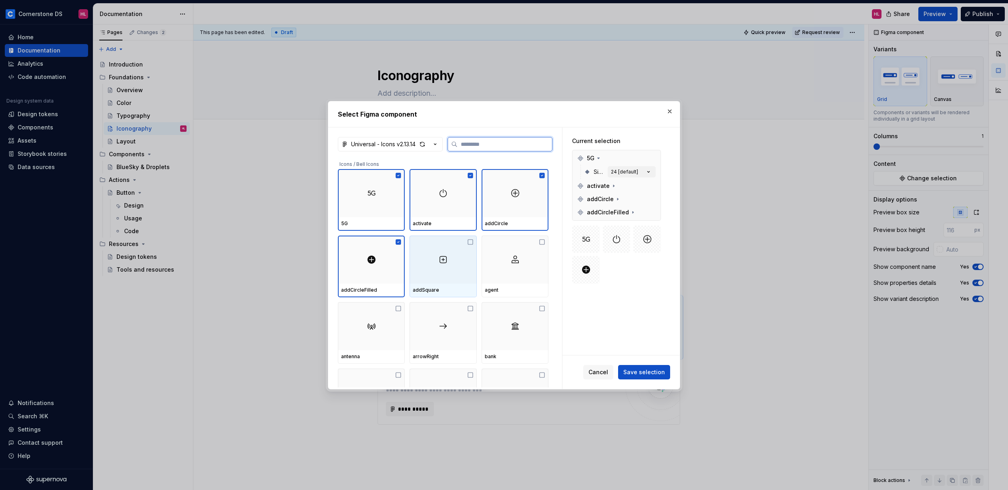
click at [427, 265] on div at bounding box center [443, 259] width 67 height 48
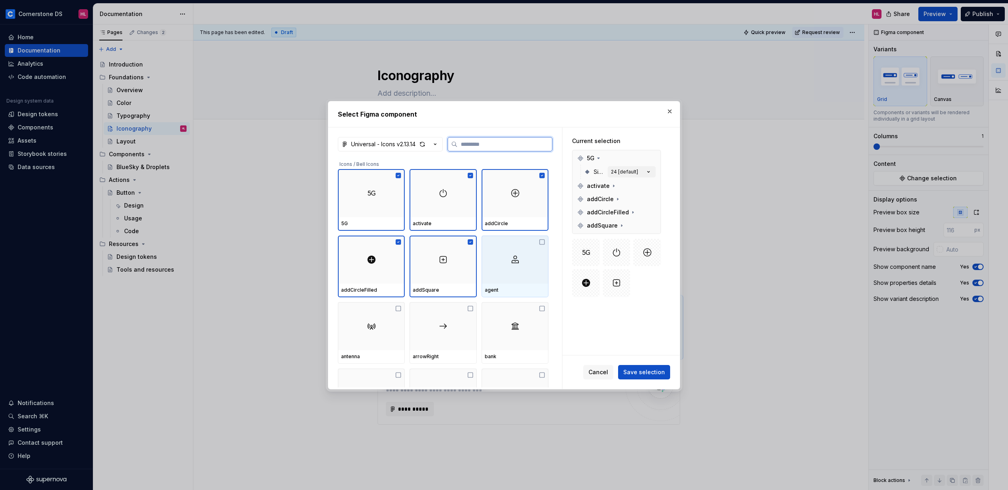
click at [509, 266] on div at bounding box center [515, 259] width 67 height 48
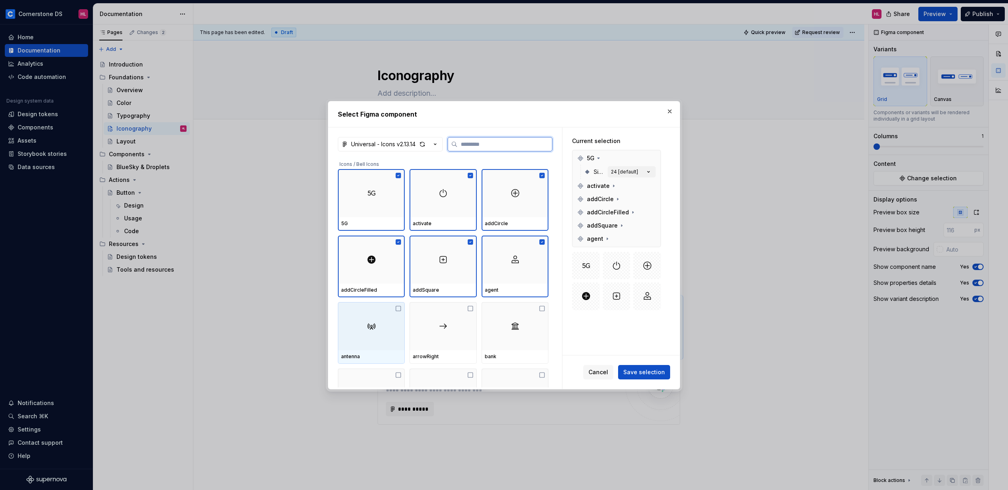
click at [380, 316] on div at bounding box center [371, 326] width 67 height 48
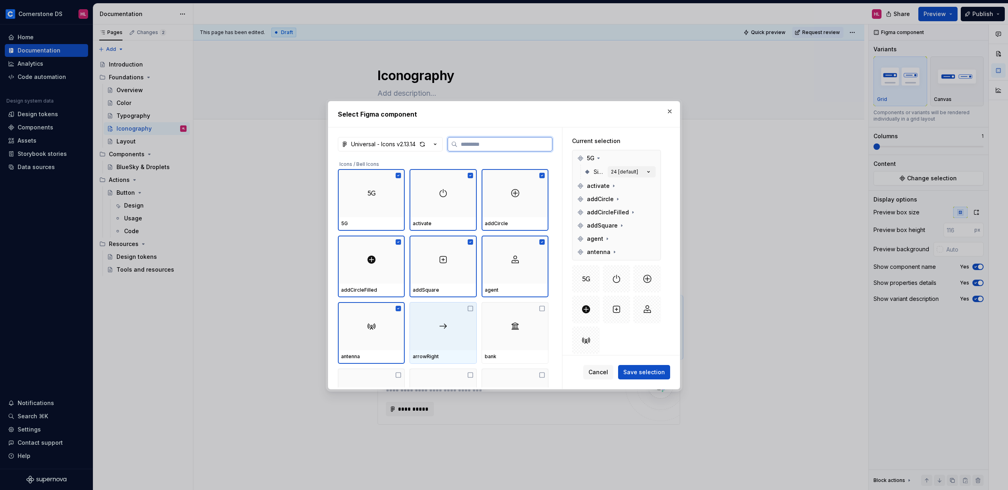
click at [460, 324] on div at bounding box center [443, 326] width 67 height 48
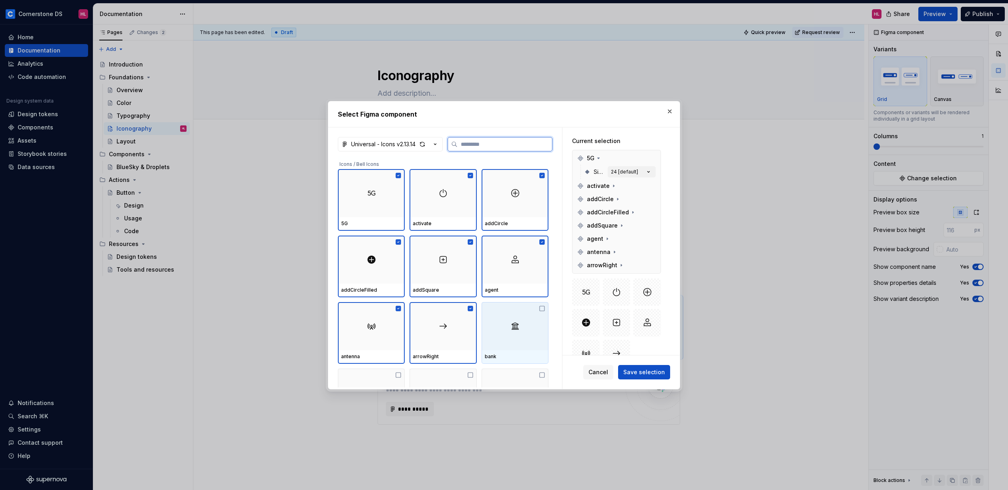
click at [519, 325] on img at bounding box center [516, 326] width 10 height 10
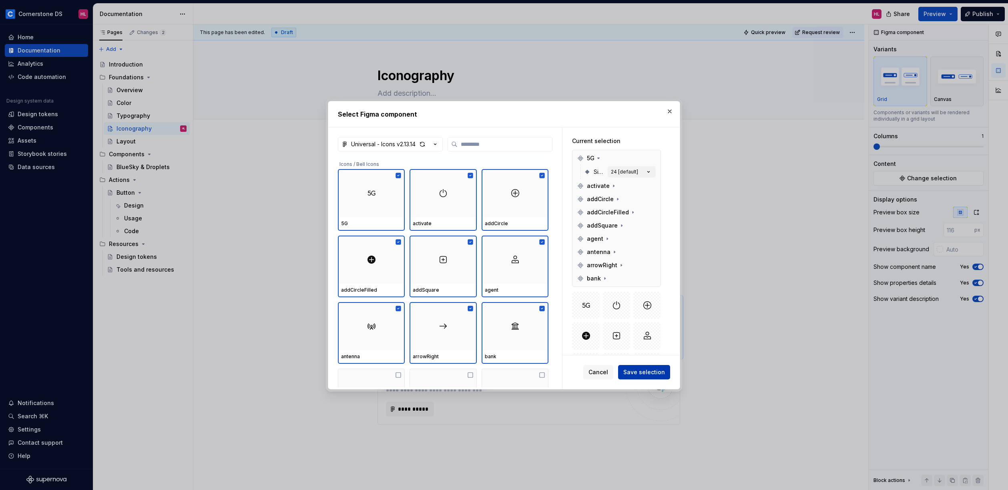
click at [649, 373] on span "Save selection" at bounding box center [644, 372] width 42 height 8
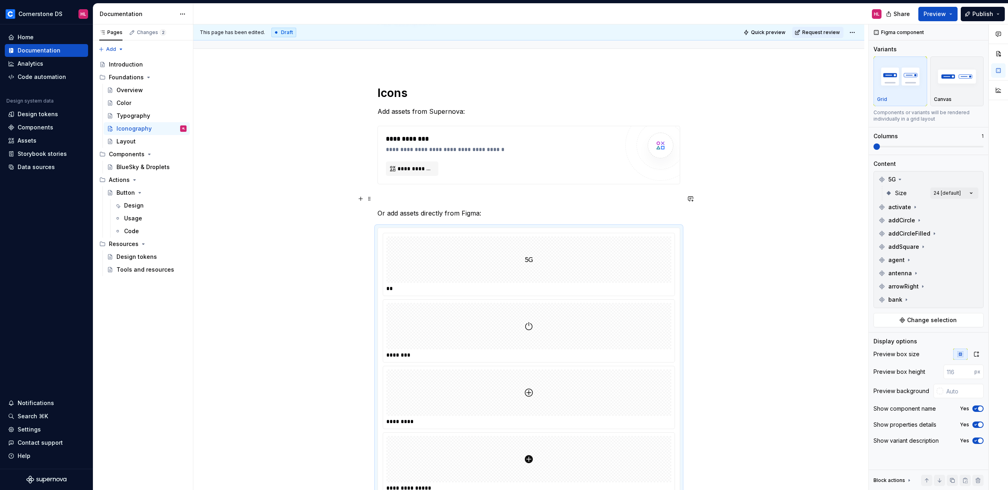
scroll to position [72, 0]
click at [969, 191] on div "Comments Open comments No comments yet Select ‘Comment’ from the block context …" at bounding box center [938, 257] width 139 height 466
click at [882, 270] on div at bounding box center [879, 270] width 6 height 6
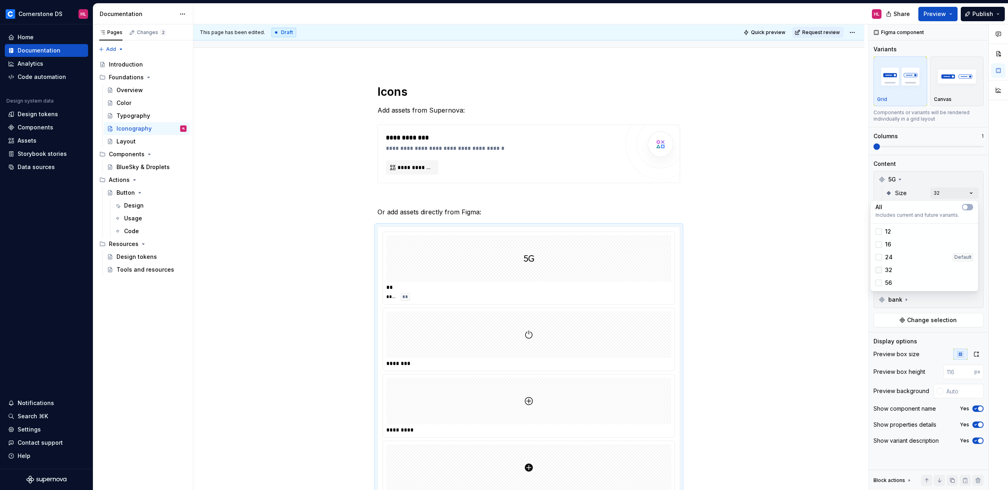
click at [879, 270] on icon at bounding box center [879, 270] width 0 height 0
click at [879, 270] on div at bounding box center [879, 270] width 6 height 6
click at [877, 261] on div "24 Default" at bounding box center [924, 257] width 104 height 13
click at [879, 257] on icon at bounding box center [879, 257] width 0 height 0
click at [879, 270] on polyline at bounding box center [879, 270] width 0 height 0
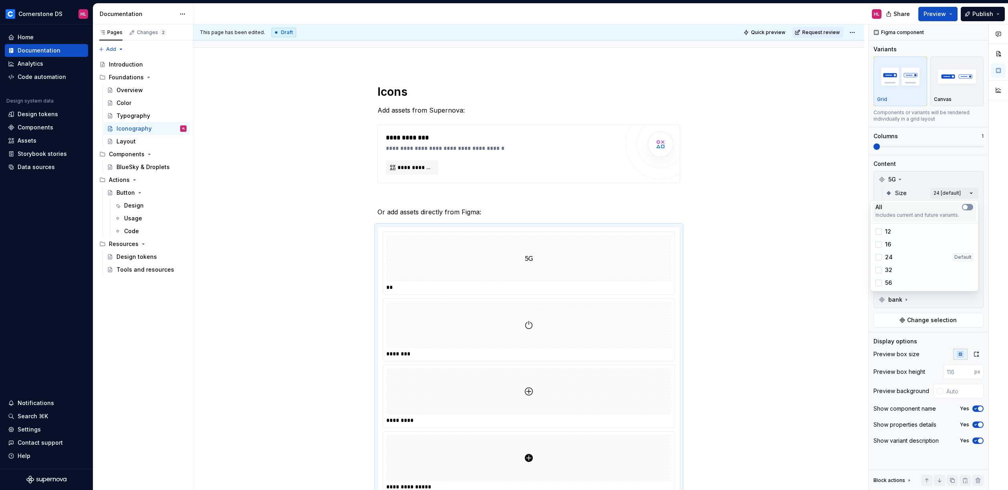
click at [969, 208] on button "button" at bounding box center [967, 207] width 11 height 6
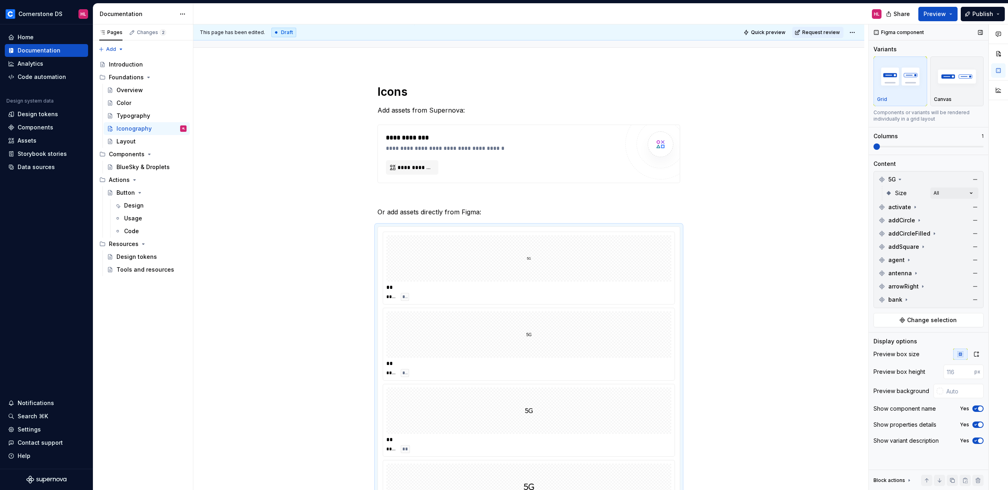
click at [878, 147] on div "Comments Open comments No comments yet Select ‘Comment’ from the block context …" at bounding box center [938, 257] width 139 height 466
click at [908, 147] on span at bounding box center [911, 146] width 6 height 6
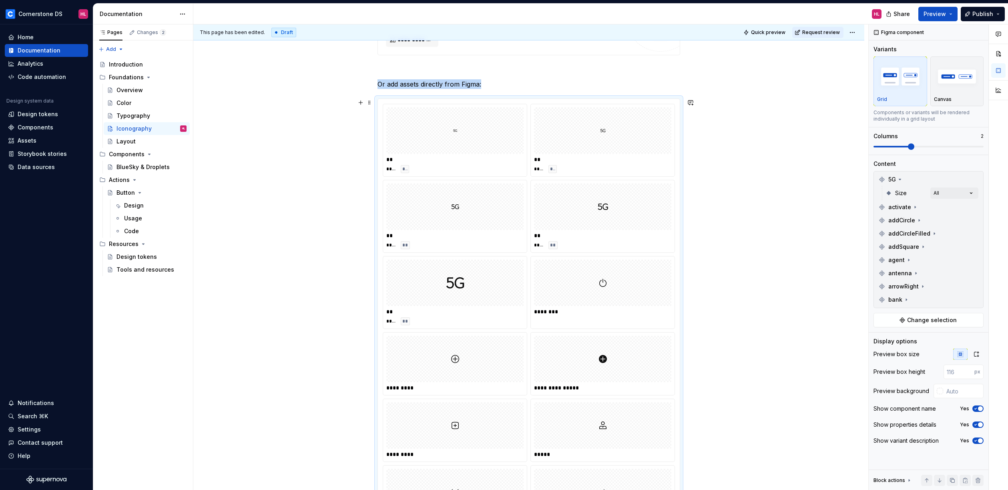
scroll to position [185, 0]
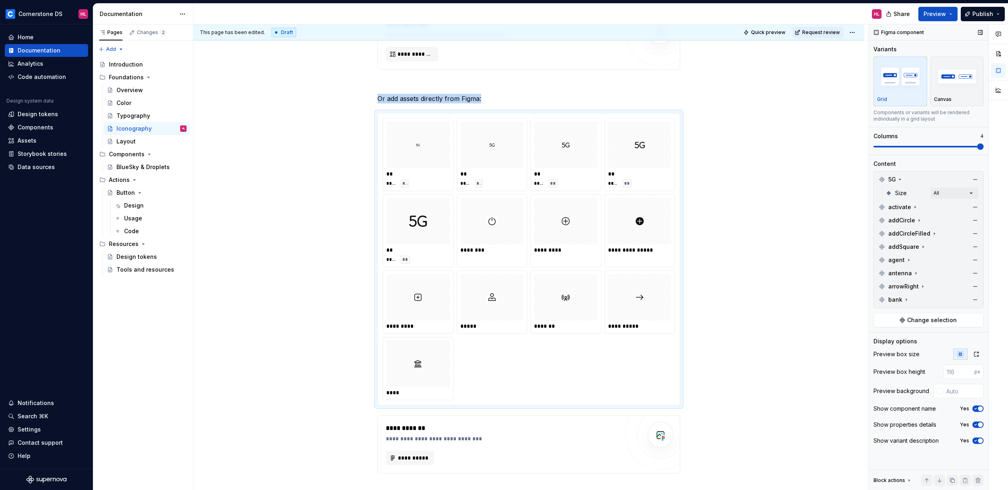
click at [984, 146] on span at bounding box center [980, 146] width 6 height 6
click at [984, 149] on span at bounding box center [980, 146] width 6 height 6
click at [684, 209] on div "**********" at bounding box center [530, 257] width 675 height 466
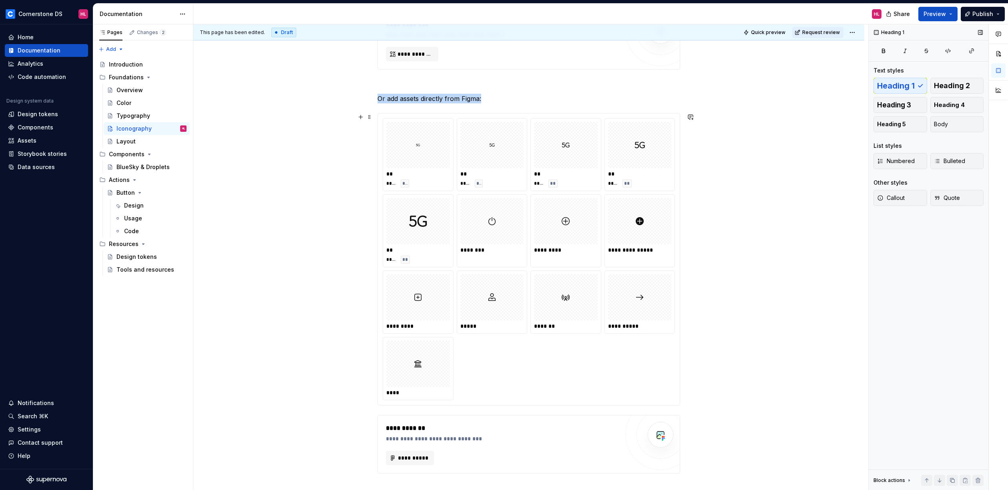
click at [424, 162] on div at bounding box center [418, 145] width 64 height 46
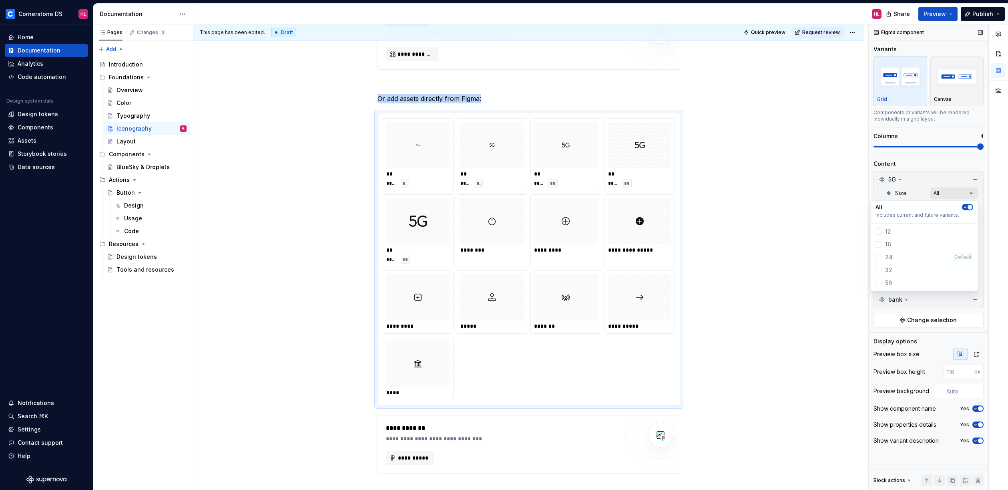
click at [948, 195] on div "Comments Open comments No comments yet Select ‘Comment’ from the block context …" at bounding box center [938, 257] width 139 height 466
click at [878, 229] on span "12" at bounding box center [924, 231] width 104 height 13
click at [879, 230] on span "12" at bounding box center [924, 231] width 104 height 13
click at [963, 209] on icon "button" at bounding box center [965, 207] width 6 height 5
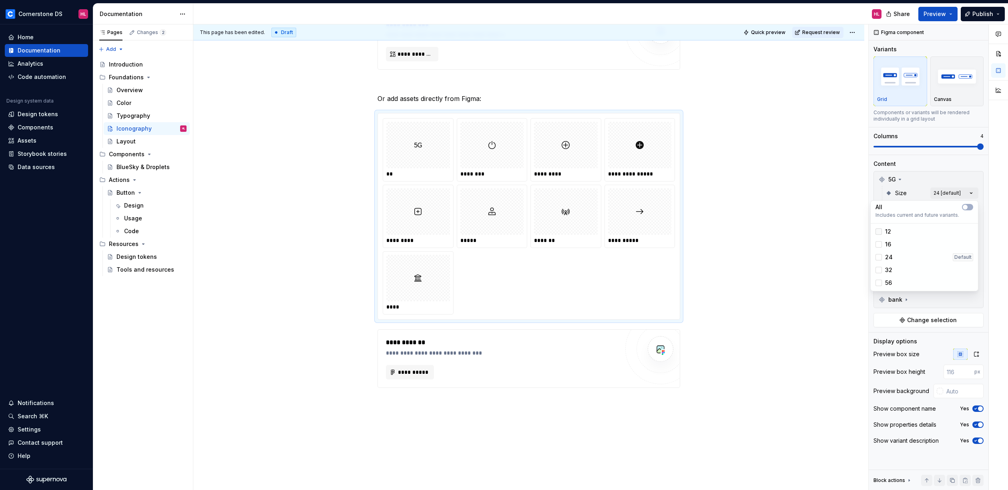
click at [878, 231] on div at bounding box center [879, 231] width 6 height 6
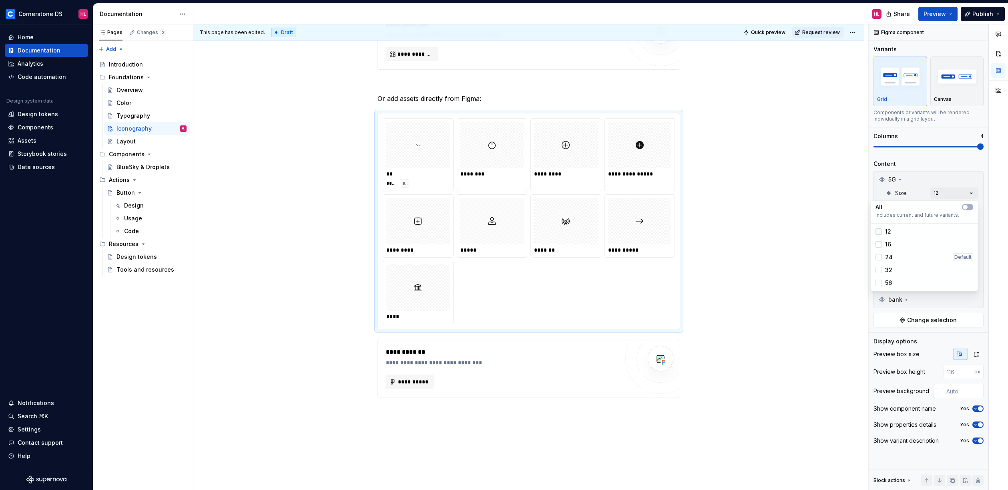
click at [879, 231] on icon at bounding box center [879, 231] width 0 height 0
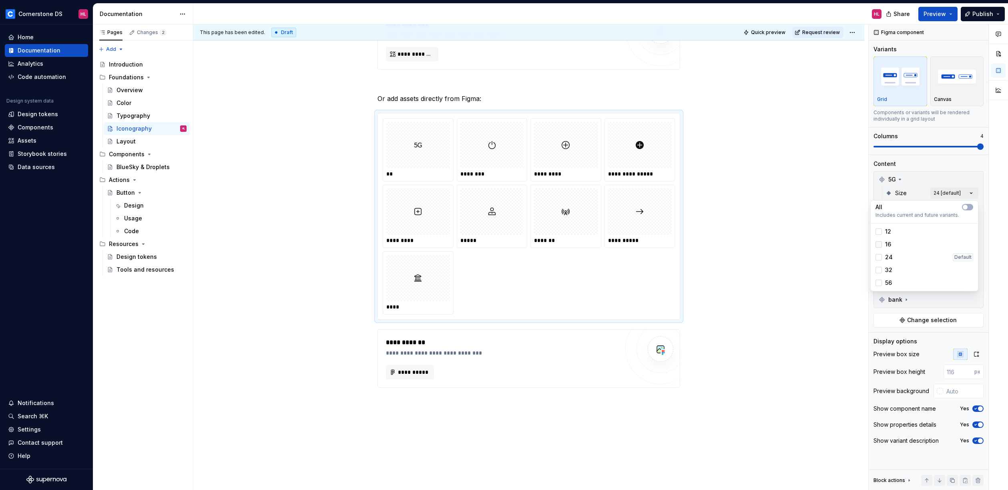
click at [880, 241] on div at bounding box center [879, 244] width 6 height 6
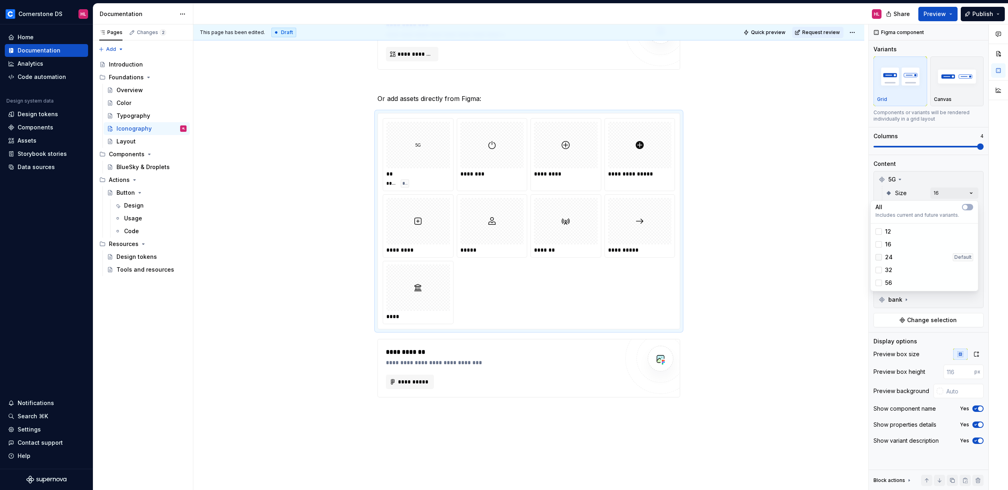
click at [879, 256] on div at bounding box center [879, 257] width 6 height 6
click at [879, 267] on div at bounding box center [879, 270] width 6 height 6
click at [879, 282] on div at bounding box center [879, 282] width 6 height 6
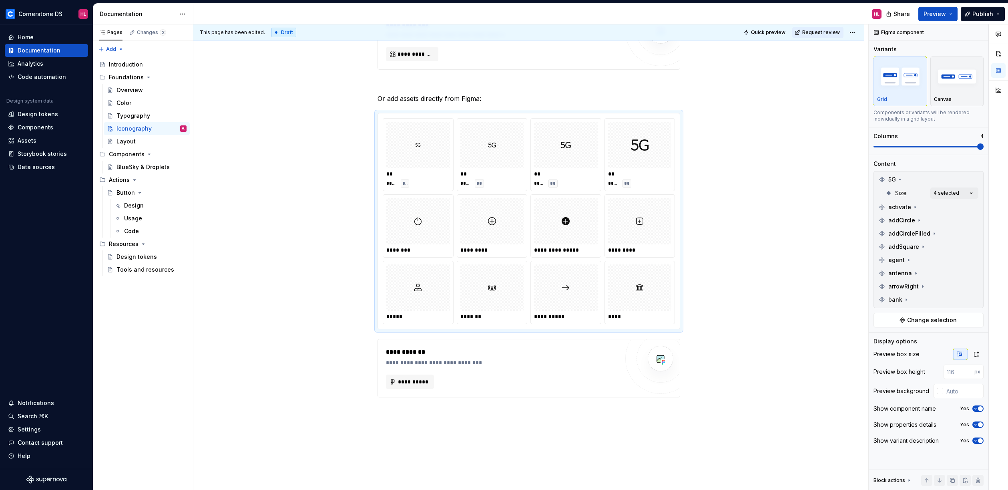
click at [695, 196] on html "**********" at bounding box center [504, 245] width 1008 height 490
type textarea "*"
click at [438, 213] on div at bounding box center [418, 221] width 64 height 46
click at [912, 204] on icon at bounding box center [915, 207] width 6 height 6
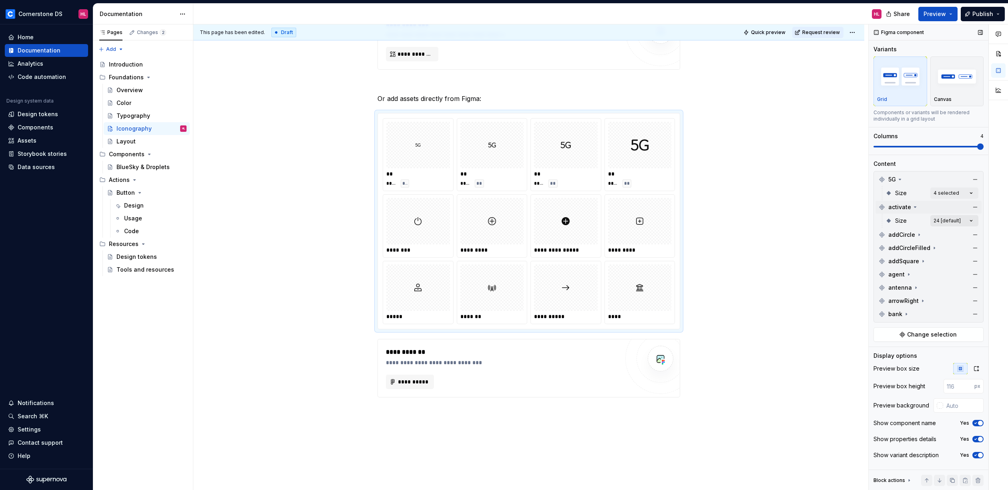
click at [969, 221] on div "Comments Open comments No comments yet Select ‘Comment’ from the block context …" at bounding box center [938, 257] width 139 height 466
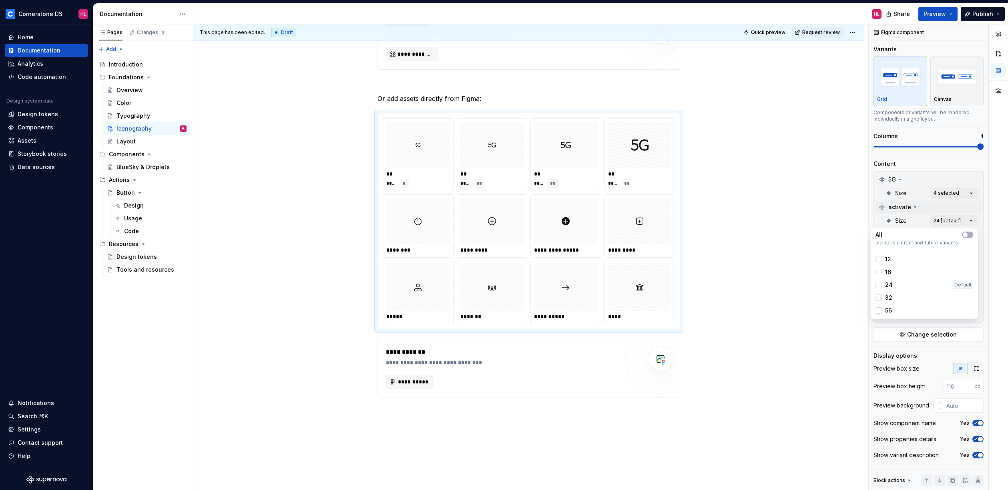
click at [876, 270] on div at bounding box center [879, 272] width 6 height 6
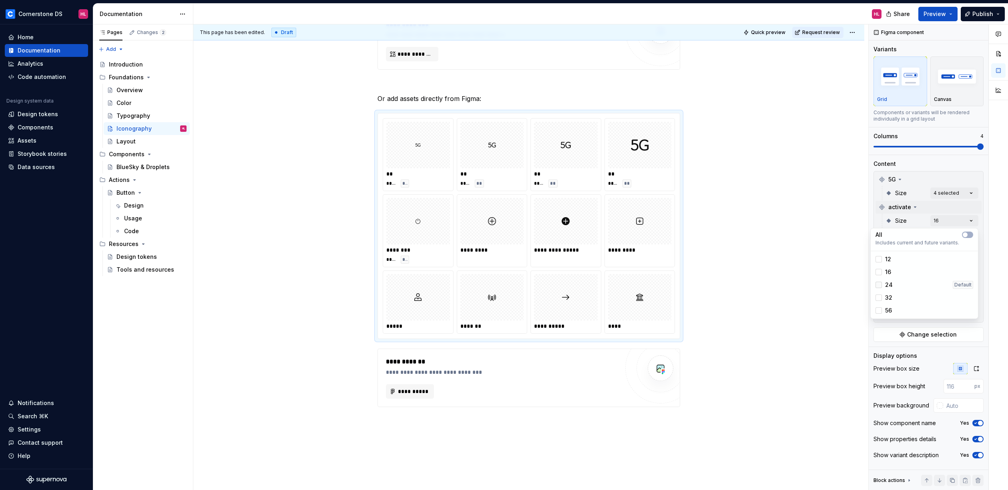
click at [879, 283] on div at bounding box center [879, 284] width 6 height 6
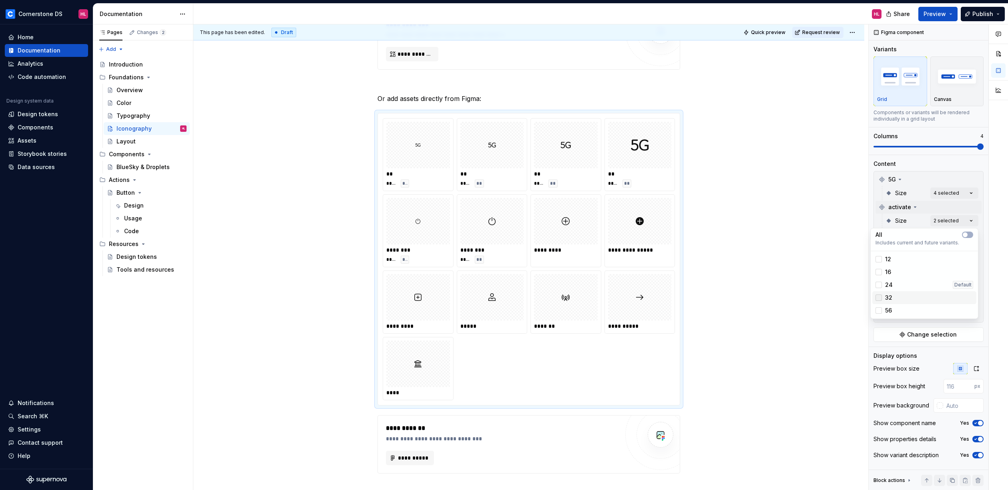
click at [879, 296] on div at bounding box center [879, 297] width 6 height 6
click at [879, 310] on div at bounding box center [879, 310] width 6 height 6
click at [987, 232] on div "Comments Open comments No comments yet Select ‘Comment’ from the block context …" at bounding box center [938, 257] width 139 height 466
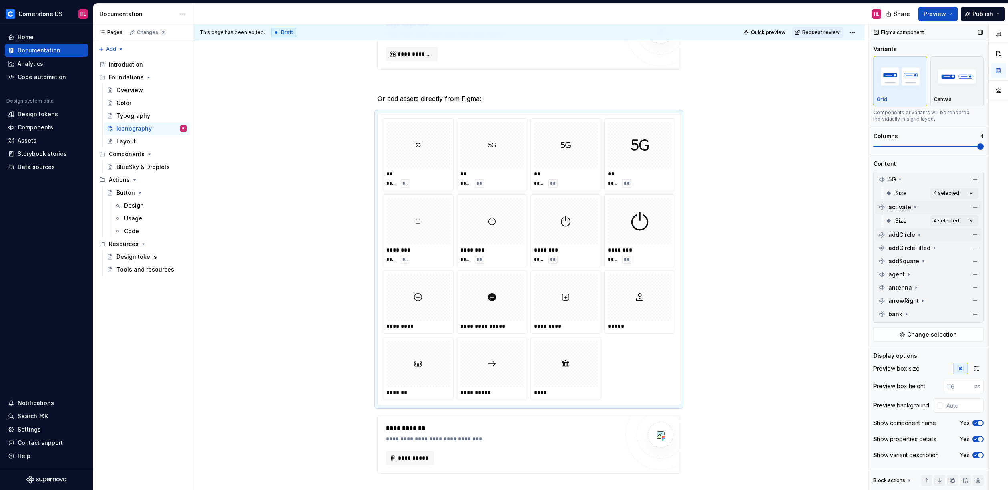
click at [951, 237] on div "addCircle" at bounding box center [929, 234] width 106 height 13
click at [958, 248] on div "Comments Open comments No comments yet Select ‘Comment’ from the block context …" at bounding box center [938, 257] width 139 height 466
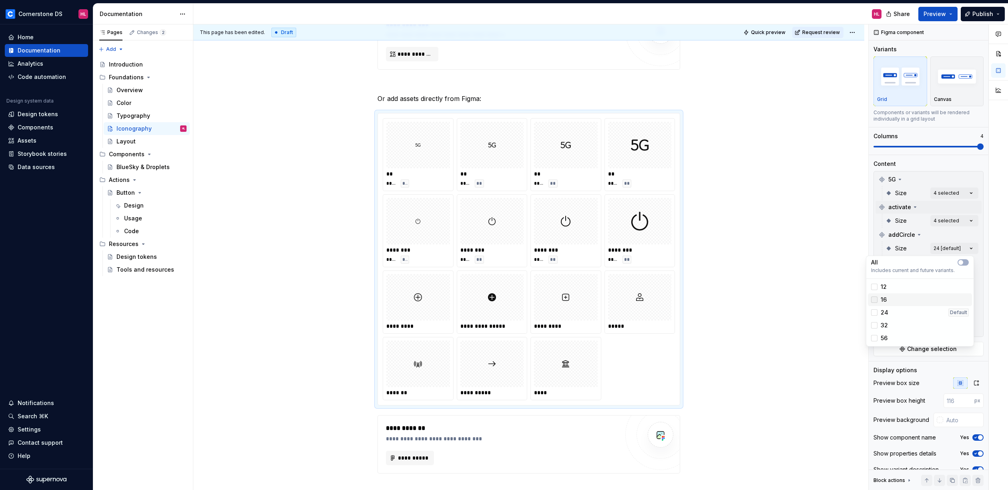
click at [876, 302] on div at bounding box center [874, 299] width 6 height 6
click at [876, 315] on div at bounding box center [874, 312] width 6 height 6
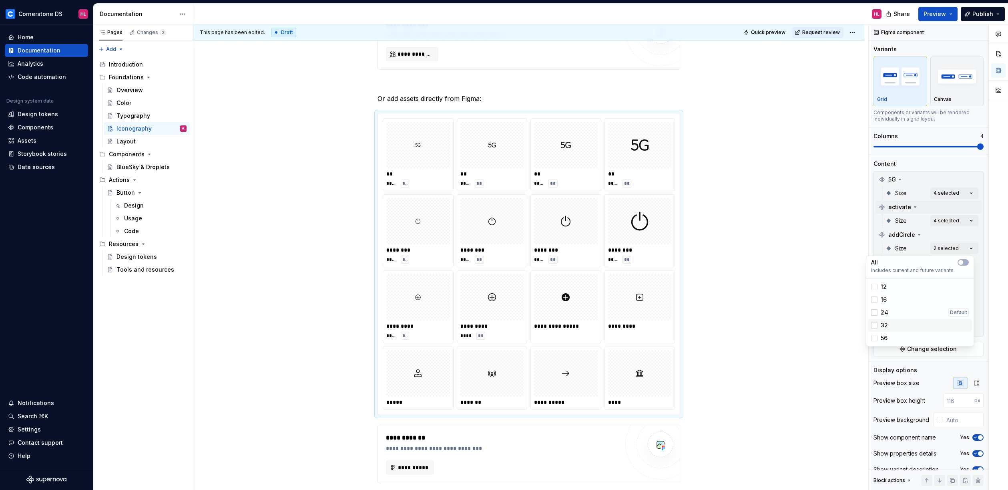
drag, startPoint x: 877, startPoint y: 326, endPoint x: 878, endPoint y: 335, distance: 9.6
click at [877, 326] on div at bounding box center [874, 325] width 6 height 6
click at [878, 335] on div "56" at bounding box center [879, 338] width 16 height 8
click at [996, 250] on div at bounding box center [998, 257] width 19 height 466
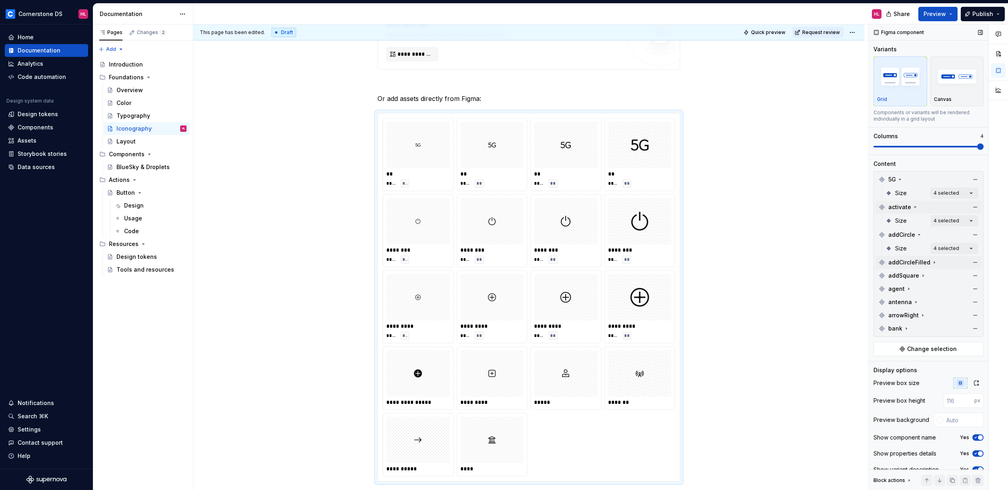
click at [925, 264] on span "addCircleFilled" at bounding box center [910, 262] width 42 height 8
click at [949, 276] on div "Comments Open comments No comments yet Select ‘Comment’ from the block context …" at bounding box center [938, 257] width 139 height 466
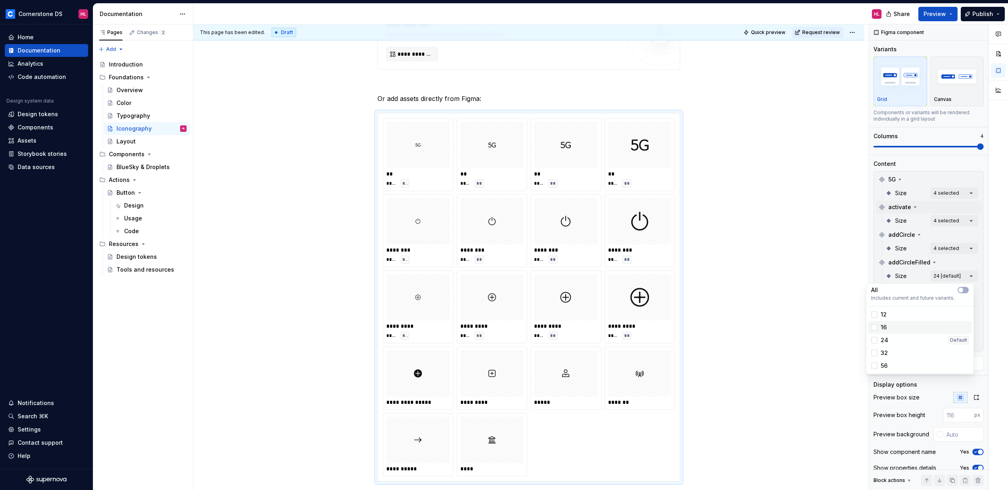
click at [901, 327] on div "16" at bounding box center [920, 327] width 98 height 8
click at [897, 340] on div "24 Default" at bounding box center [920, 340] width 98 height 8
click at [896, 353] on div "32" at bounding box center [920, 353] width 98 height 8
click at [892, 366] on div "56" at bounding box center [920, 366] width 98 height 8
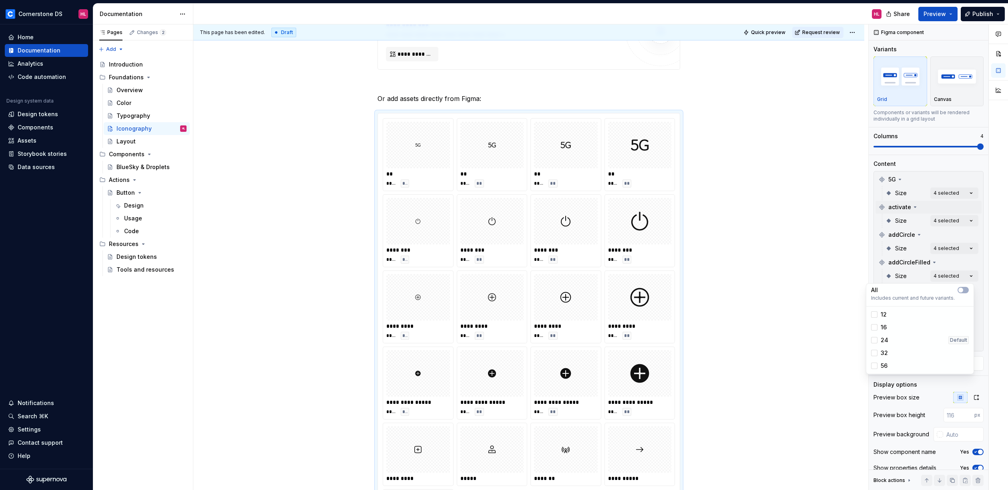
click at [968, 274] on div "Comments Open comments No comments yet Select ‘Comment’ from the block context …" at bounding box center [938, 257] width 139 height 466
click at [954, 297] on span "Includes current and future variants." at bounding box center [920, 298] width 98 height 6
click at [960, 276] on div "Comments Open comments No comments yet Select ‘Comment’ from the block context …" at bounding box center [938, 257] width 139 height 466
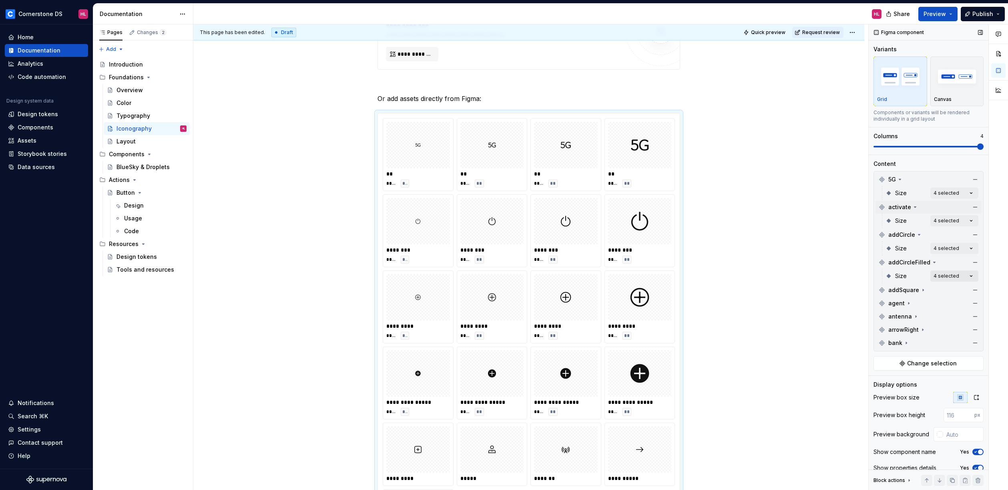
click at [967, 278] on div "Comments Open comments No comments yet Select ‘Comment’ from the block context …" at bounding box center [938, 257] width 139 height 466
click at [966, 274] on div "Comments Open comments No comments yet Select ‘Comment’ from the block context …" at bounding box center [938, 257] width 139 height 466
click at [935, 292] on div "addSquare" at bounding box center [929, 289] width 106 height 13
click at [953, 300] on div "Comments Open comments No comments yet Select ‘Comment’ from the block context …" at bounding box center [938, 257] width 139 height 466
click at [886, 353] on span "16" at bounding box center [884, 355] width 6 height 8
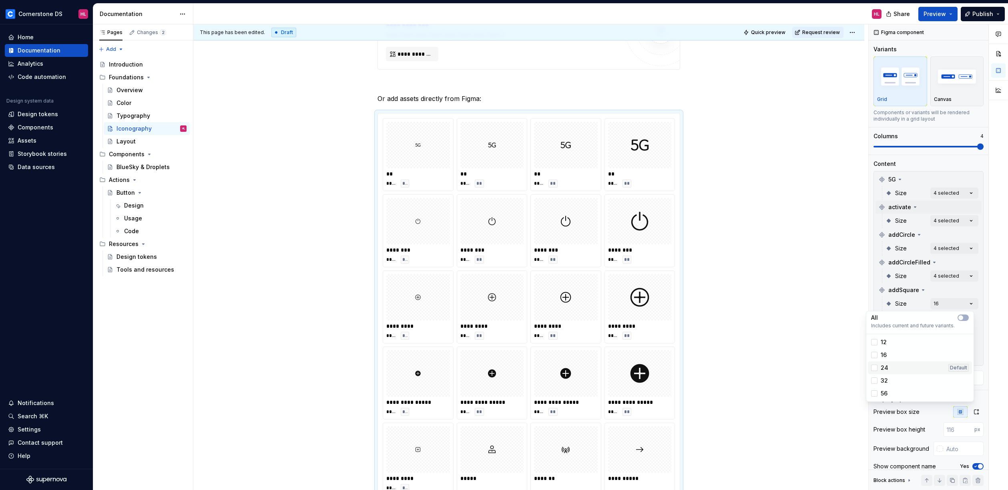
click at [888, 365] on div "24 Default" at bounding box center [920, 368] width 98 height 8
click at [893, 375] on div "32" at bounding box center [920, 380] width 104 height 13
click at [895, 386] on div "32" at bounding box center [920, 380] width 104 height 13
click at [891, 382] on div "32" at bounding box center [920, 380] width 98 height 8
click at [893, 389] on div "56" at bounding box center [920, 393] width 98 height 8
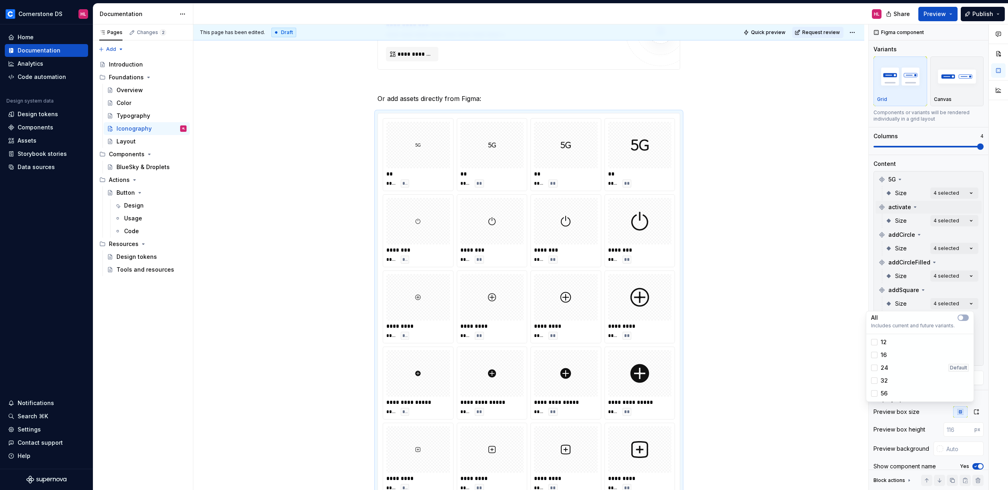
click at [995, 314] on div at bounding box center [998, 257] width 19 height 466
click at [934, 323] on div "agent" at bounding box center [929, 317] width 106 height 13
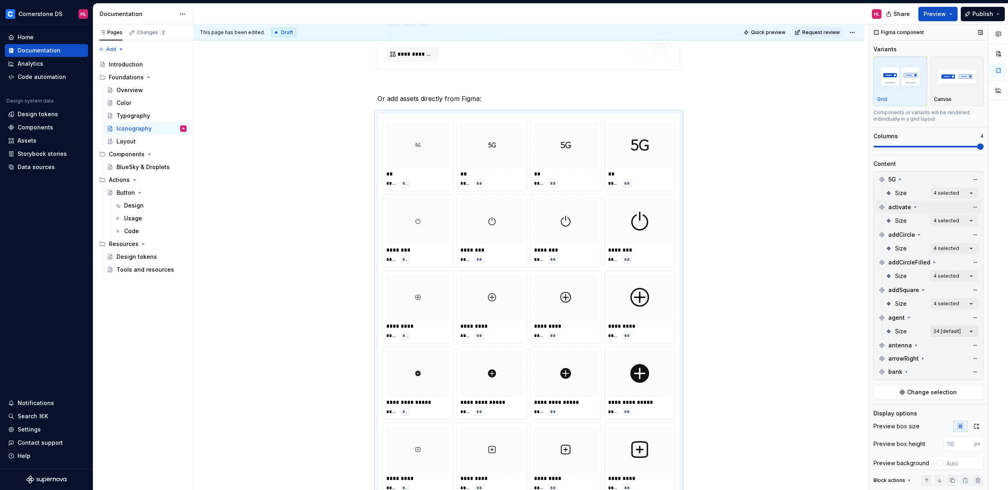
click at [944, 329] on div "Comments Open comments No comments yet Select ‘Comment’ from the block context …" at bounding box center [938, 257] width 139 height 466
click at [903, 381] on div "16" at bounding box center [920, 382] width 98 height 8
click at [899, 396] on div "24 Default" at bounding box center [920, 395] width 98 height 8
click at [898, 405] on div "32" at bounding box center [920, 408] width 98 height 8
click at [897, 417] on div "56" at bounding box center [920, 421] width 98 height 8
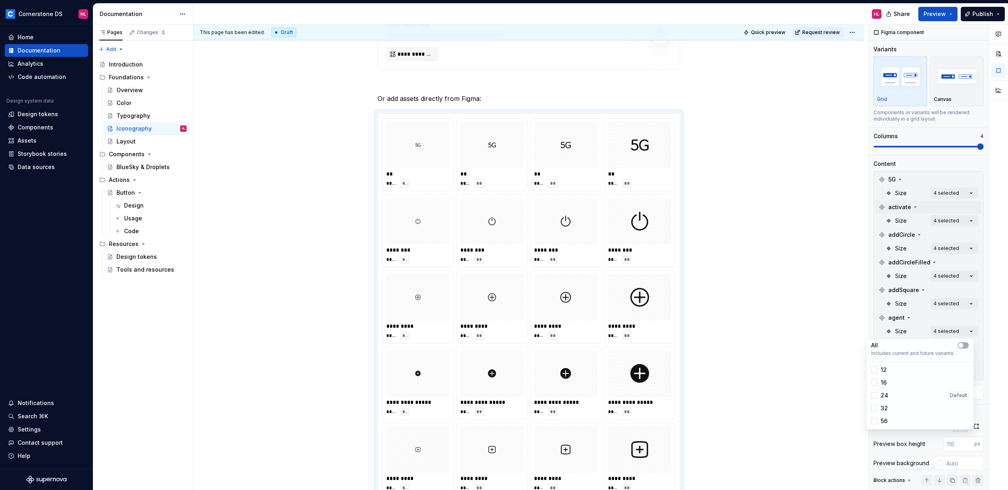
click at [987, 334] on div "Comments Open comments No comments yet Select ‘Comment’ from the block context …" at bounding box center [938, 257] width 139 height 466
click at [947, 346] on div "antenna" at bounding box center [929, 345] width 106 height 13
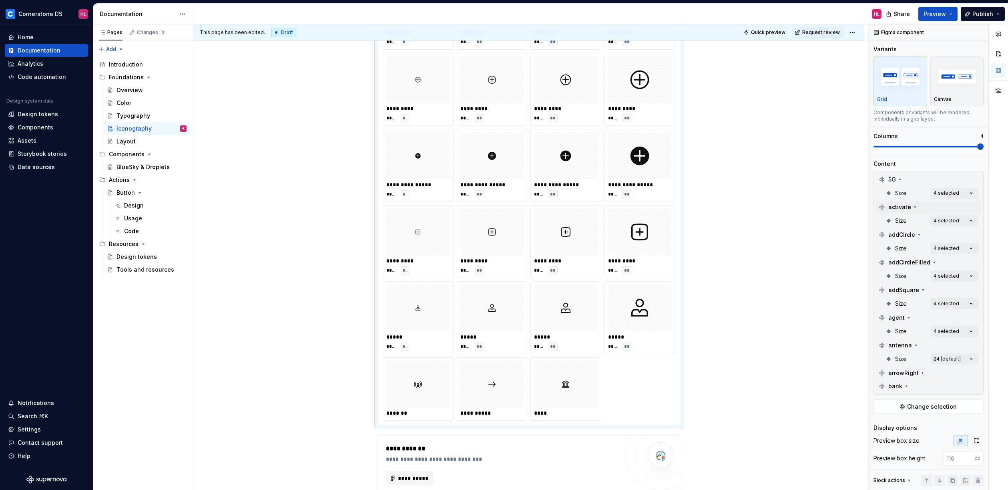
scroll to position [330, 0]
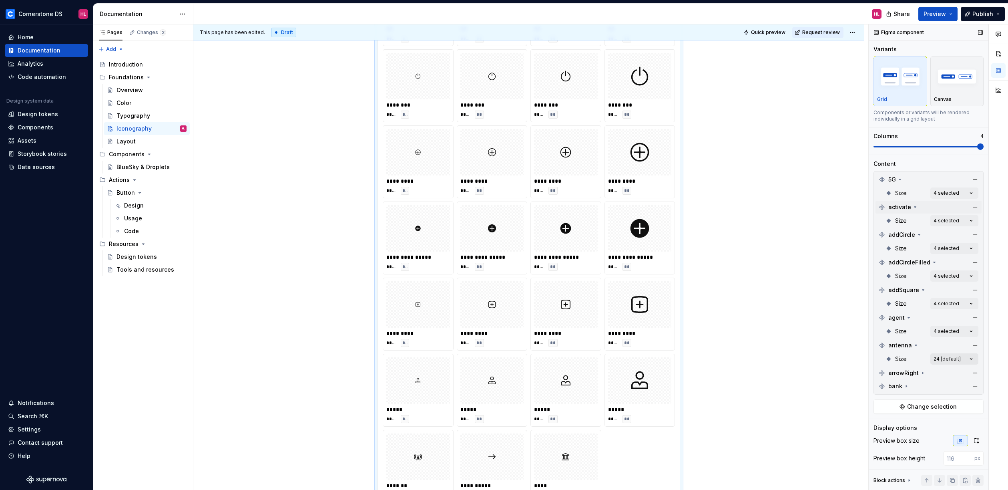
click at [951, 360] on div "Comments Open comments No comments yet Select ‘Comment’ from the block context …" at bounding box center [938, 257] width 139 height 466
click at [899, 406] on div "16" at bounding box center [920, 410] width 98 height 8
click at [900, 422] on div "24 Default" at bounding box center [920, 423] width 98 height 8
click at [897, 436] on div "32" at bounding box center [920, 436] width 98 height 8
click at [896, 446] on div "56" at bounding box center [920, 448] width 98 height 8
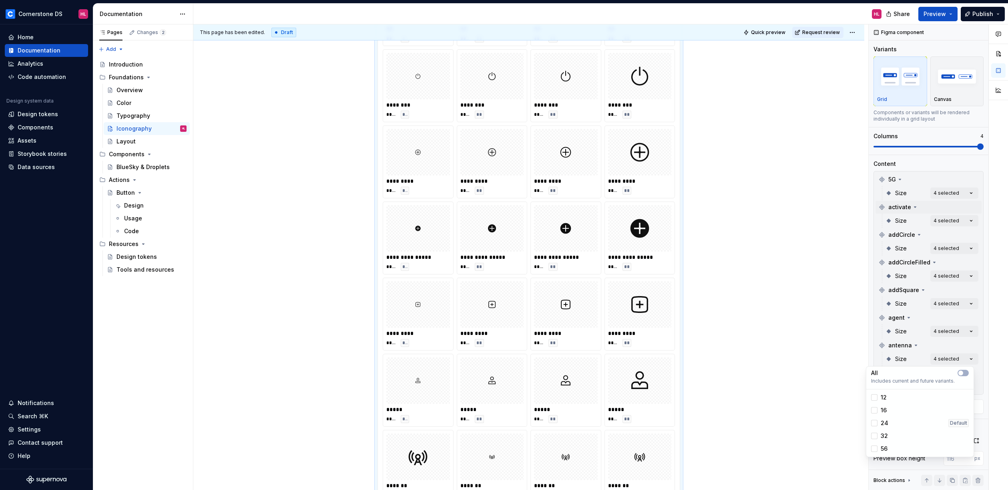
click at [992, 354] on div at bounding box center [998, 257] width 19 height 466
click at [903, 371] on span "arrowRight" at bounding box center [904, 373] width 30 height 8
click at [941, 386] on div "Comments Open comments No comments yet Select ‘Comment’ from the block context …" at bounding box center [938, 257] width 139 height 466
click at [914, 437] on div "16" at bounding box center [920, 438] width 98 height 8
click at [911, 448] on div "24 Default" at bounding box center [920, 450] width 98 height 8
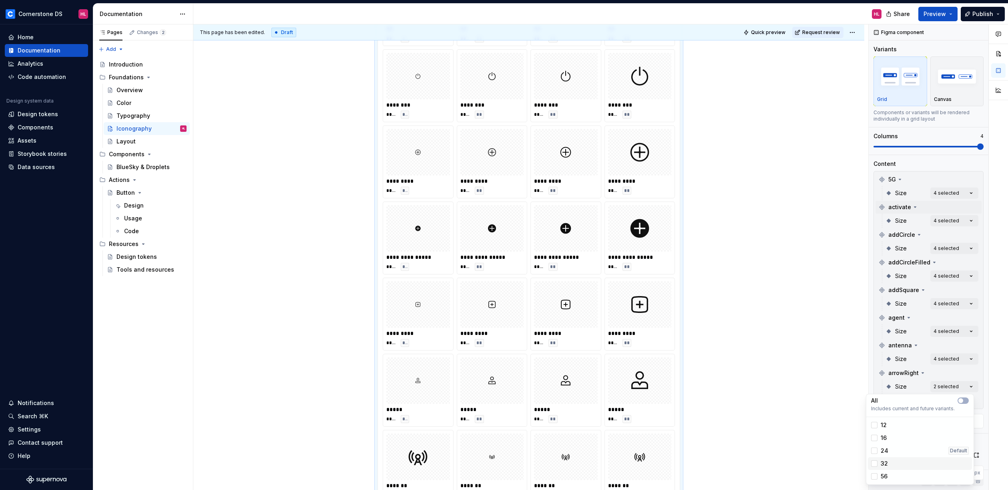
click at [907, 461] on div "32" at bounding box center [920, 463] width 98 height 8
click at [900, 474] on div "56" at bounding box center [920, 476] width 98 height 8
click at [995, 375] on div at bounding box center [998, 257] width 19 height 466
click at [926, 397] on div "bank" at bounding box center [929, 400] width 106 height 13
click at [939, 416] on div "Comments Open comments No comments yet Select ‘Comment’ from the block context …" at bounding box center [938, 257] width 139 height 466
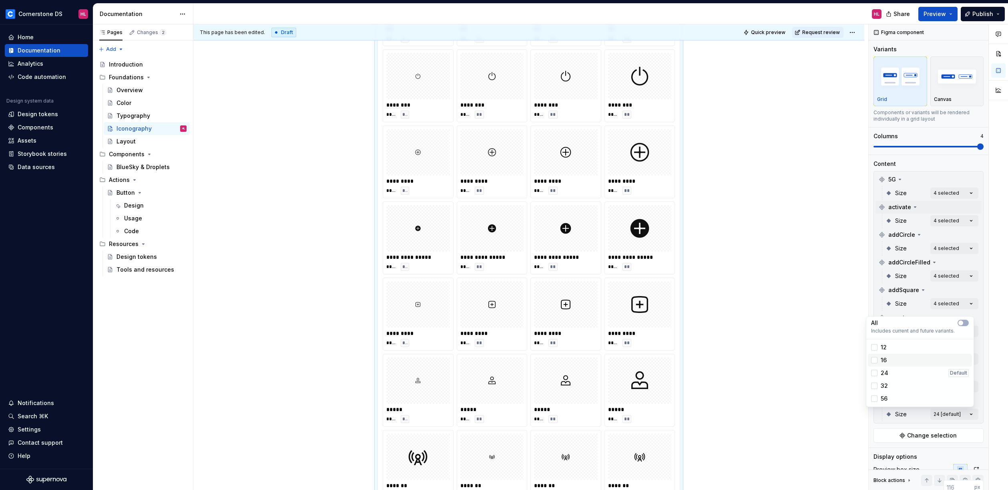
click at [904, 362] on div "16" at bounding box center [920, 360] width 98 height 8
click at [905, 372] on div "24 Default" at bounding box center [920, 373] width 98 height 8
click at [903, 382] on div "32" at bounding box center [920, 386] width 98 height 8
click at [900, 392] on div "56" at bounding box center [920, 398] width 104 height 13
click at [994, 356] on div at bounding box center [998, 257] width 19 height 466
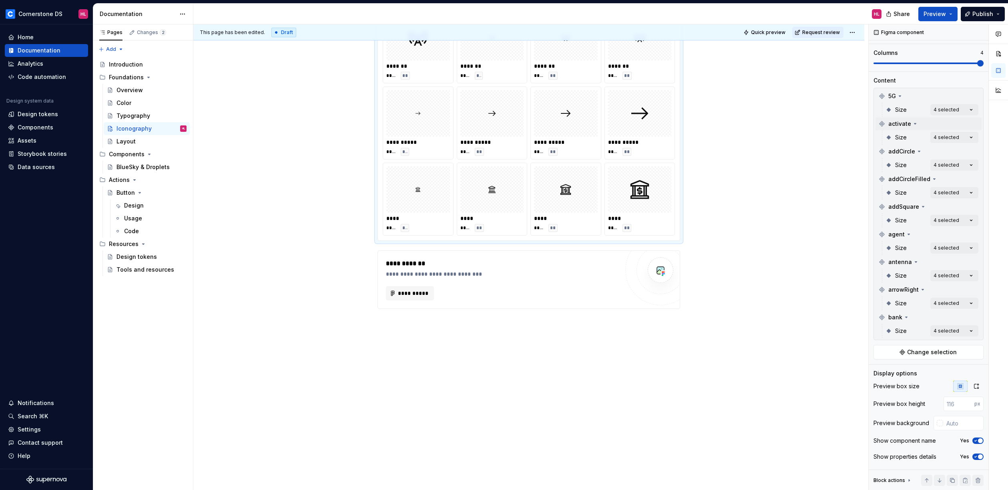
scroll to position [472, 0]
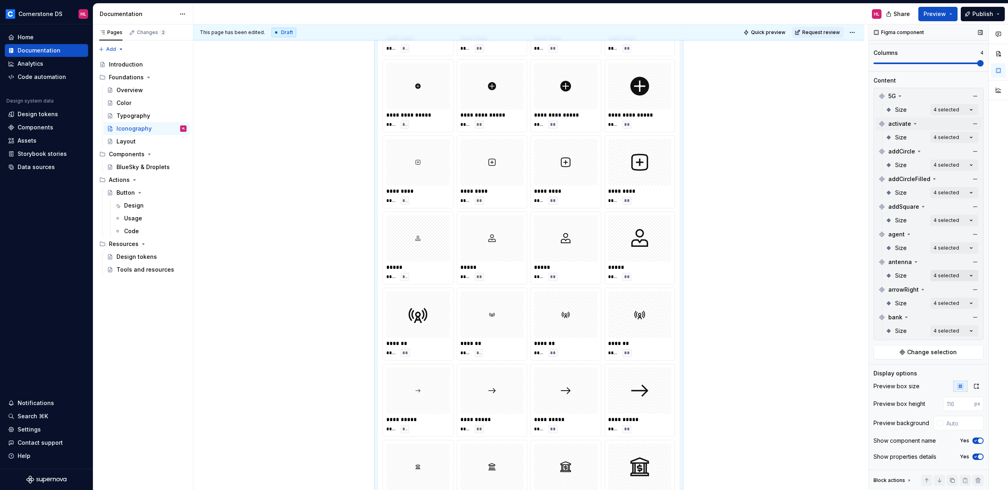
click at [944, 273] on div "Comments Open comments No comments yet Select ‘Comment’ from the block context …" at bounding box center [938, 257] width 139 height 466
click at [480, 328] on html "**********" at bounding box center [504, 245] width 1008 height 490
click at [478, 328] on div at bounding box center [492, 314] width 64 height 46
click at [433, 329] on div at bounding box center [418, 314] width 64 height 46
click at [953, 276] on div "Comments Open comments No comments yet Select ‘Comment’ from the block context …" at bounding box center [938, 257] width 139 height 466
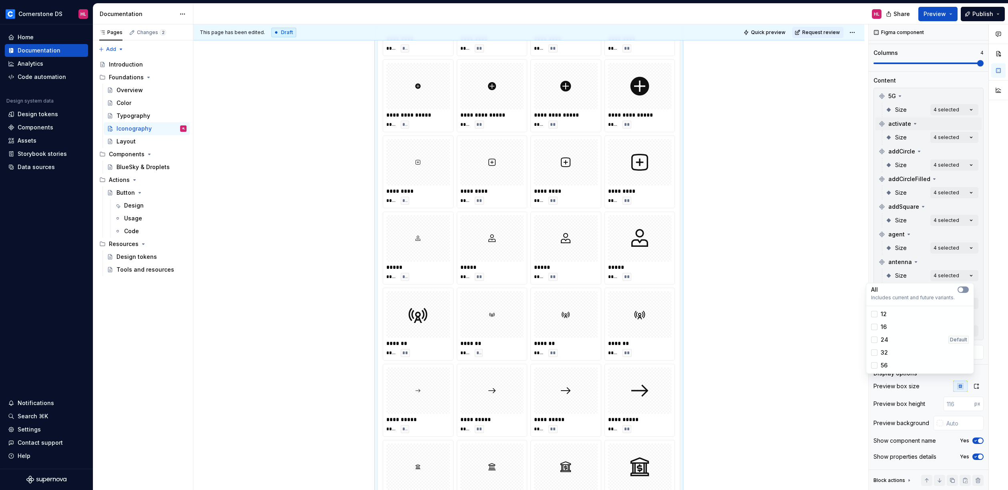
click at [961, 291] on span "button" at bounding box center [961, 289] width 5 height 5
click at [961, 291] on icon "button" at bounding box center [961, 289] width 6 height 5
click at [874, 365] on icon at bounding box center [874, 365] width 0 height 0
click at [876, 316] on div at bounding box center [874, 314] width 6 height 6
click at [876, 366] on div at bounding box center [874, 365] width 6 height 6
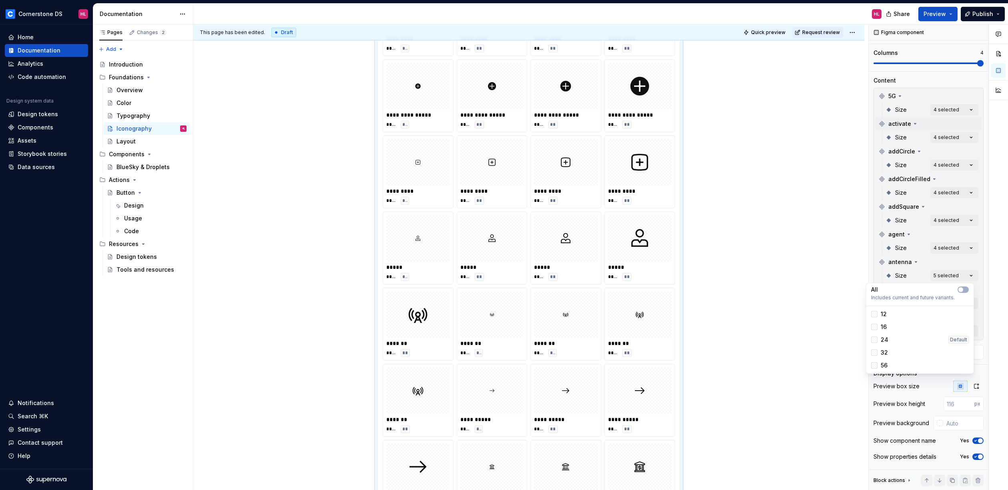
click at [874, 365] on icon at bounding box center [874, 365] width 0 height 0
click at [874, 314] on icon at bounding box center [874, 314] width 0 height 0
click at [873, 365] on div at bounding box center [874, 365] width 6 height 6
click at [909, 261] on div "Comments Open comments No comments yet Select ‘Comment’ from the block context …" at bounding box center [938, 257] width 139 height 466
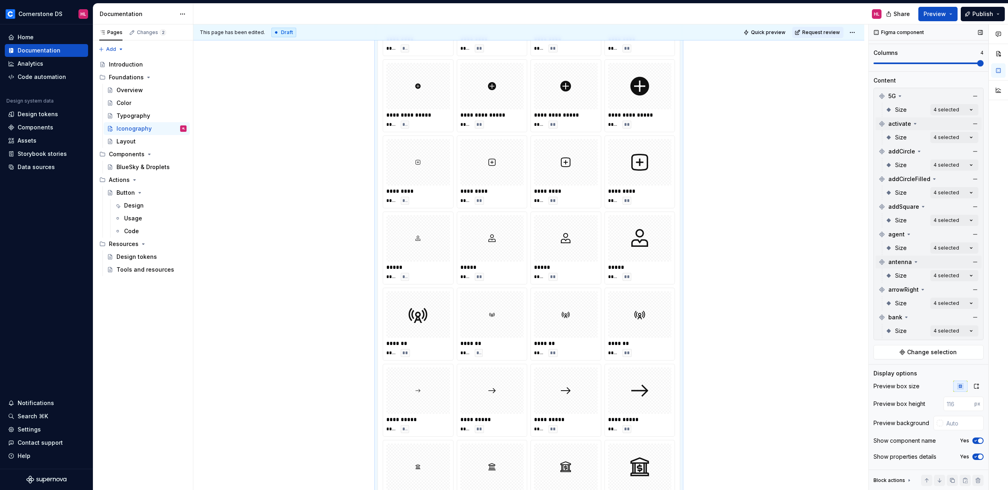
click at [909, 261] on span "antenna" at bounding box center [901, 262] width 24 height 8
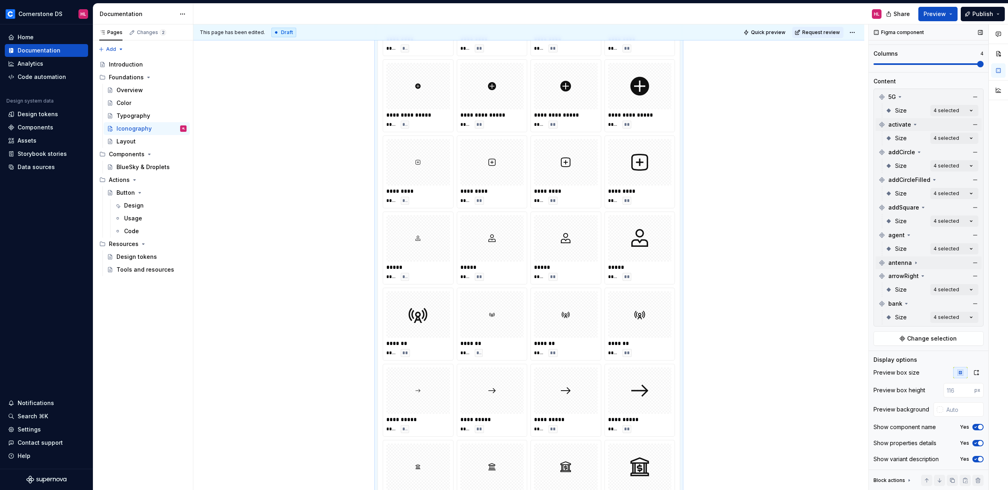
click at [909, 261] on span "antenna" at bounding box center [901, 263] width 24 height 8
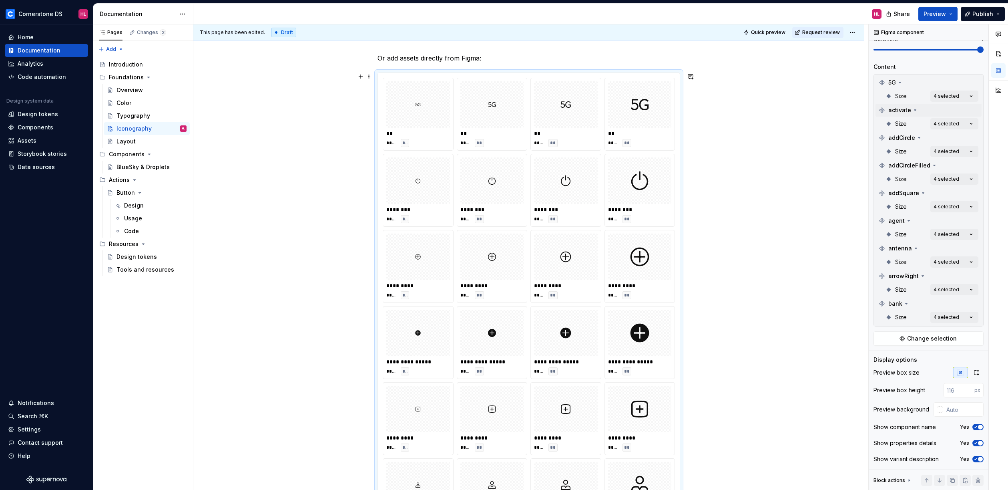
scroll to position [143, 0]
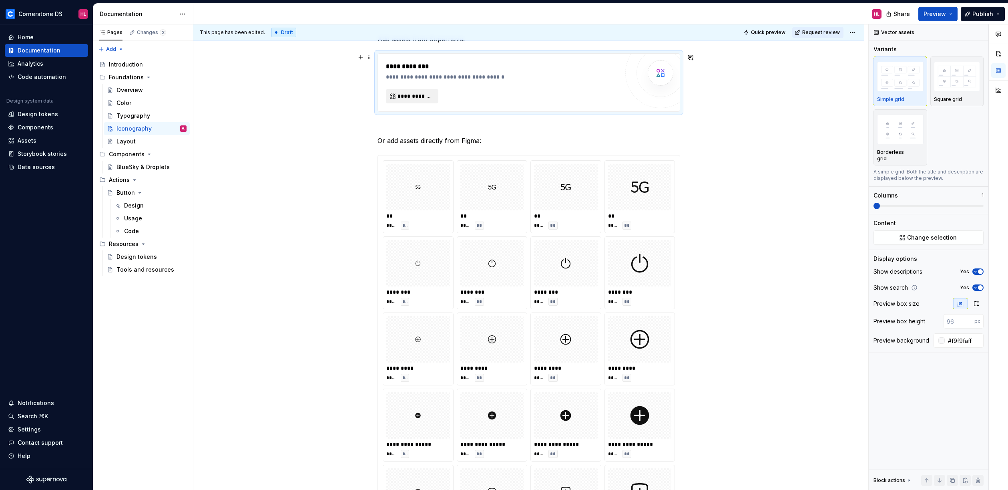
click at [413, 101] on button "**********" at bounding box center [412, 96] width 52 height 14
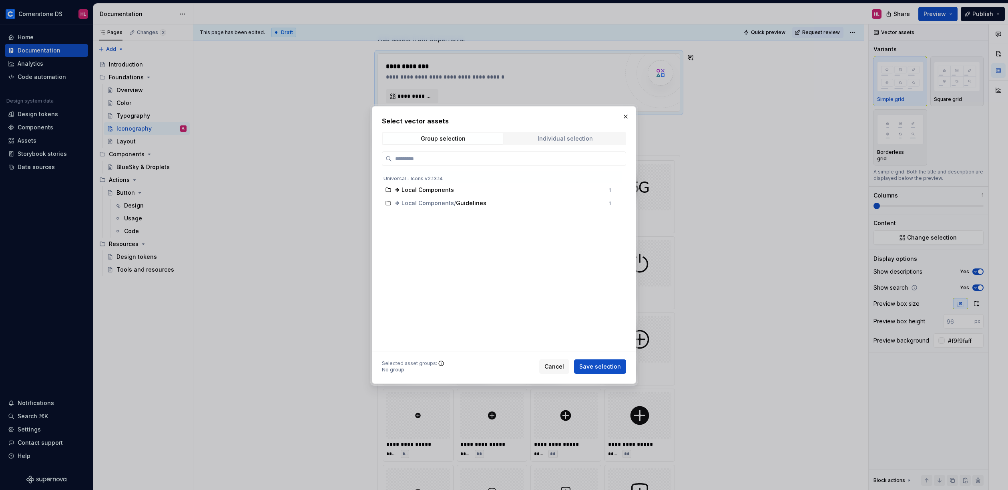
click at [595, 139] on span "Individual selection" at bounding box center [565, 138] width 121 height 11
click at [624, 118] on button "button" at bounding box center [625, 116] width 11 height 11
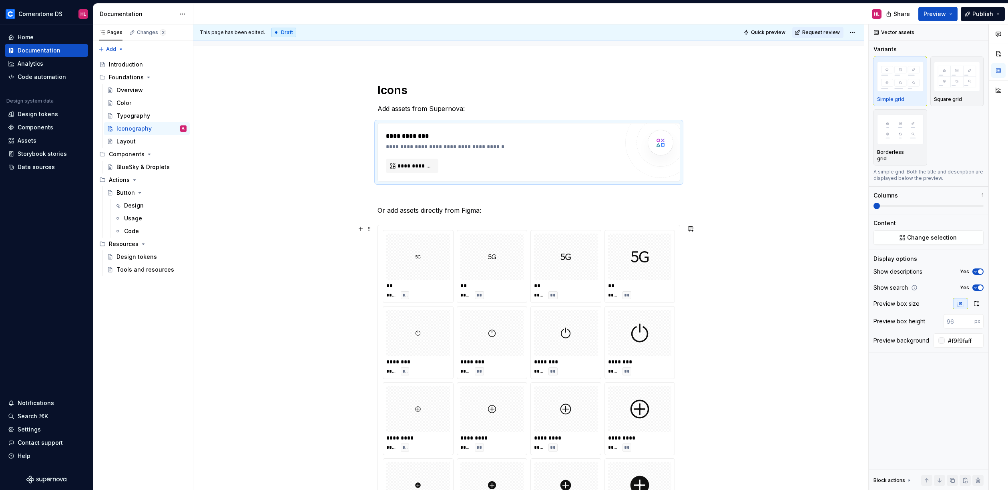
scroll to position [70, 0]
click at [408, 163] on button "**********" at bounding box center [412, 168] width 52 height 14
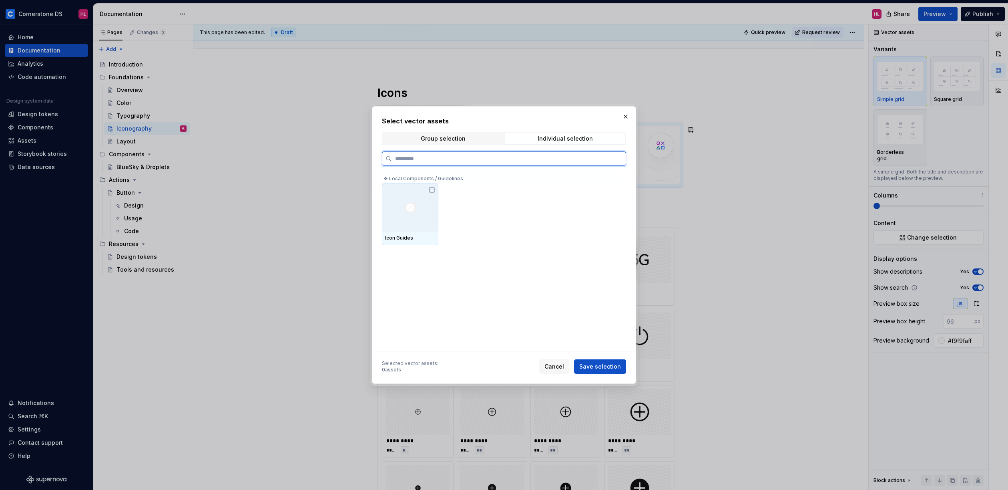
click at [432, 196] on div at bounding box center [410, 207] width 56 height 48
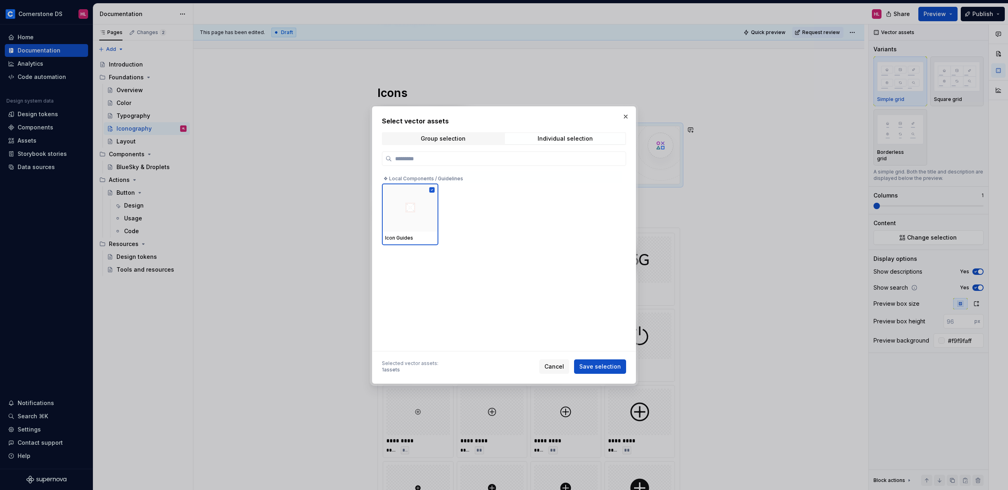
click at [601, 366] on span "Save selection" at bounding box center [600, 366] width 42 height 8
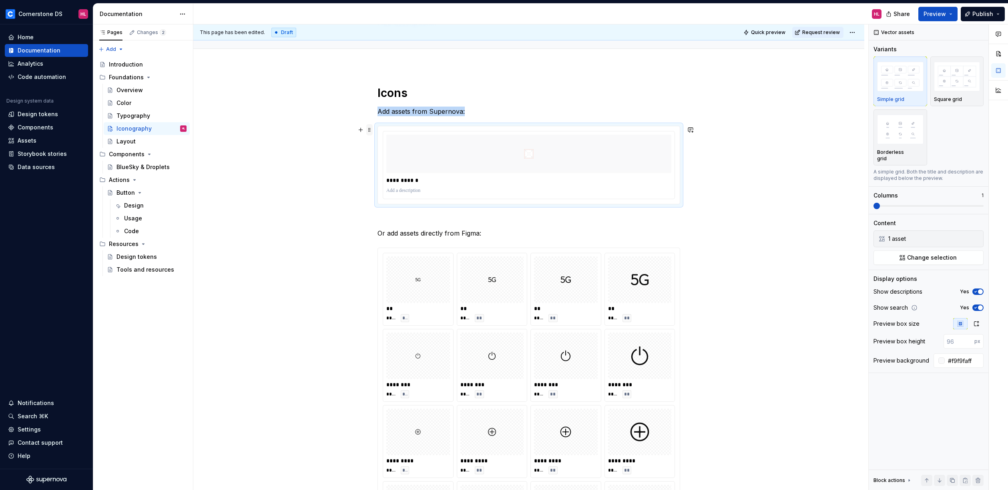
click at [368, 129] on span at bounding box center [369, 129] width 6 height 11
click at [401, 201] on div "Delete" at bounding box center [407, 201] width 52 height 8
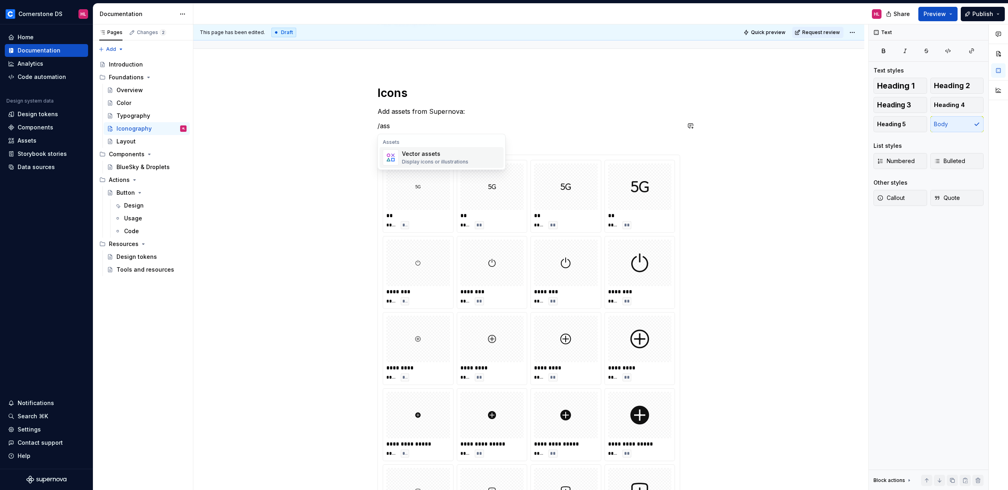
click at [422, 152] on div "Vector assets" at bounding box center [435, 154] width 66 height 8
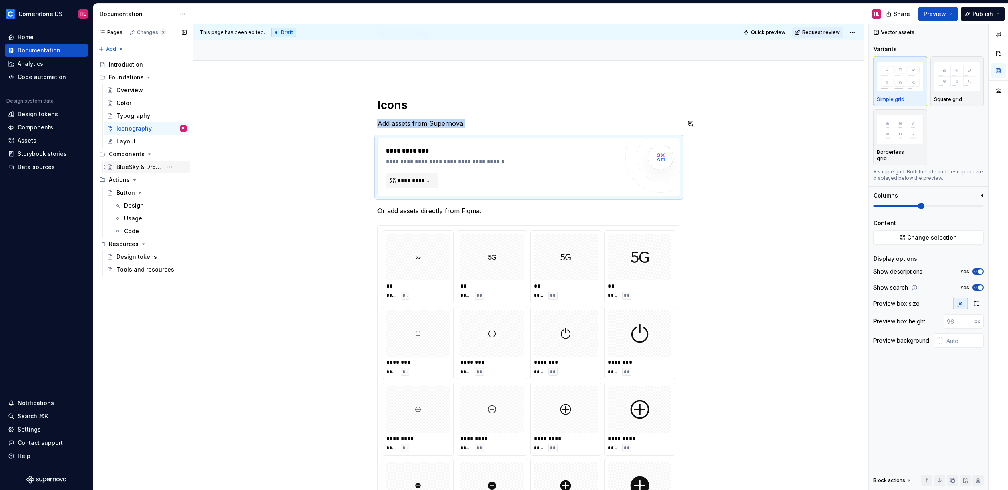
scroll to position [0, 0]
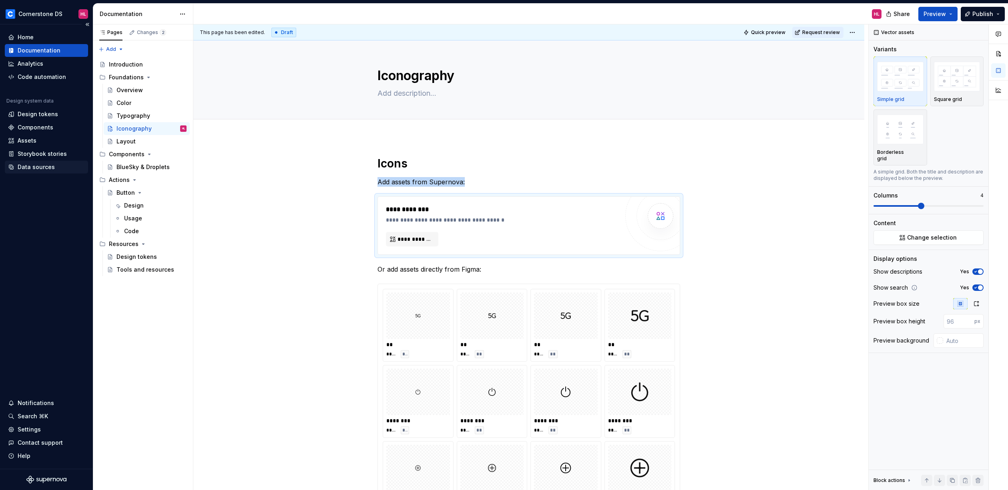
click at [42, 164] on div "Data sources" at bounding box center [36, 167] width 37 height 8
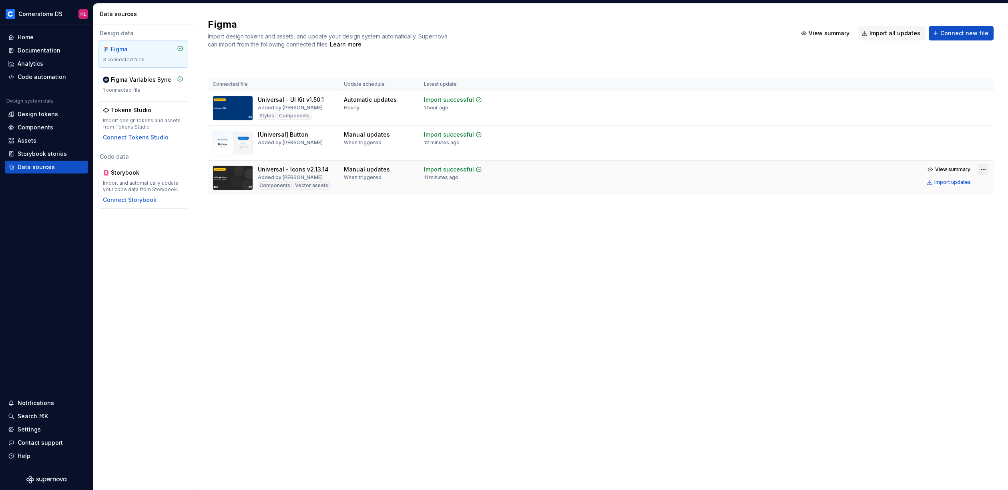
click at [982, 173] on html "Cornerstone DS HL Home Documentation Analytics Code automation Design system da…" at bounding box center [504, 245] width 1008 height 490
click at [967, 181] on div "Edit import scope" at bounding box center [960, 185] width 91 height 8
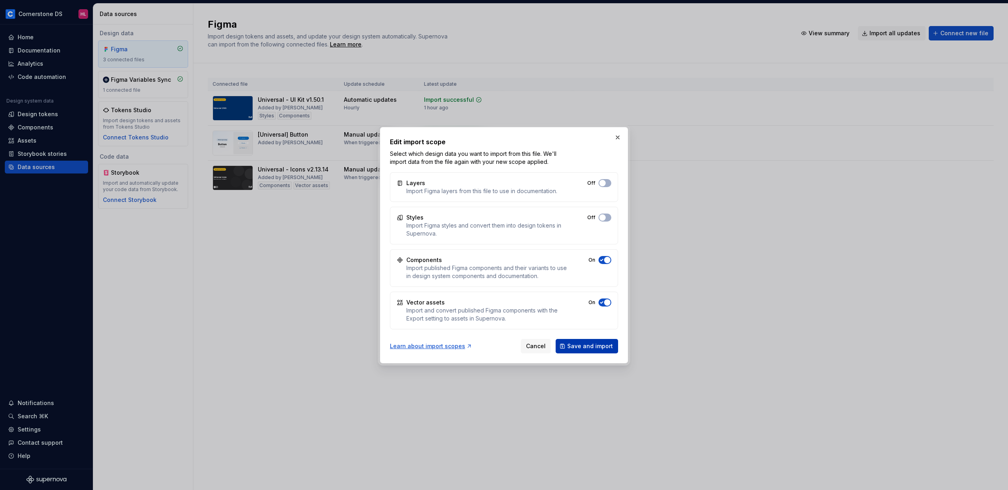
click at [596, 344] on span "Save and import" at bounding box center [590, 346] width 46 height 8
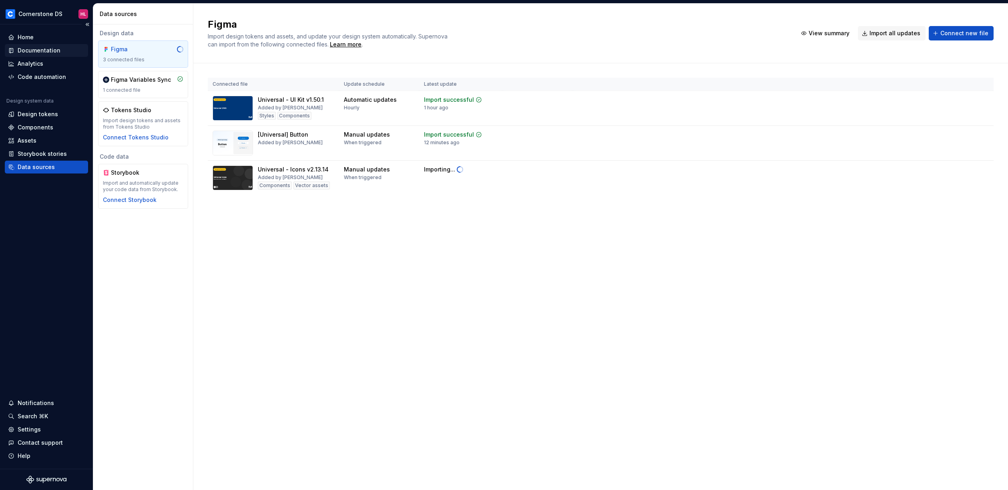
click at [36, 50] on div "Documentation" at bounding box center [39, 50] width 43 height 8
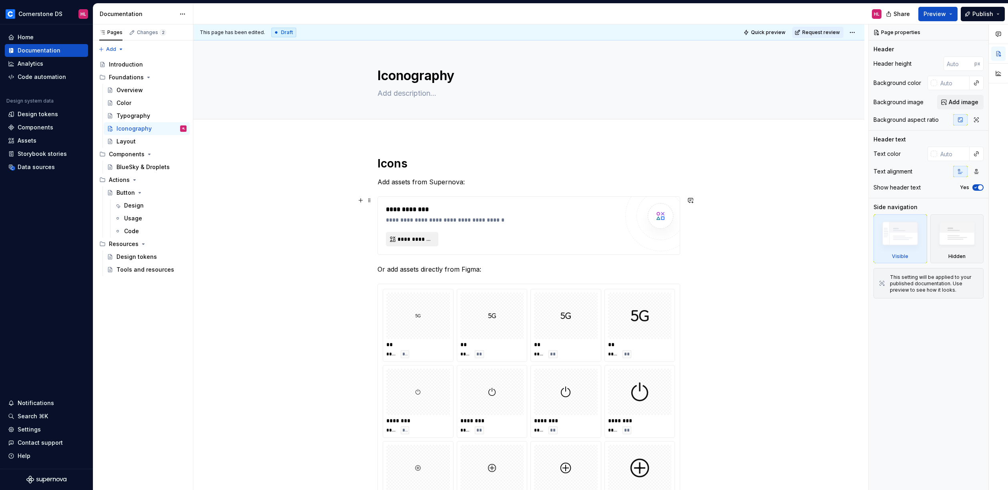
click at [423, 239] on span "**********" at bounding box center [416, 239] width 36 height 8
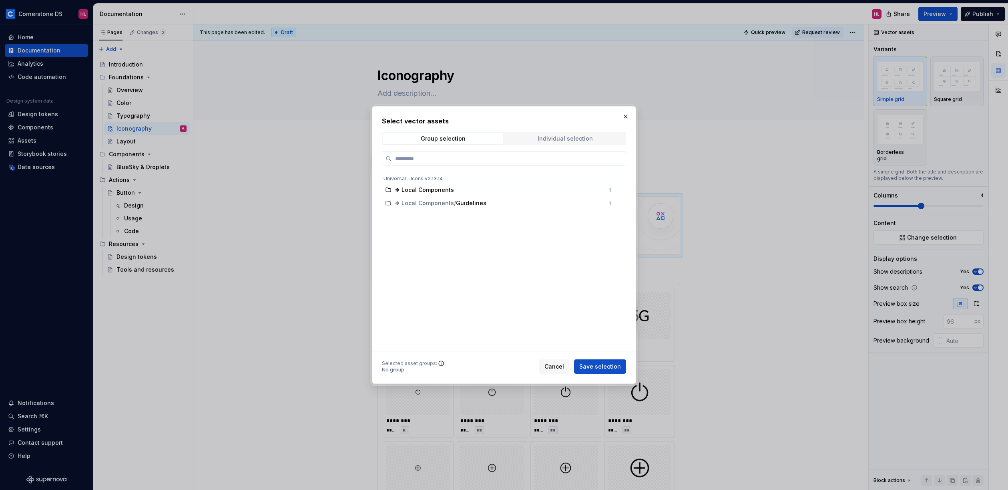
click at [553, 136] on div "Individual selection" at bounding box center [565, 138] width 55 height 6
click at [422, 137] on div "Group selection" at bounding box center [443, 138] width 45 height 6
click at [627, 120] on button "button" at bounding box center [625, 116] width 11 height 11
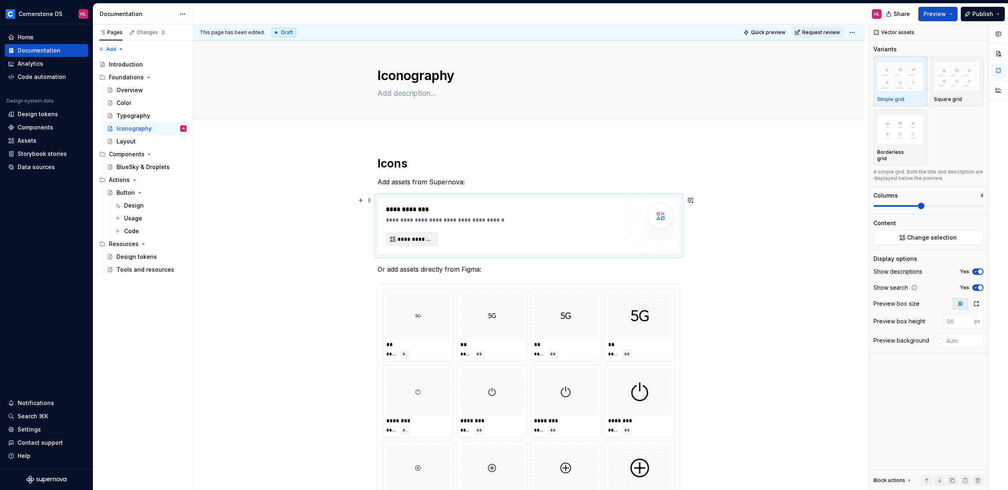
click at [420, 235] on span "**********" at bounding box center [416, 239] width 36 height 8
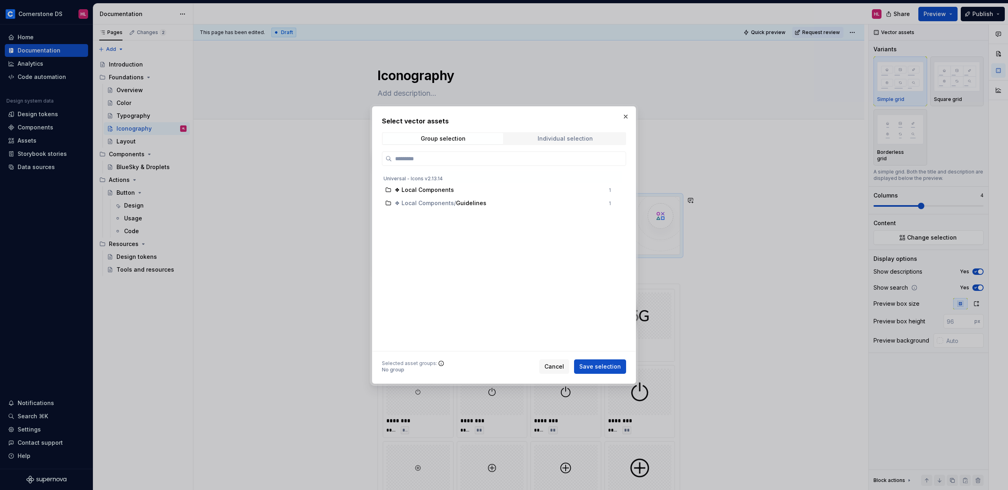
click at [580, 138] on div "Individual selection" at bounding box center [565, 138] width 55 height 6
click at [477, 130] on div "Select vector assets Group selection Individual selection ❖ Local Components / …" at bounding box center [504, 244] width 244 height 257
click at [469, 135] on span "Group selection" at bounding box center [443, 138] width 121 height 11
click at [631, 121] on button "button" at bounding box center [625, 116] width 11 height 11
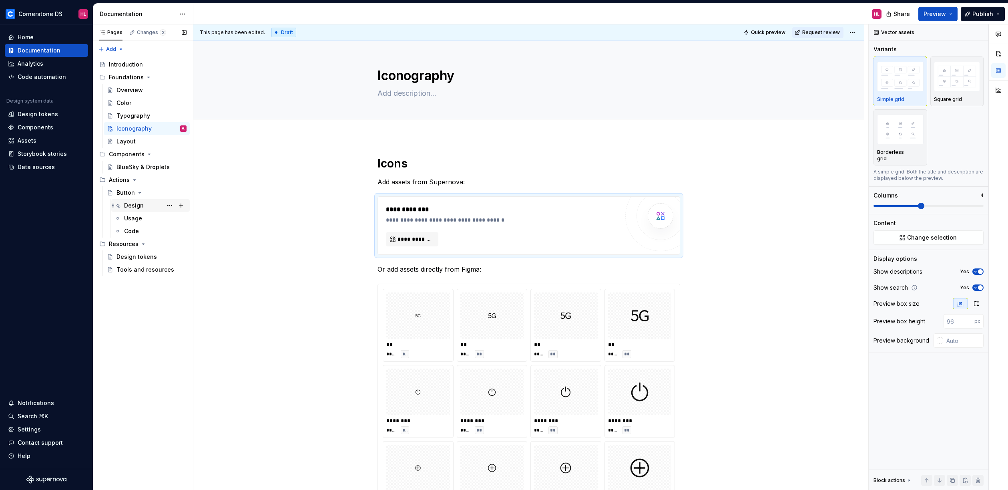
click at [134, 205] on div "Design" at bounding box center [134, 205] width 20 height 8
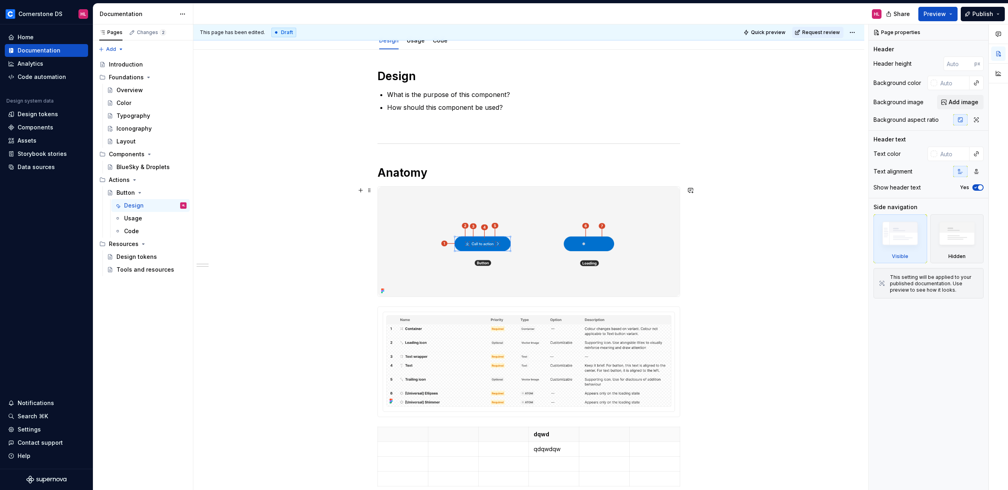
scroll to position [127, 0]
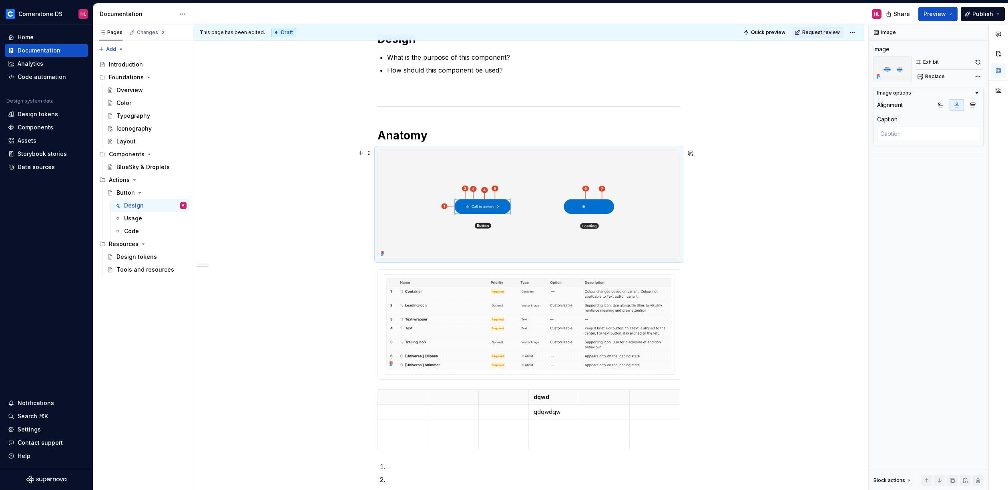
click at [625, 253] on img at bounding box center [529, 204] width 302 height 110
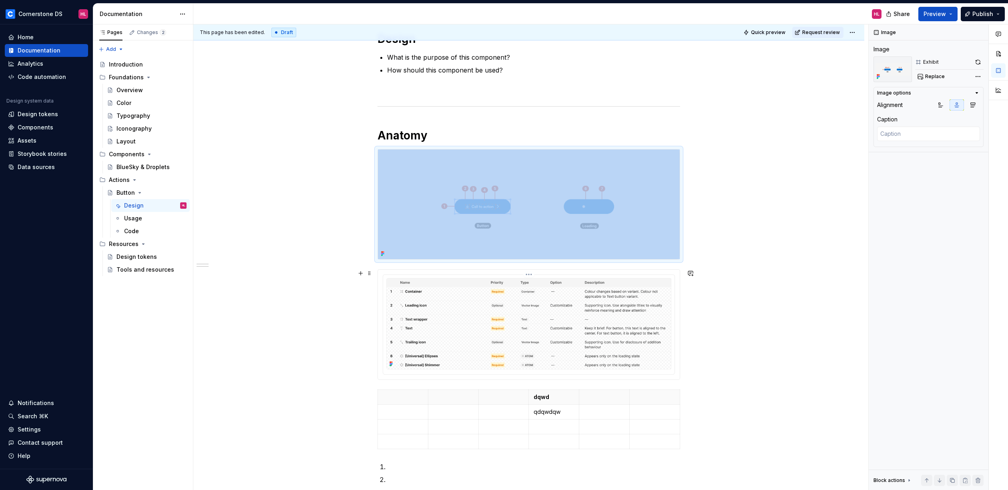
click at [636, 277] on div at bounding box center [528, 324] width 291 height 99
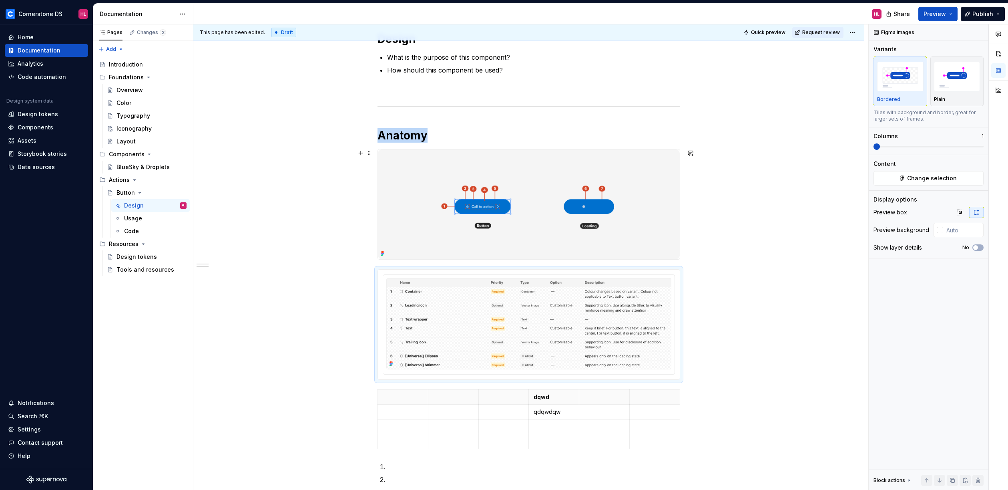
click at [504, 191] on img at bounding box center [529, 204] width 302 height 110
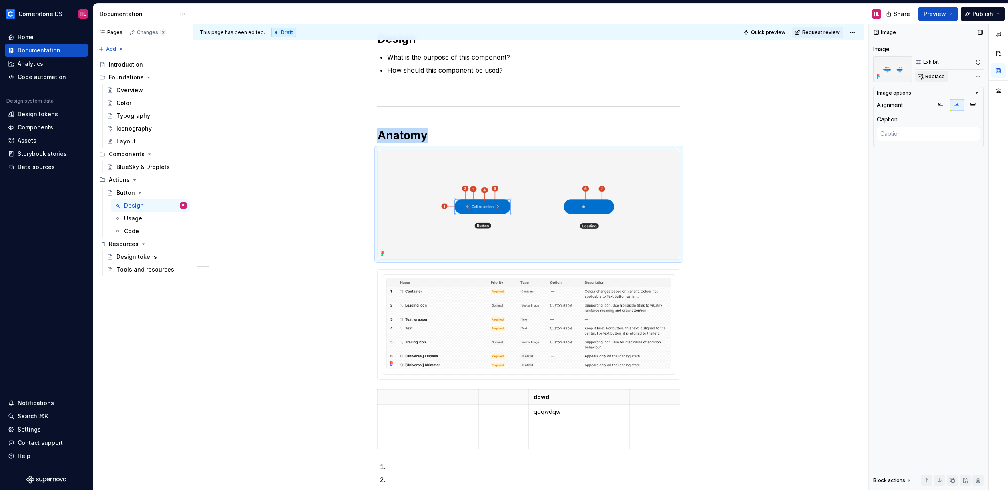
click at [936, 76] on span "Replace" at bounding box center [935, 76] width 20 height 6
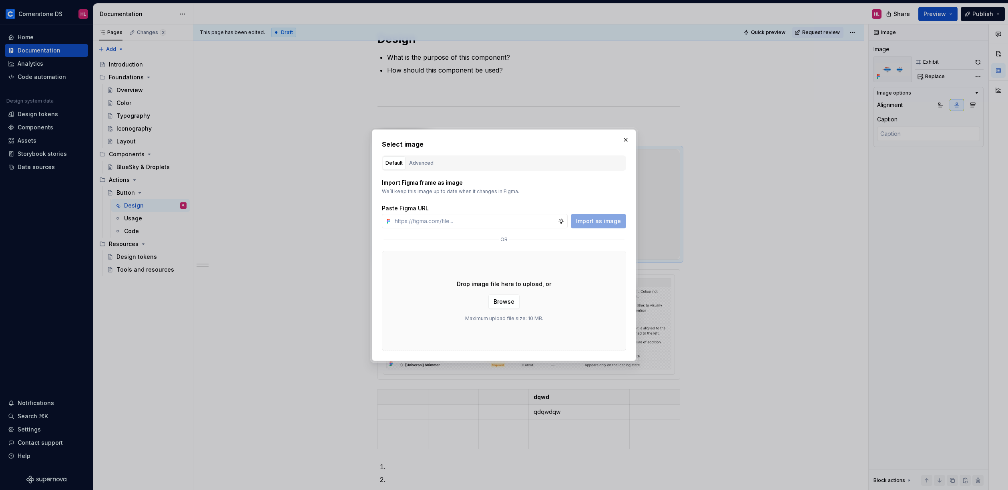
type textarea "*"
type input "https://www.figma.com/design/NpI3zJELu1awXPHjKQh9MY/-Universal--Button?node-id=…"
type textarea "*"
type input "https://www.figma.com/design/NpI3zJELu1awXPHjKQh9MY/-Universal--Button?node-id=…"
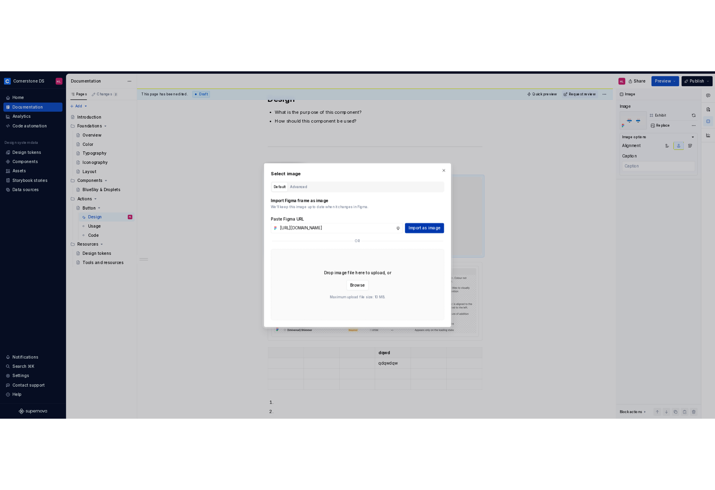
scroll to position [0, 0]
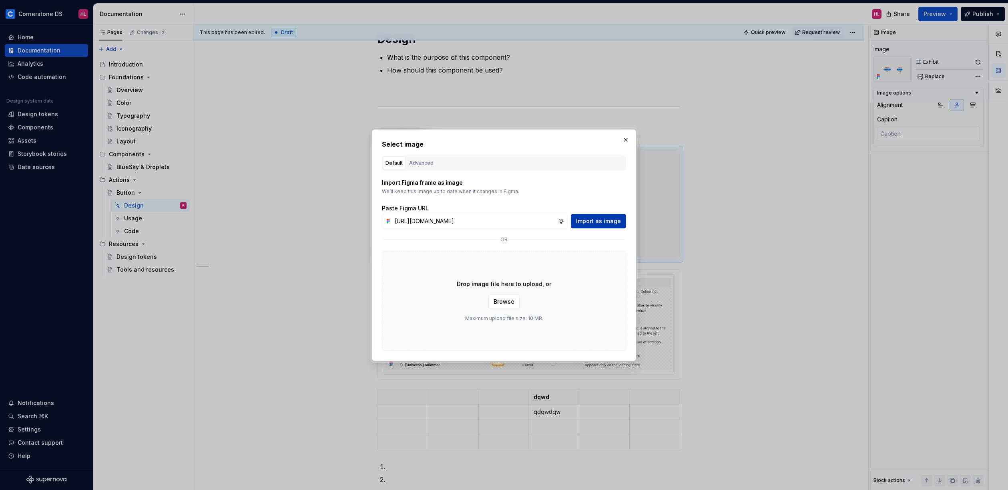
click at [593, 225] on button "Import as image" at bounding box center [598, 221] width 55 height 14
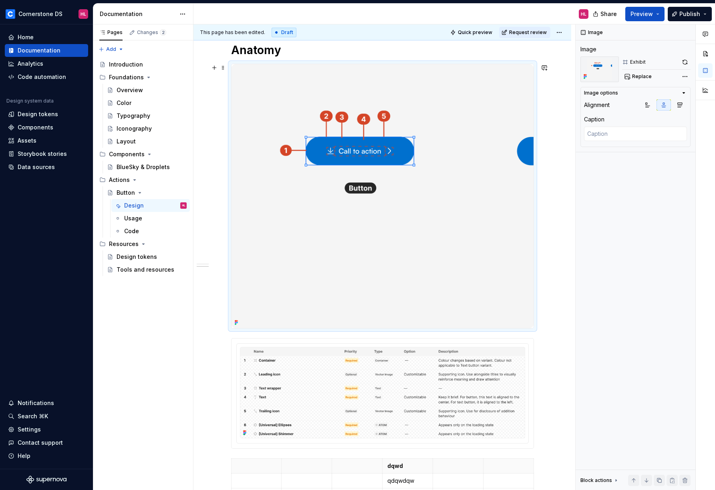
scroll to position [210, 0]
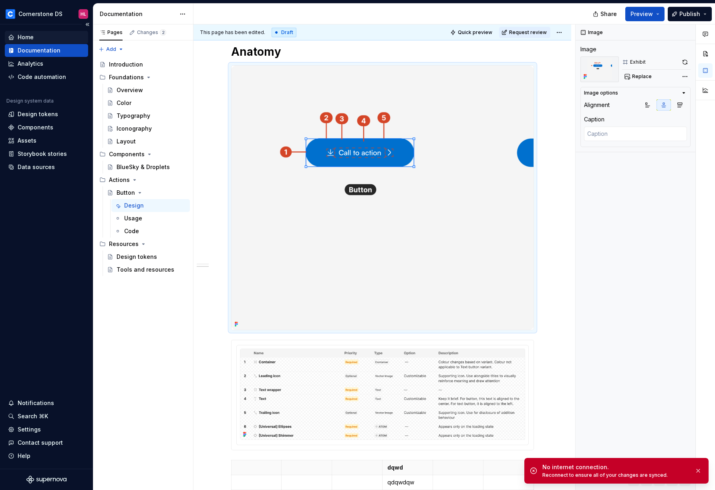
type textarea "*"
